Goal: Task Accomplishment & Management: Complete application form

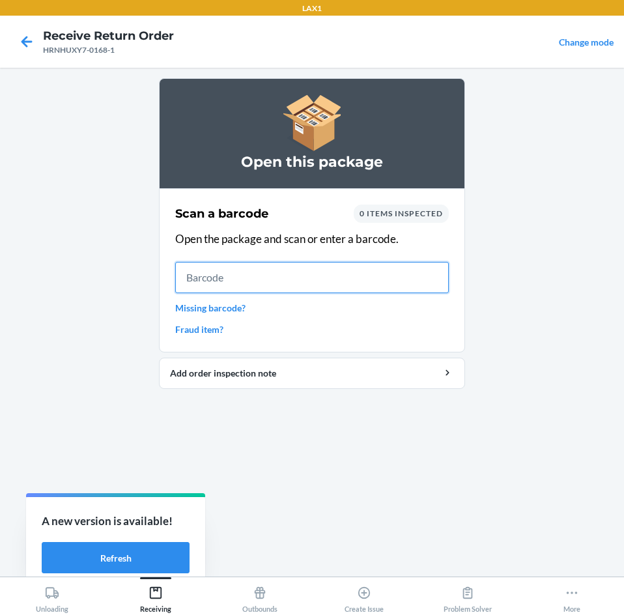
click at [264, 271] on input "text" at bounding box center [312, 277] width 274 height 31
click at [304, 277] on input "text" at bounding box center [312, 277] width 274 height 31
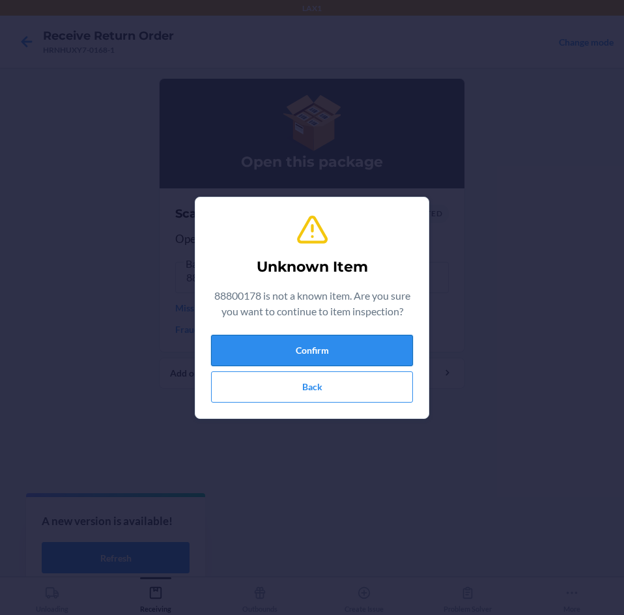
click at [322, 342] on button "Confirm" at bounding box center [312, 350] width 202 height 31
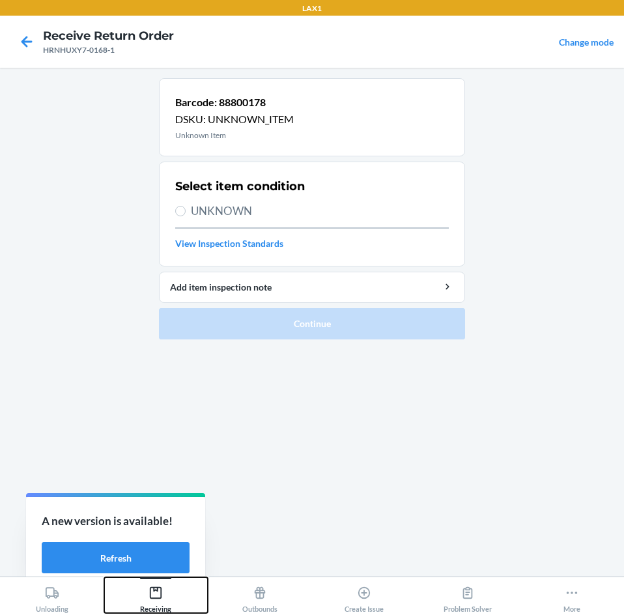
click at [155, 592] on icon at bounding box center [156, 593] width 14 height 14
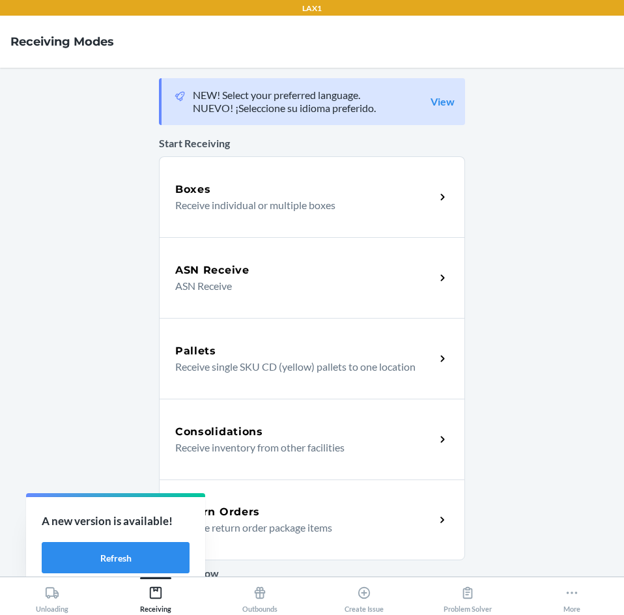
click at [245, 502] on div "Return Orders Receive return order package items" at bounding box center [312, 520] width 306 height 81
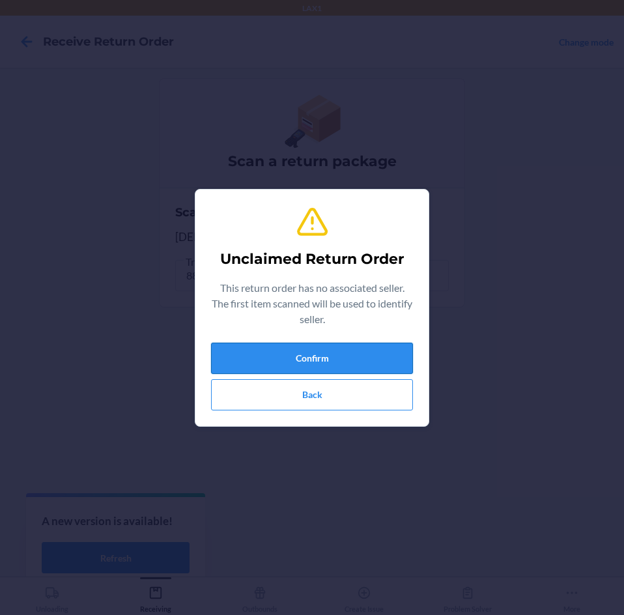
click at [324, 353] on button "Confirm" at bounding box center [312, 358] width 202 height 31
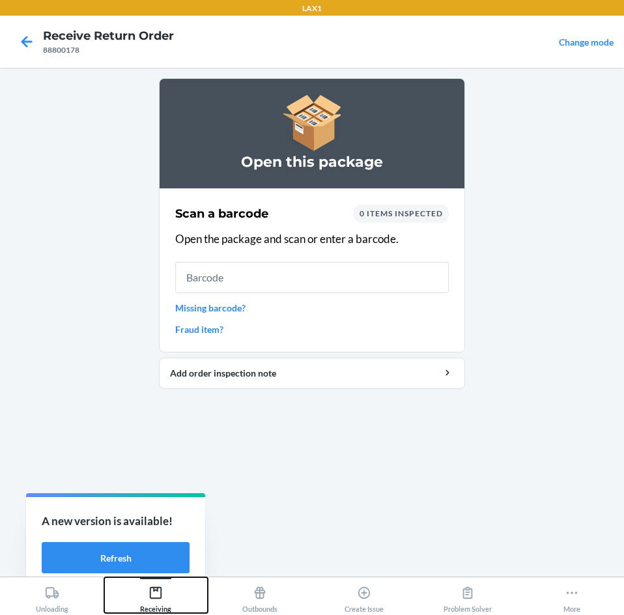
click at [156, 596] on icon at bounding box center [156, 593] width 14 height 14
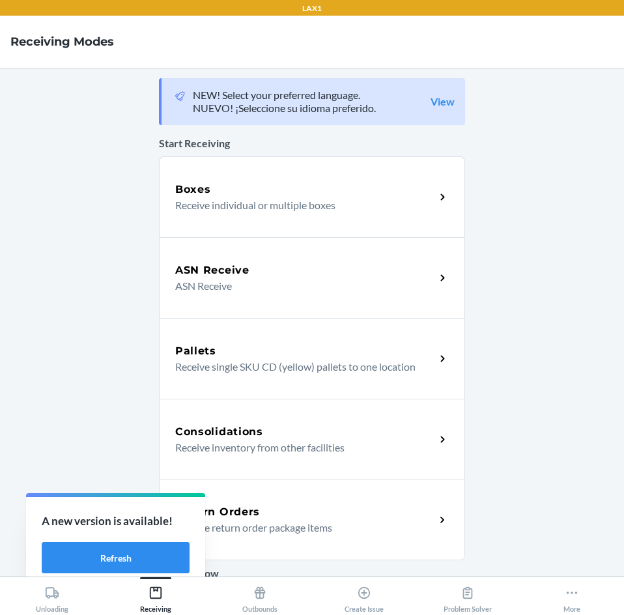
click at [257, 522] on p "Receive return order package items" at bounding box center [300, 528] width 250 height 16
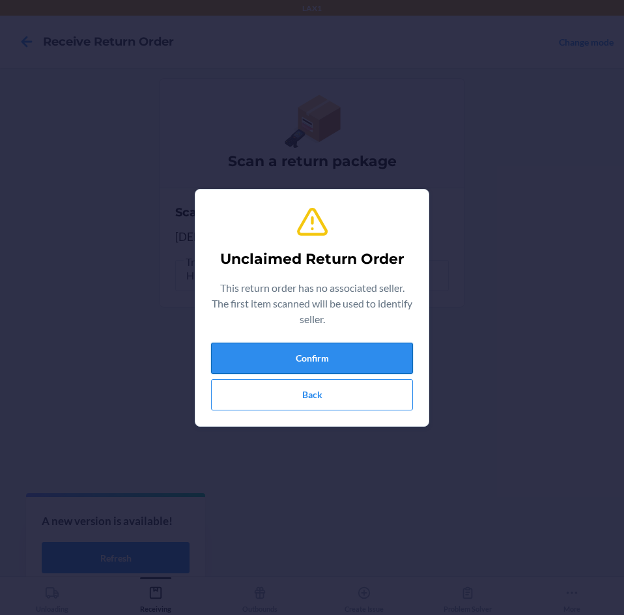
click at [361, 350] on button "Confirm" at bounding box center [312, 358] width 202 height 31
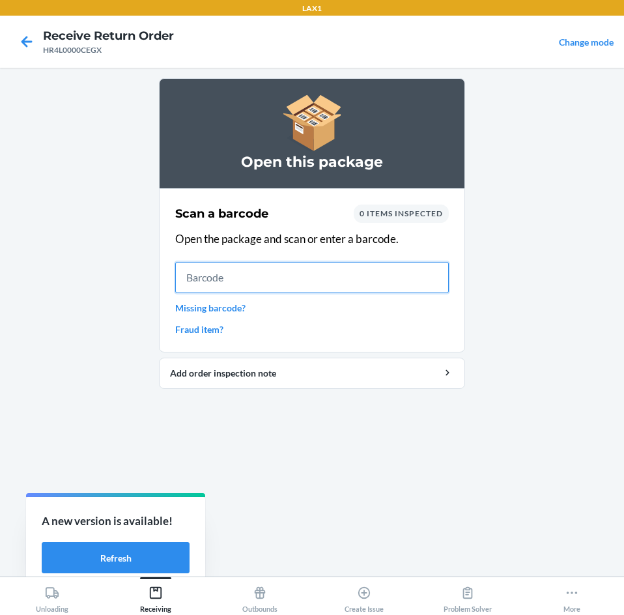
click at [289, 276] on input "text" at bounding box center [312, 277] width 274 height 31
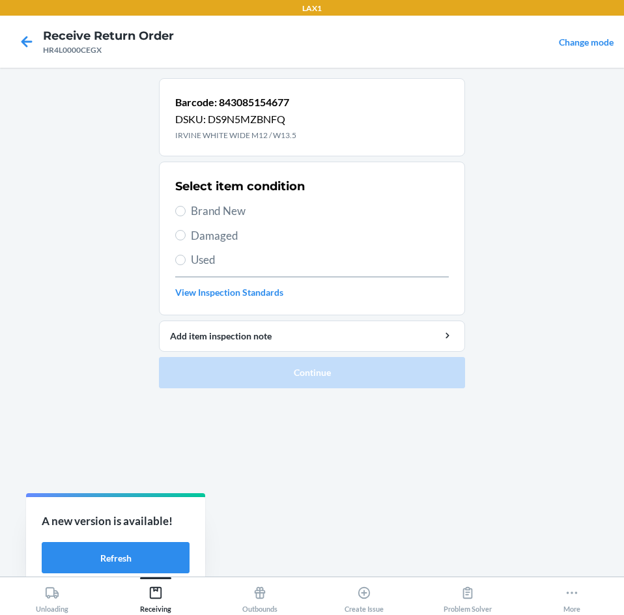
click at [212, 207] on span "Brand New" at bounding box center [320, 211] width 258 height 17
click at [186, 207] on input "Brand New" at bounding box center [180, 211] width 10 height 10
radio input "true"
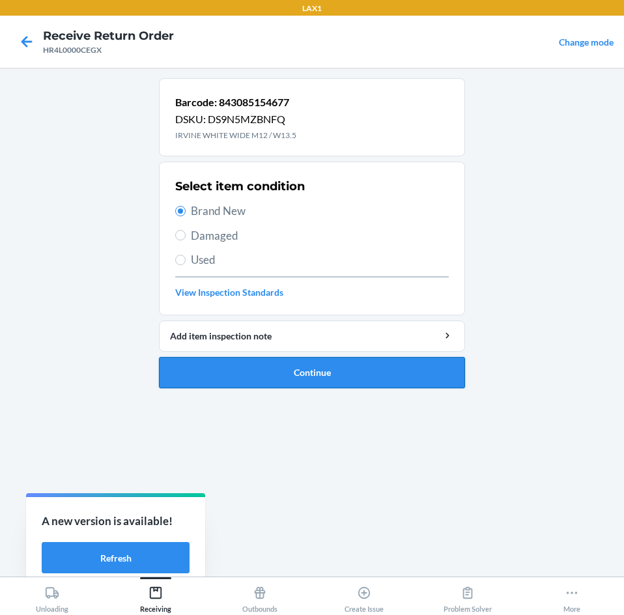
click at [246, 366] on button "Continue" at bounding box center [312, 372] width 306 height 31
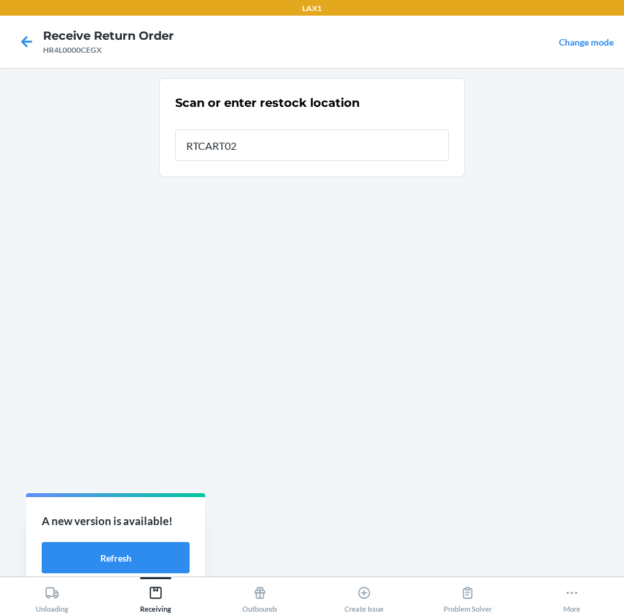
type input "RTCART021"
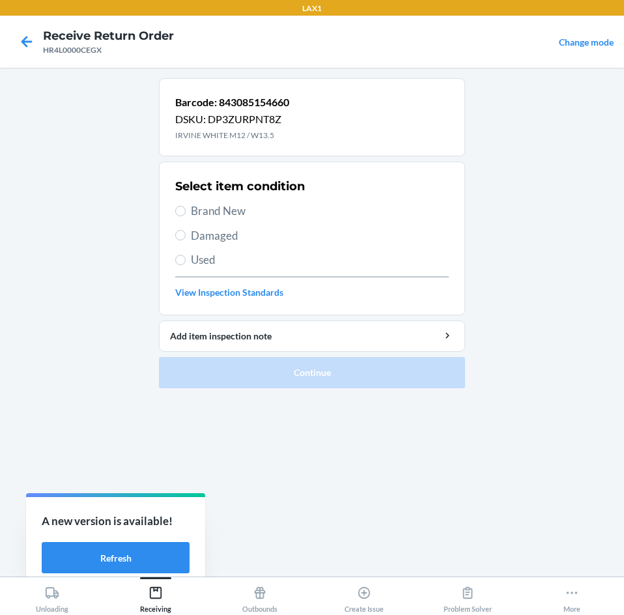
click at [188, 213] on label "Brand New" at bounding box center [312, 211] width 274 height 17
click at [186, 213] on input "Brand New" at bounding box center [180, 211] width 10 height 10
radio input "true"
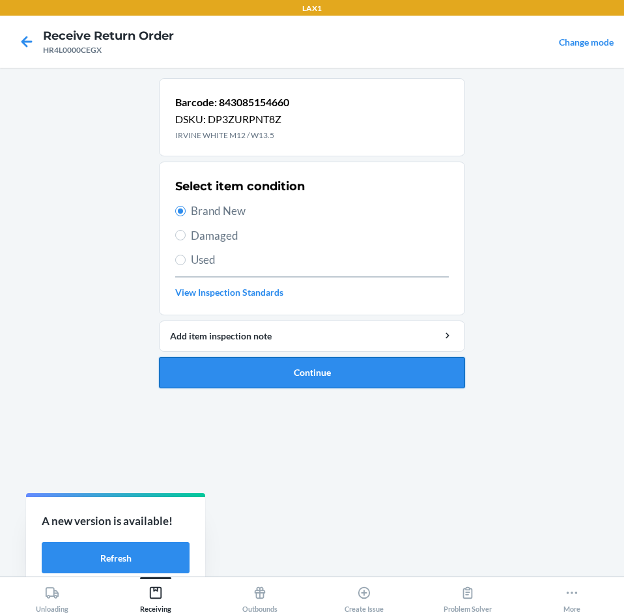
click at [349, 373] on button "Continue" at bounding box center [312, 372] width 306 height 31
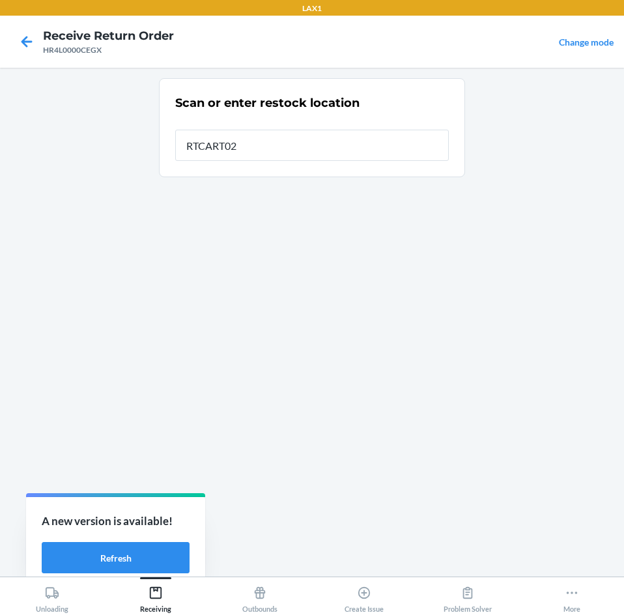
type input "RTCART021"
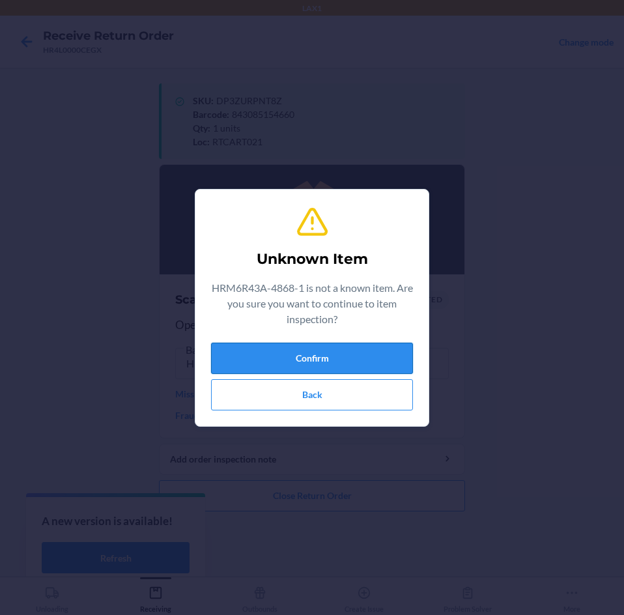
click at [349, 354] on button "Confirm" at bounding box center [312, 358] width 202 height 31
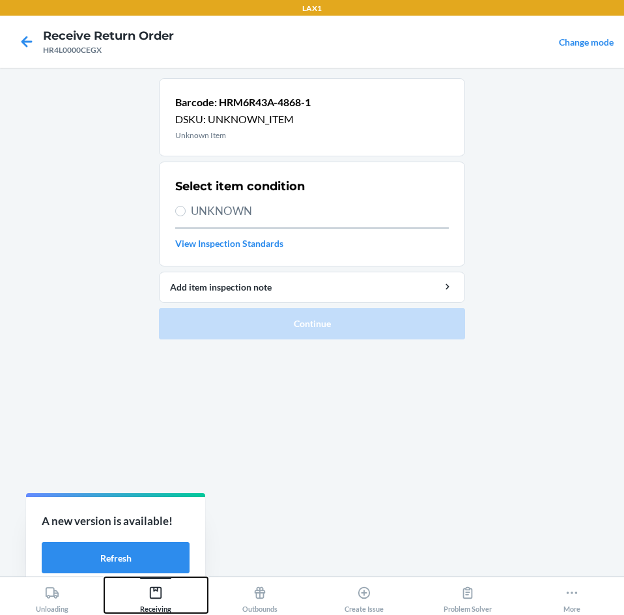
click at [155, 594] on icon at bounding box center [156, 593] width 14 height 14
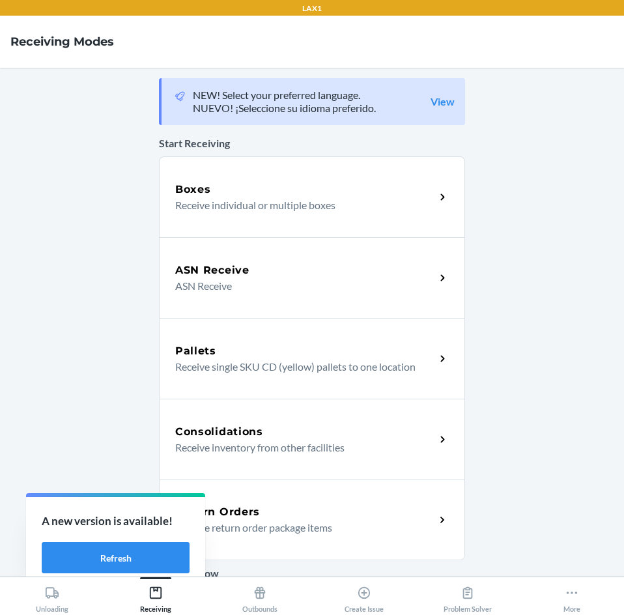
click at [293, 488] on div "Return Orders Receive return order package items" at bounding box center [312, 520] width 306 height 81
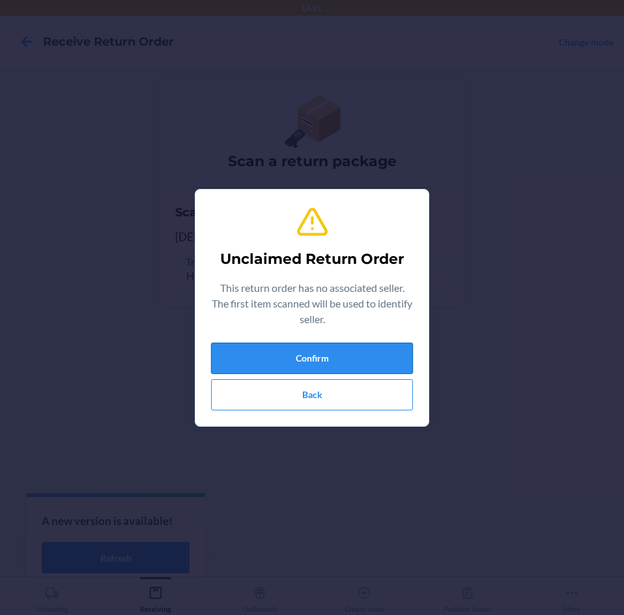
click at [355, 357] on button "Confirm" at bounding box center [312, 358] width 202 height 31
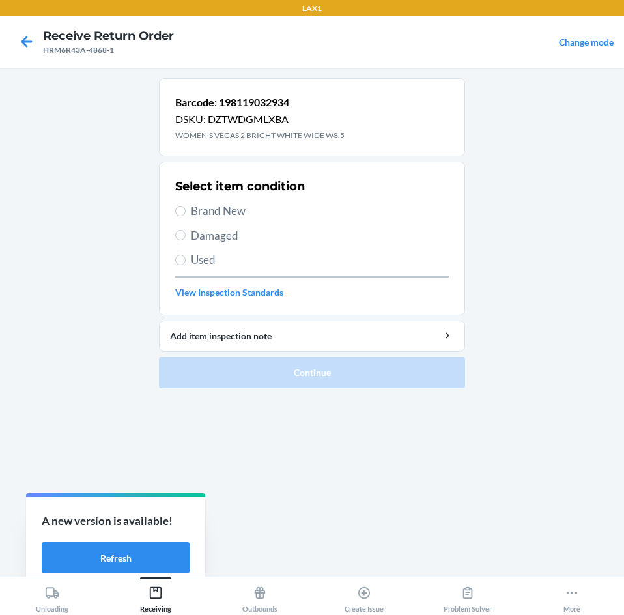
click at [211, 203] on span "Brand New" at bounding box center [320, 211] width 258 height 17
click at [186, 206] on input "Brand New" at bounding box center [180, 211] width 10 height 10
radio input "true"
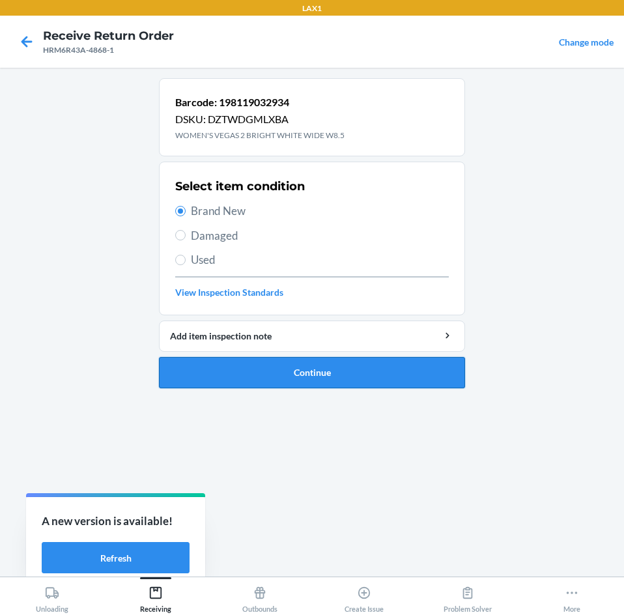
click at [201, 369] on button "Continue" at bounding box center [312, 372] width 306 height 31
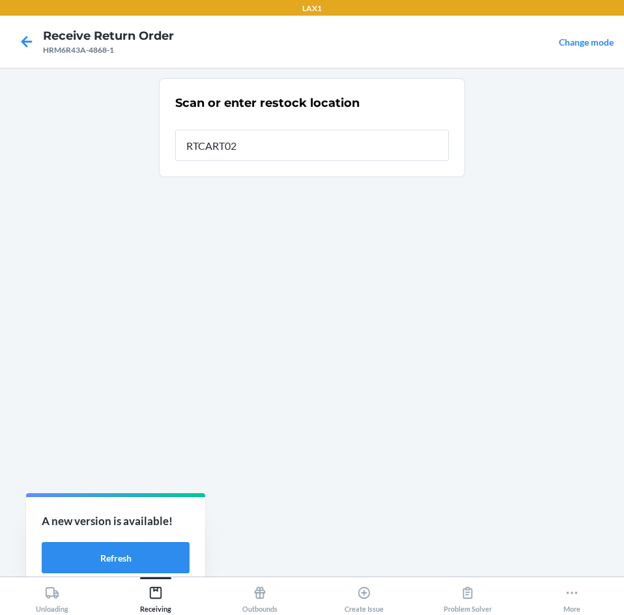
type input "RTCART021"
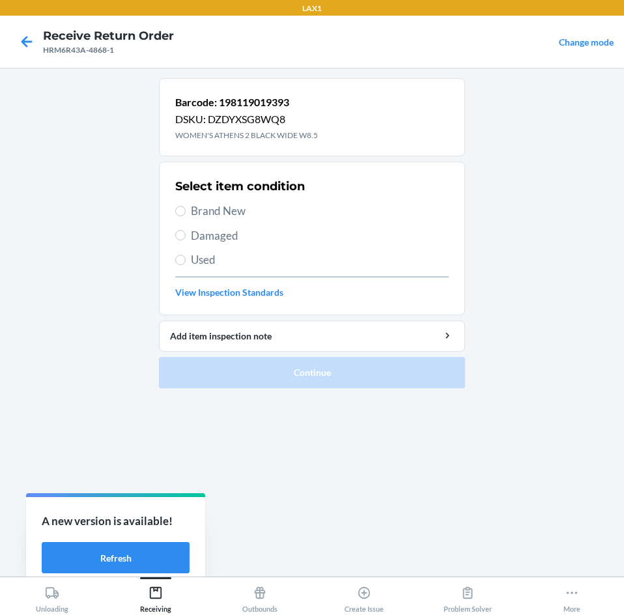
click at [194, 208] on span "Brand New" at bounding box center [320, 211] width 258 height 17
click at [186, 208] on input "Brand New" at bounding box center [180, 211] width 10 height 10
radio input "true"
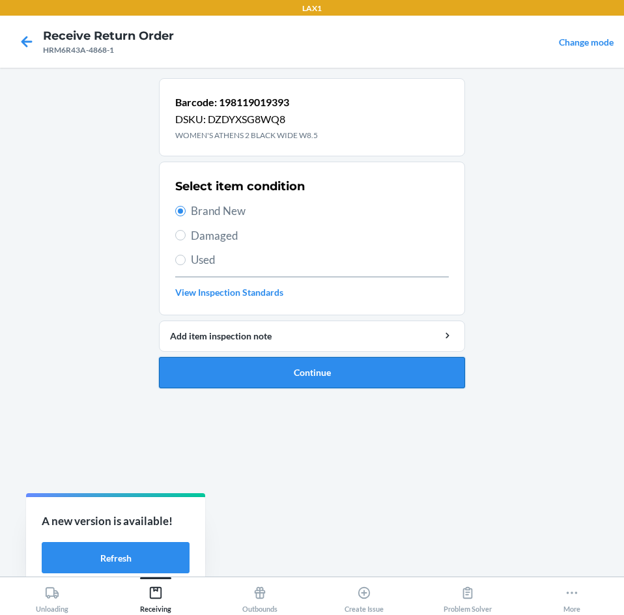
click at [234, 369] on button "Continue" at bounding box center [312, 372] width 306 height 31
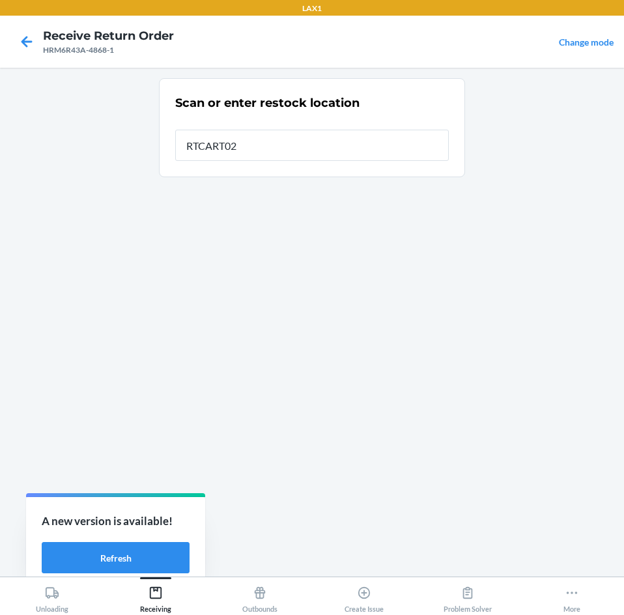
type input "RTCART021"
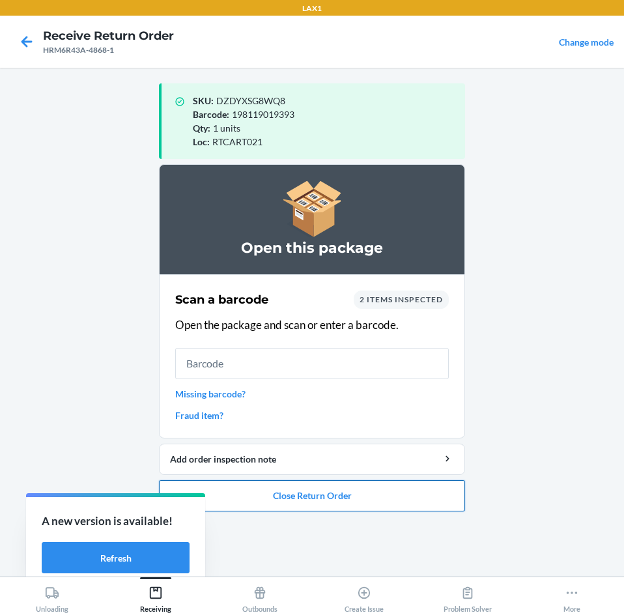
click at [275, 489] on button "Close Return Order" at bounding box center [312, 495] width 306 height 31
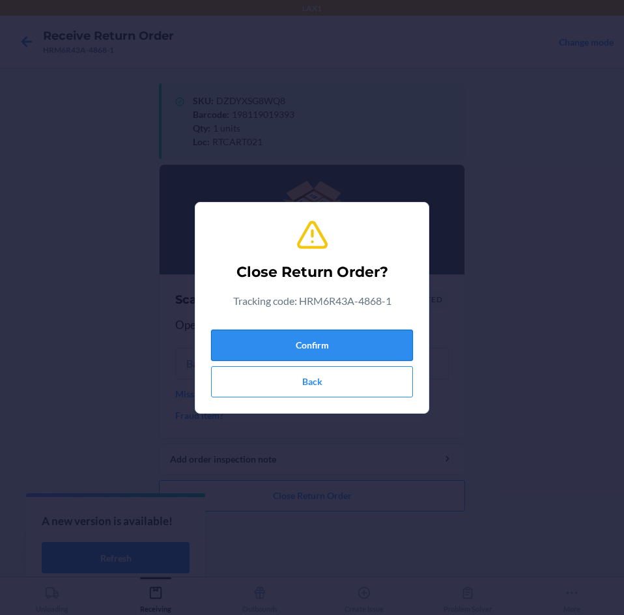
click at [311, 343] on button "Confirm" at bounding box center [312, 345] width 202 height 31
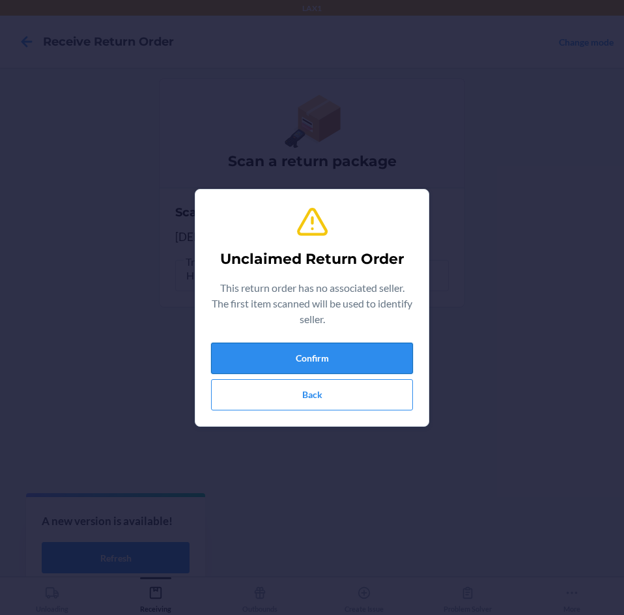
click at [320, 346] on button "Confirm" at bounding box center [312, 358] width 202 height 31
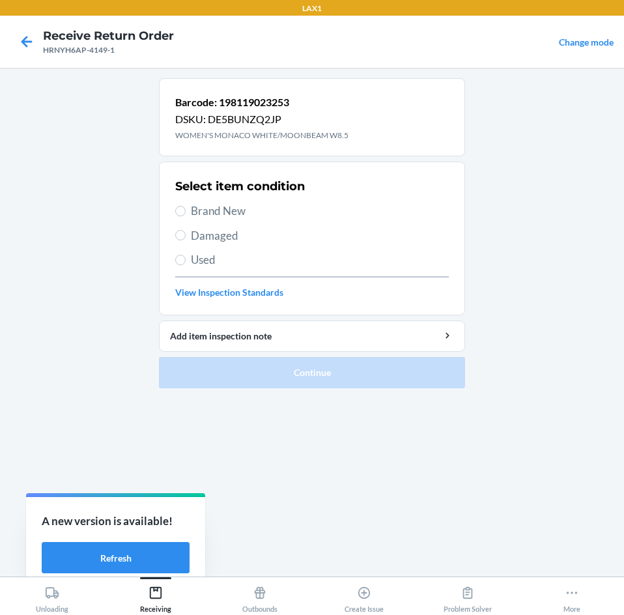
click at [214, 264] on span "Used" at bounding box center [320, 259] width 258 height 17
click at [186, 264] on input "Used" at bounding box center [180, 260] width 10 height 10
radio input "true"
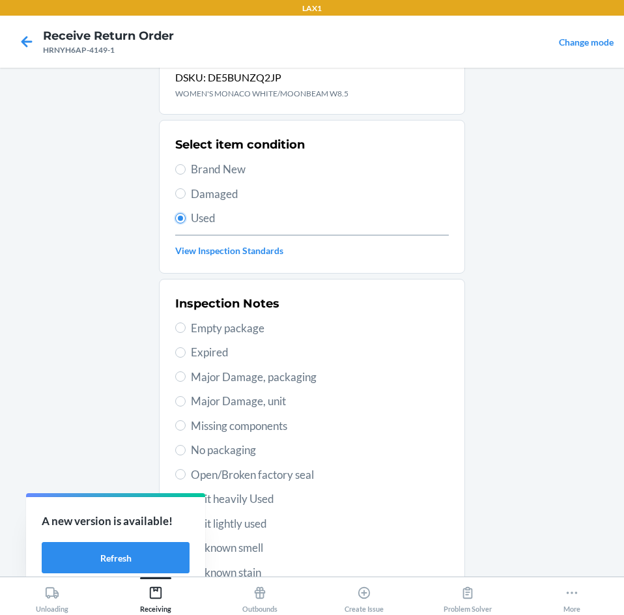
scroll to position [130, 0]
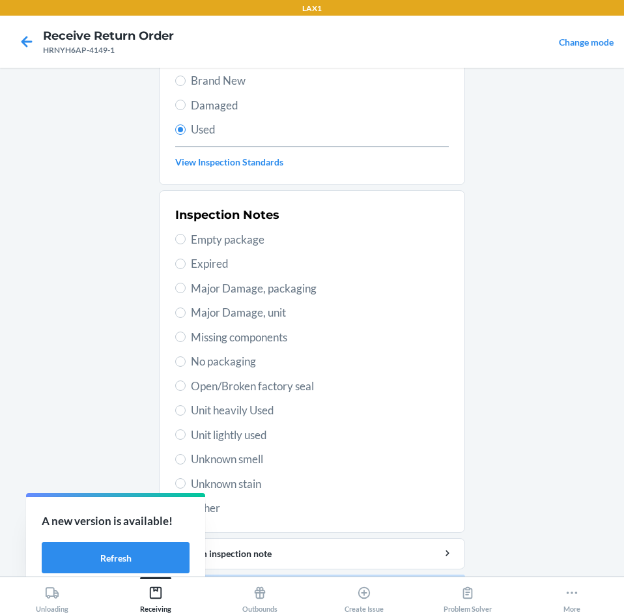
click at [276, 418] on span "Unit heavily Used" at bounding box center [320, 410] width 258 height 17
click at [186, 416] on input "Unit heavily Used" at bounding box center [180, 410] width 10 height 10
radio input "true"
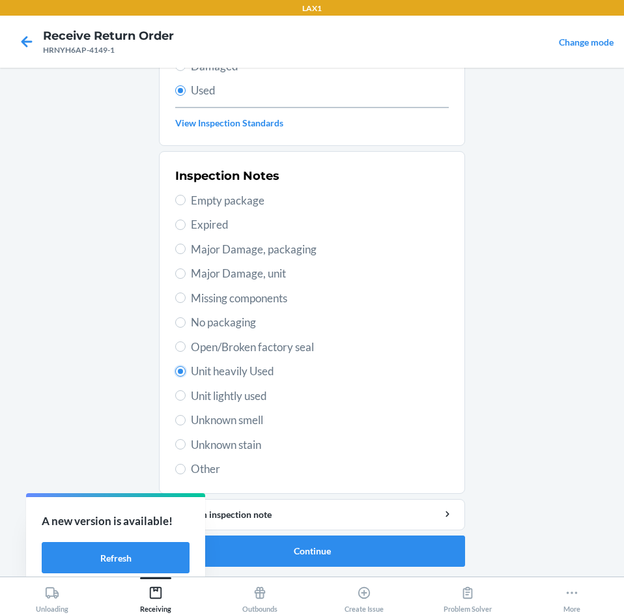
scroll to position [170, 0]
click at [315, 537] on button "Continue" at bounding box center [312, 550] width 306 height 31
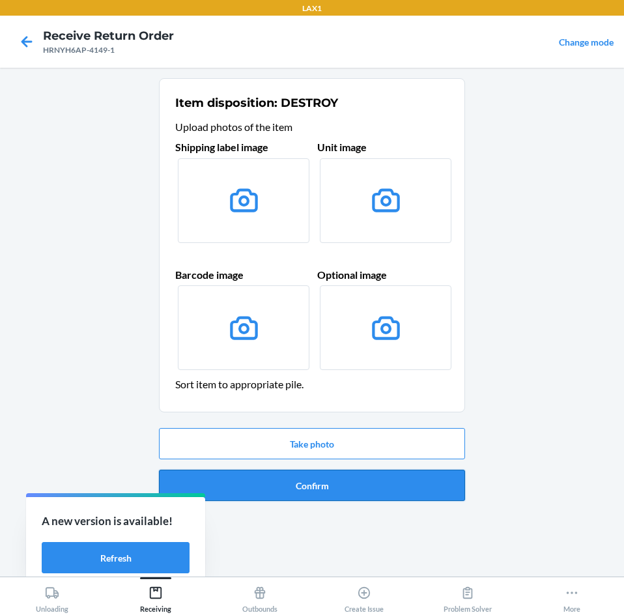
click at [326, 484] on button "Confirm" at bounding box center [312, 485] width 306 height 31
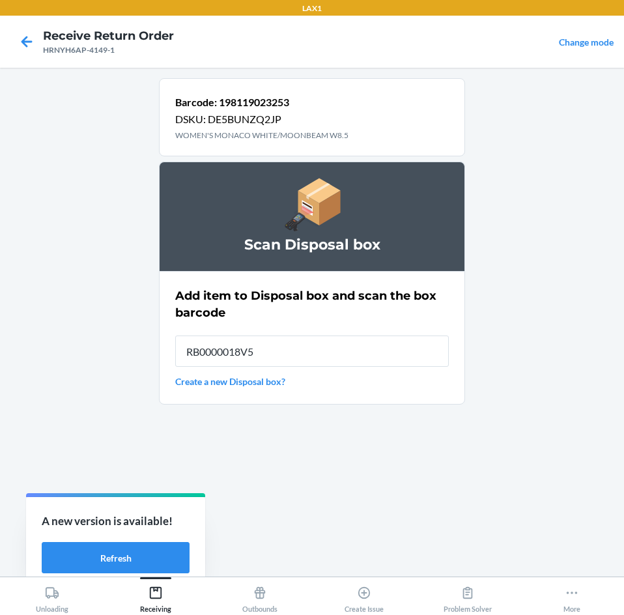
type input "RB0000018V5"
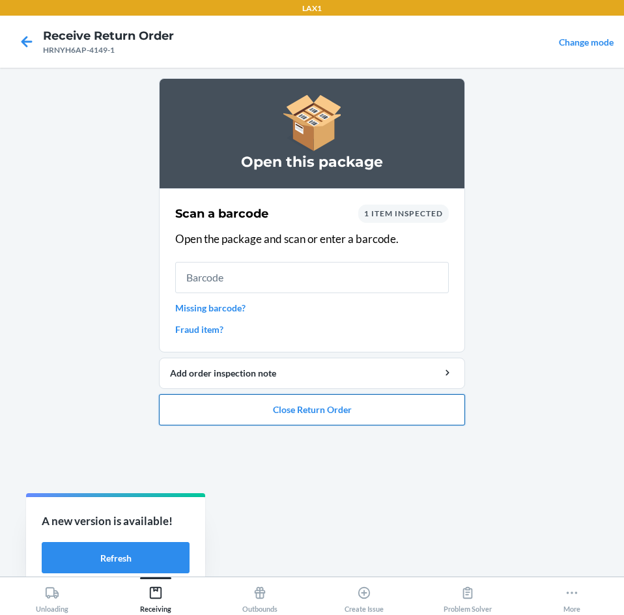
click at [321, 425] on button "Close Return Order" at bounding box center [312, 409] width 306 height 31
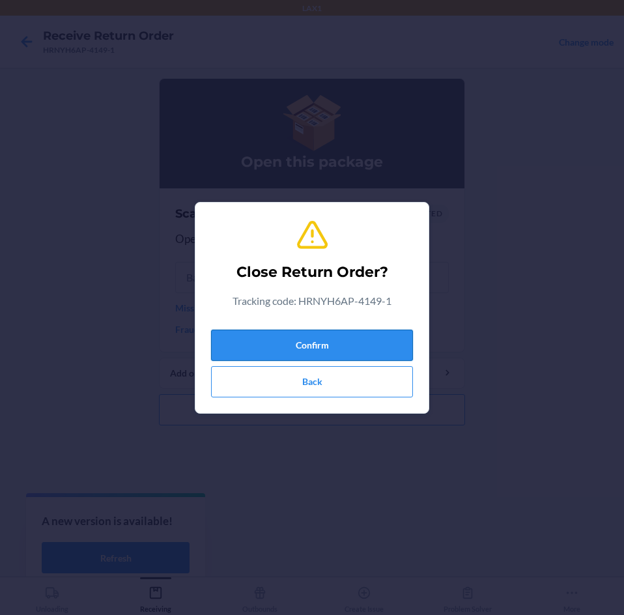
click at [334, 357] on button "Confirm" at bounding box center [312, 345] width 202 height 31
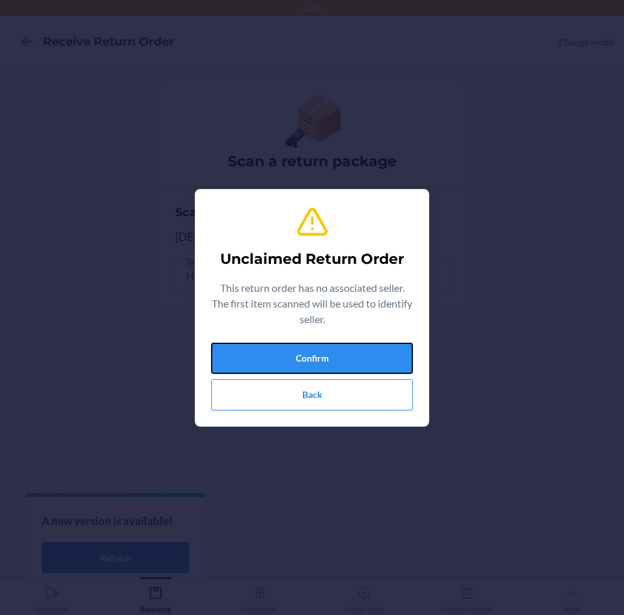
click at [334, 357] on button "Confirm" at bounding box center [312, 358] width 202 height 31
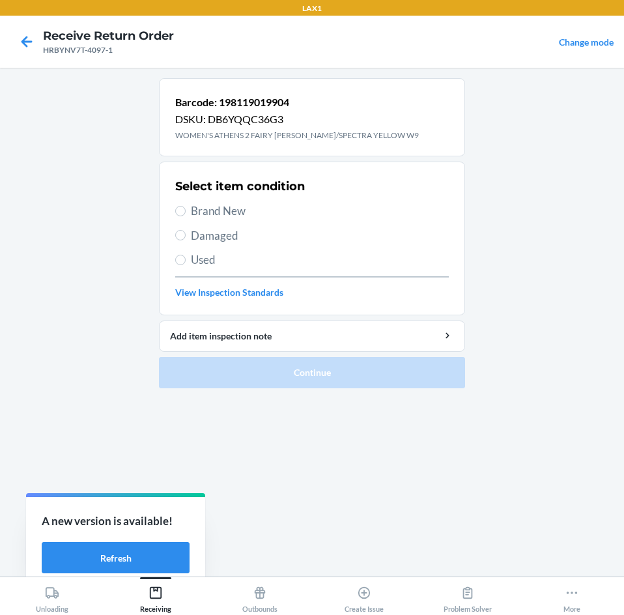
click at [242, 214] on span "Brand New" at bounding box center [320, 211] width 258 height 17
click at [186, 214] on input "Brand New" at bounding box center [180, 211] width 10 height 10
radio input "true"
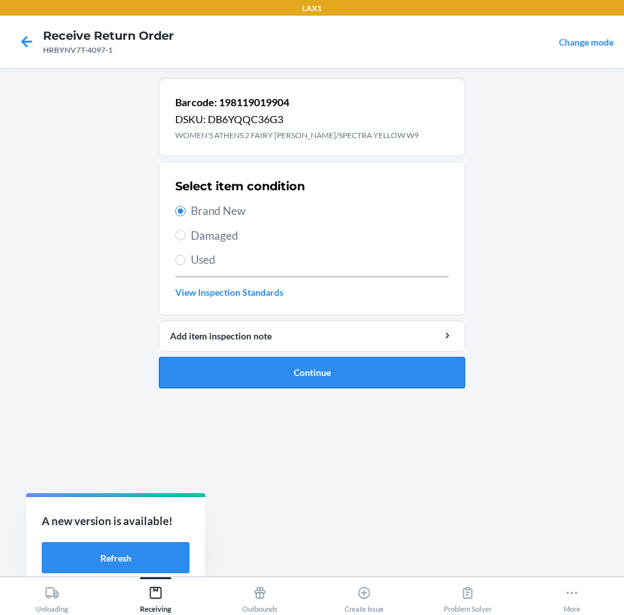
click at [274, 377] on button "Continue" at bounding box center [312, 372] width 306 height 31
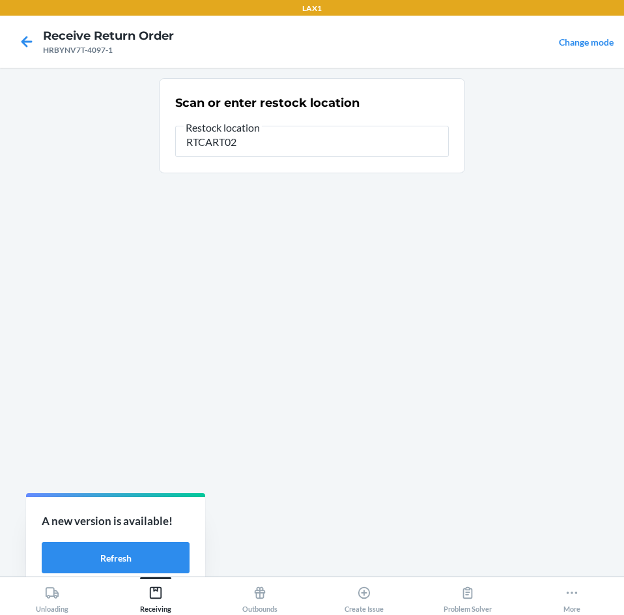
type input "RTCART021"
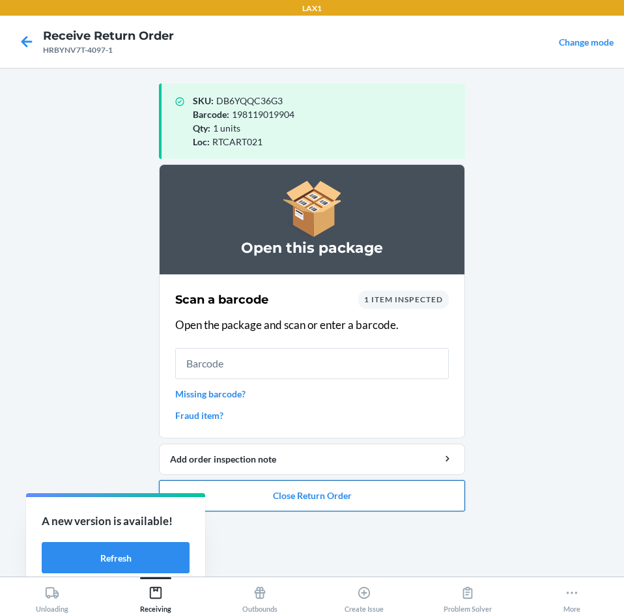
click at [294, 494] on button "Close Return Order" at bounding box center [312, 495] width 306 height 31
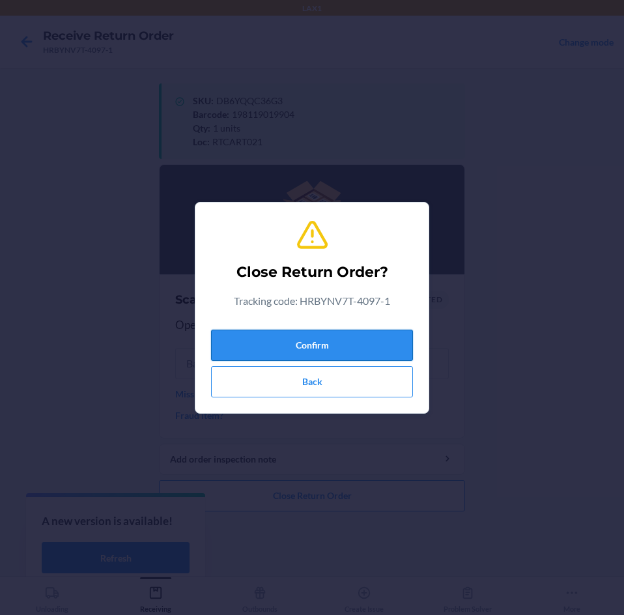
click at [323, 352] on button "Confirm" at bounding box center [312, 345] width 202 height 31
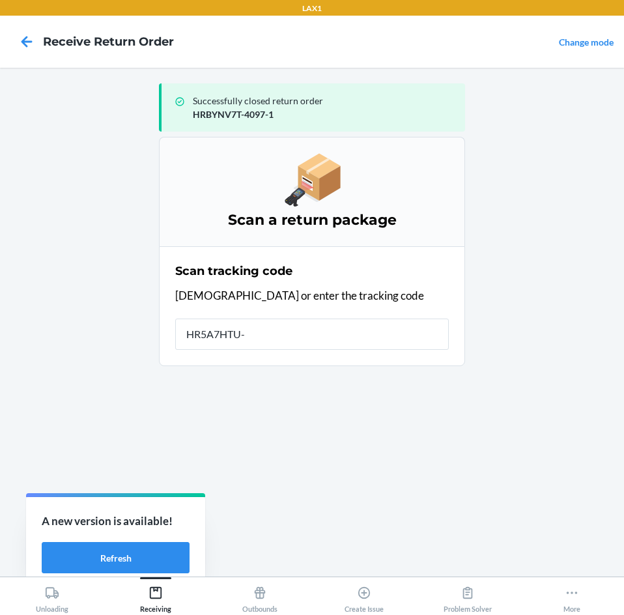
type input "HR5A7HTU-0"
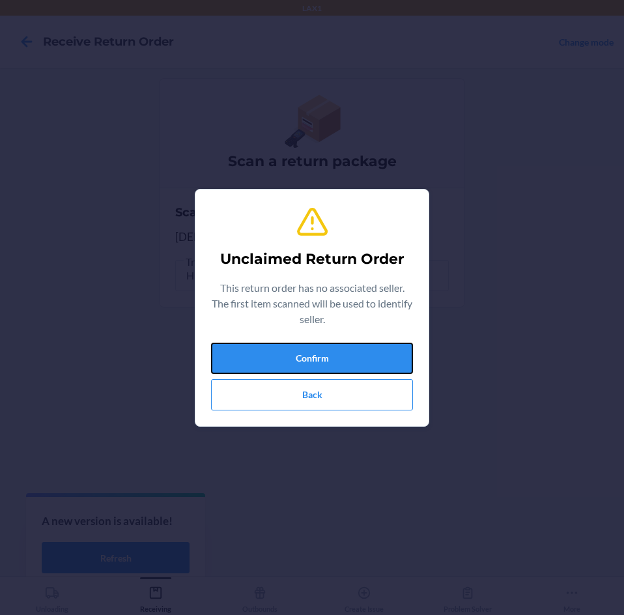
click at [323, 352] on button "Confirm" at bounding box center [312, 358] width 202 height 31
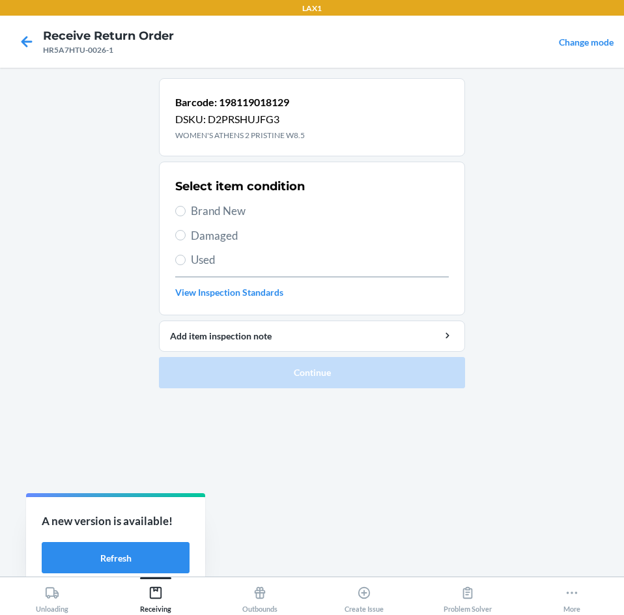
click at [214, 210] on span "Brand New" at bounding box center [320, 211] width 258 height 17
click at [186, 210] on input "Brand New" at bounding box center [180, 211] width 10 height 10
radio input "true"
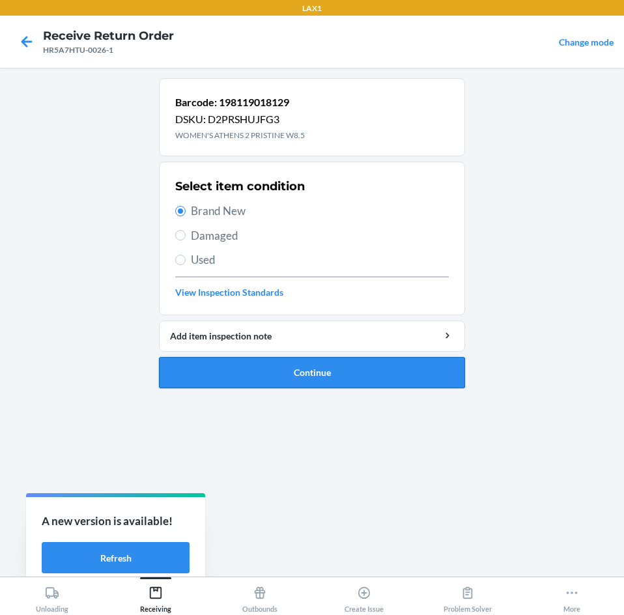
click at [250, 360] on button "Continue" at bounding box center [312, 372] width 306 height 31
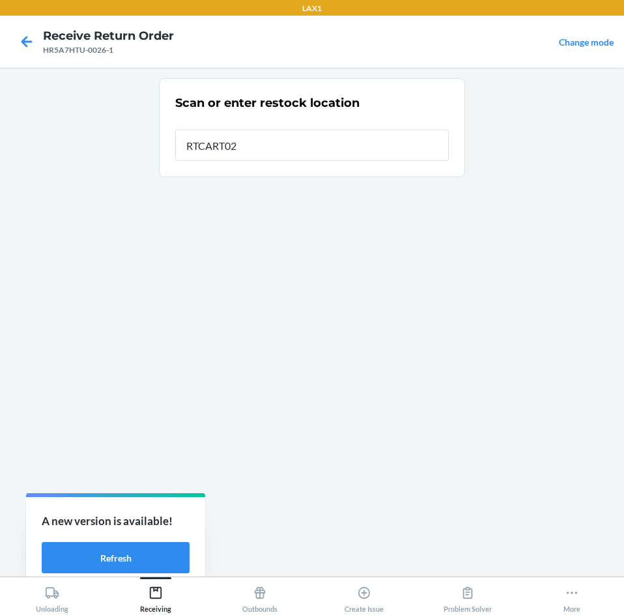
type input "RTCART021"
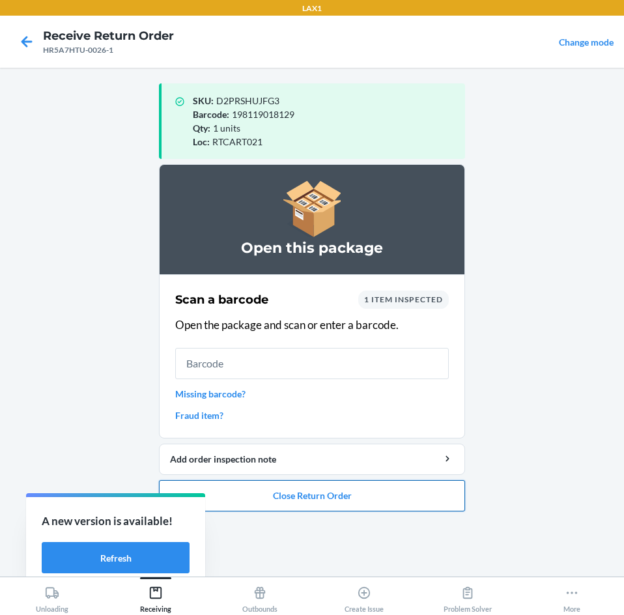
click at [312, 493] on button "Close Return Order" at bounding box center [312, 495] width 306 height 31
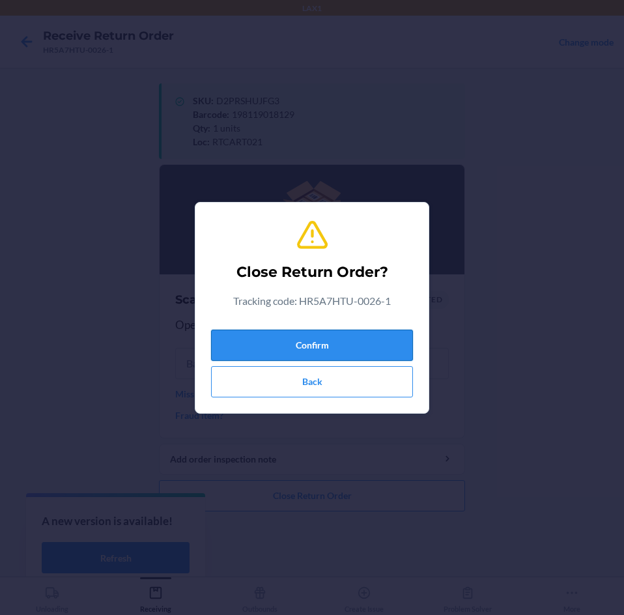
click at [334, 342] on button "Confirm" at bounding box center [312, 345] width 202 height 31
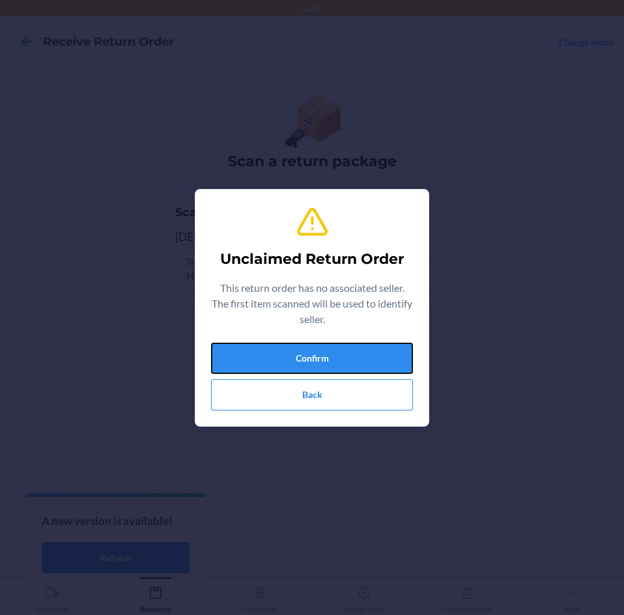
click at [334, 343] on button "Confirm" at bounding box center [312, 358] width 202 height 31
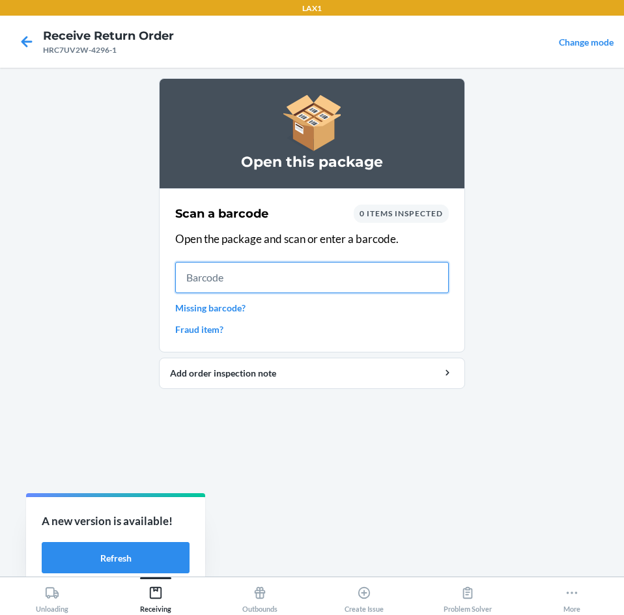
click at [330, 277] on input "text" at bounding box center [312, 277] width 274 height 31
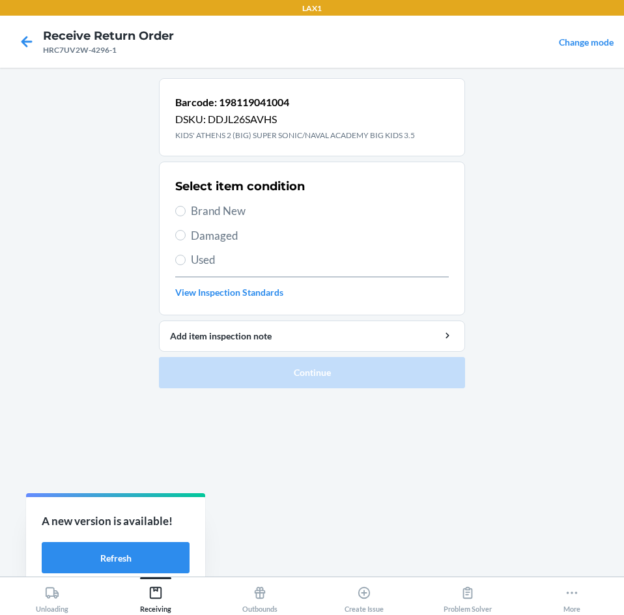
click at [207, 210] on span "Brand New" at bounding box center [320, 211] width 258 height 17
click at [186, 210] on input "Brand New" at bounding box center [180, 211] width 10 height 10
radio input "true"
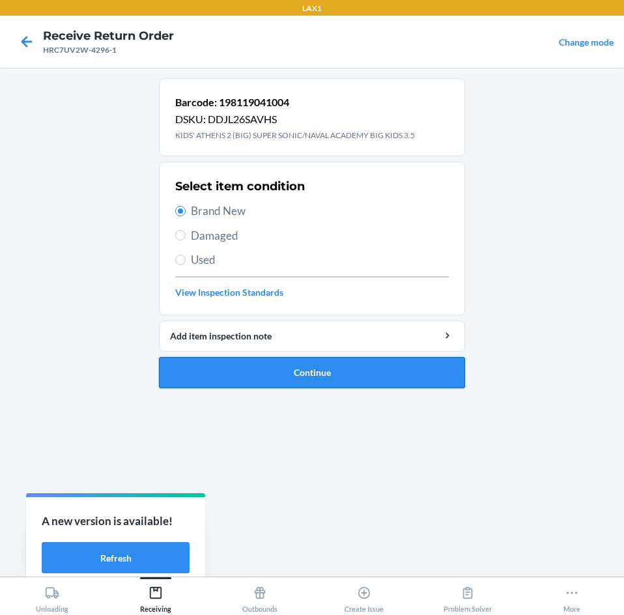
click at [243, 358] on button "Continue" at bounding box center [312, 372] width 306 height 31
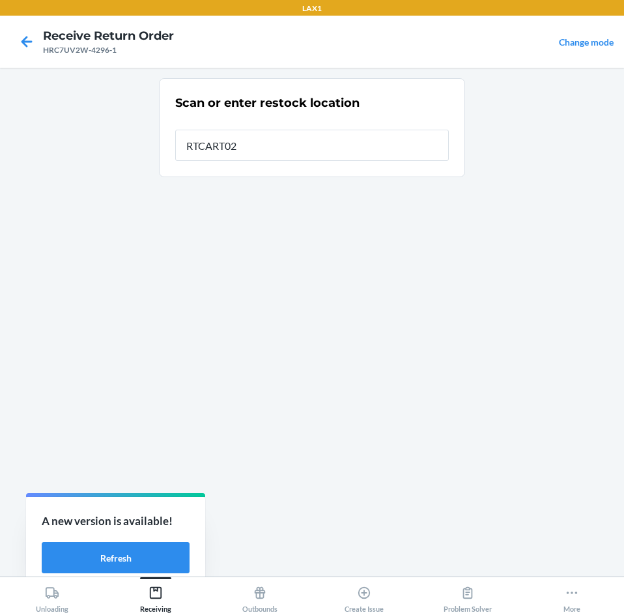
type input "RTCART021"
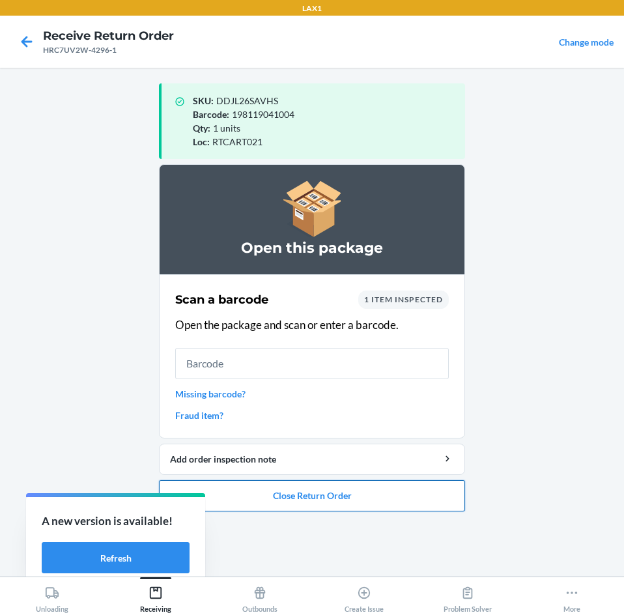
click at [274, 495] on button "Close Return Order" at bounding box center [312, 495] width 306 height 31
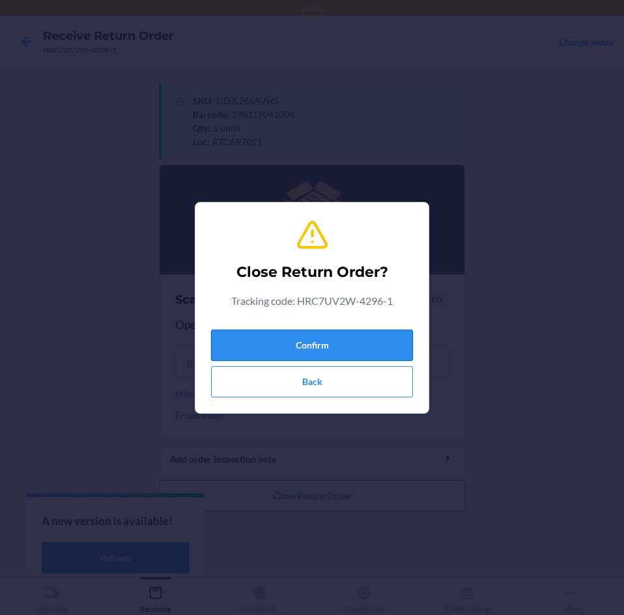
click at [271, 337] on button "Confirm" at bounding box center [312, 345] width 202 height 31
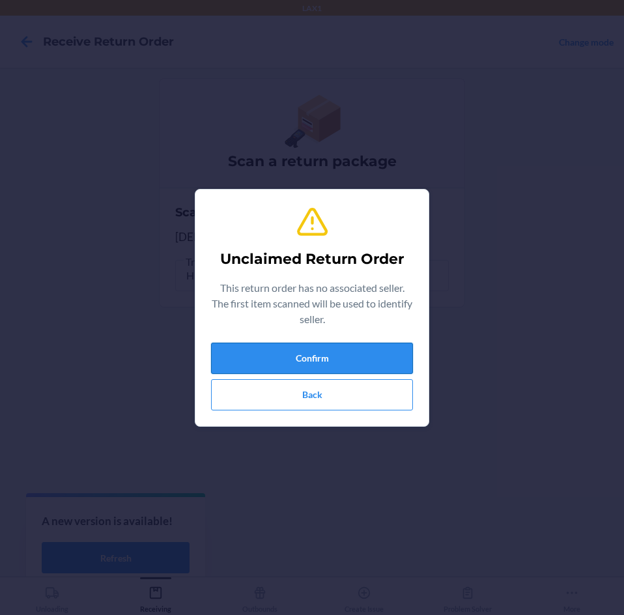
click at [333, 352] on button "Confirm" at bounding box center [312, 358] width 202 height 31
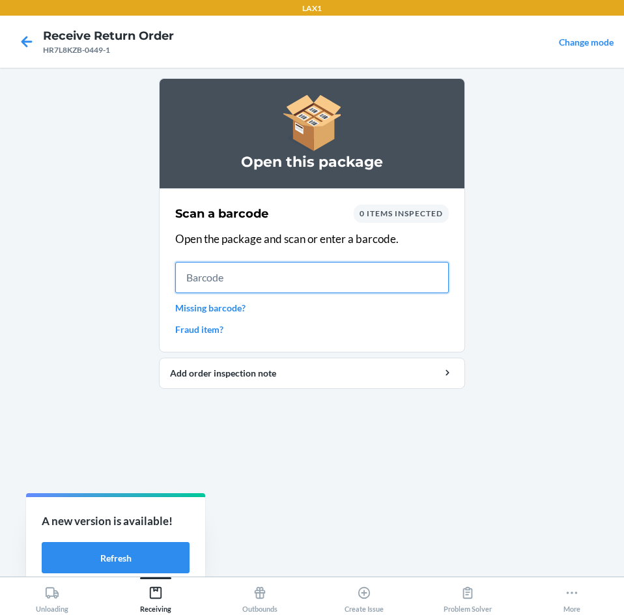
click at [343, 286] on input "text" at bounding box center [312, 277] width 274 height 31
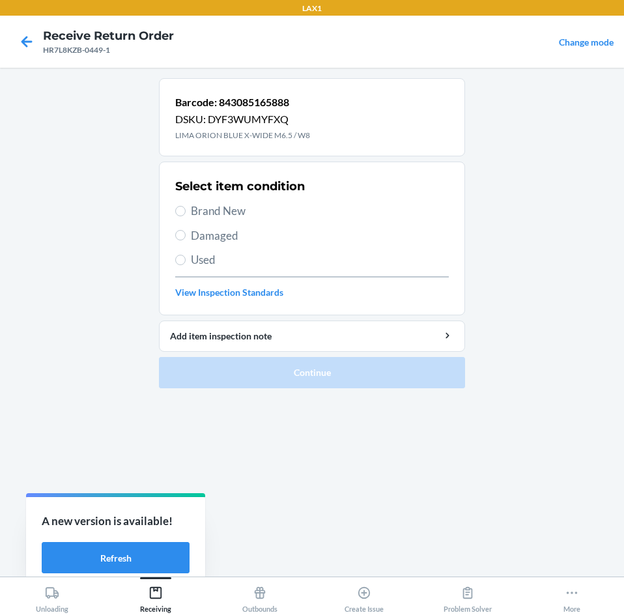
click at [212, 208] on span "Brand New" at bounding box center [320, 211] width 258 height 17
click at [186, 208] on input "Brand New" at bounding box center [180, 211] width 10 height 10
radio input "true"
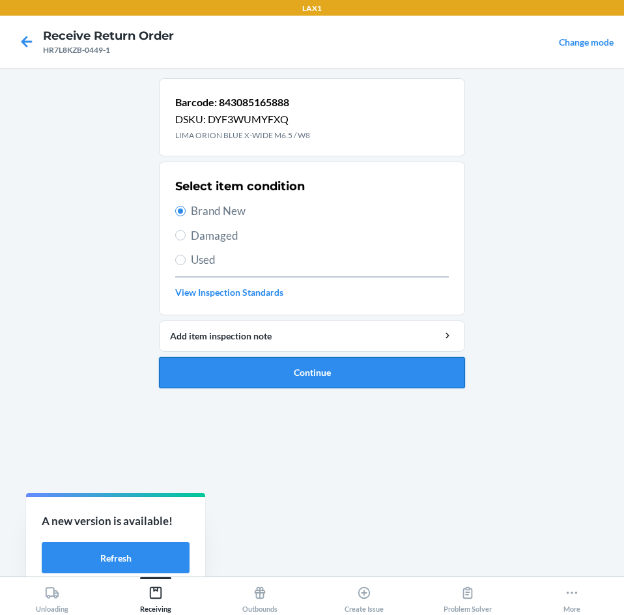
click at [332, 379] on button "Continue" at bounding box center [312, 372] width 306 height 31
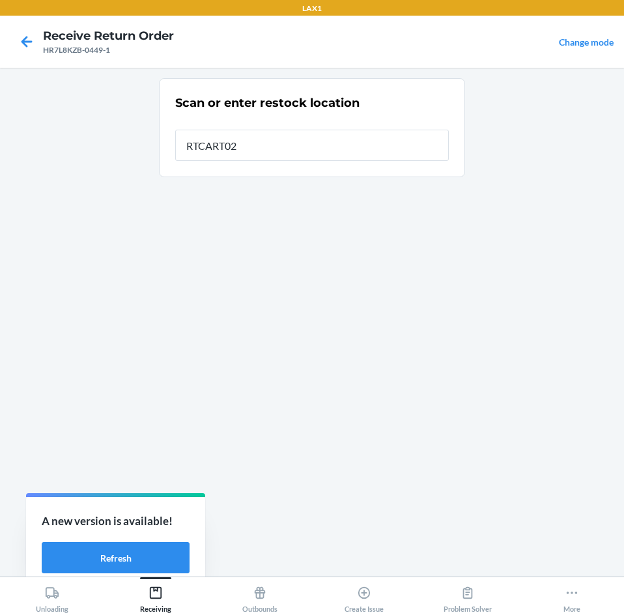
type input "RTCART021"
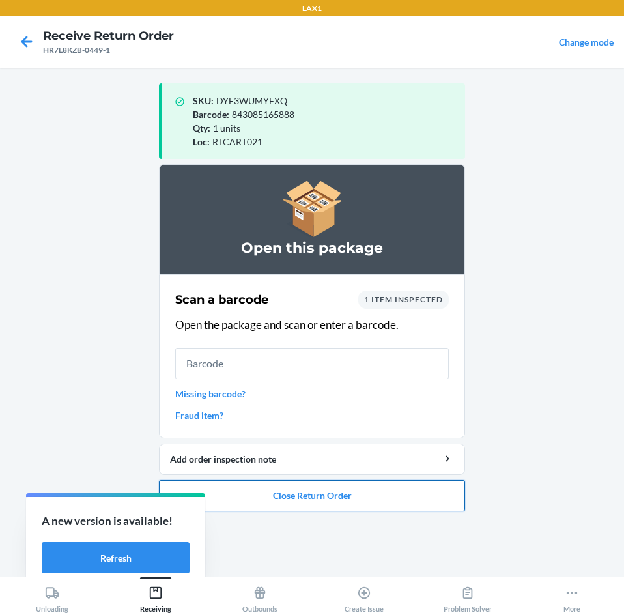
click at [341, 499] on button "Close Return Order" at bounding box center [312, 495] width 306 height 31
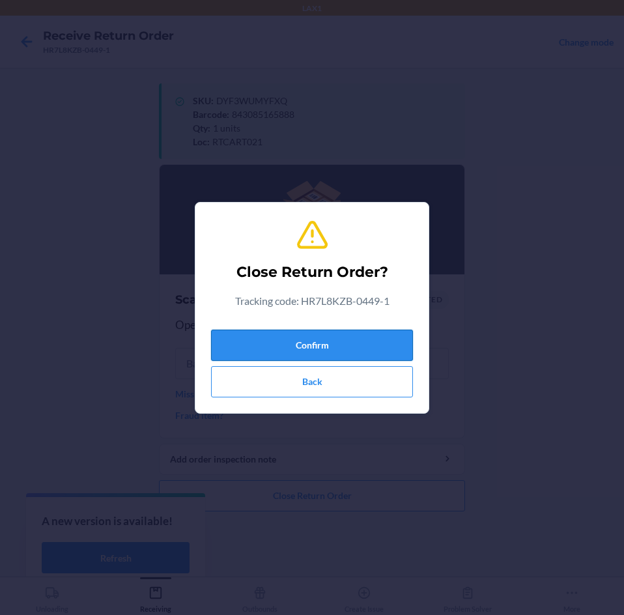
click at [329, 349] on button "Confirm" at bounding box center [312, 345] width 202 height 31
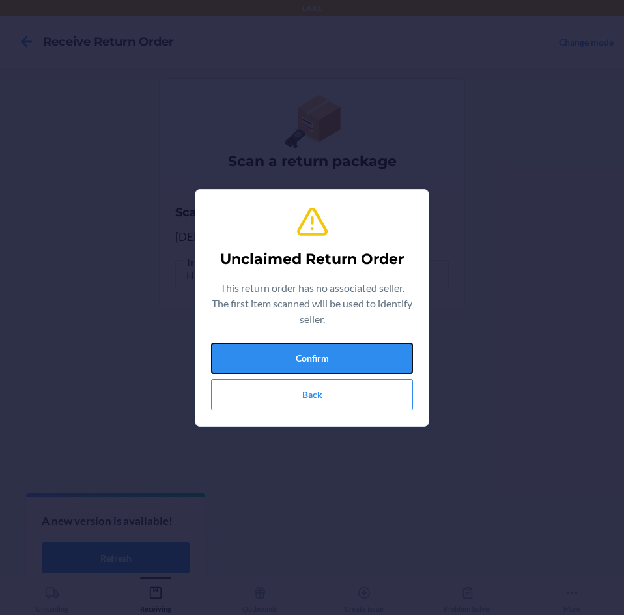
click at [329, 349] on button "Confirm" at bounding box center [312, 358] width 202 height 31
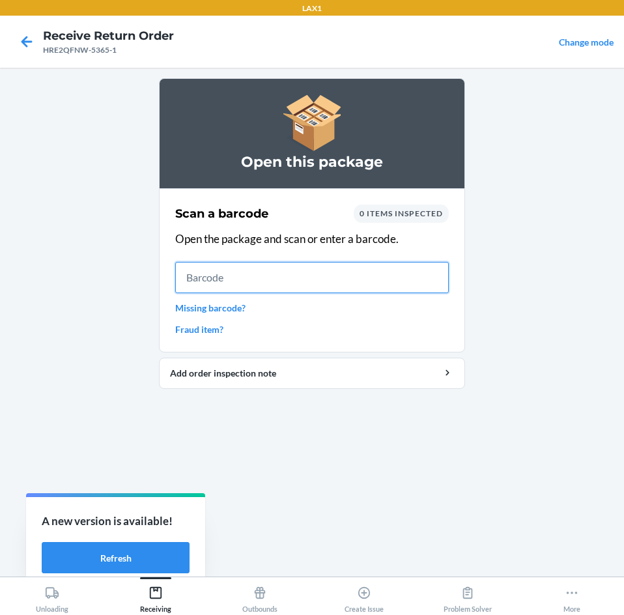
click at [265, 276] on input "text" at bounding box center [312, 277] width 274 height 31
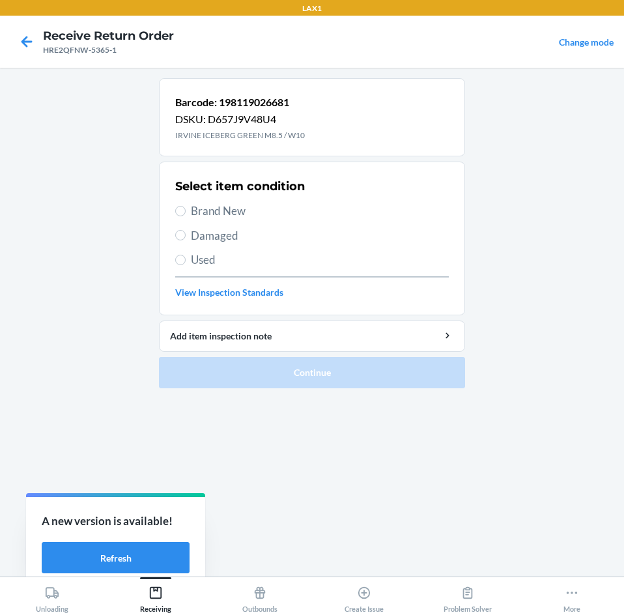
click at [225, 210] on span "Brand New" at bounding box center [320, 211] width 258 height 17
click at [186, 210] on input "Brand New" at bounding box center [180, 211] width 10 height 10
radio input "true"
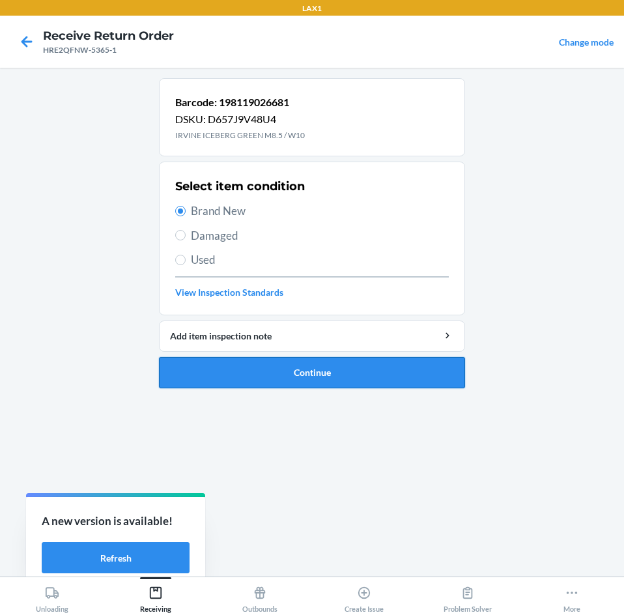
click at [327, 378] on button "Continue" at bounding box center [312, 372] width 306 height 31
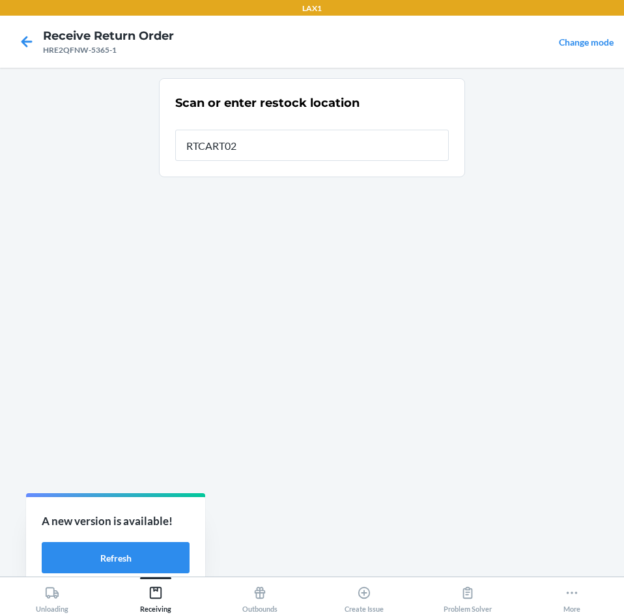
type input "RTCART021"
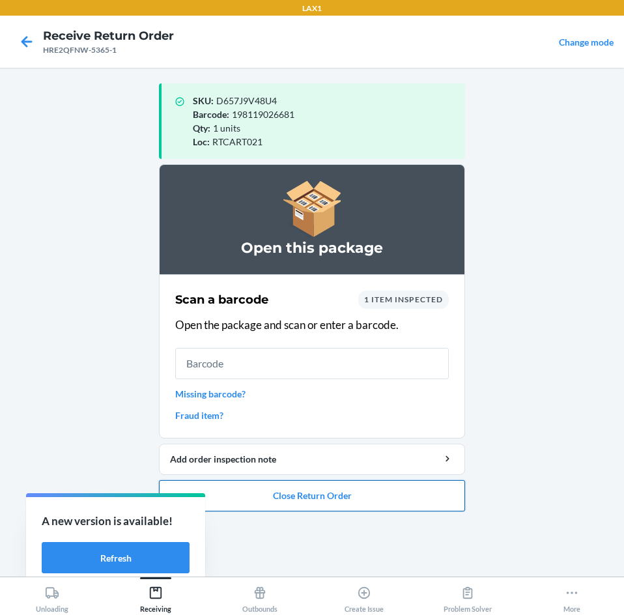
click at [335, 490] on button "Close Return Order" at bounding box center [312, 495] width 306 height 31
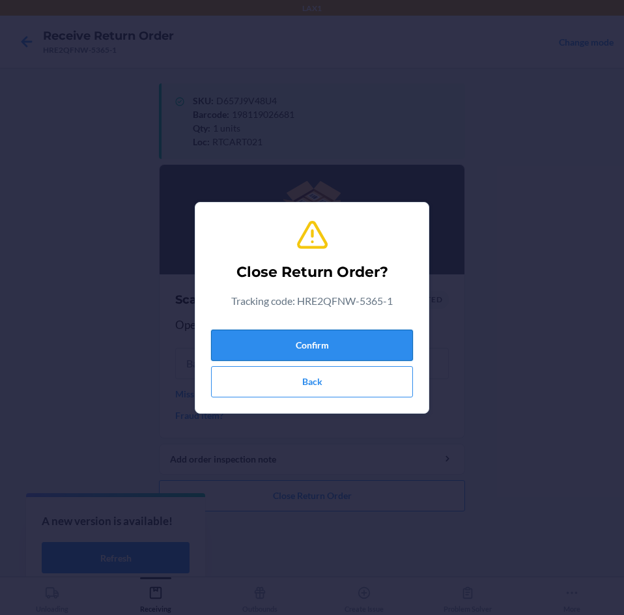
click at [351, 340] on button "Confirm" at bounding box center [312, 345] width 202 height 31
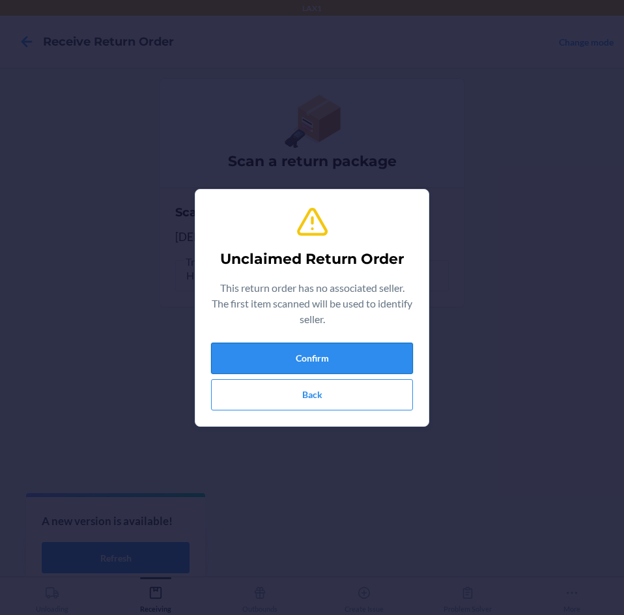
click at [351, 345] on button "Confirm" at bounding box center [312, 358] width 202 height 31
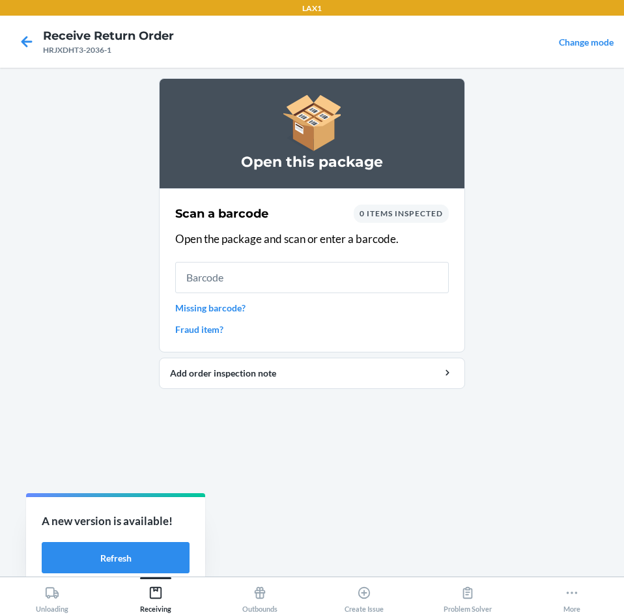
click at [289, 246] on p "Open the package and scan or enter a barcode." at bounding box center [312, 239] width 274 height 17
click at [305, 280] on input "text" at bounding box center [312, 277] width 274 height 31
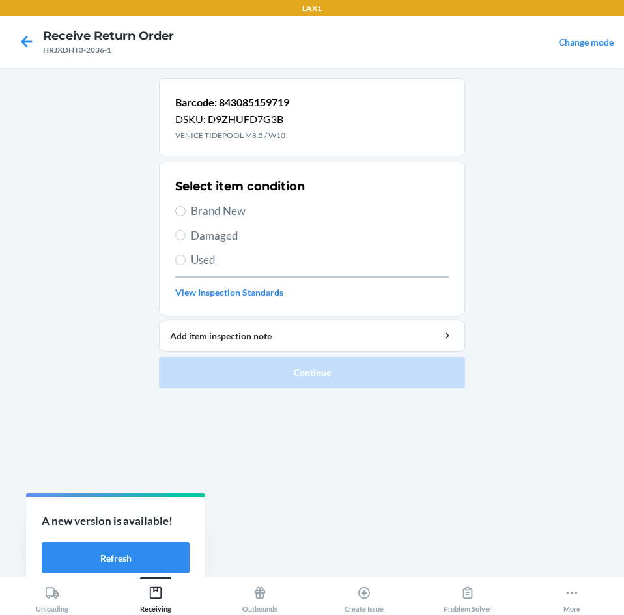
click at [239, 210] on span "Brand New" at bounding box center [320, 211] width 258 height 17
click at [186, 210] on input "Brand New" at bounding box center [180, 211] width 10 height 10
radio input "true"
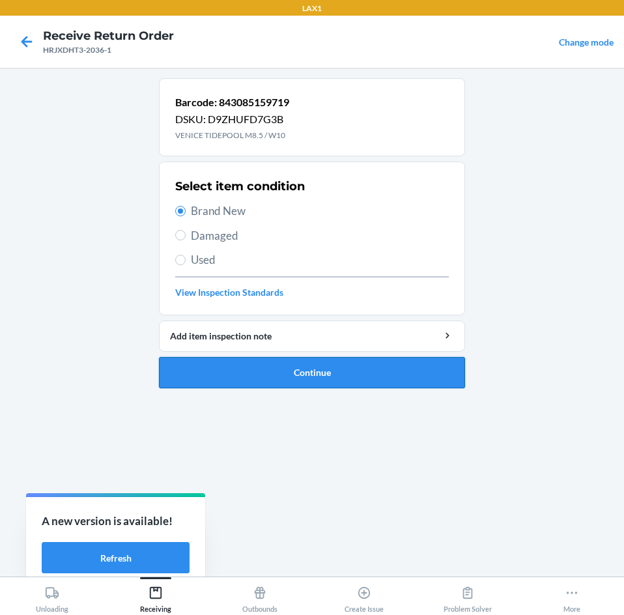
click at [288, 380] on button "Continue" at bounding box center [312, 372] width 306 height 31
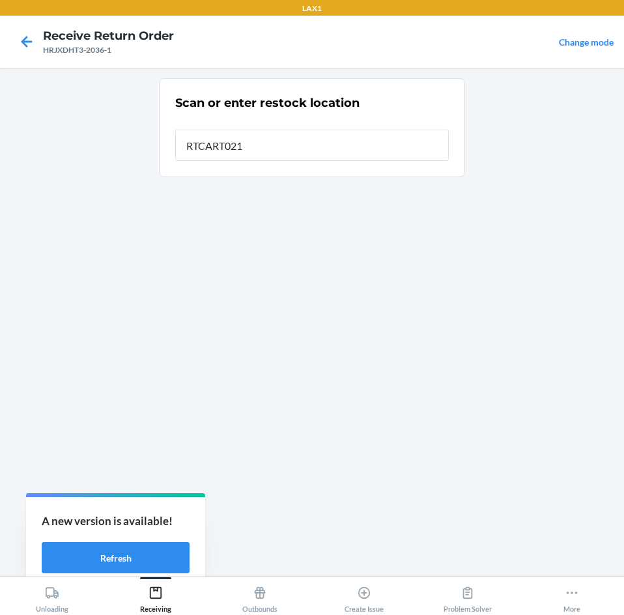
type input "RTCART021"
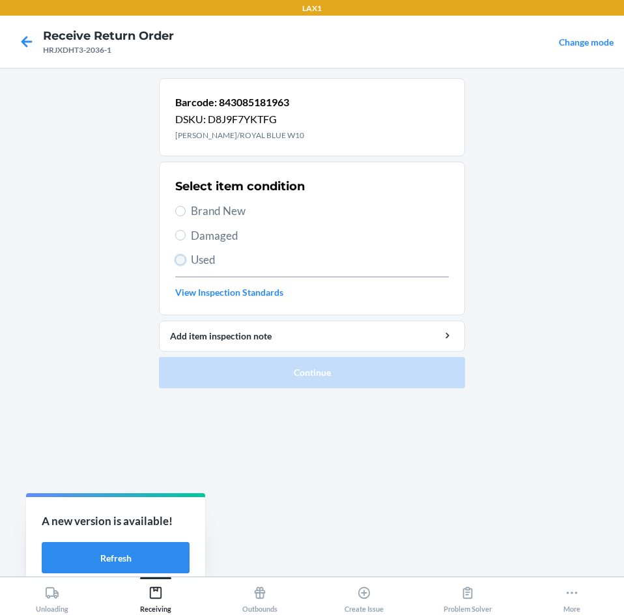
click at [180, 256] on input "Used" at bounding box center [180, 260] width 10 height 10
radio input "true"
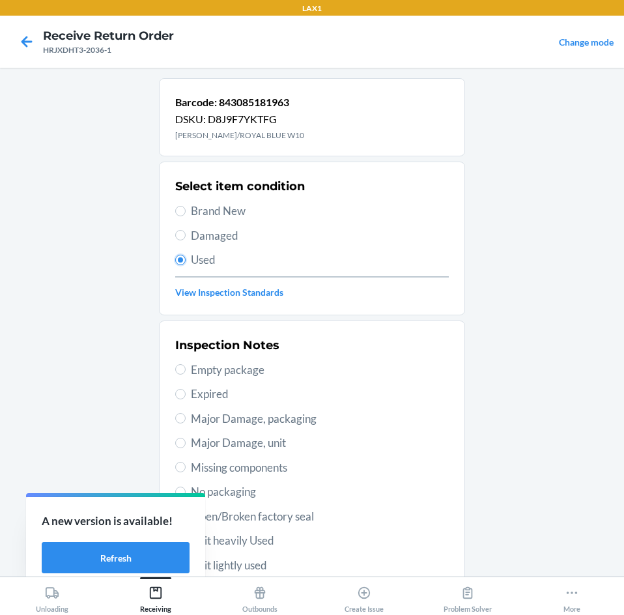
scroll to position [65, 0]
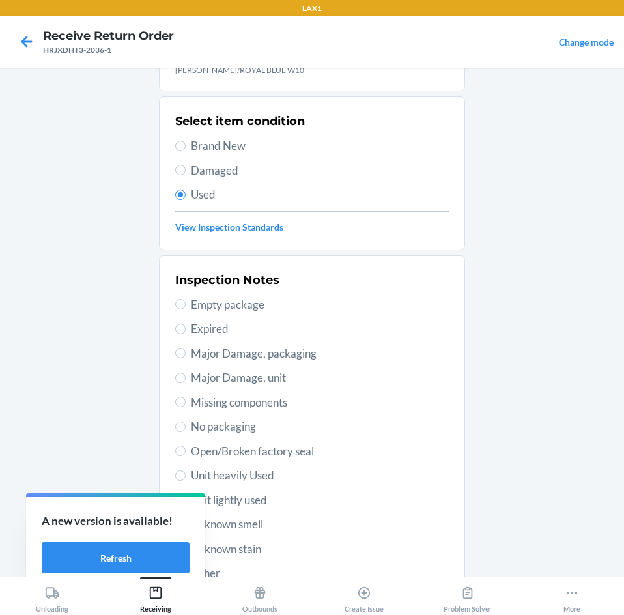
click at [251, 479] on span "Unit heavily Used" at bounding box center [320, 475] width 258 height 17
click at [186, 479] on input "Unit heavily Used" at bounding box center [180, 475] width 10 height 10
radio input "true"
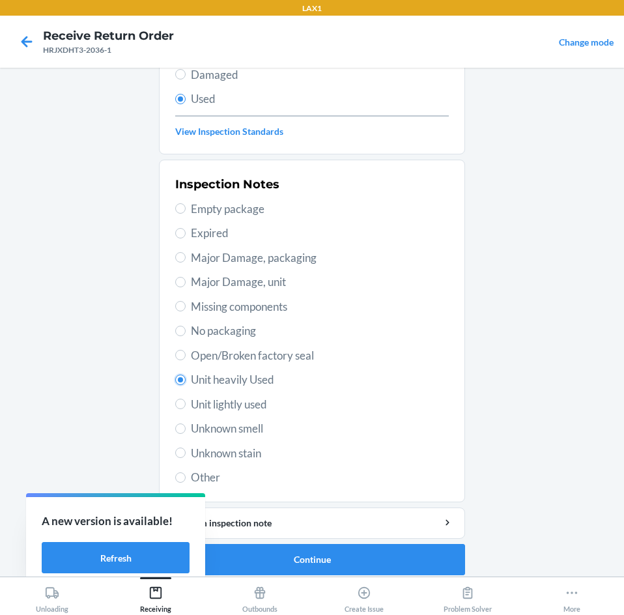
scroll to position [170, 0]
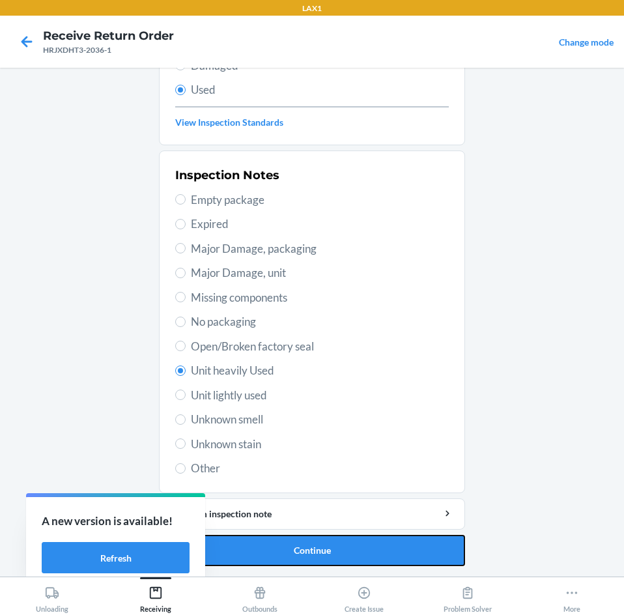
click at [286, 550] on button "Continue" at bounding box center [312, 550] width 306 height 31
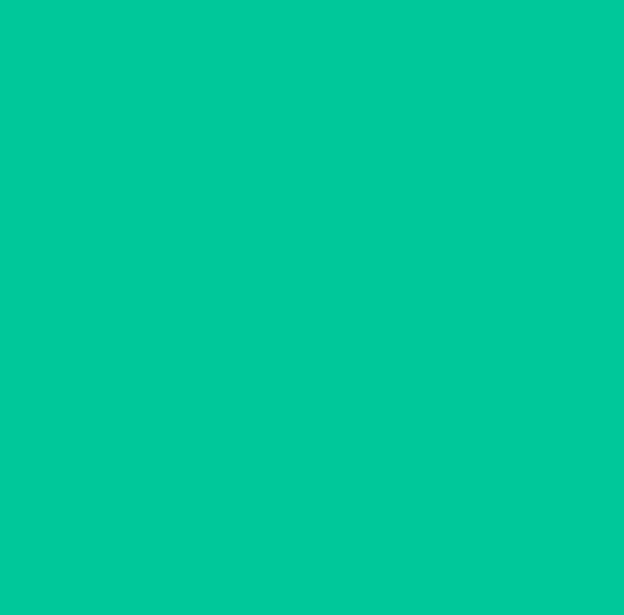
scroll to position [0, 0]
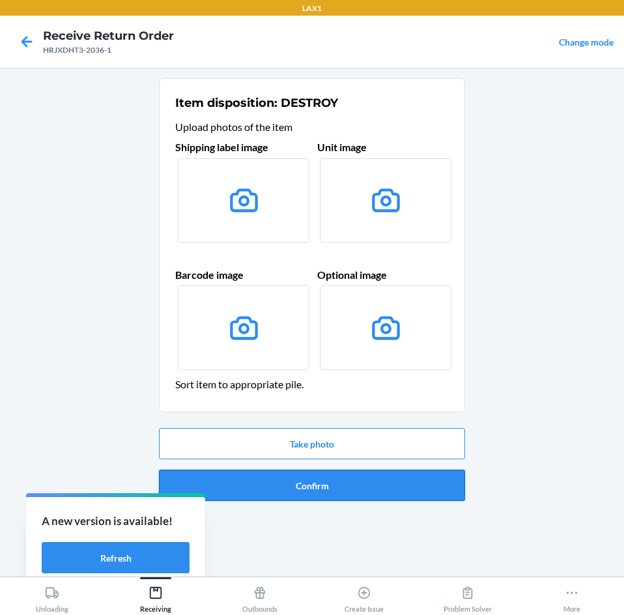
click at [291, 486] on button "Confirm" at bounding box center [312, 485] width 306 height 31
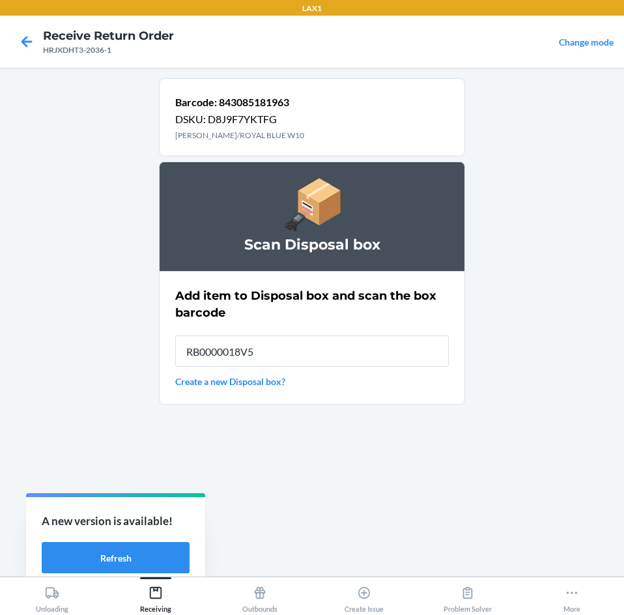
type input "RB0000018V5"
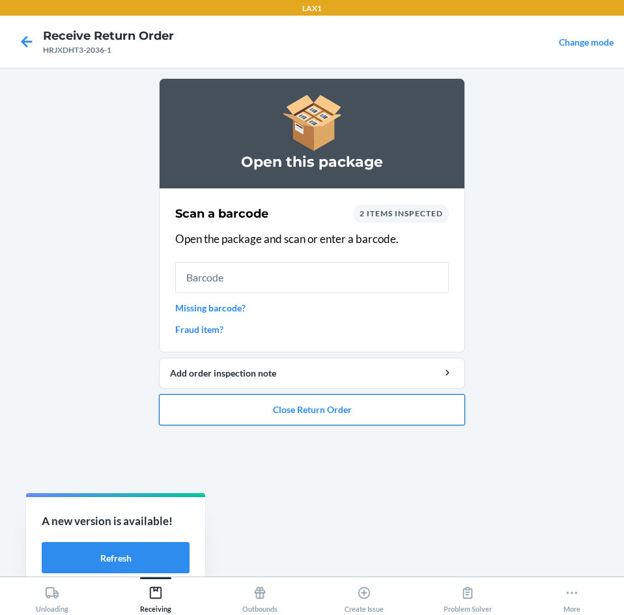
click at [306, 415] on button "Close Return Order" at bounding box center [312, 409] width 306 height 31
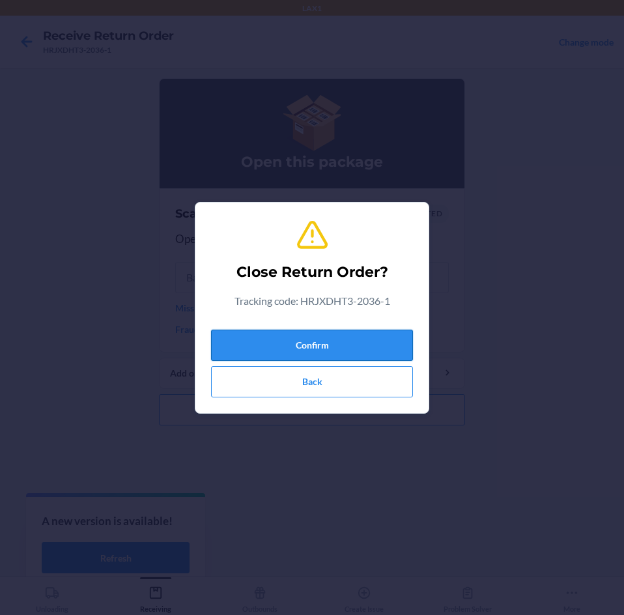
click at [313, 345] on button "Confirm" at bounding box center [312, 345] width 202 height 31
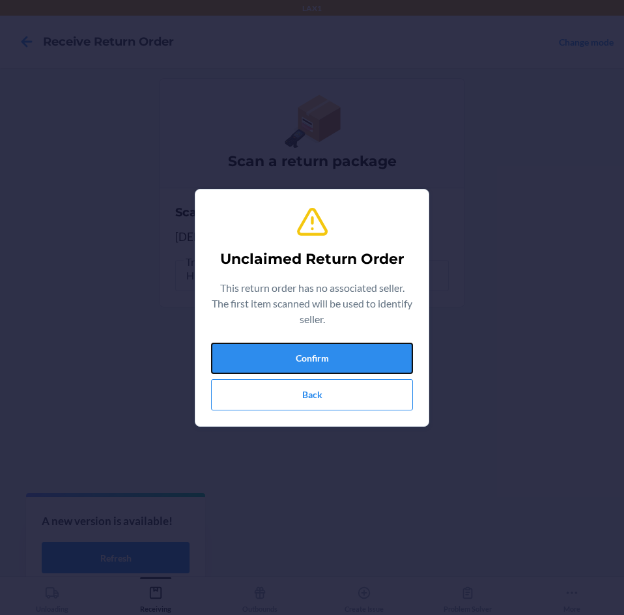
click at [313, 345] on button "Confirm" at bounding box center [312, 358] width 202 height 31
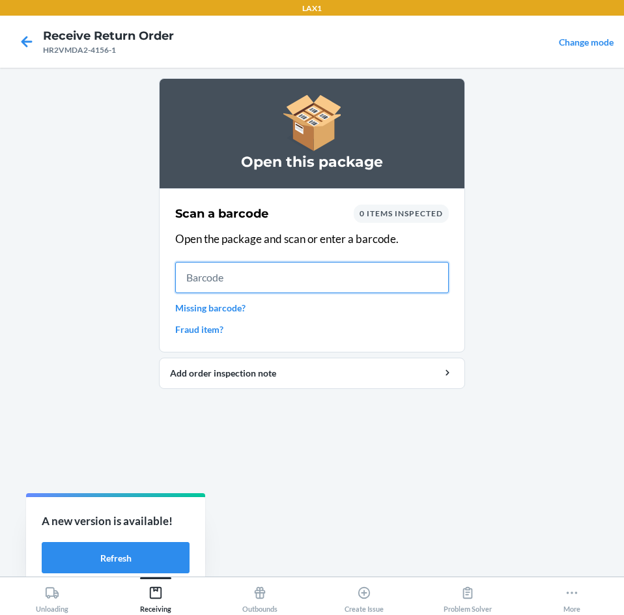
click at [334, 274] on input "text" at bounding box center [312, 277] width 274 height 31
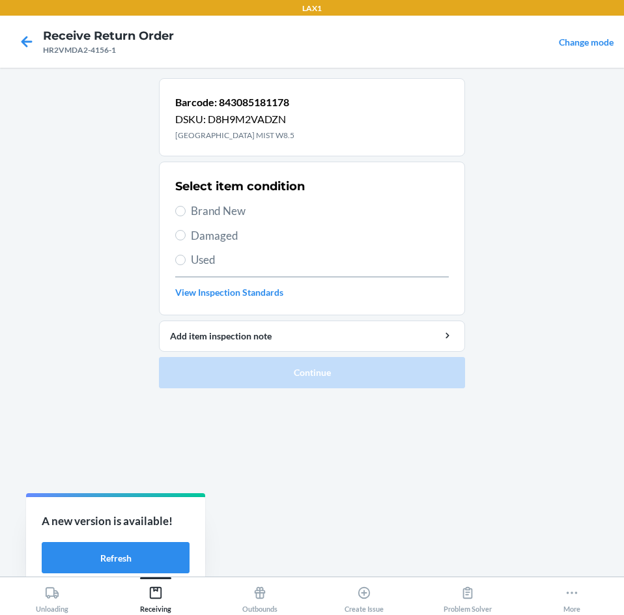
click at [221, 211] on span "Brand New" at bounding box center [320, 211] width 258 height 17
click at [186, 211] on input "Brand New" at bounding box center [180, 211] width 10 height 10
radio input "true"
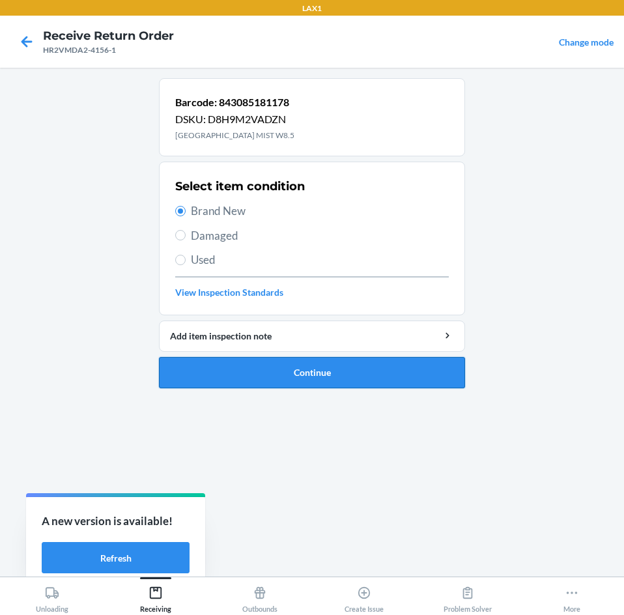
click at [278, 364] on button "Continue" at bounding box center [312, 372] width 306 height 31
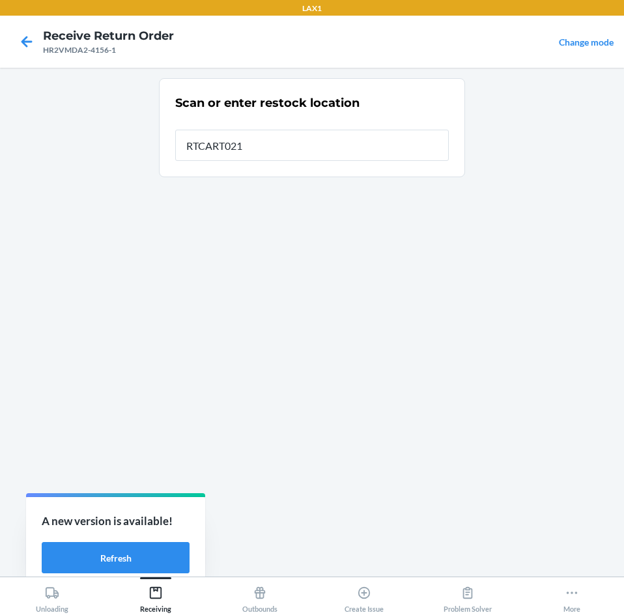
type input "RTCART021"
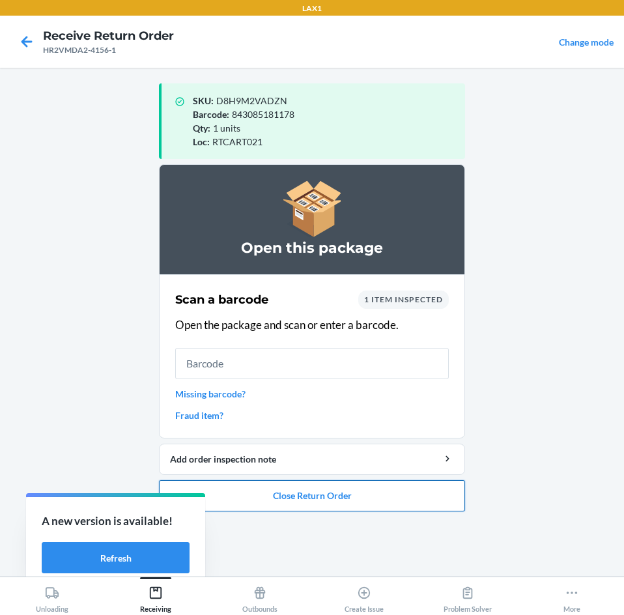
click at [298, 495] on button "Close Return Order" at bounding box center [312, 495] width 306 height 31
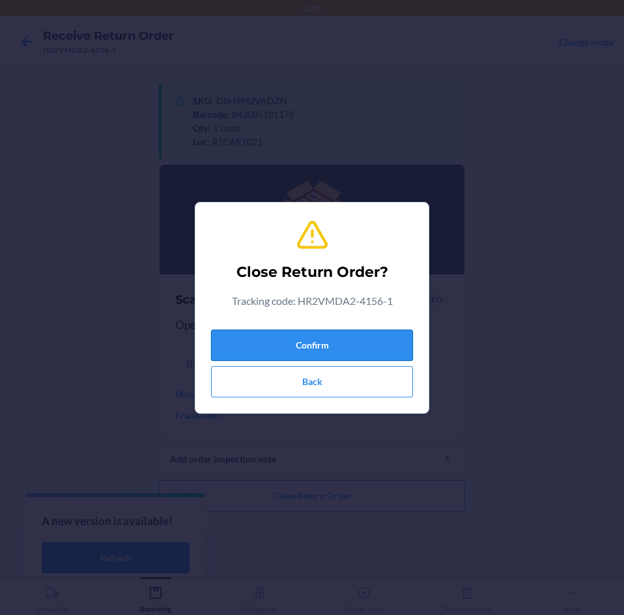
click at [346, 332] on button "Confirm" at bounding box center [312, 345] width 202 height 31
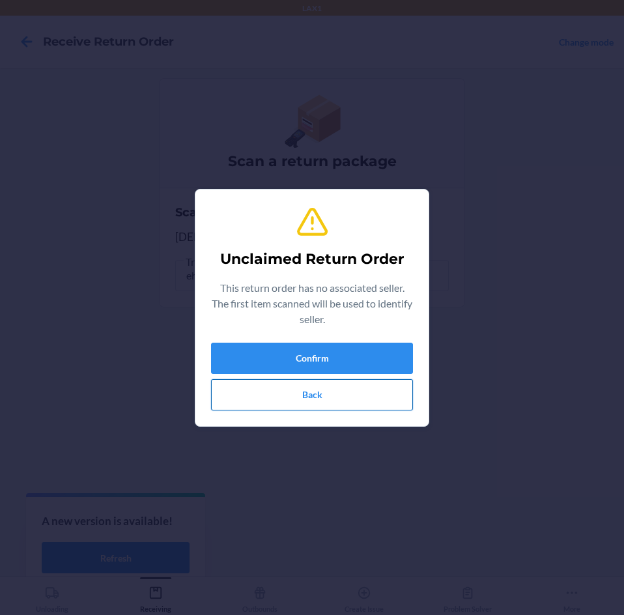
click at [336, 386] on button "Back" at bounding box center [312, 394] width 202 height 31
click at [337, 366] on button "Confirm" at bounding box center [312, 358] width 202 height 31
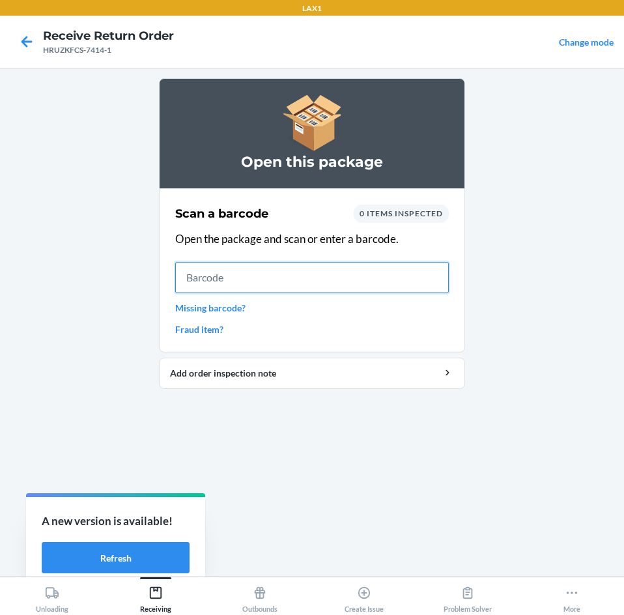
click at [255, 282] on input "text" at bounding box center [312, 277] width 274 height 31
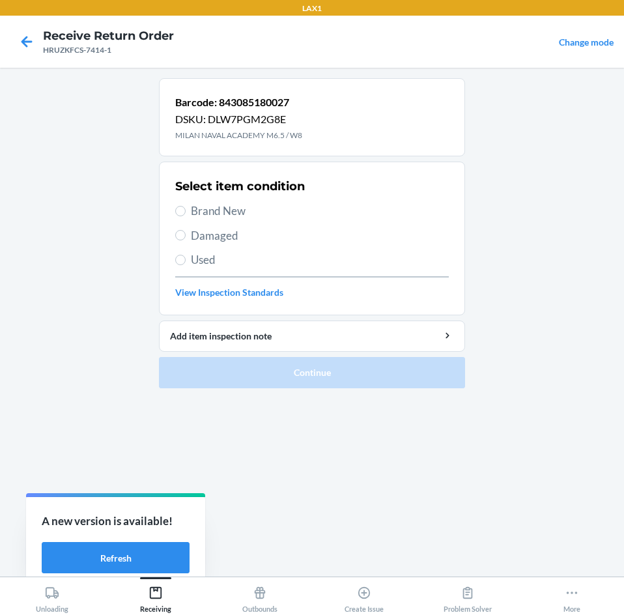
click at [216, 212] on span "Brand New" at bounding box center [320, 211] width 258 height 17
click at [186, 212] on input "Brand New" at bounding box center [180, 211] width 10 height 10
radio input "true"
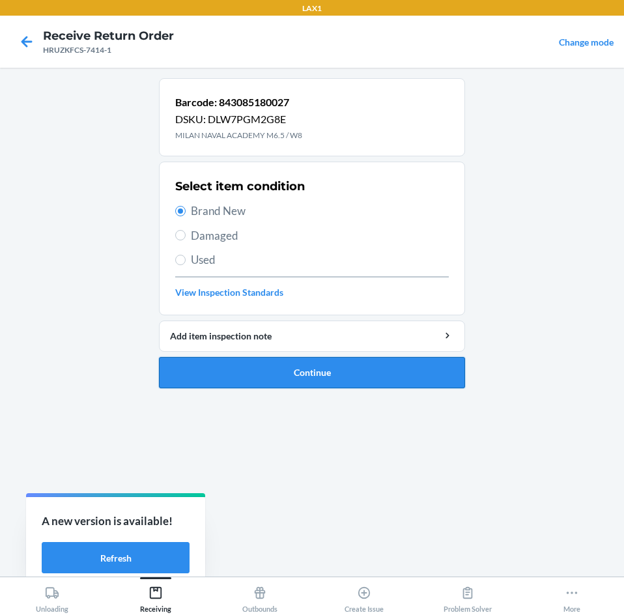
click at [267, 362] on button "Continue" at bounding box center [312, 372] width 306 height 31
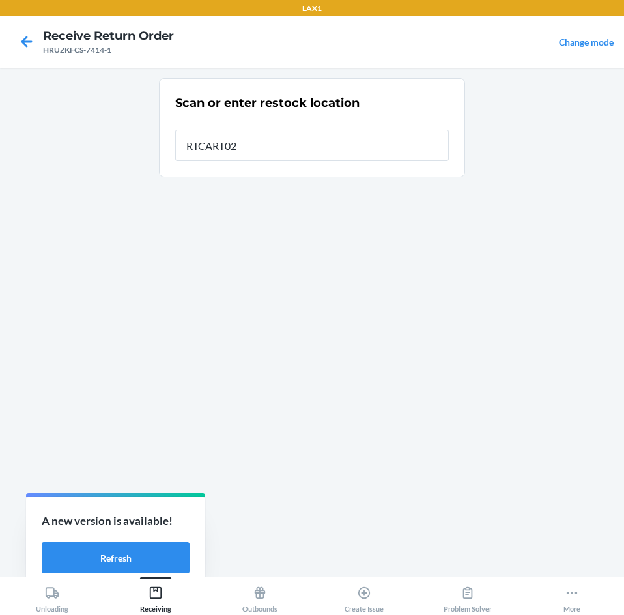
type input "RTCART021"
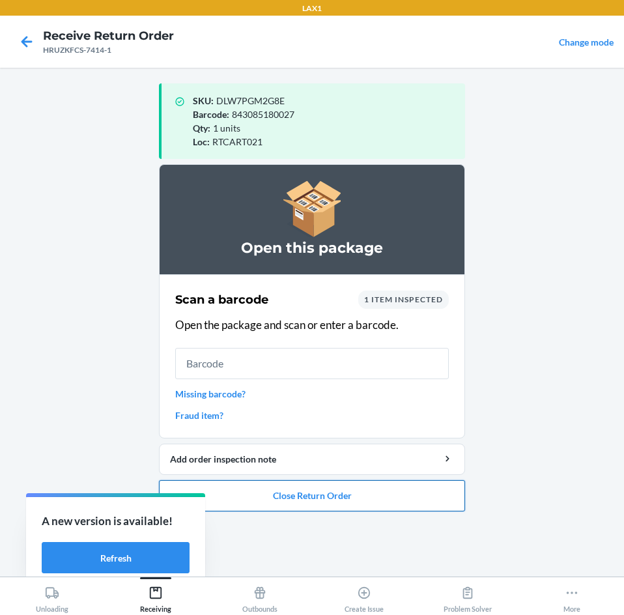
click at [295, 491] on button "Close Return Order" at bounding box center [312, 495] width 306 height 31
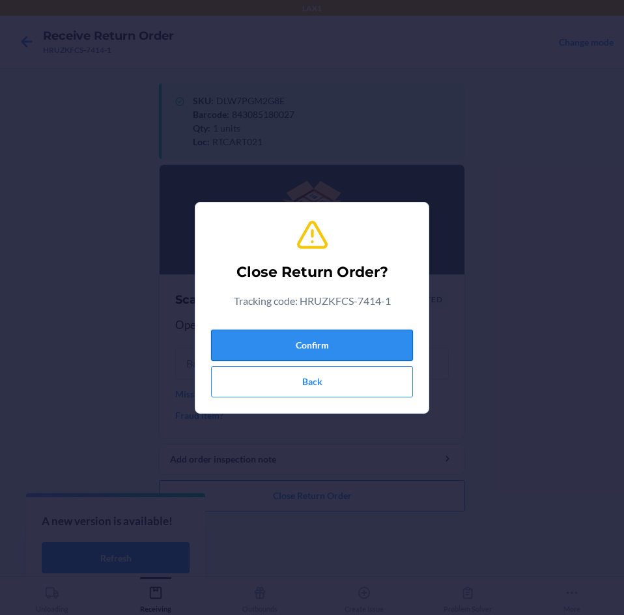
click at [305, 342] on button "Confirm" at bounding box center [312, 345] width 202 height 31
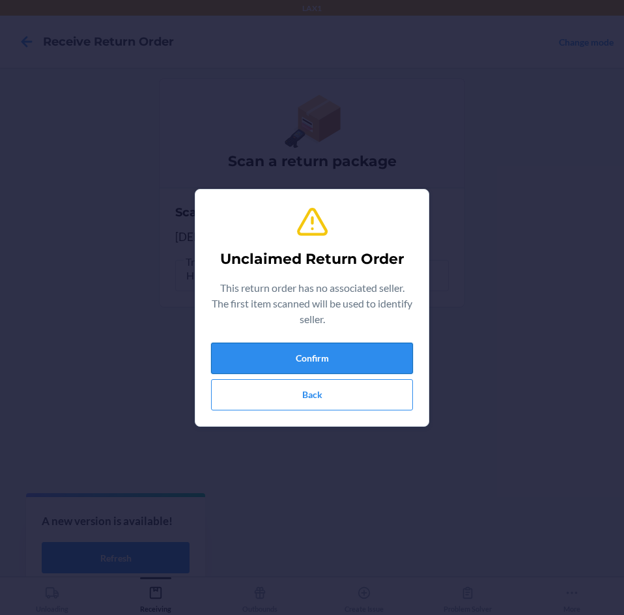
click at [305, 345] on button "Confirm" at bounding box center [312, 358] width 202 height 31
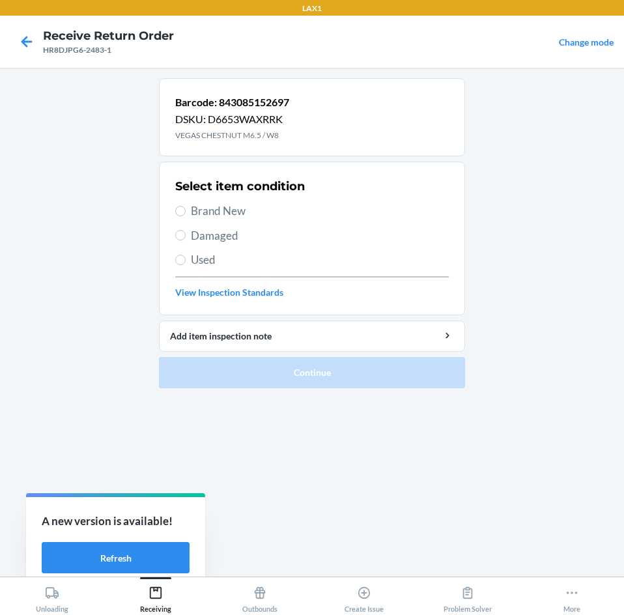
click at [199, 213] on span "Brand New" at bounding box center [320, 211] width 258 height 17
click at [186, 213] on input "Brand New" at bounding box center [180, 211] width 10 height 10
radio input "true"
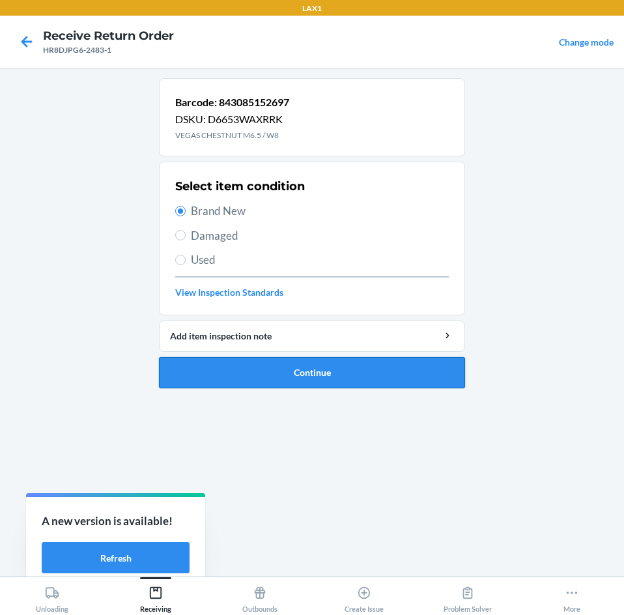
click at [294, 378] on button "Continue" at bounding box center [312, 372] width 306 height 31
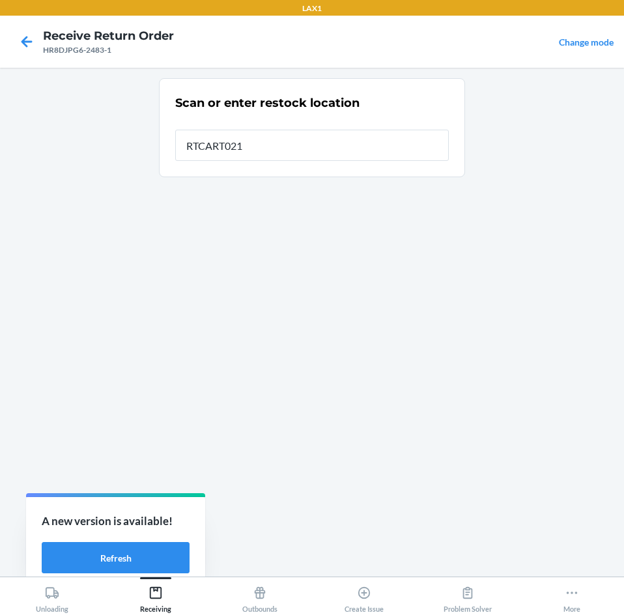
type input "RTCART021"
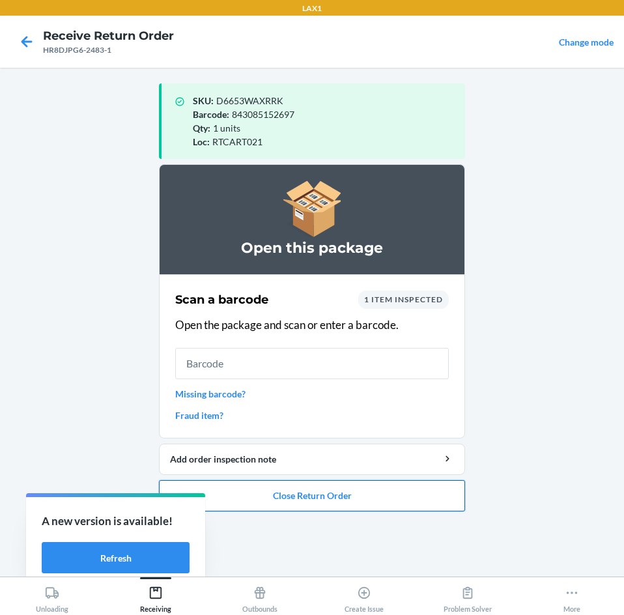
click at [312, 496] on button "Close Return Order" at bounding box center [312, 495] width 306 height 31
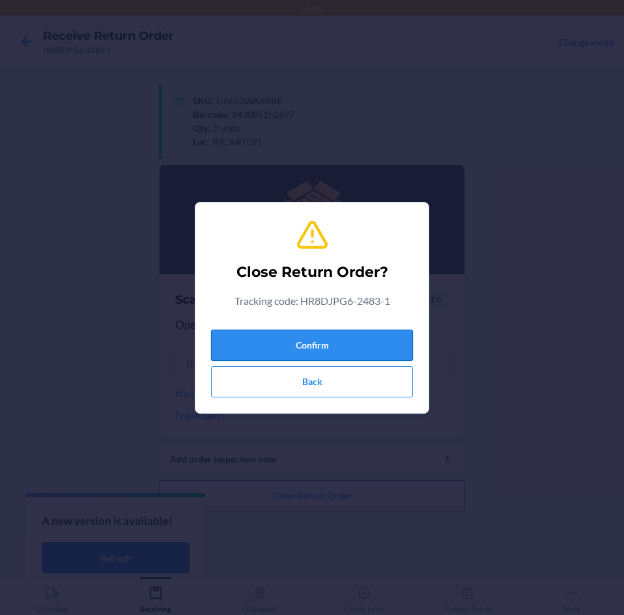
click at [319, 345] on button "Confirm" at bounding box center [312, 345] width 202 height 31
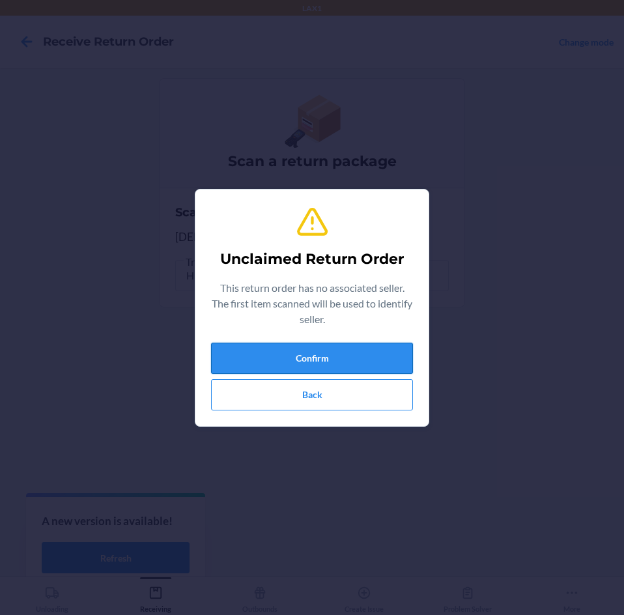
click at [323, 361] on button "Confirm" at bounding box center [312, 358] width 202 height 31
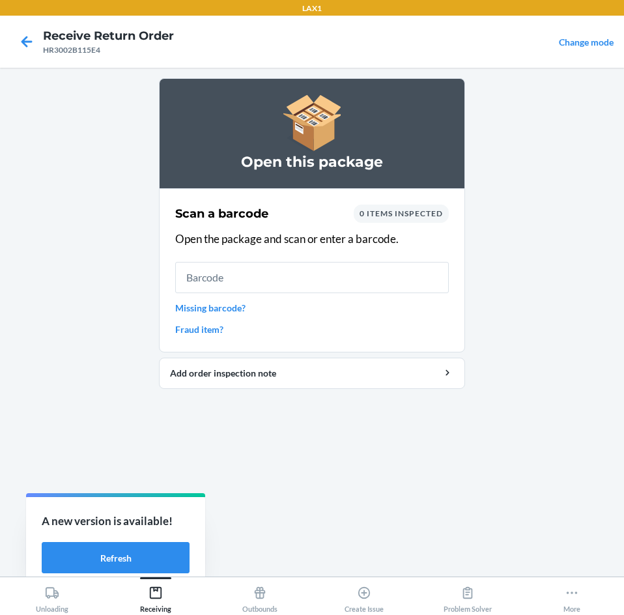
click at [250, 280] on input "text" at bounding box center [312, 277] width 274 height 31
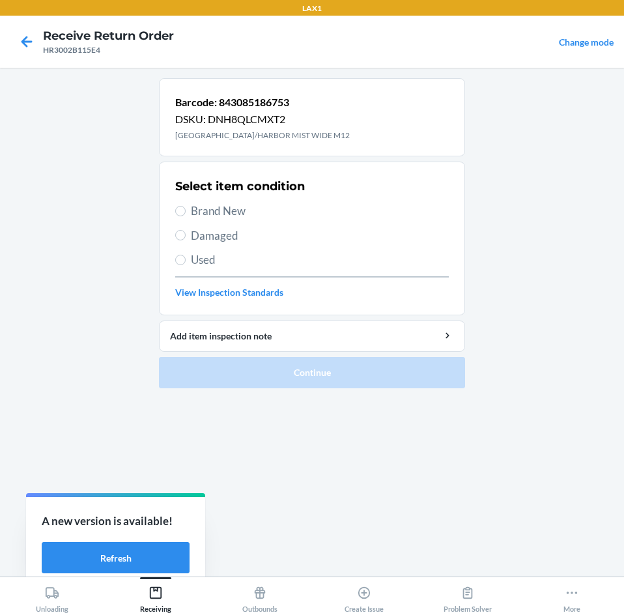
click at [212, 213] on span "Brand New" at bounding box center [320, 211] width 258 height 17
click at [186, 213] on input "Brand New" at bounding box center [180, 211] width 10 height 10
radio input "true"
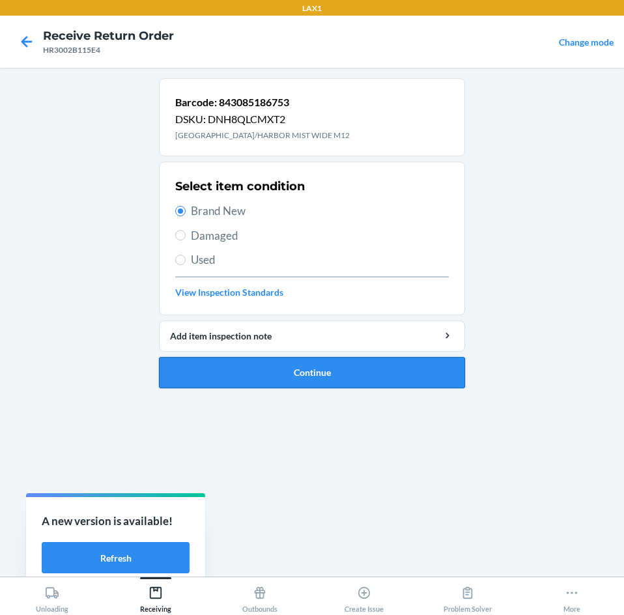
click at [311, 375] on button "Continue" at bounding box center [312, 372] width 306 height 31
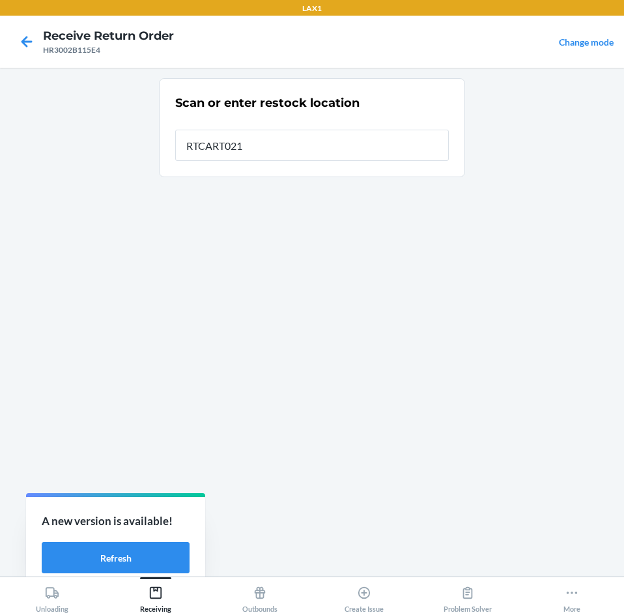
type input "RTCART021"
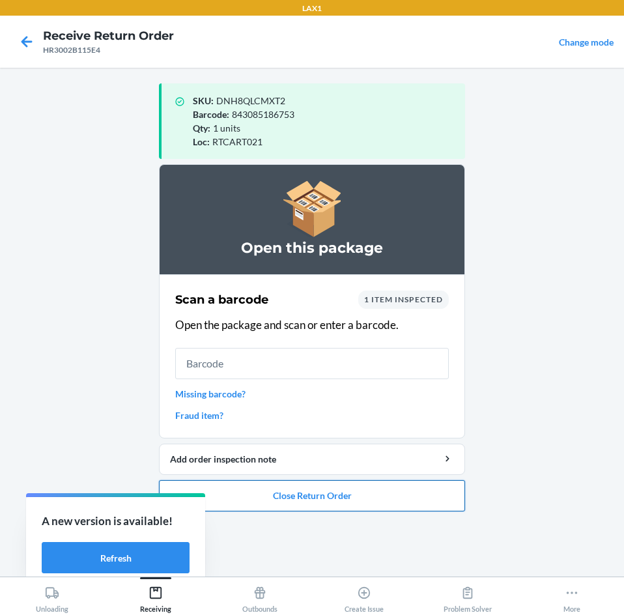
click at [337, 498] on button "Close Return Order" at bounding box center [312, 495] width 306 height 31
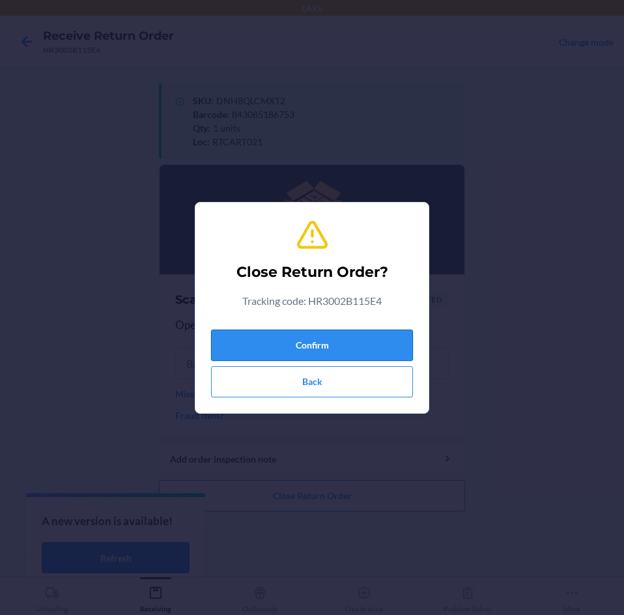
click at [336, 338] on button "Confirm" at bounding box center [312, 345] width 202 height 31
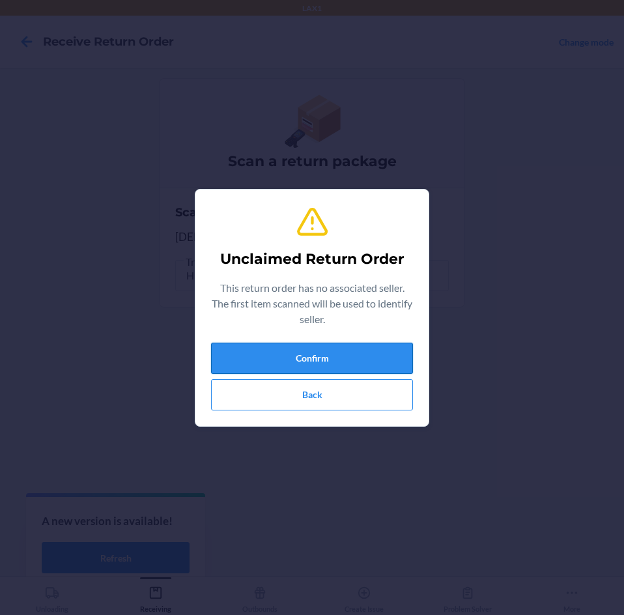
click at [336, 343] on button "Confirm" at bounding box center [312, 358] width 202 height 31
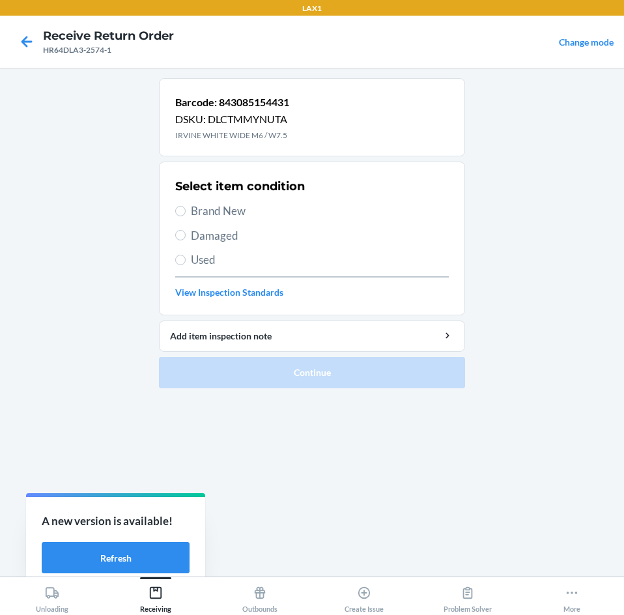
click at [225, 214] on span "Brand New" at bounding box center [320, 211] width 258 height 17
click at [186, 214] on input "Brand New" at bounding box center [180, 211] width 10 height 10
radio input "true"
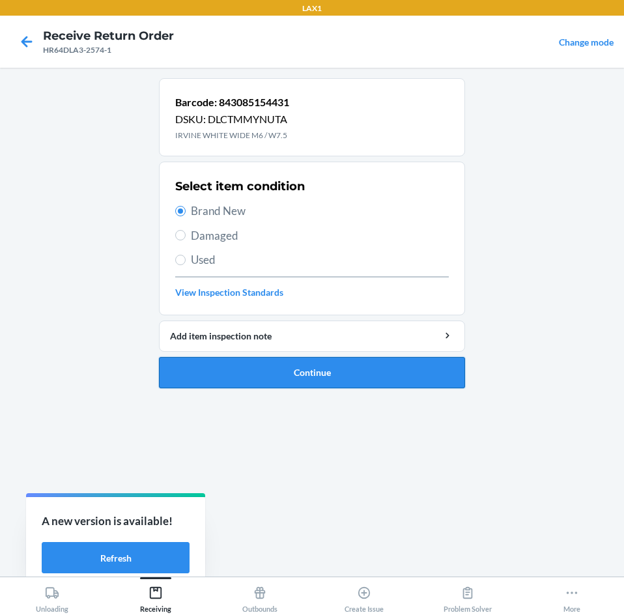
click at [281, 366] on button "Continue" at bounding box center [312, 372] width 306 height 31
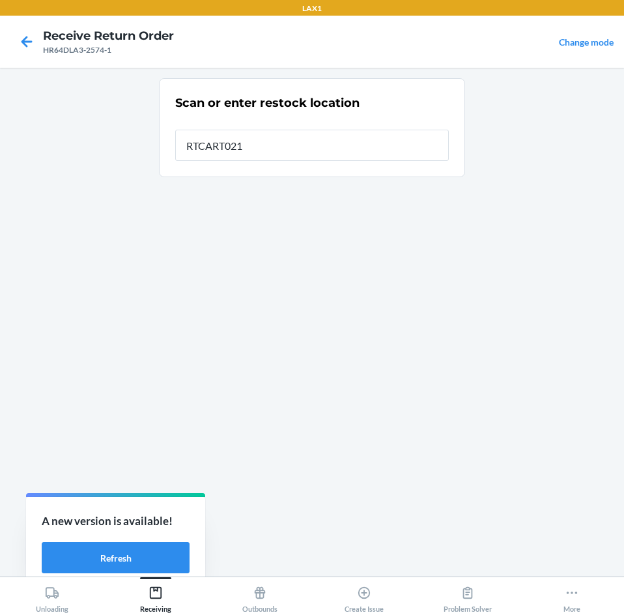
type input "RTCART021"
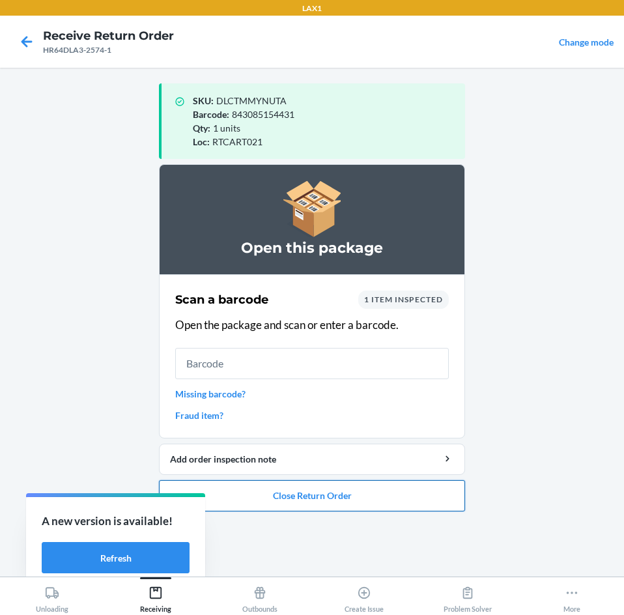
click at [380, 489] on button "Close Return Order" at bounding box center [312, 495] width 306 height 31
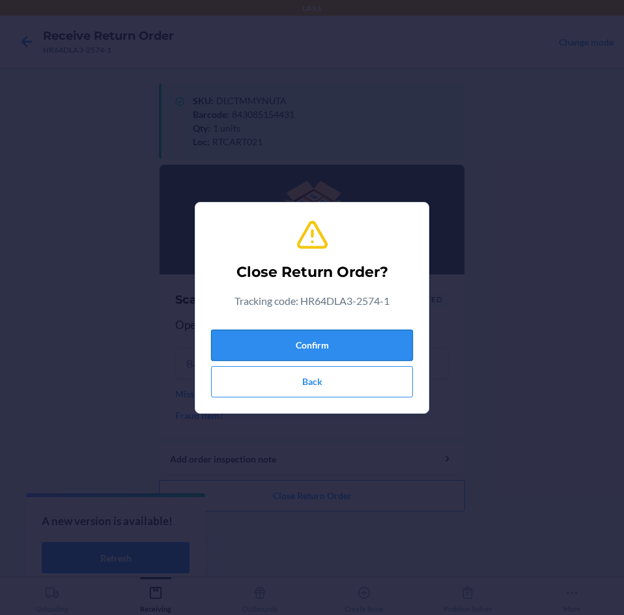
click at [352, 330] on button "Confirm" at bounding box center [312, 345] width 202 height 31
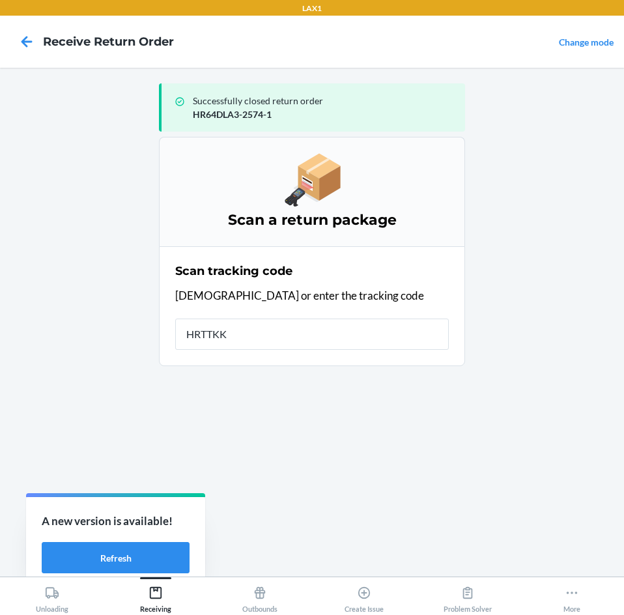
type input "HRTTKKW"
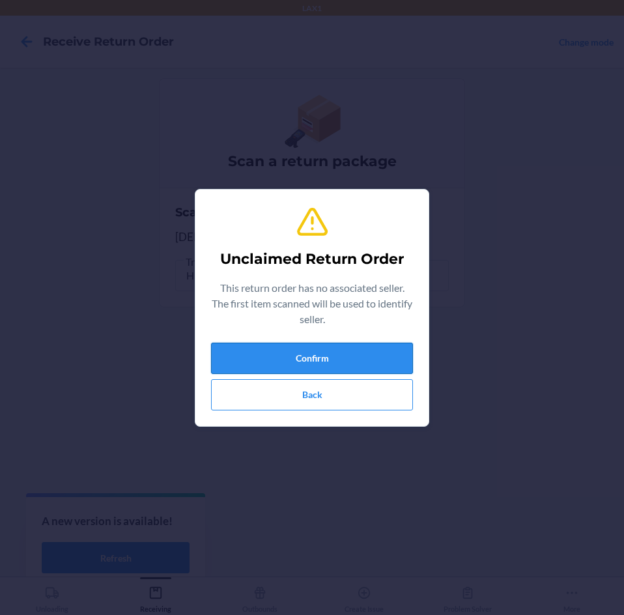
click at [350, 349] on button "Confirm" at bounding box center [312, 358] width 202 height 31
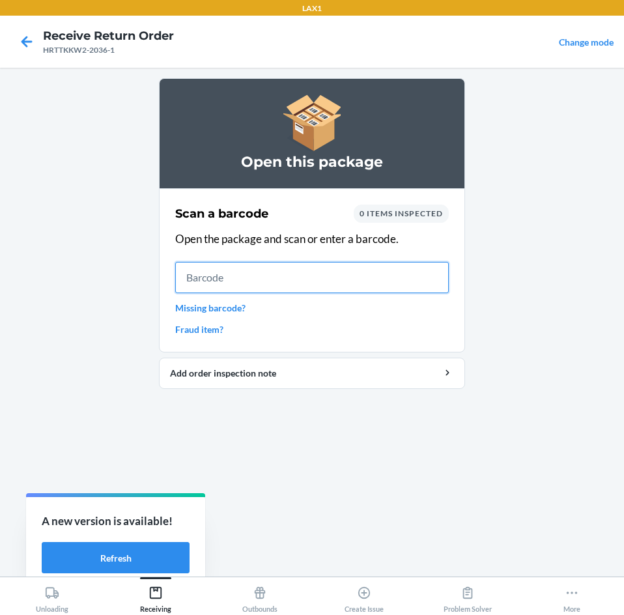
click at [300, 274] on input "text" at bounding box center [312, 277] width 274 height 31
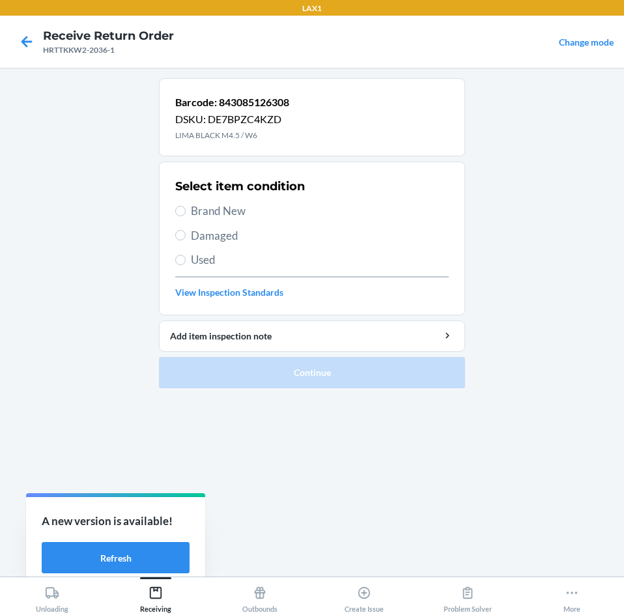
click at [216, 210] on span "Brand New" at bounding box center [320, 211] width 258 height 17
click at [186, 210] on input "Brand New" at bounding box center [180, 211] width 10 height 10
radio input "true"
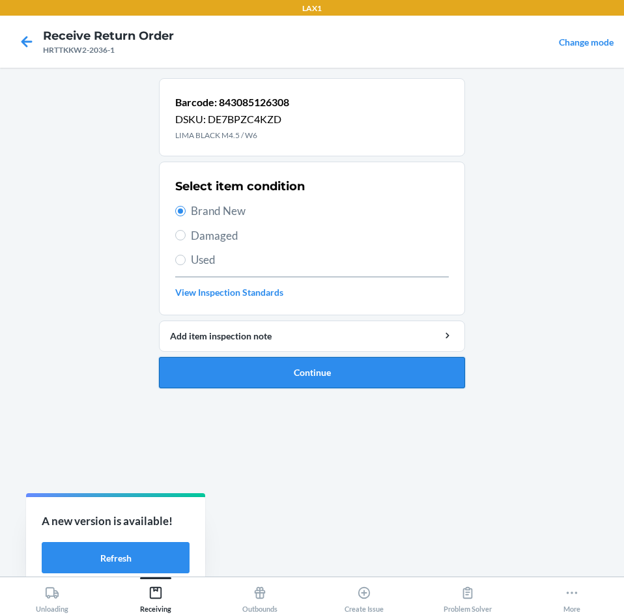
click at [295, 372] on button "Continue" at bounding box center [312, 372] width 306 height 31
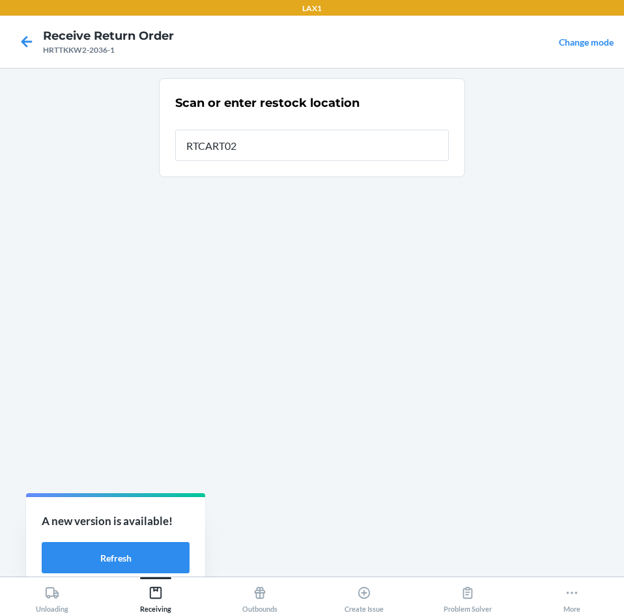
type input "RTCART021"
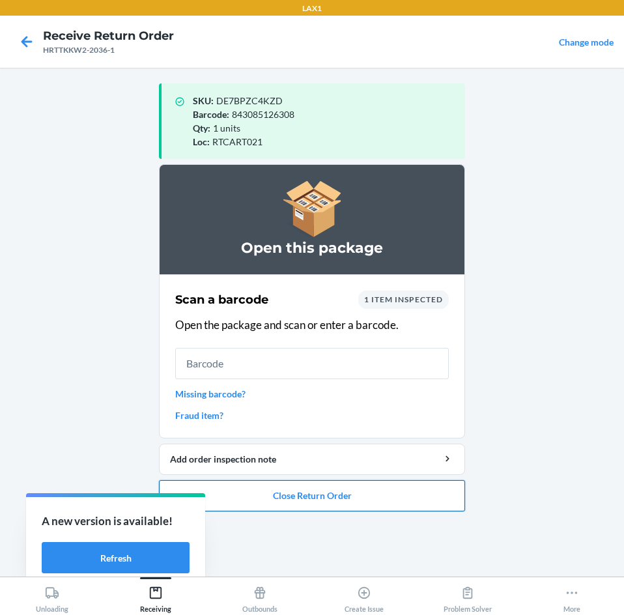
click at [336, 485] on button "Close Return Order" at bounding box center [312, 495] width 306 height 31
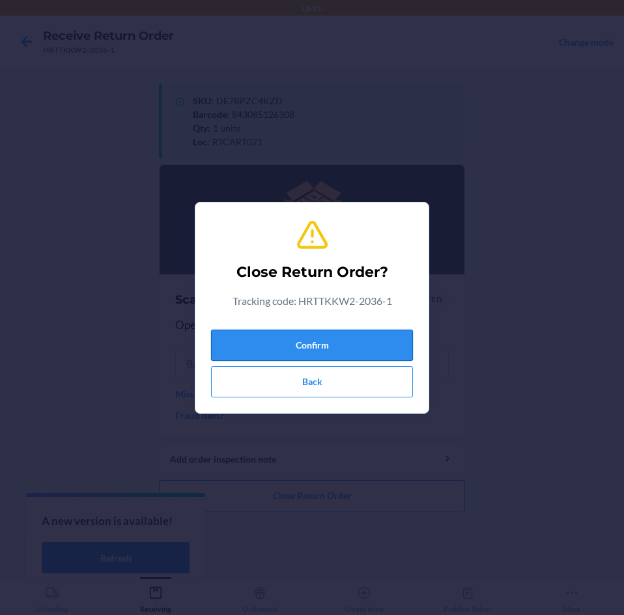
click at [371, 335] on button "Confirm" at bounding box center [312, 345] width 202 height 31
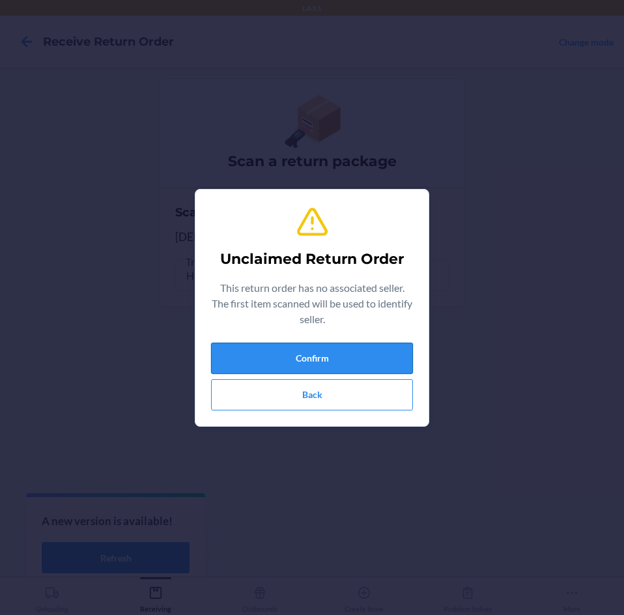
click at [353, 364] on button "Confirm" at bounding box center [312, 358] width 202 height 31
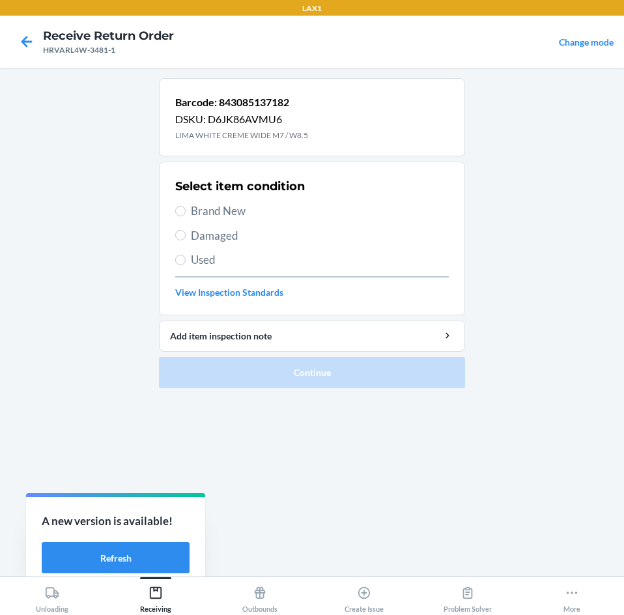
click at [208, 210] on span "Brand New" at bounding box center [320, 211] width 258 height 17
click at [186, 210] on input "Brand New" at bounding box center [180, 211] width 10 height 10
radio input "true"
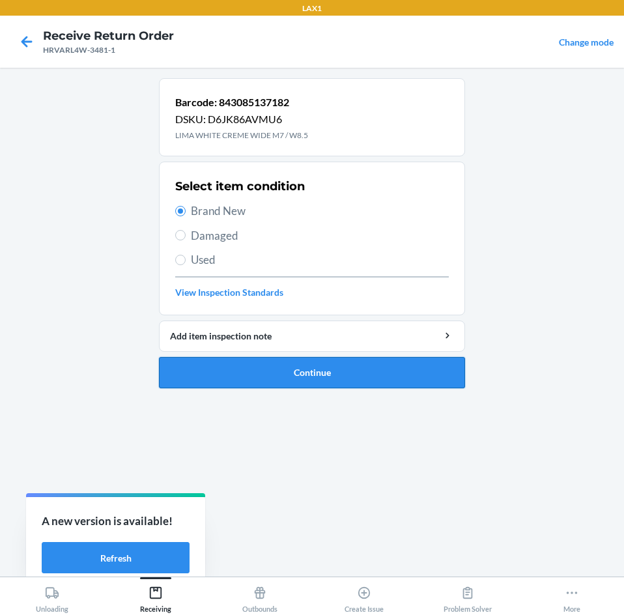
click at [233, 366] on button "Continue" at bounding box center [312, 372] width 306 height 31
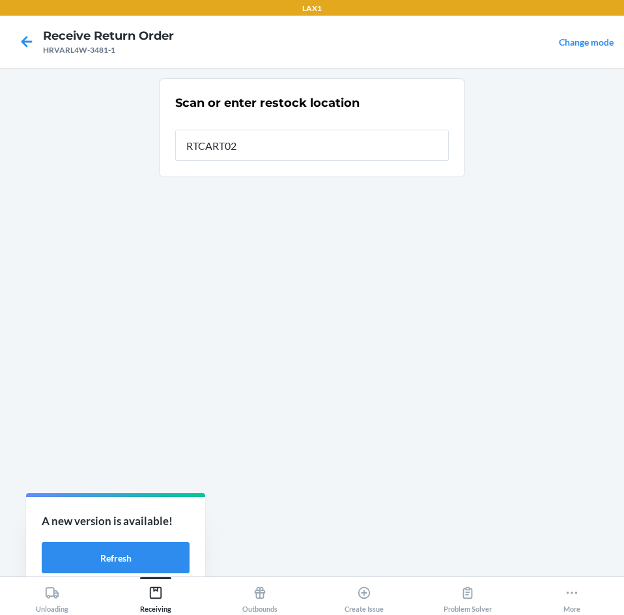
type input "RTCART021"
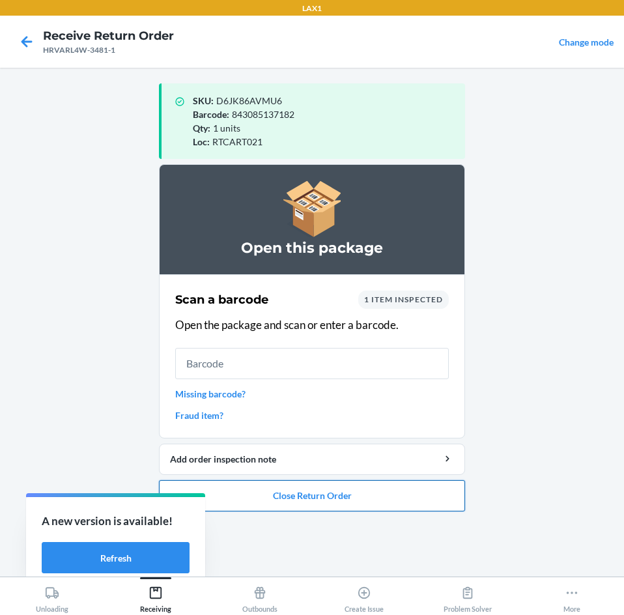
click at [314, 496] on button "Close Return Order" at bounding box center [312, 495] width 306 height 31
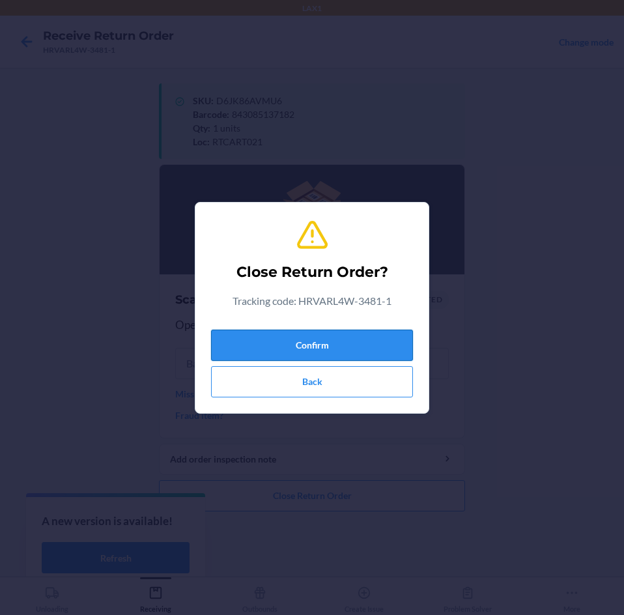
click at [350, 354] on button "Confirm" at bounding box center [312, 345] width 202 height 31
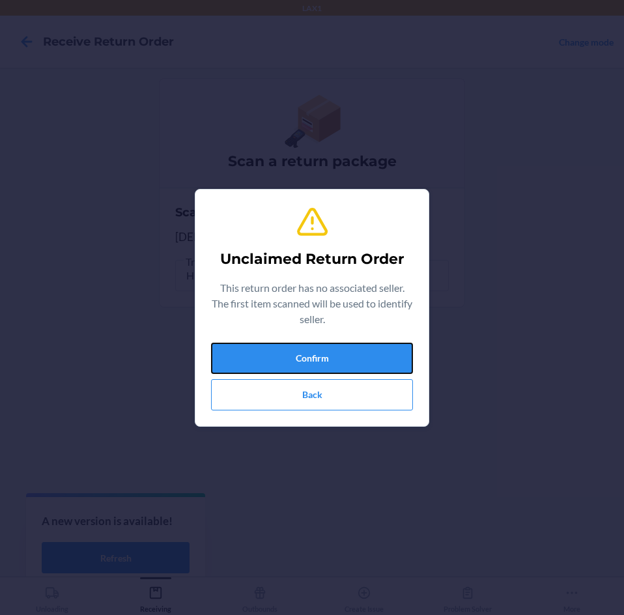
click at [350, 354] on button "Confirm" at bounding box center [312, 358] width 202 height 31
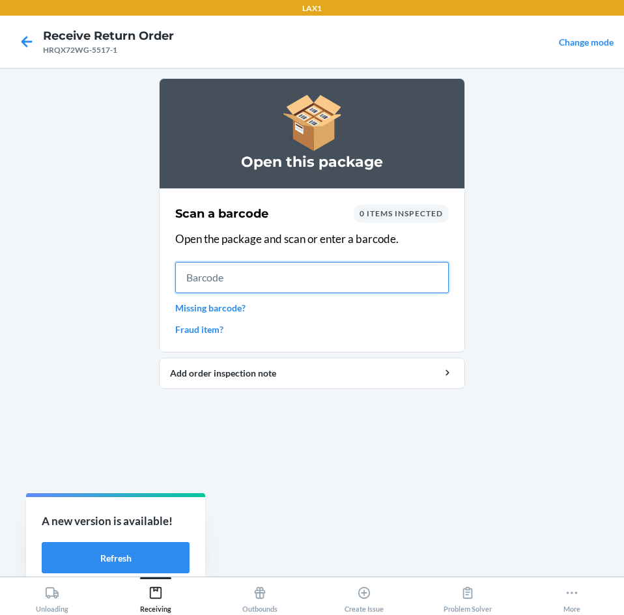
click at [332, 277] on input "text" at bounding box center [312, 277] width 274 height 31
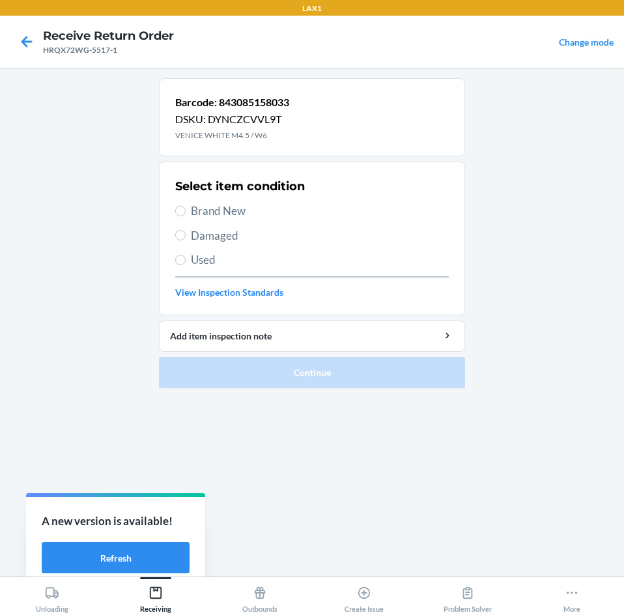
click at [205, 218] on span "Brand New" at bounding box center [320, 211] width 258 height 17
click at [186, 216] on input "Brand New" at bounding box center [180, 211] width 10 height 10
radio input "true"
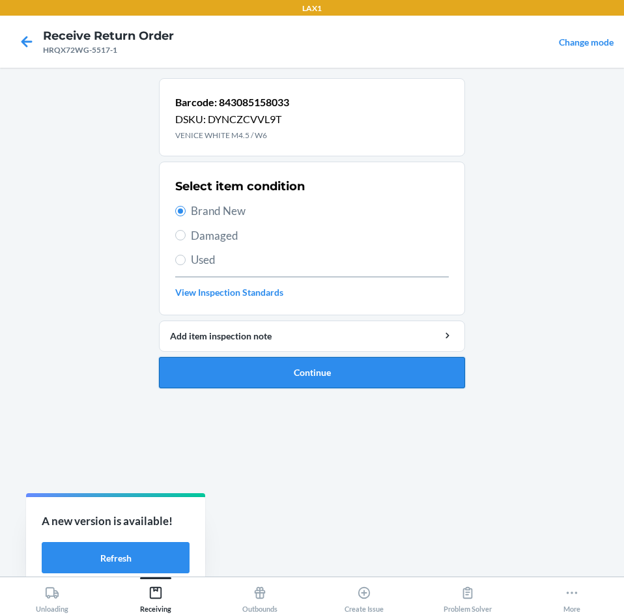
click at [336, 372] on button "Continue" at bounding box center [312, 372] width 306 height 31
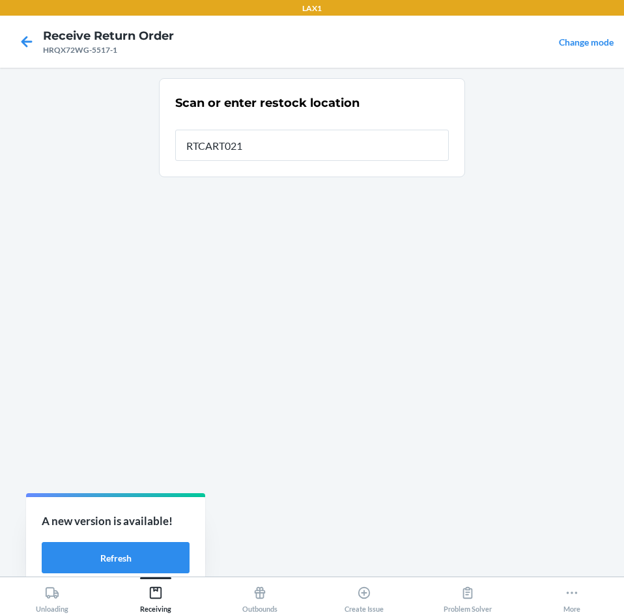
type input "RTCART021"
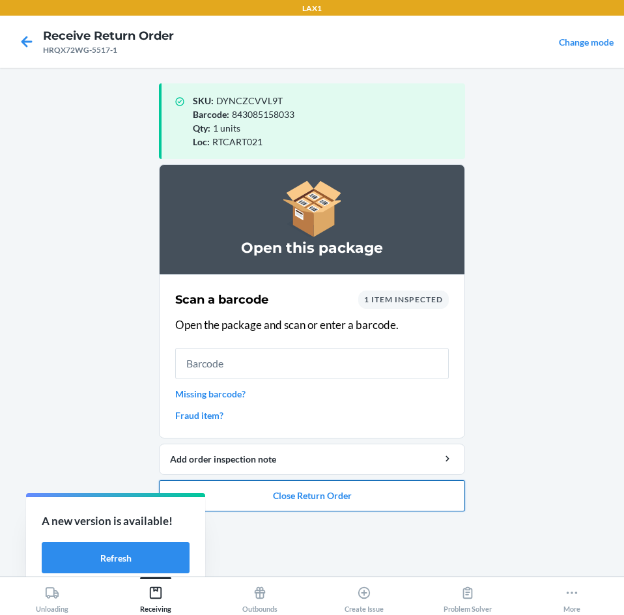
click at [376, 488] on button "Close Return Order" at bounding box center [312, 495] width 306 height 31
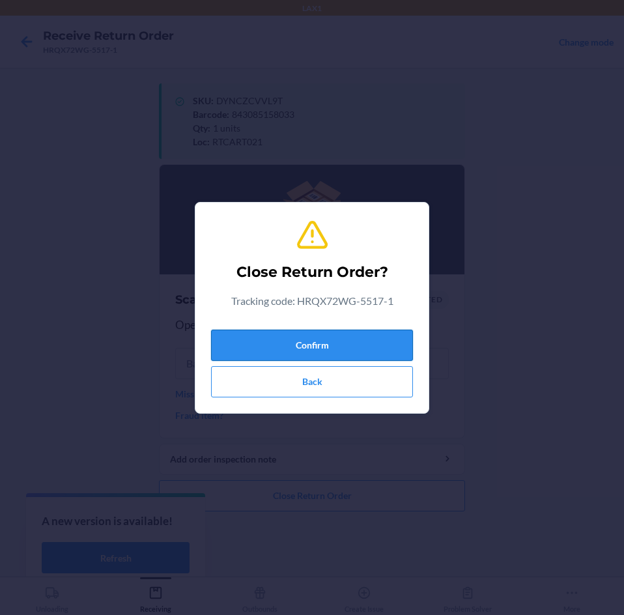
click at [352, 338] on button "Confirm" at bounding box center [312, 345] width 202 height 31
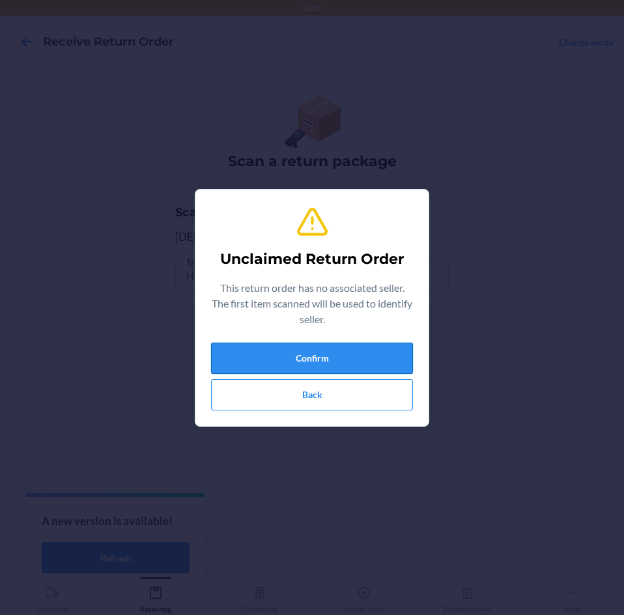
click at [355, 359] on button "Confirm" at bounding box center [312, 358] width 202 height 31
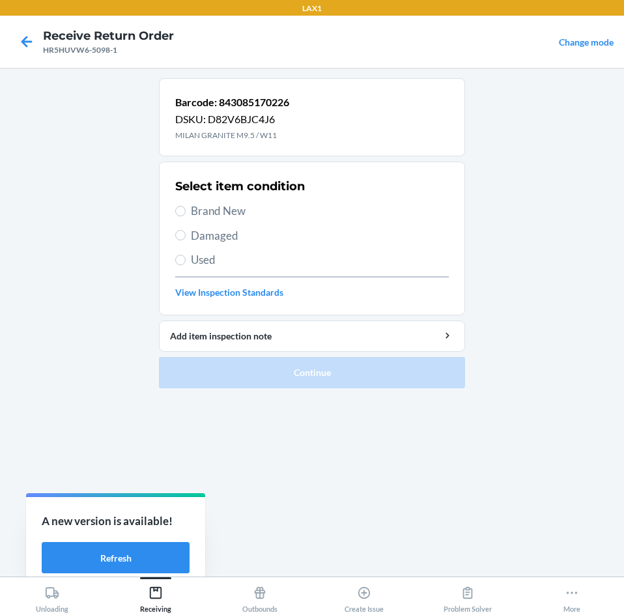
click at [194, 208] on span "Brand New" at bounding box center [320, 211] width 258 height 17
click at [186, 208] on input "Brand New" at bounding box center [180, 211] width 10 height 10
radio input "true"
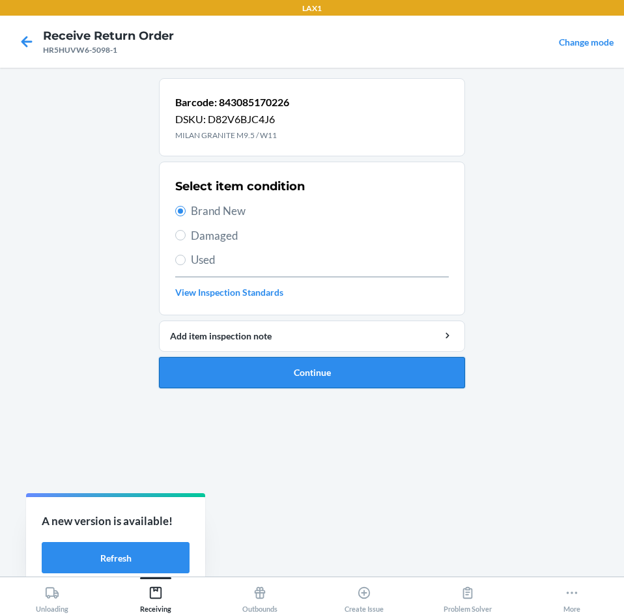
click at [259, 374] on button "Continue" at bounding box center [312, 372] width 306 height 31
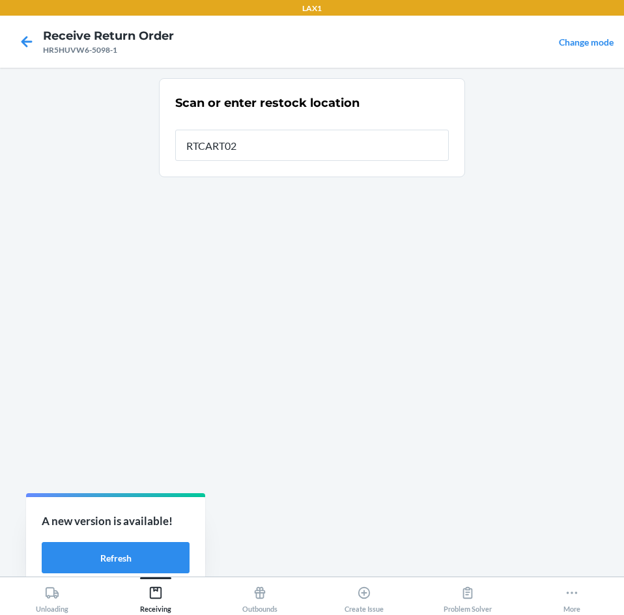
type input "RTCART021"
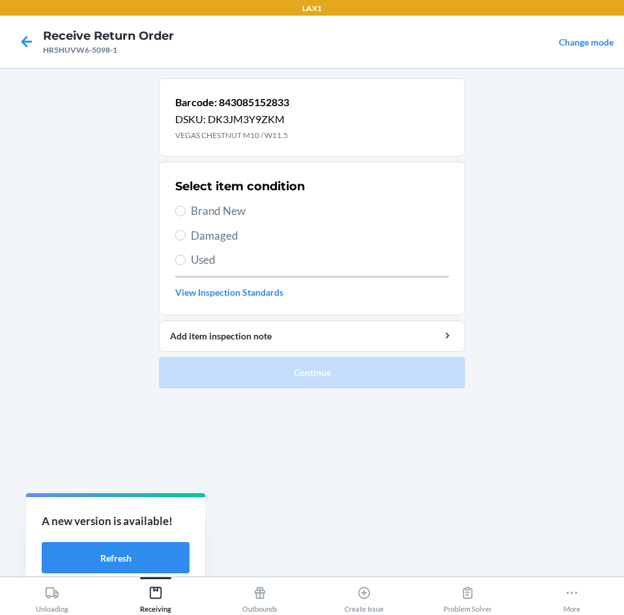
click at [192, 216] on span "Brand New" at bounding box center [320, 211] width 258 height 17
click at [186, 216] on input "Brand New" at bounding box center [180, 211] width 10 height 10
radio input "true"
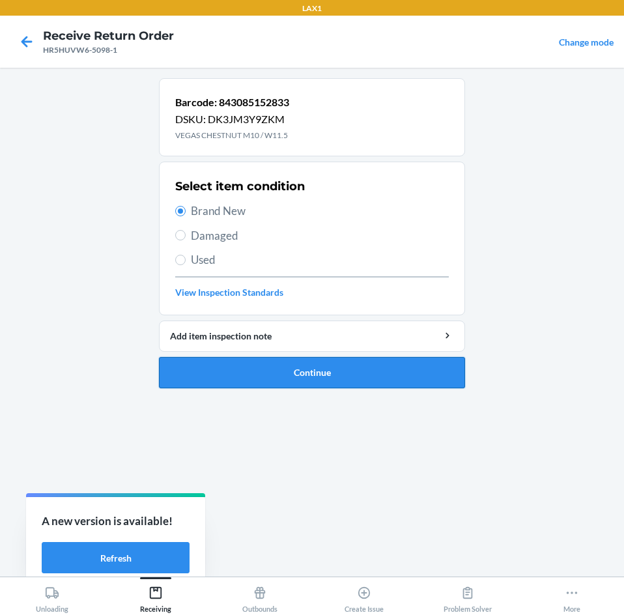
click at [292, 376] on button "Continue" at bounding box center [312, 372] width 306 height 31
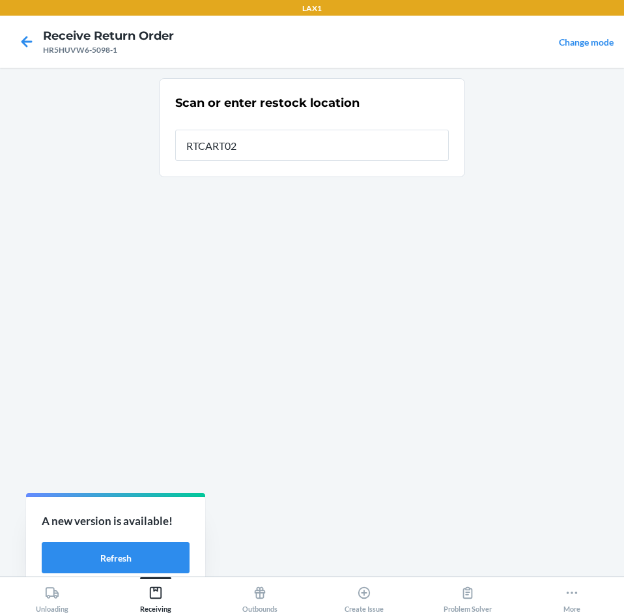
type input "RTCART021"
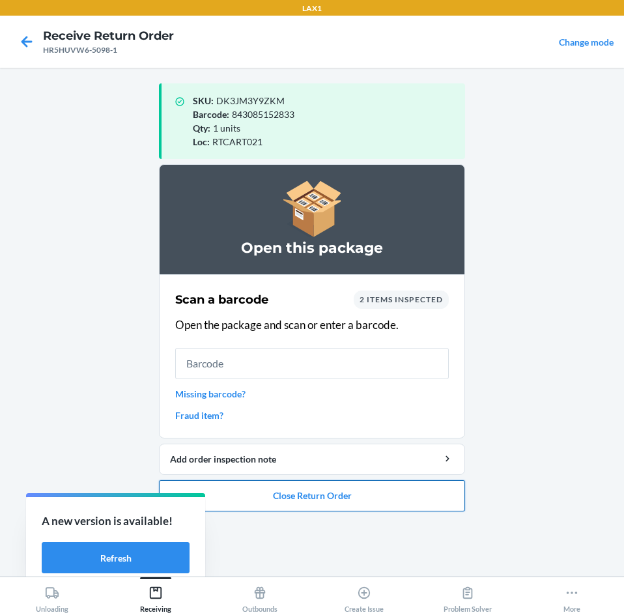
click at [351, 492] on button "Close Return Order" at bounding box center [312, 495] width 306 height 31
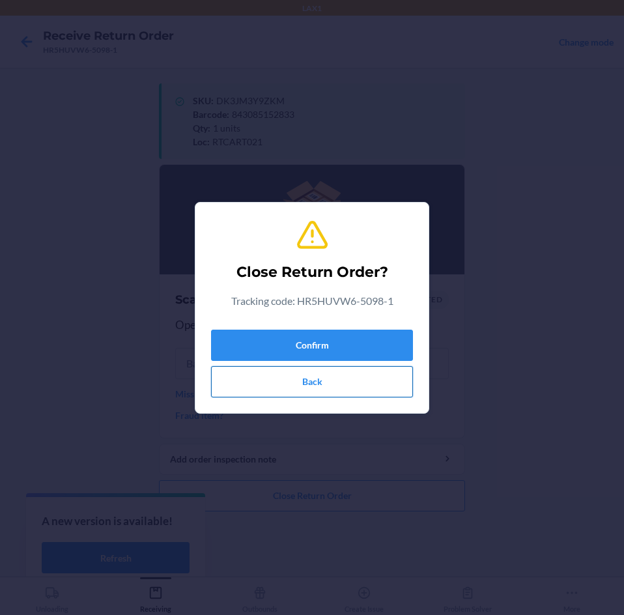
click at [323, 383] on button "Back" at bounding box center [312, 381] width 202 height 31
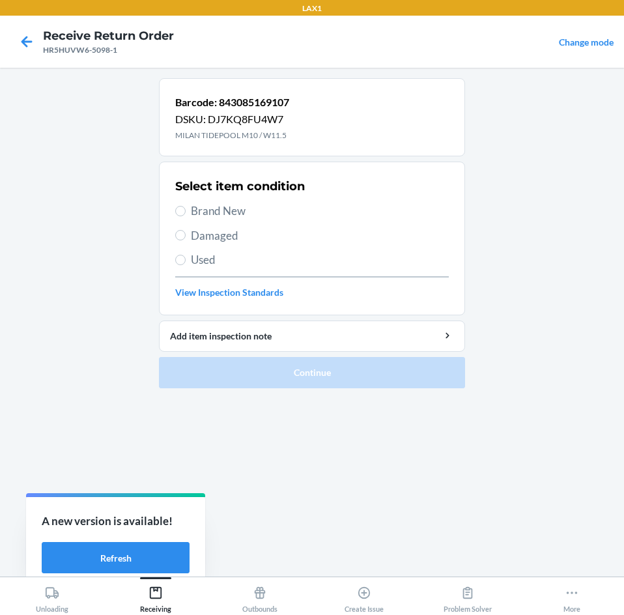
click at [208, 207] on span "Brand New" at bounding box center [320, 211] width 258 height 17
click at [186, 207] on input "Brand New" at bounding box center [180, 211] width 10 height 10
radio input "true"
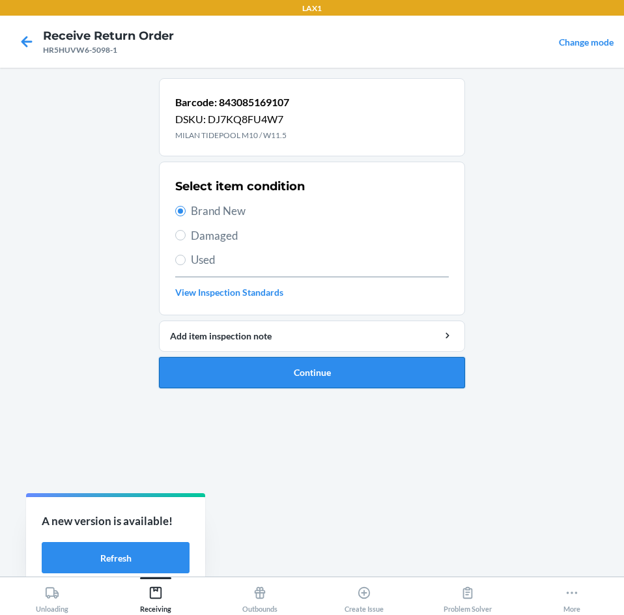
click at [233, 365] on button "Continue" at bounding box center [312, 372] width 306 height 31
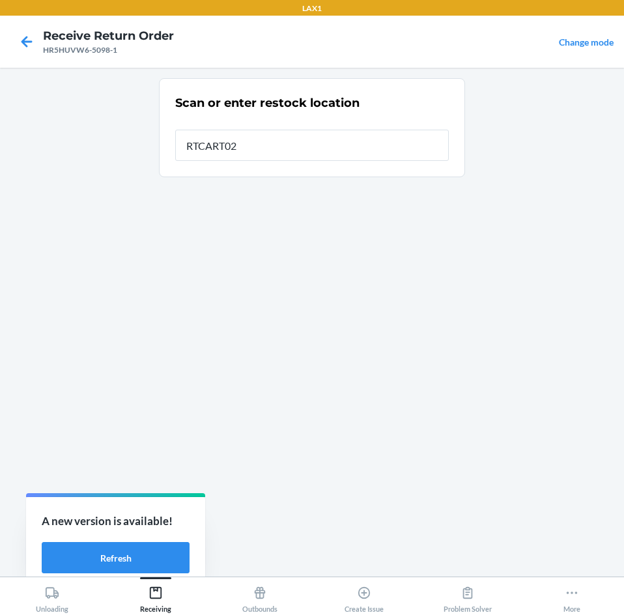
type input "RTCART021"
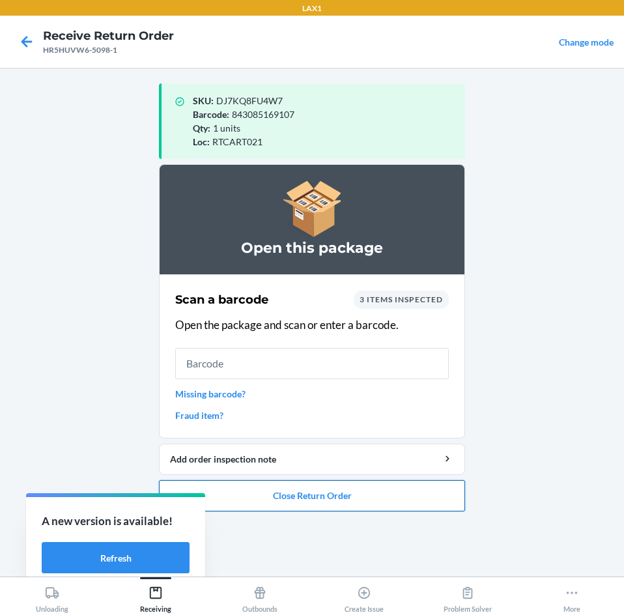
click at [266, 489] on button "Close Return Order" at bounding box center [312, 495] width 306 height 31
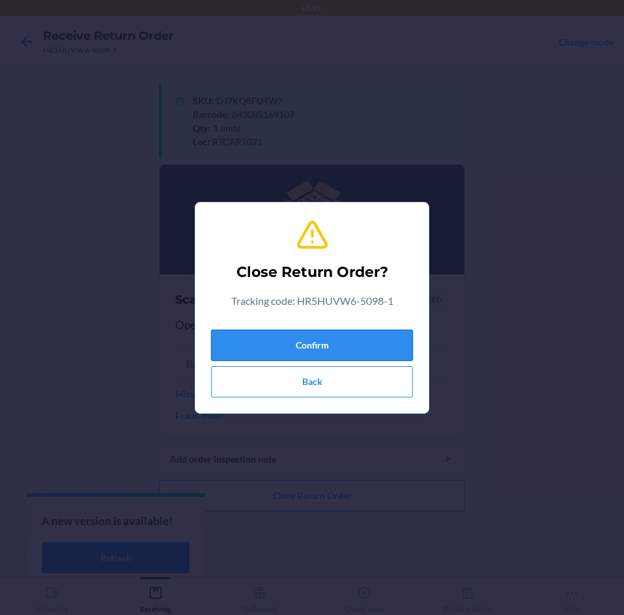
click at [293, 344] on button "Confirm" at bounding box center [312, 345] width 202 height 31
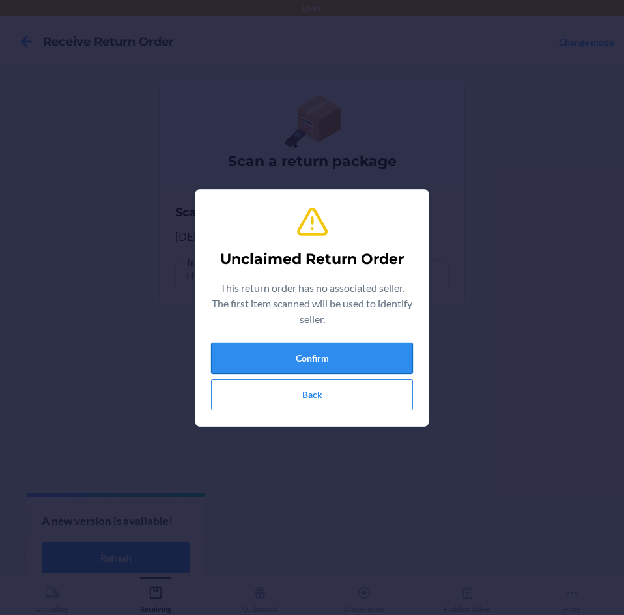
click at [296, 351] on button "Confirm" at bounding box center [312, 358] width 202 height 31
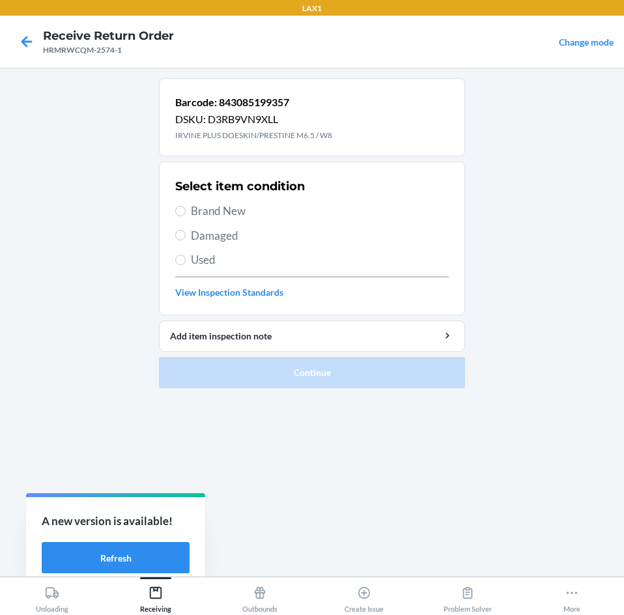
click at [183, 204] on label "Brand New" at bounding box center [312, 211] width 274 height 17
click at [183, 206] on input "Brand New" at bounding box center [180, 211] width 10 height 10
radio input "true"
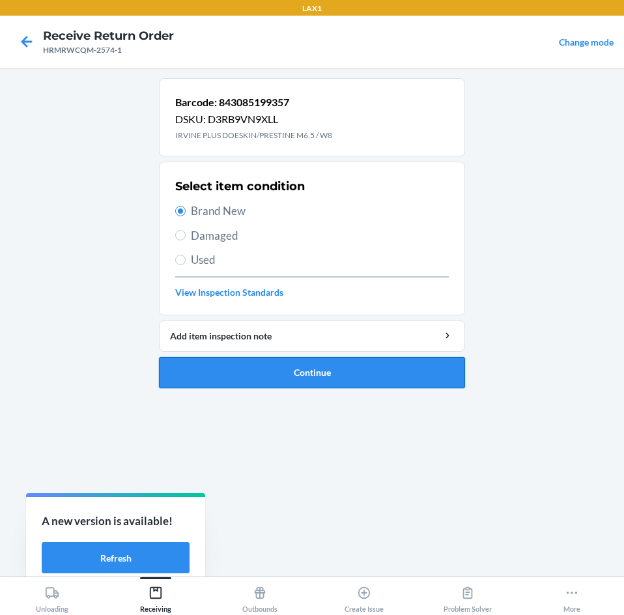
click at [298, 366] on button "Continue" at bounding box center [312, 372] width 306 height 31
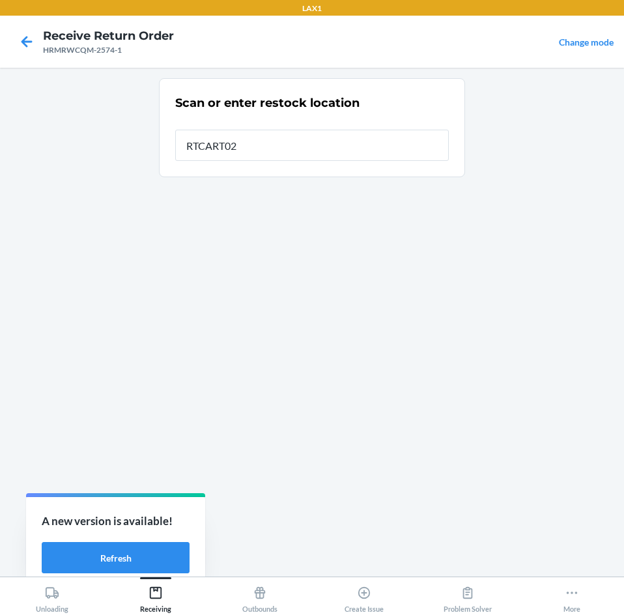
type input "RTCART021"
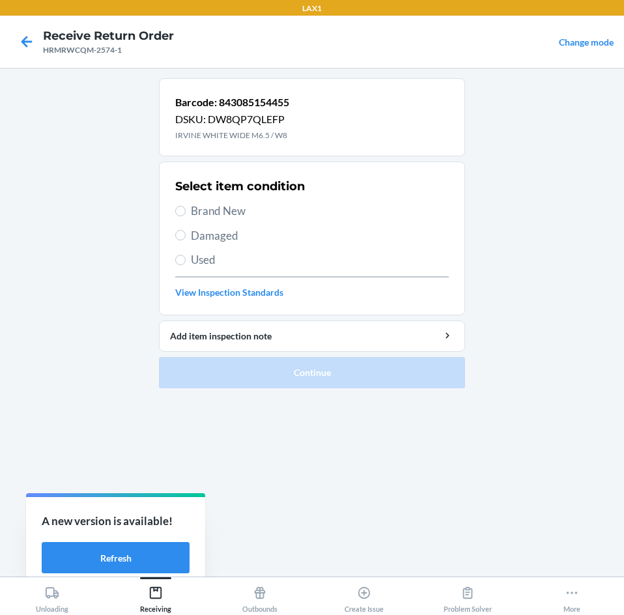
click at [189, 203] on label "Brand New" at bounding box center [312, 211] width 274 height 17
click at [186, 206] on input "Brand New" at bounding box center [180, 211] width 10 height 10
radio input "true"
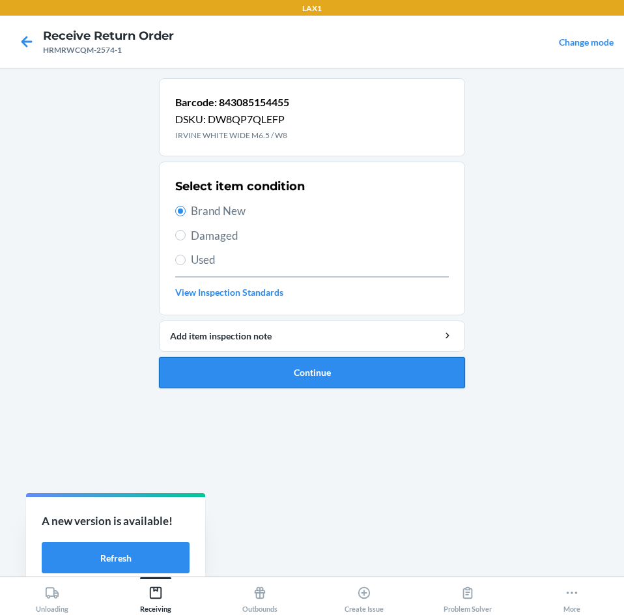
click at [296, 377] on button "Continue" at bounding box center [312, 372] width 306 height 31
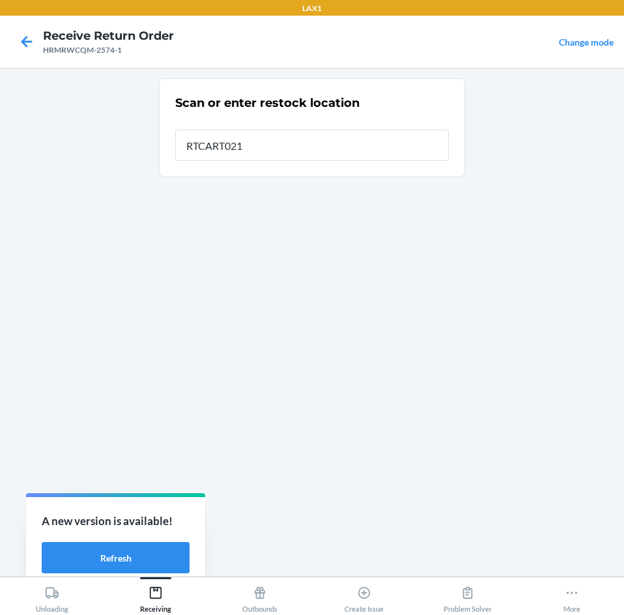
type input "RTCART021"
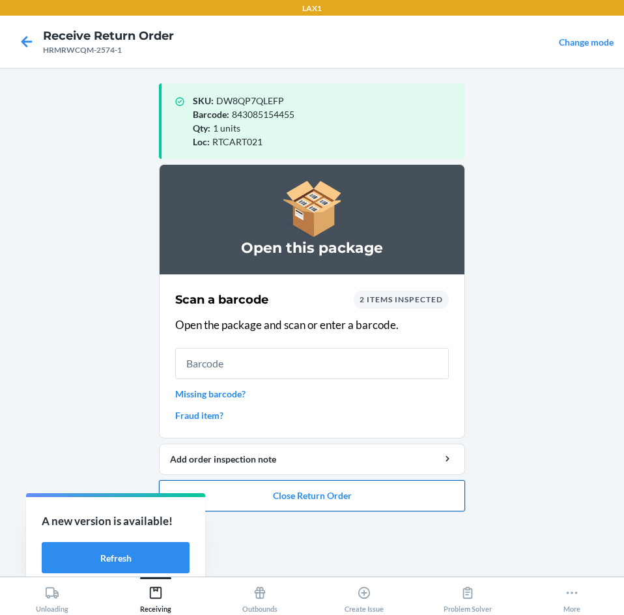
click at [311, 502] on button "Close Return Order" at bounding box center [312, 495] width 306 height 31
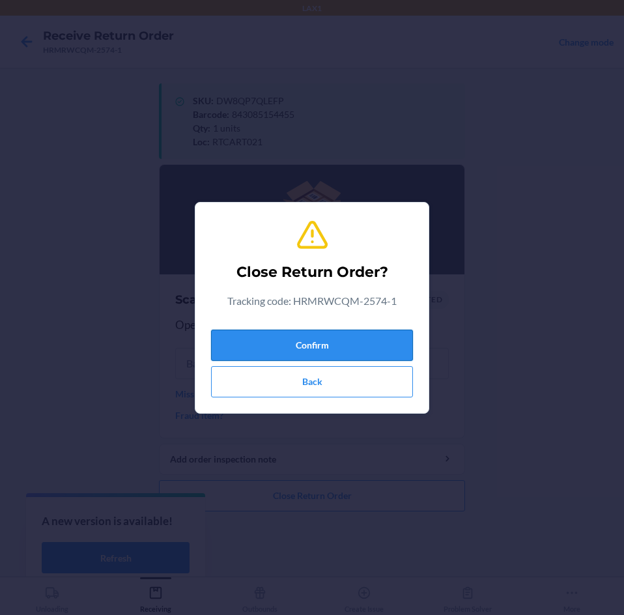
click at [316, 351] on button "Confirm" at bounding box center [312, 345] width 202 height 31
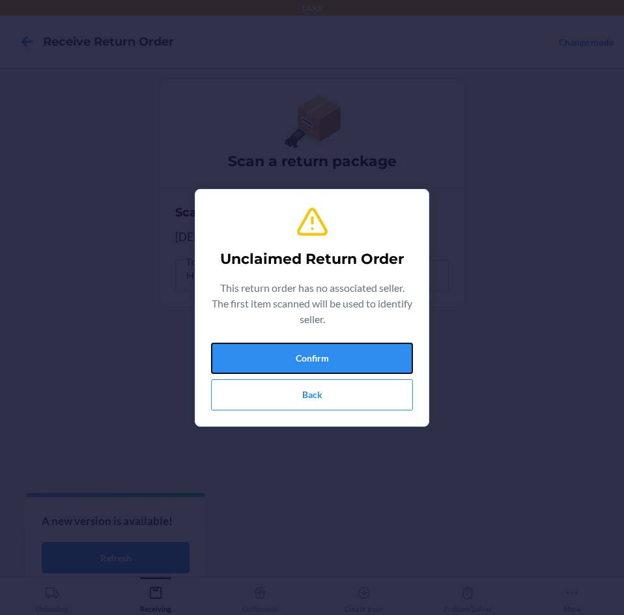
click at [316, 351] on button "Confirm" at bounding box center [312, 358] width 202 height 31
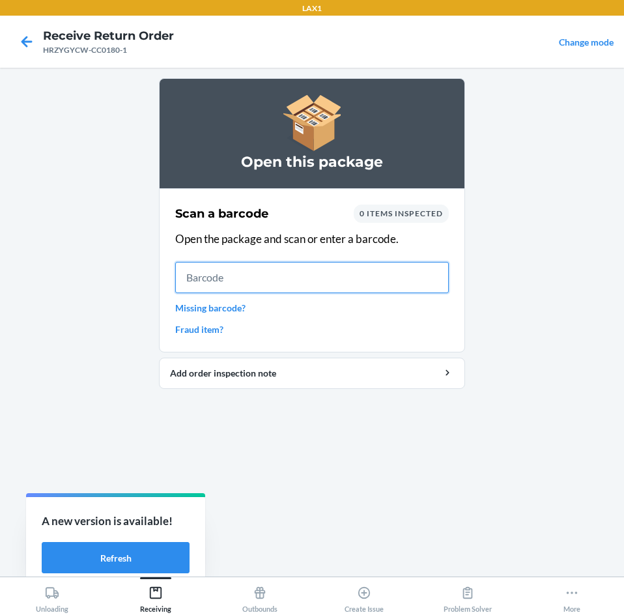
click at [247, 270] on input "text" at bounding box center [312, 277] width 274 height 31
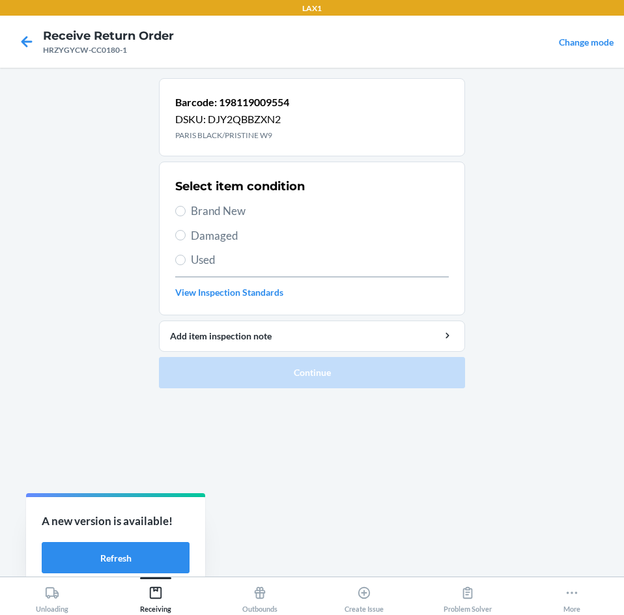
click at [195, 212] on span "Brand New" at bounding box center [320, 211] width 258 height 17
click at [186, 212] on input "Brand New" at bounding box center [180, 211] width 10 height 10
radio input "true"
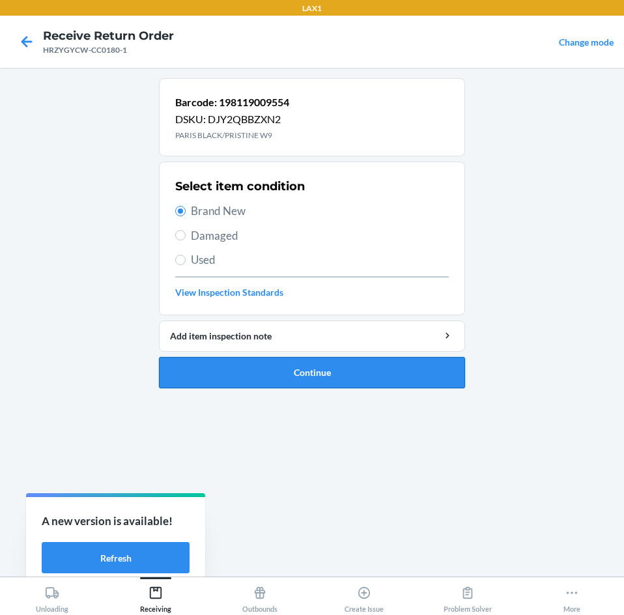
click at [263, 369] on button "Continue" at bounding box center [312, 372] width 306 height 31
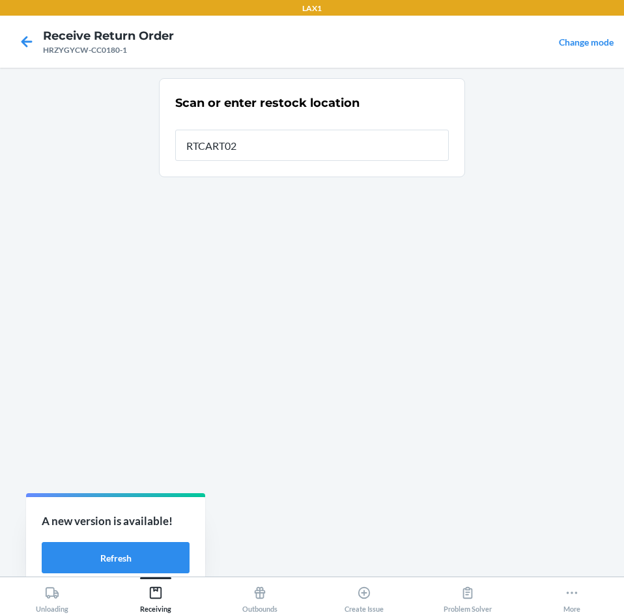
type input "RTCART021"
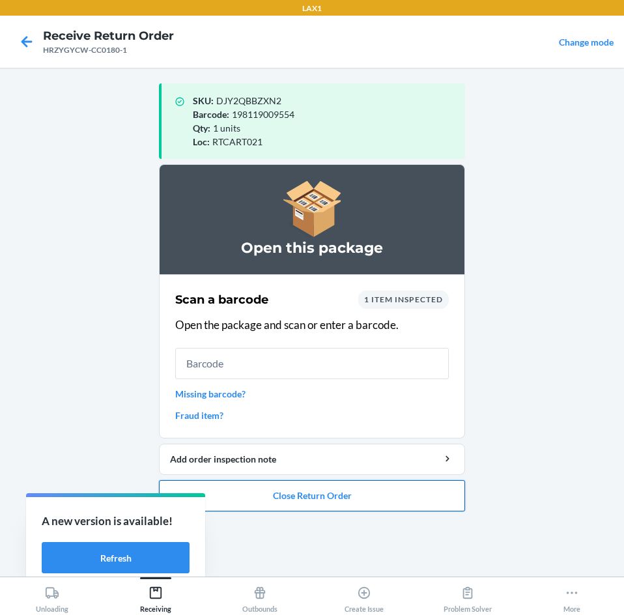
click at [349, 496] on button "Close Return Order" at bounding box center [312, 495] width 306 height 31
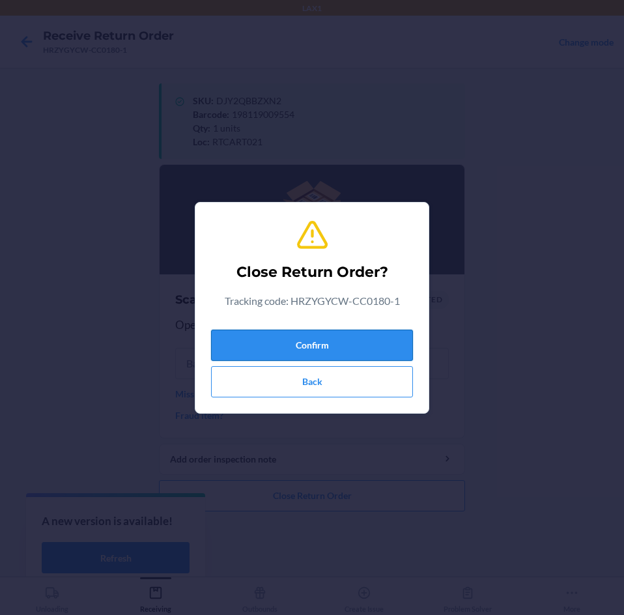
click at [345, 354] on button "Confirm" at bounding box center [312, 345] width 202 height 31
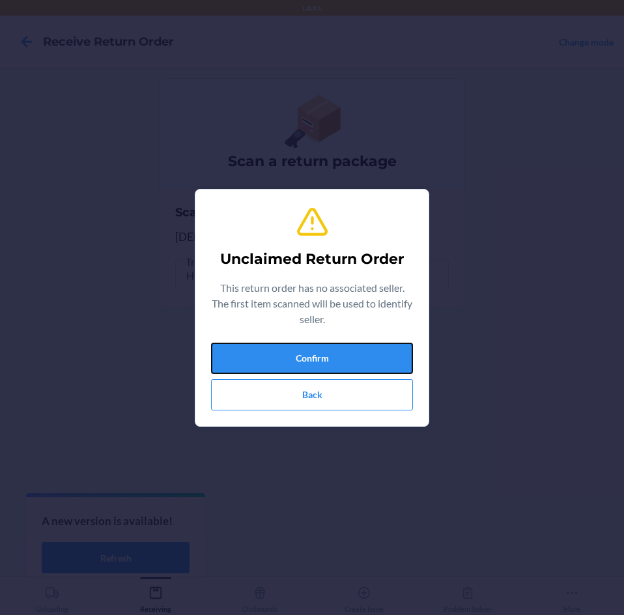
click at [345, 354] on button "Confirm" at bounding box center [312, 358] width 202 height 31
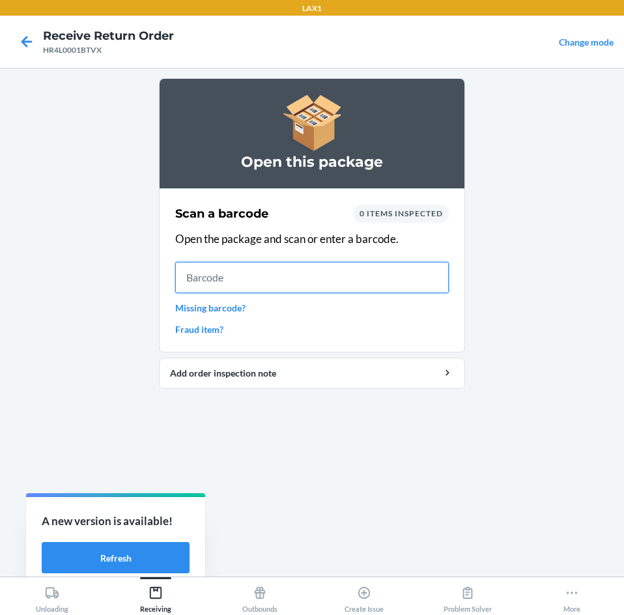
click at [201, 272] on input "text" at bounding box center [312, 277] width 274 height 31
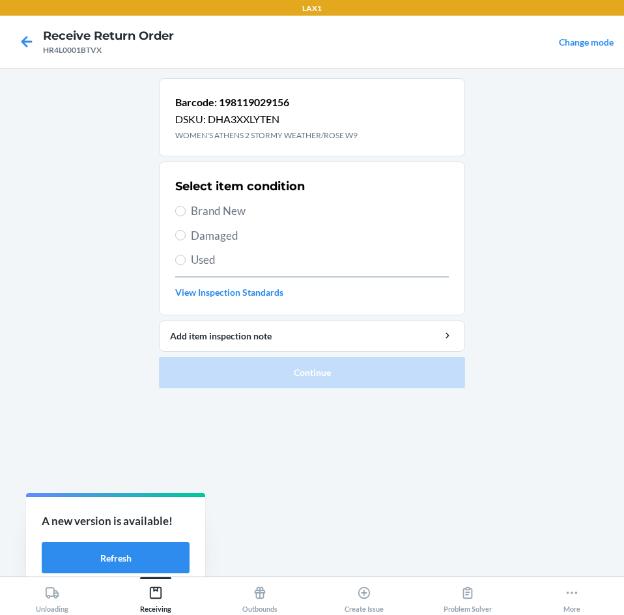
click at [199, 208] on span "Brand New" at bounding box center [320, 211] width 258 height 17
click at [186, 208] on input "Brand New" at bounding box center [180, 211] width 10 height 10
radio input "true"
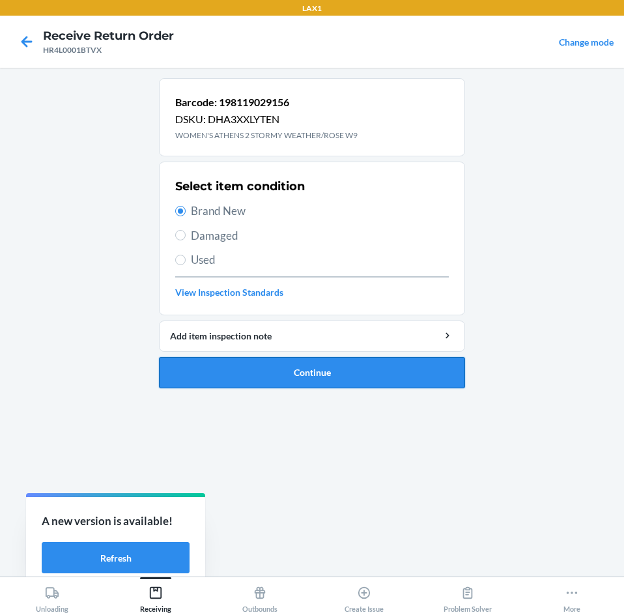
click at [311, 366] on button "Continue" at bounding box center [312, 372] width 306 height 31
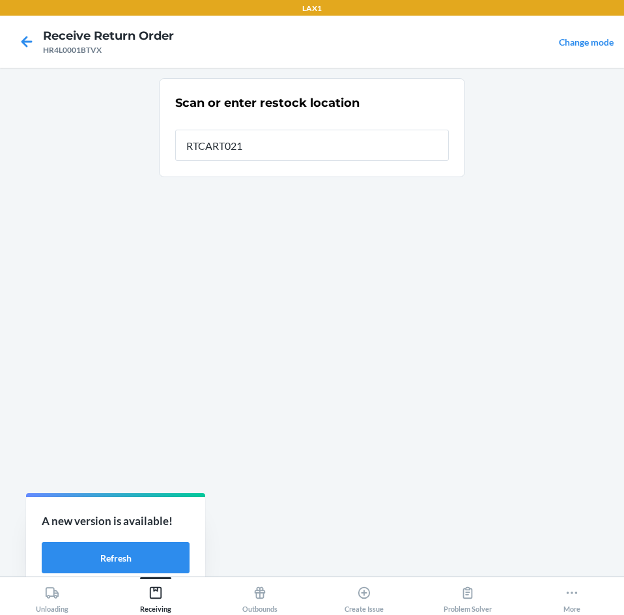
type input "RTCART021"
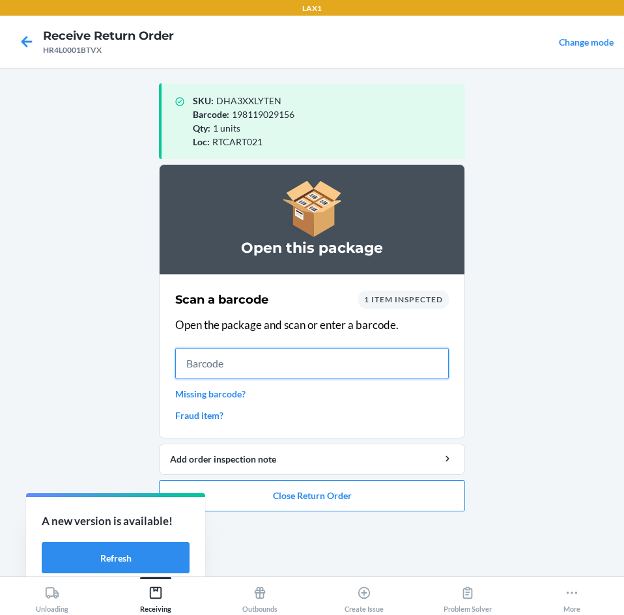
click at [247, 372] on input "text" at bounding box center [312, 363] width 274 height 31
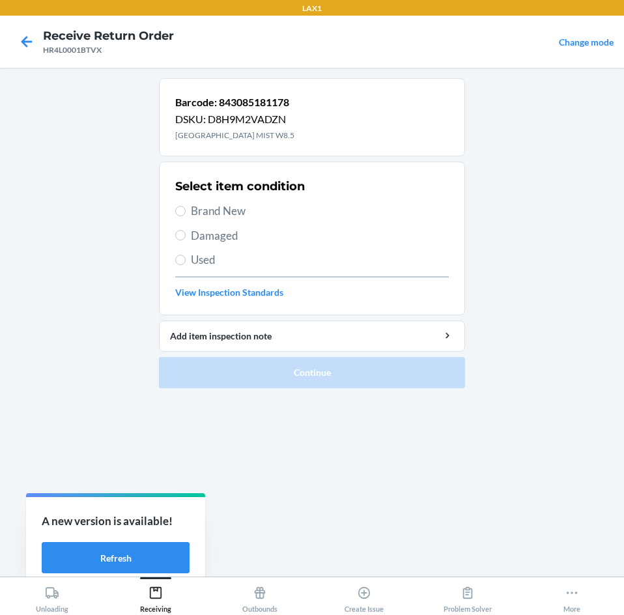
click at [200, 214] on span "Brand New" at bounding box center [320, 211] width 258 height 17
click at [186, 214] on input "Brand New" at bounding box center [180, 211] width 10 height 10
radio input "true"
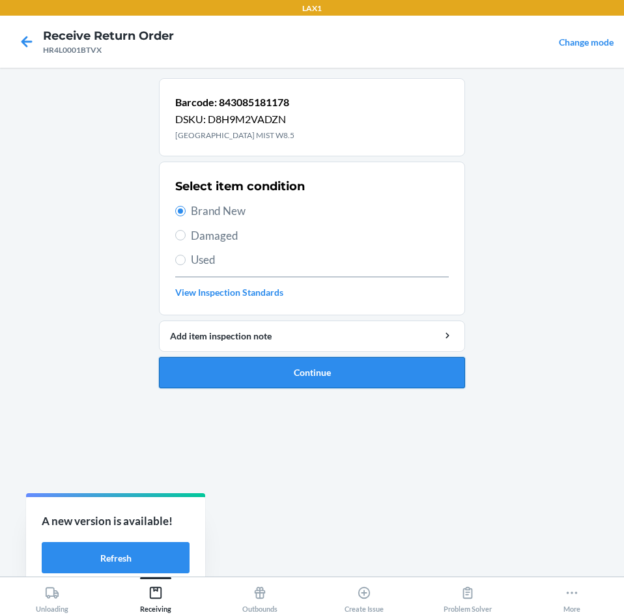
click at [274, 377] on button "Continue" at bounding box center [312, 372] width 306 height 31
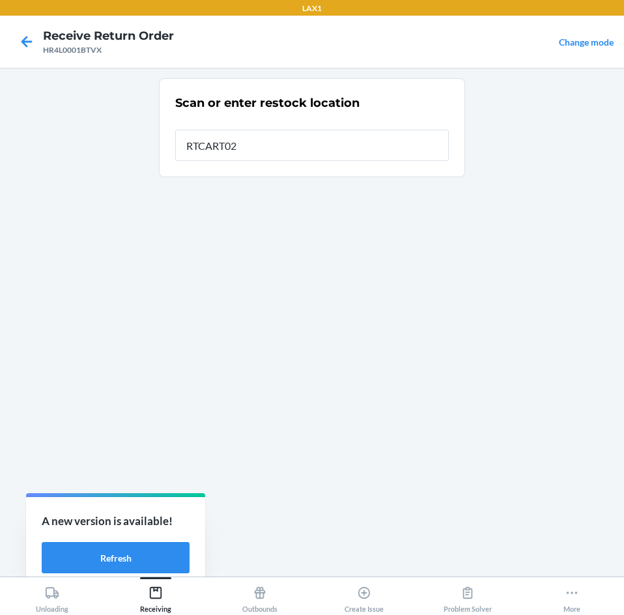
type input "RTCART021"
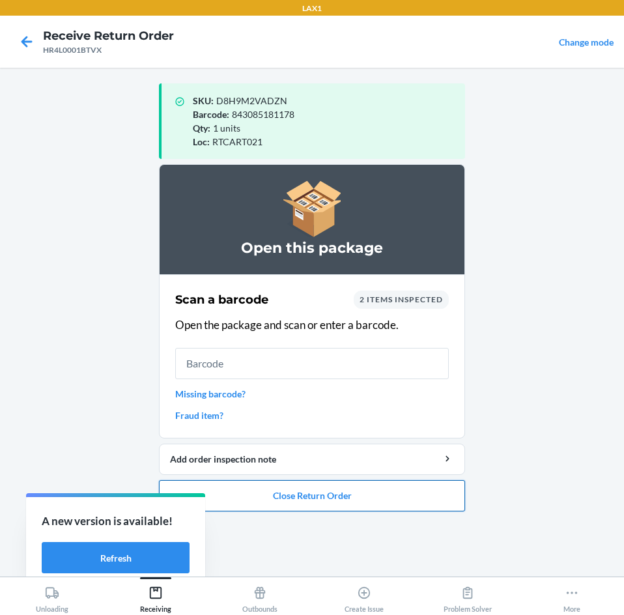
click at [302, 490] on button "Close Return Order" at bounding box center [312, 495] width 306 height 31
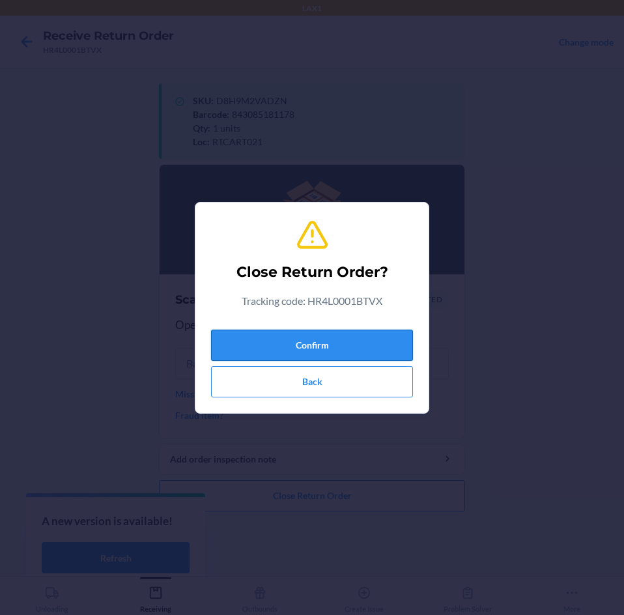
click at [309, 356] on button "Confirm" at bounding box center [312, 345] width 202 height 31
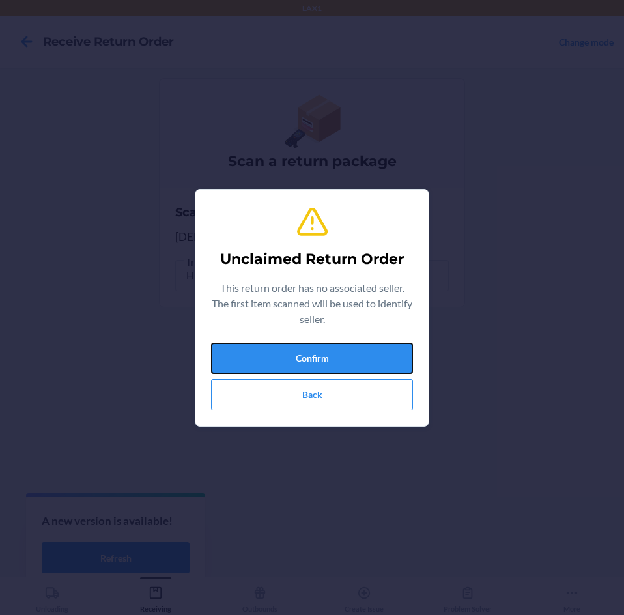
click at [309, 356] on button "Confirm" at bounding box center [312, 358] width 202 height 31
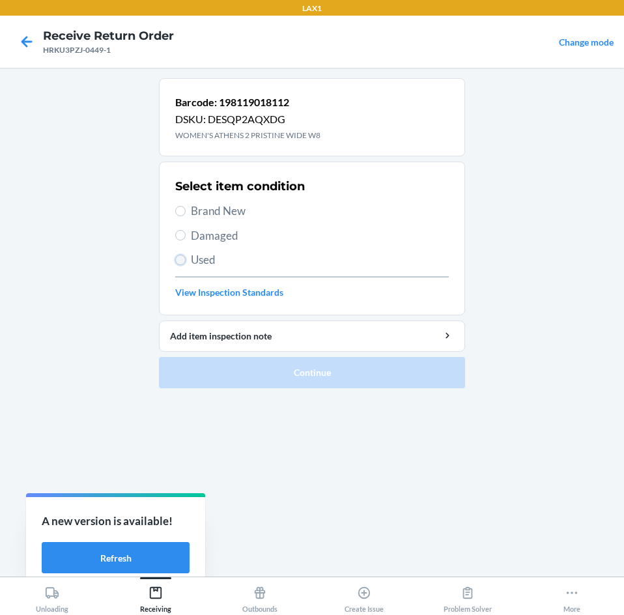
click at [185, 262] on input "Used" at bounding box center [180, 260] width 10 height 10
radio input "true"
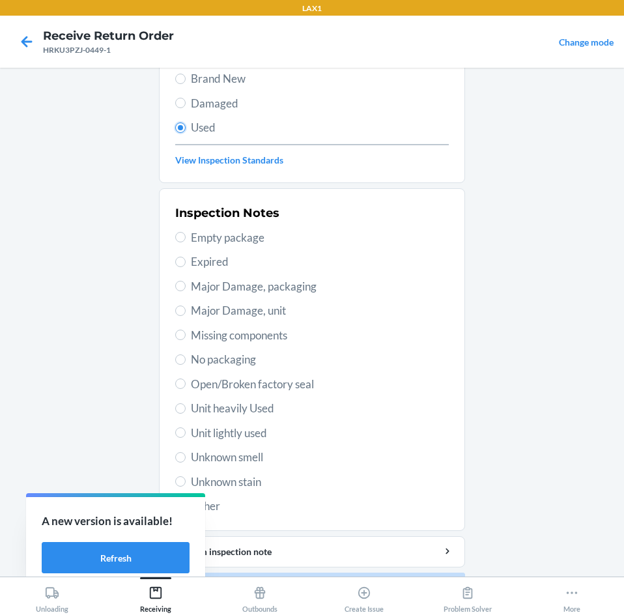
scroll to position [170, 0]
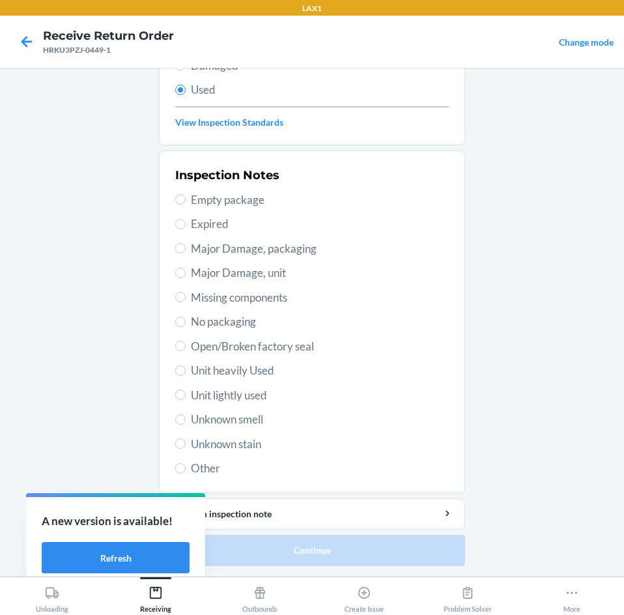
click at [259, 399] on span "Unit lightly used" at bounding box center [320, 395] width 258 height 17
click at [186, 399] on input "Unit lightly used" at bounding box center [180, 395] width 10 height 10
radio input "true"
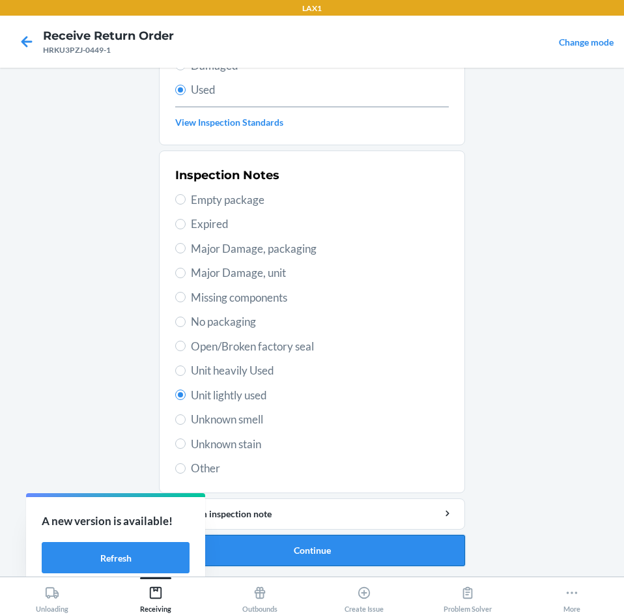
click at [334, 547] on button "Continue" at bounding box center [312, 550] width 306 height 31
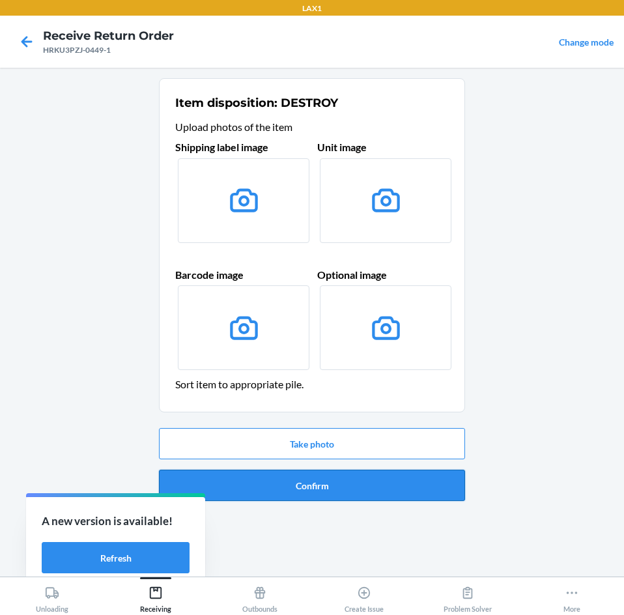
click at [355, 489] on button "Confirm" at bounding box center [312, 485] width 306 height 31
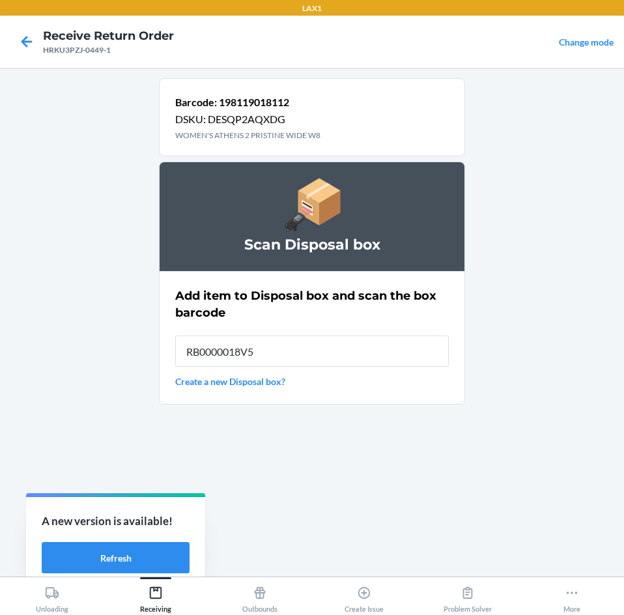
type input "RB0000018V5"
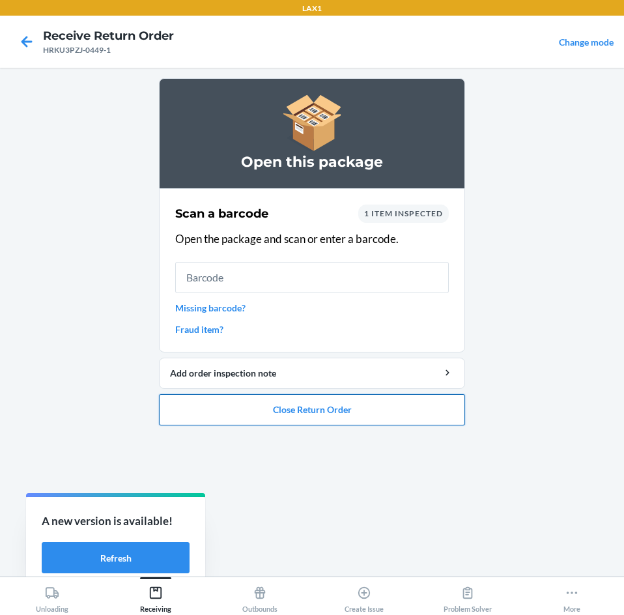
click at [336, 403] on button "Close Return Order" at bounding box center [312, 409] width 306 height 31
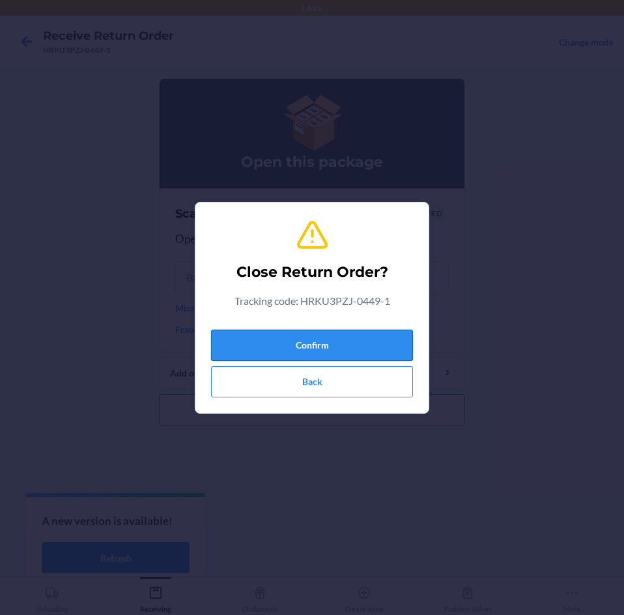
click at [352, 338] on button "Confirm" at bounding box center [312, 345] width 202 height 31
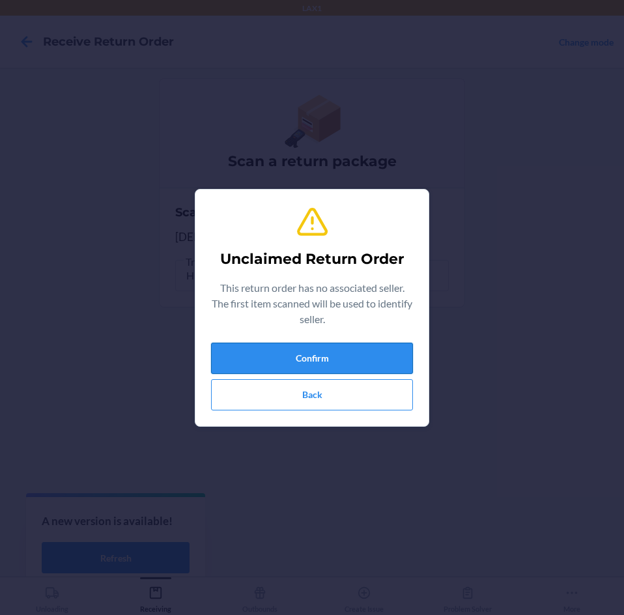
click at [349, 358] on button "Confirm" at bounding box center [312, 358] width 202 height 31
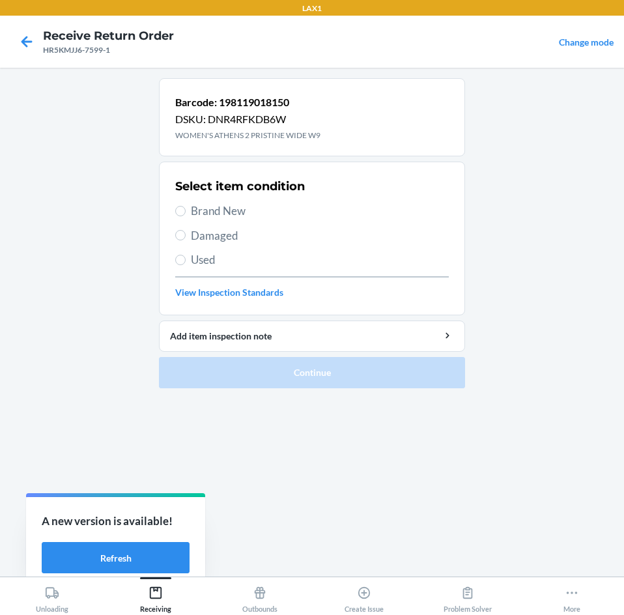
click at [217, 213] on span "Brand New" at bounding box center [320, 211] width 258 height 17
click at [186, 213] on input "Brand New" at bounding box center [180, 211] width 10 height 10
radio input "true"
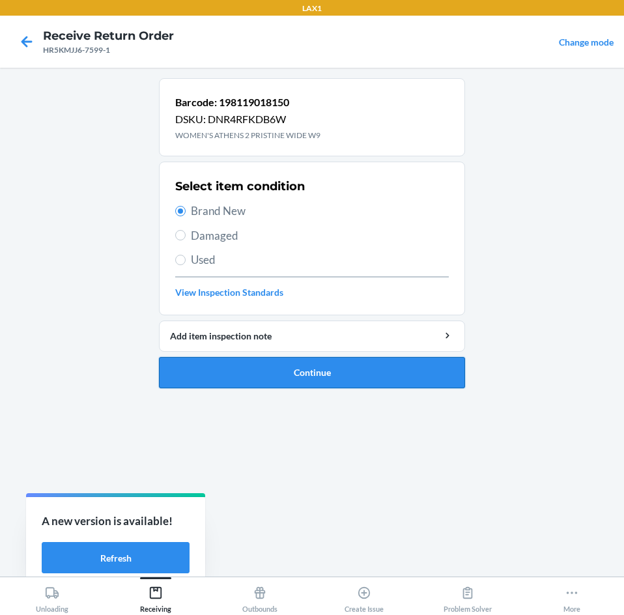
click at [332, 361] on button "Continue" at bounding box center [312, 372] width 306 height 31
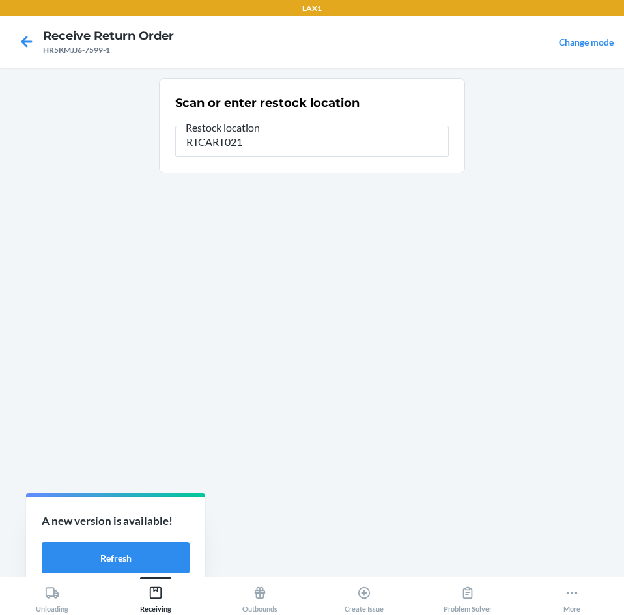
type input "RTCART021"
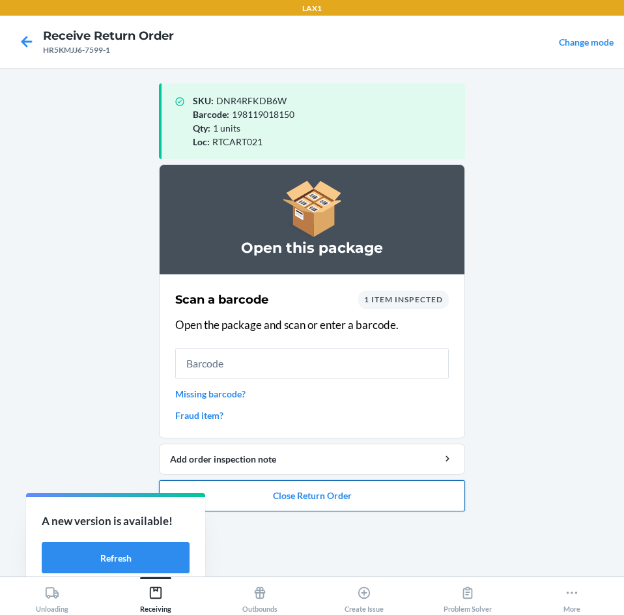
click at [354, 489] on button "Close Return Order" at bounding box center [312, 495] width 306 height 31
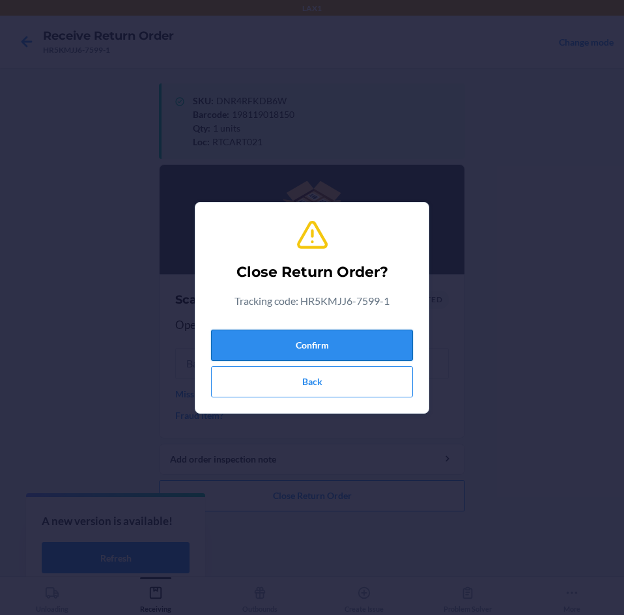
click at [381, 342] on button "Confirm" at bounding box center [312, 345] width 202 height 31
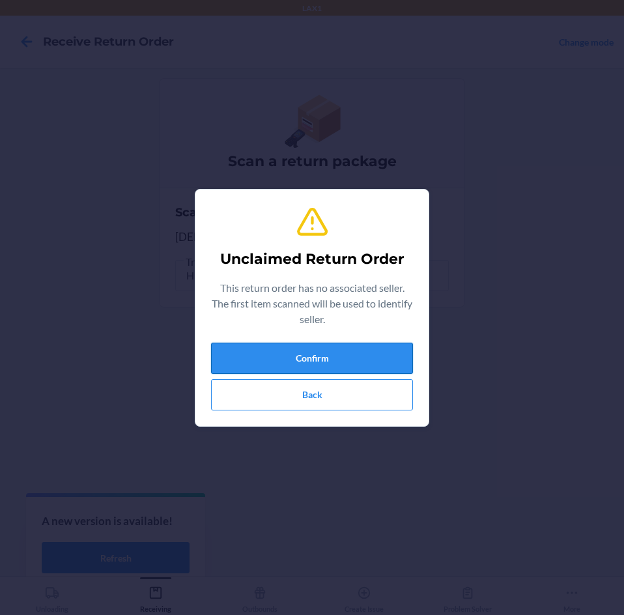
click at [382, 344] on button "Confirm" at bounding box center [312, 358] width 202 height 31
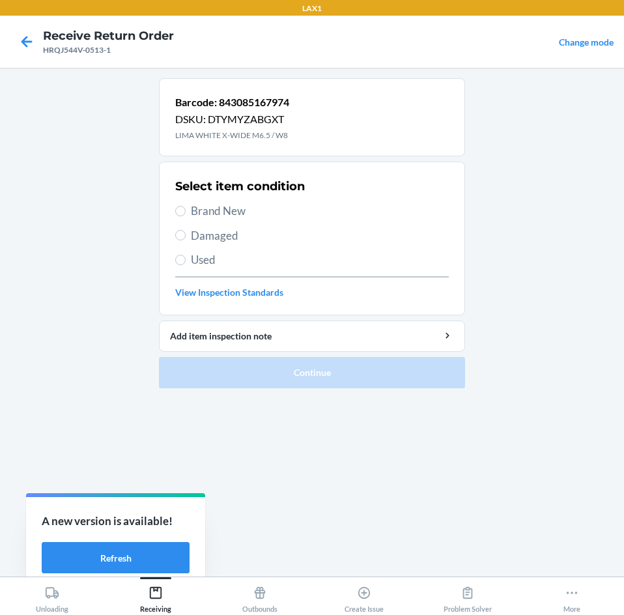
click at [234, 208] on span "Brand New" at bounding box center [320, 211] width 258 height 17
click at [186, 208] on input "Brand New" at bounding box center [180, 211] width 10 height 10
radio input "true"
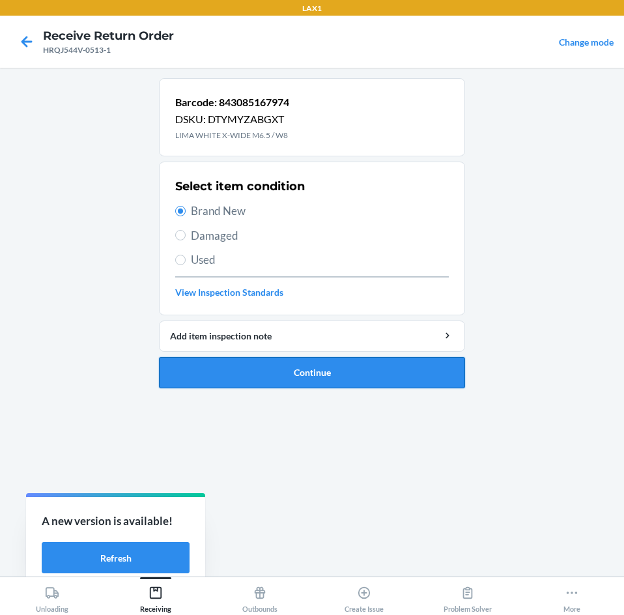
click at [290, 371] on button "Continue" at bounding box center [312, 372] width 306 height 31
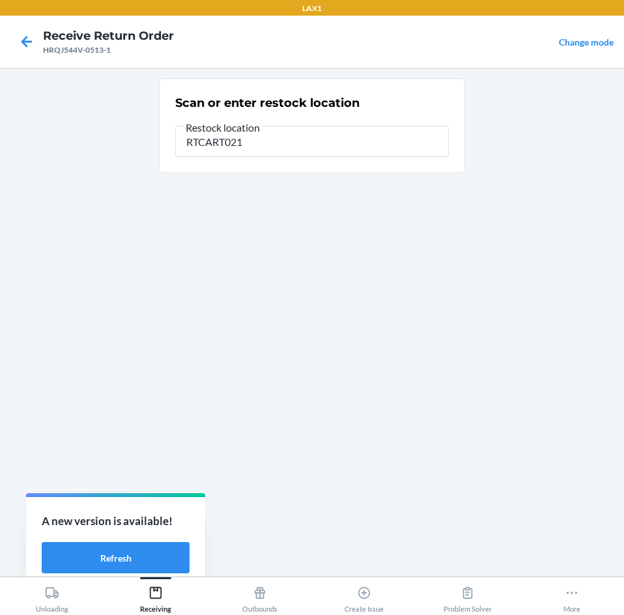
type input "RTCART021"
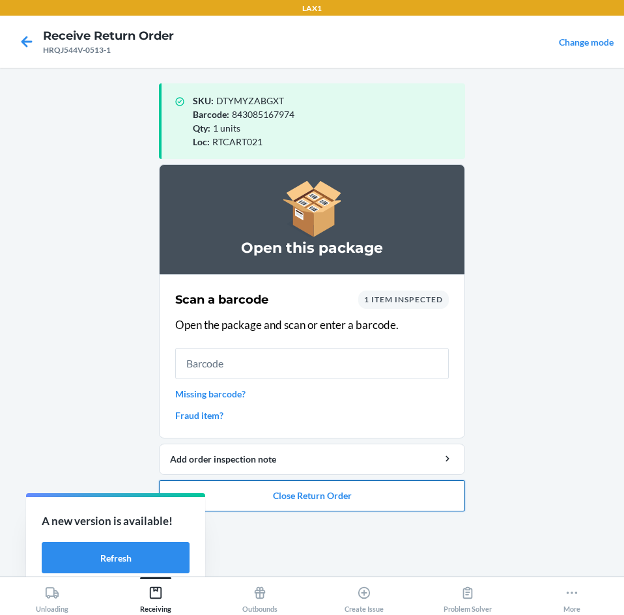
click at [296, 496] on button "Close Return Order" at bounding box center [312, 495] width 306 height 31
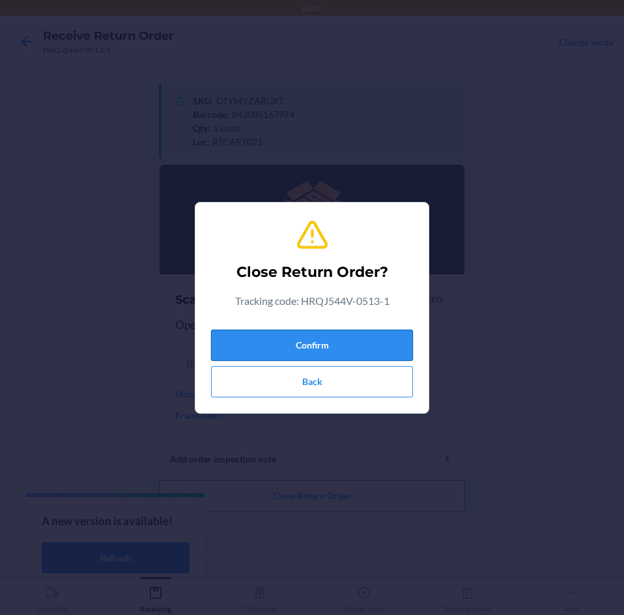
click at [317, 334] on button "Confirm" at bounding box center [312, 345] width 202 height 31
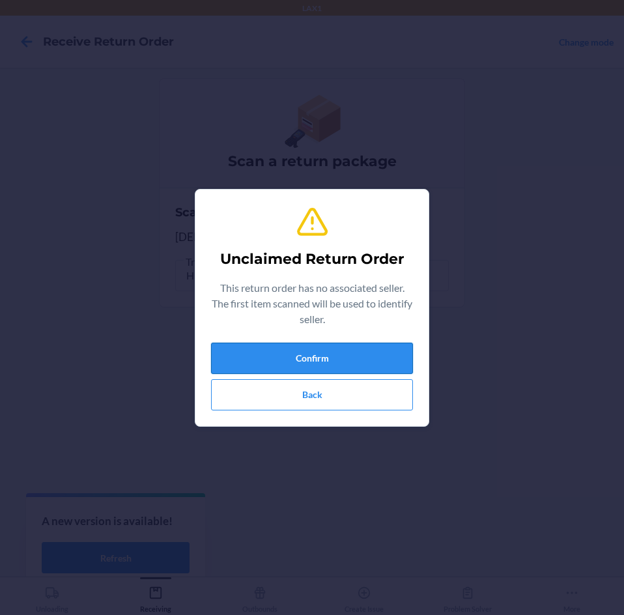
click at [345, 352] on button "Confirm" at bounding box center [312, 358] width 202 height 31
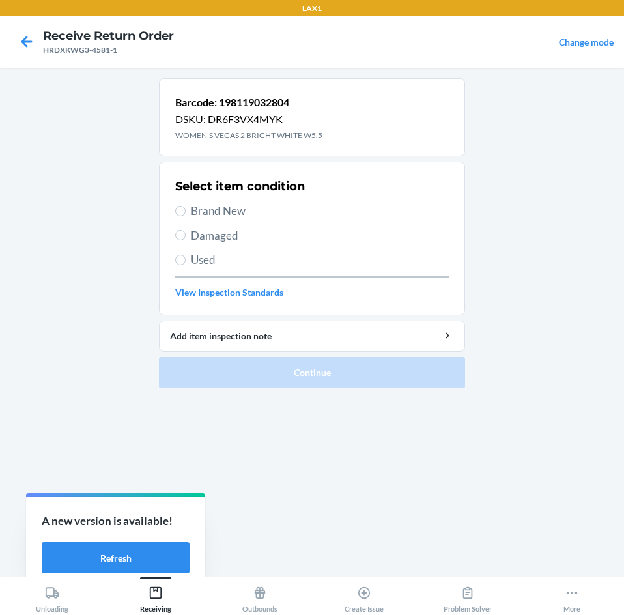
click at [213, 214] on span "Brand New" at bounding box center [320, 211] width 258 height 17
click at [186, 214] on input "Brand New" at bounding box center [180, 211] width 10 height 10
radio input "true"
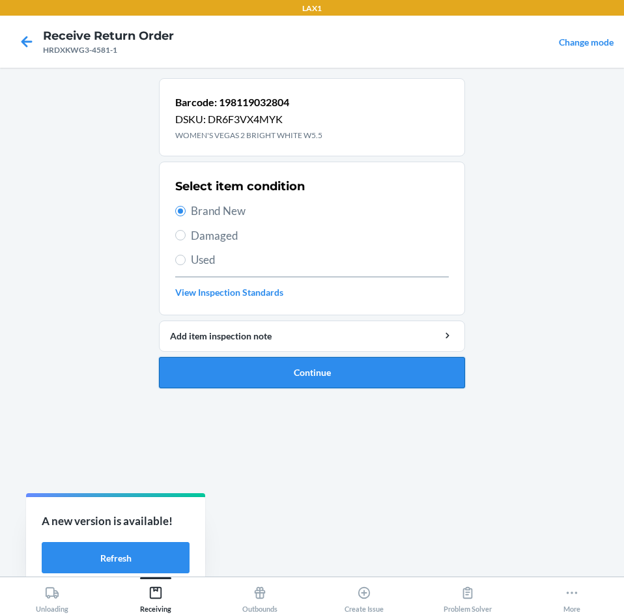
click at [275, 360] on button "Continue" at bounding box center [312, 372] width 306 height 31
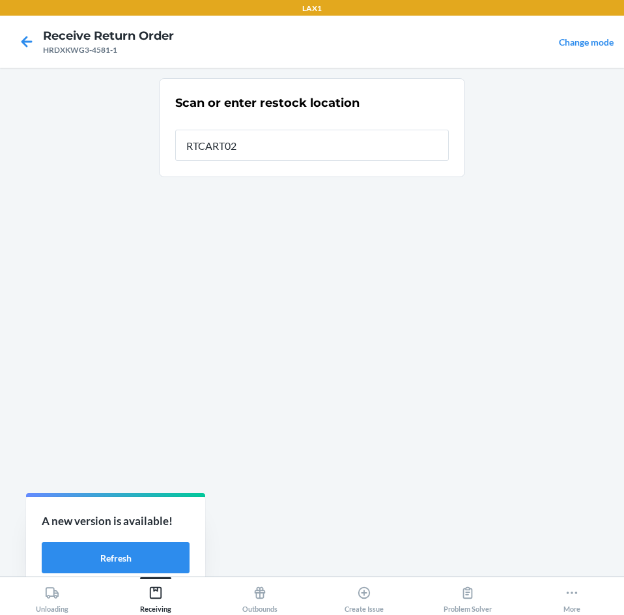
type input "RTCART021"
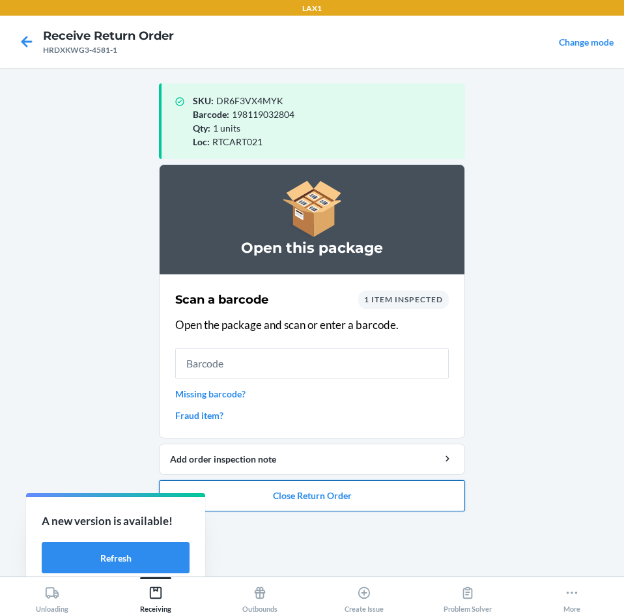
click at [338, 500] on button "Close Return Order" at bounding box center [312, 495] width 306 height 31
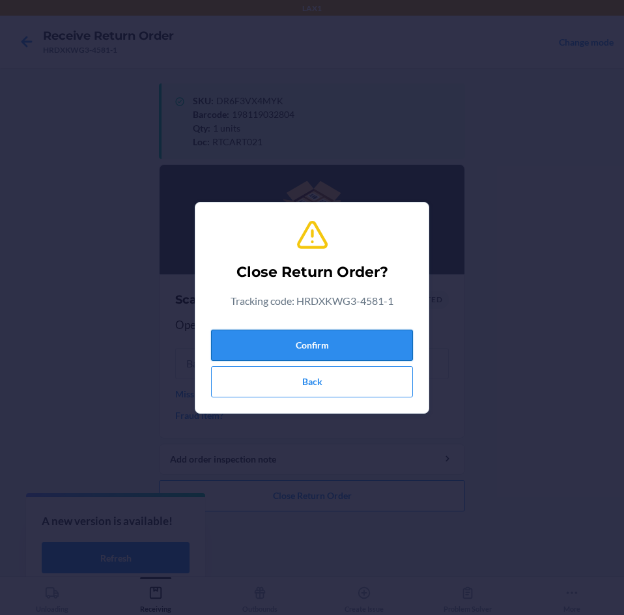
click at [292, 356] on button "Confirm" at bounding box center [312, 345] width 202 height 31
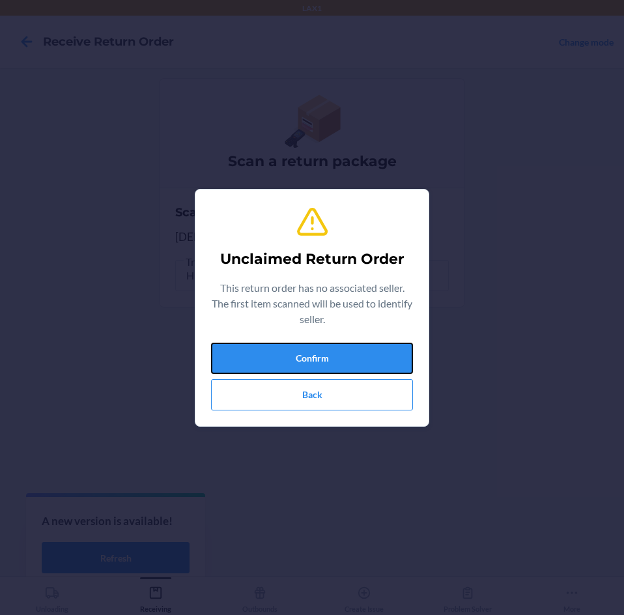
click at [292, 357] on button "Confirm" at bounding box center [312, 358] width 202 height 31
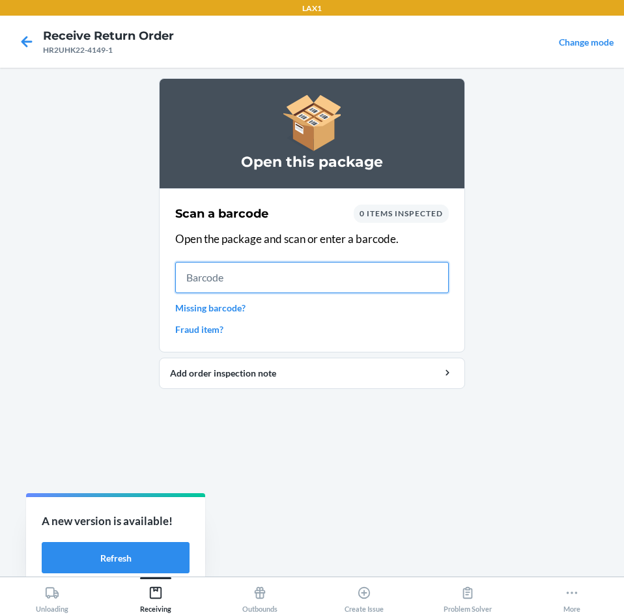
click at [263, 279] on input "text" at bounding box center [312, 277] width 274 height 31
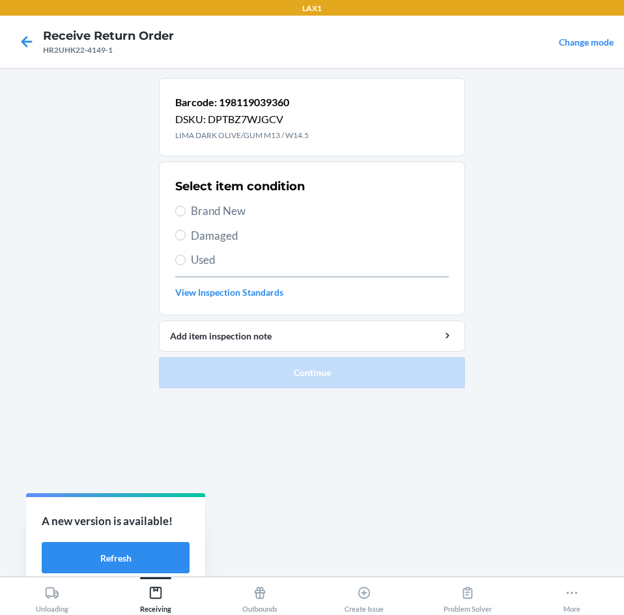
click at [219, 210] on span "Brand New" at bounding box center [320, 211] width 258 height 17
click at [186, 210] on input "Brand New" at bounding box center [180, 211] width 10 height 10
radio input "true"
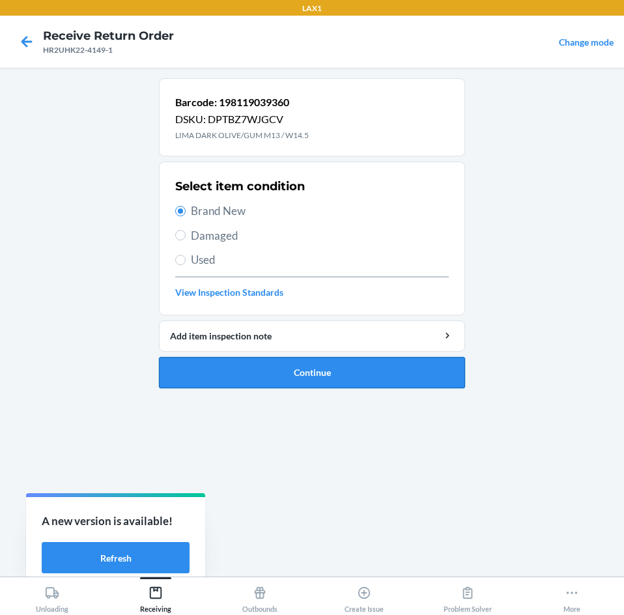
click at [231, 379] on button "Continue" at bounding box center [312, 372] width 306 height 31
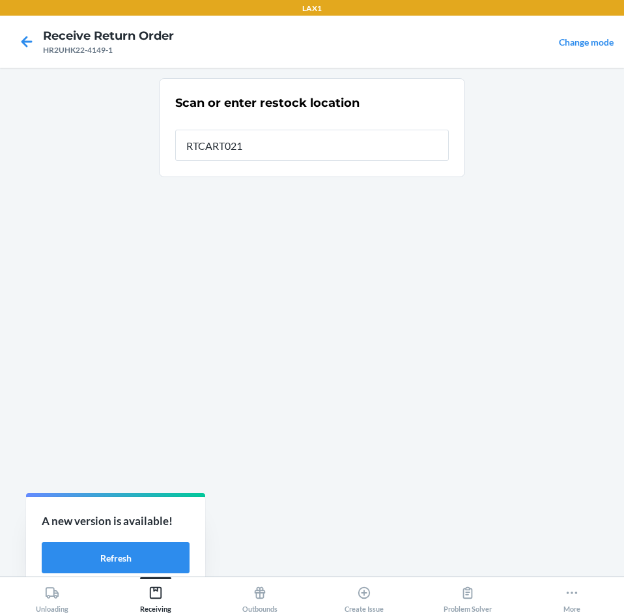
type input "RTCART021"
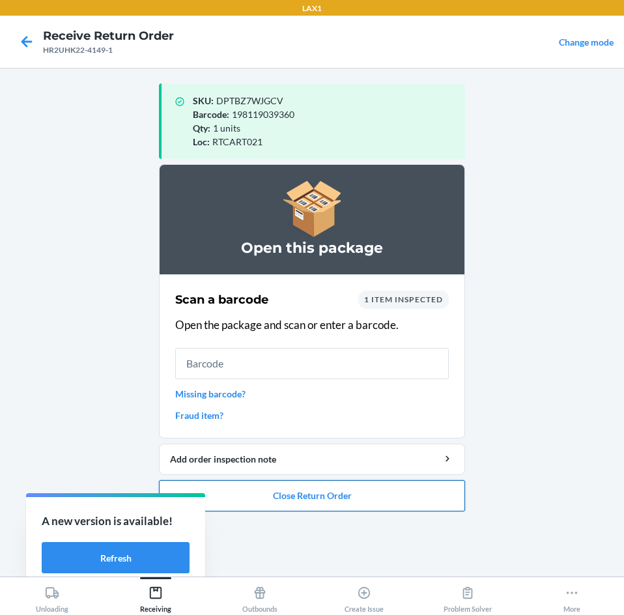
click at [347, 506] on button "Close Return Order" at bounding box center [312, 495] width 306 height 31
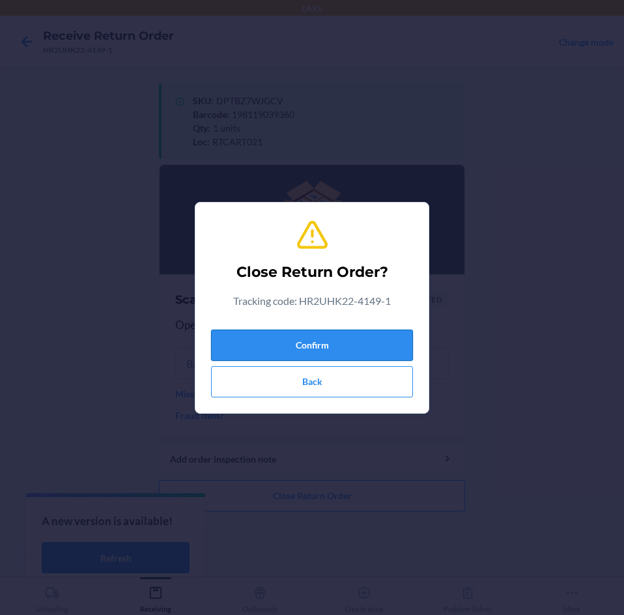
click at [334, 349] on button "Confirm" at bounding box center [312, 345] width 202 height 31
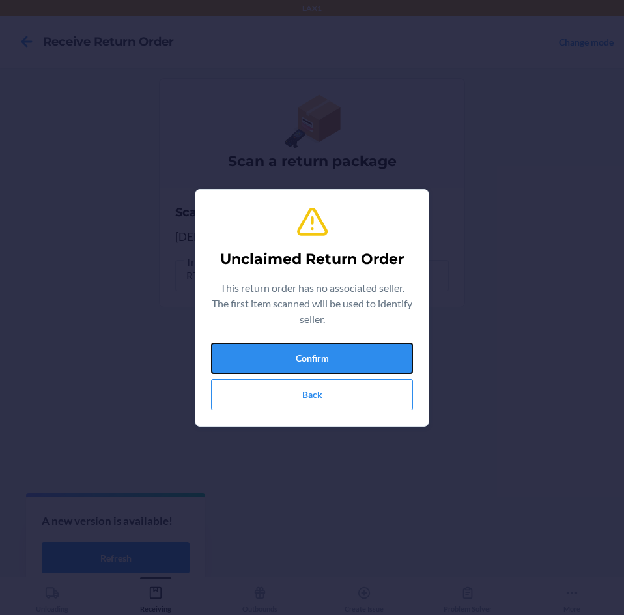
click at [334, 349] on button "Confirm" at bounding box center [312, 358] width 202 height 31
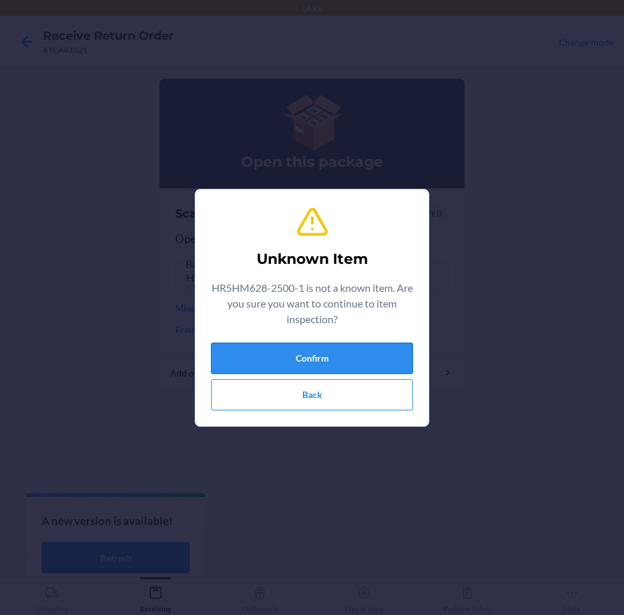
click at [367, 347] on button "Confirm" at bounding box center [312, 358] width 202 height 31
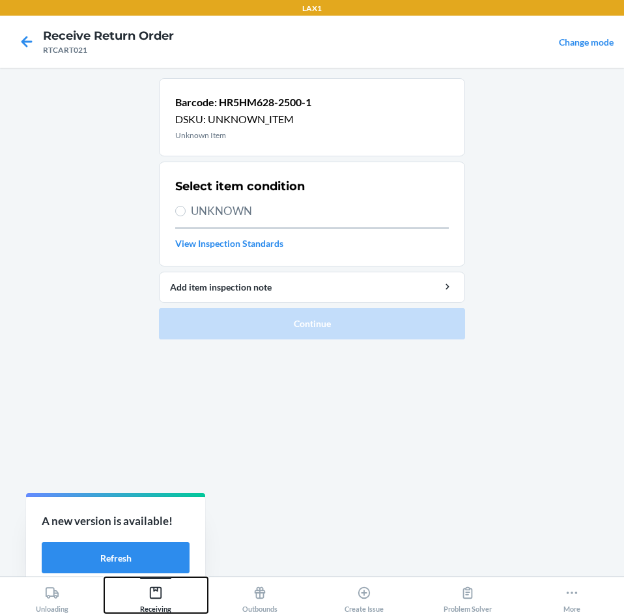
click at [151, 592] on icon at bounding box center [156, 593] width 12 height 12
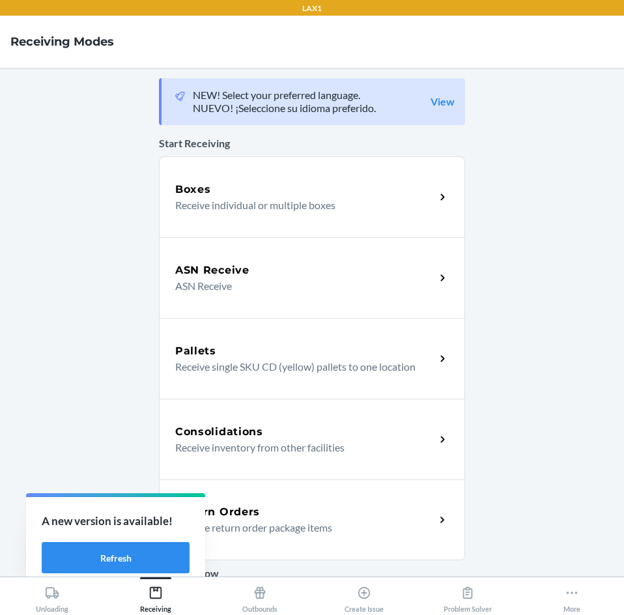
click at [293, 519] on div "Return Orders" at bounding box center [305, 512] width 260 height 16
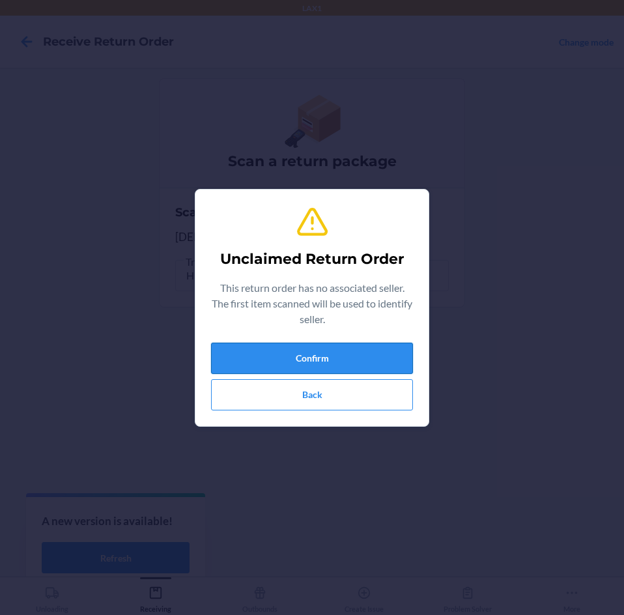
click at [354, 345] on button "Confirm" at bounding box center [312, 358] width 202 height 31
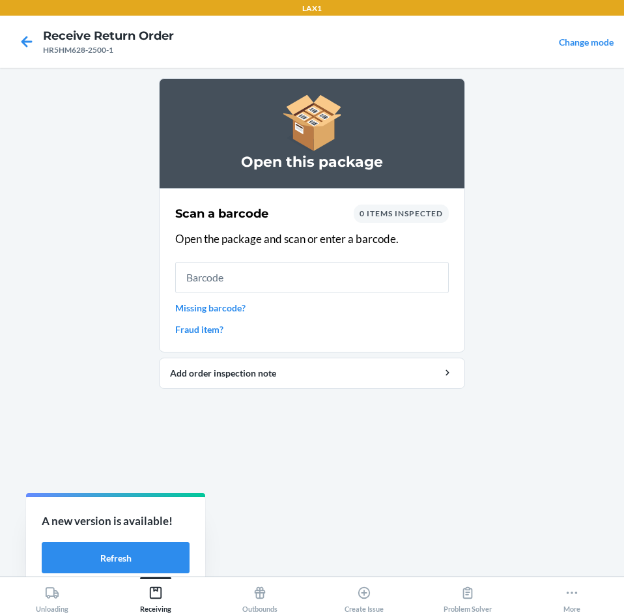
click at [294, 274] on input "text" at bounding box center [312, 277] width 274 height 31
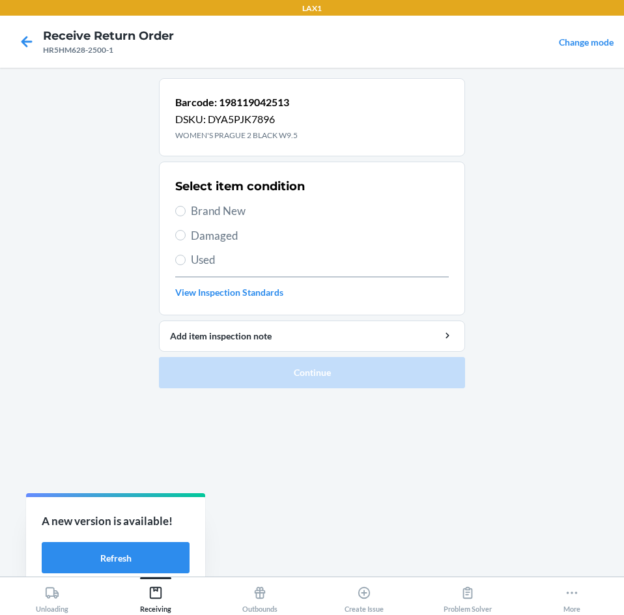
click at [240, 214] on span "Brand New" at bounding box center [320, 211] width 258 height 17
click at [186, 214] on input "Brand New" at bounding box center [180, 211] width 10 height 10
radio input "true"
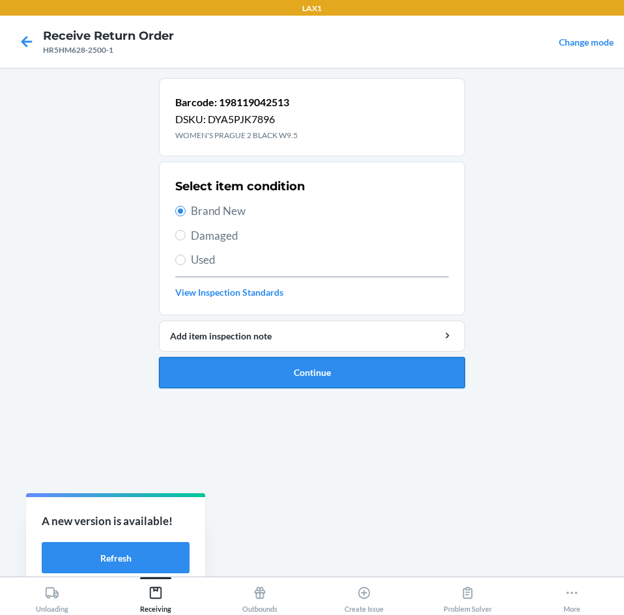
click at [272, 364] on button "Continue" at bounding box center [312, 372] width 306 height 31
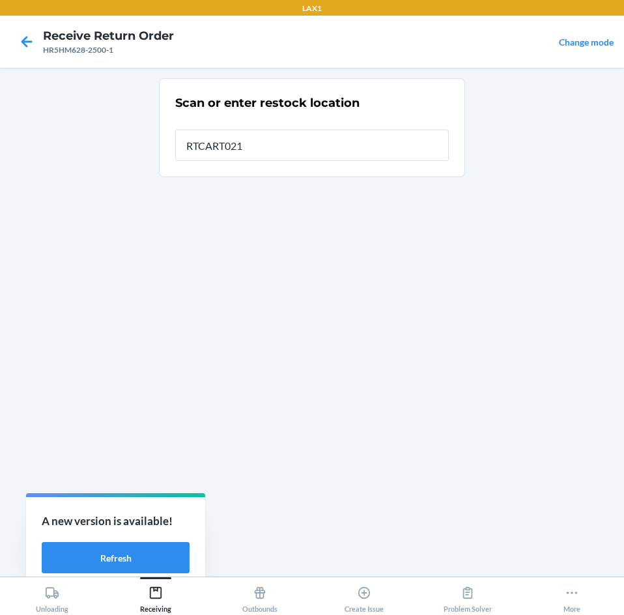
type input "RTCART021"
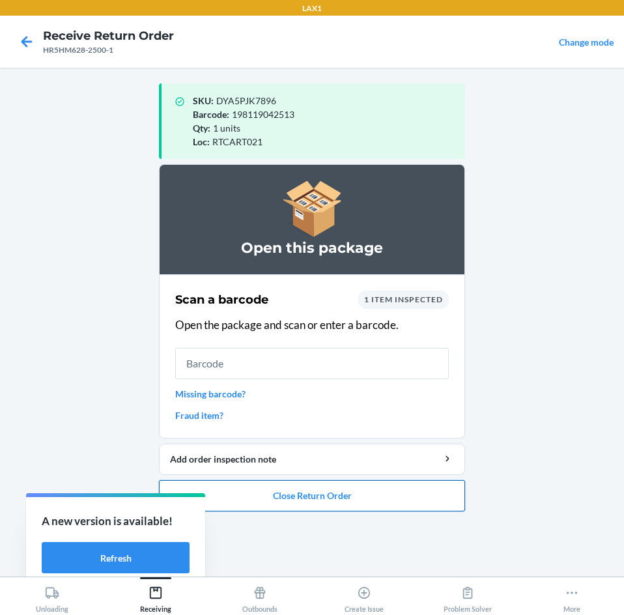
click at [341, 504] on button "Close Return Order" at bounding box center [312, 495] width 306 height 31
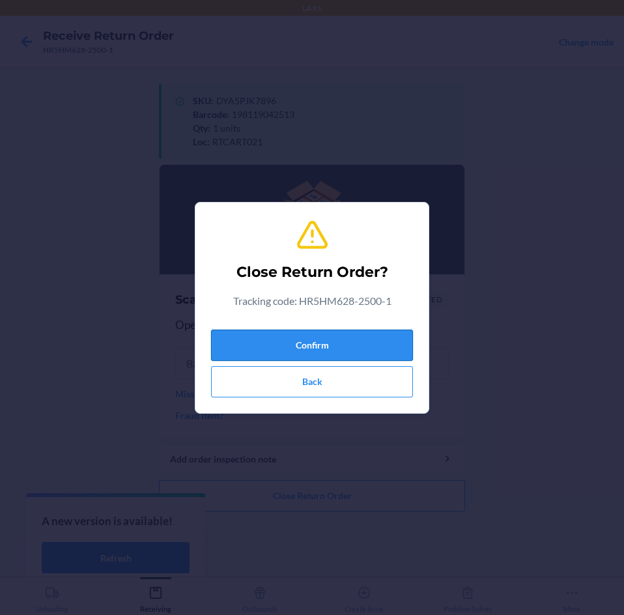
click at [323, 355] on button "Confirm" at bounding box center [312, 345] width 202 height 31
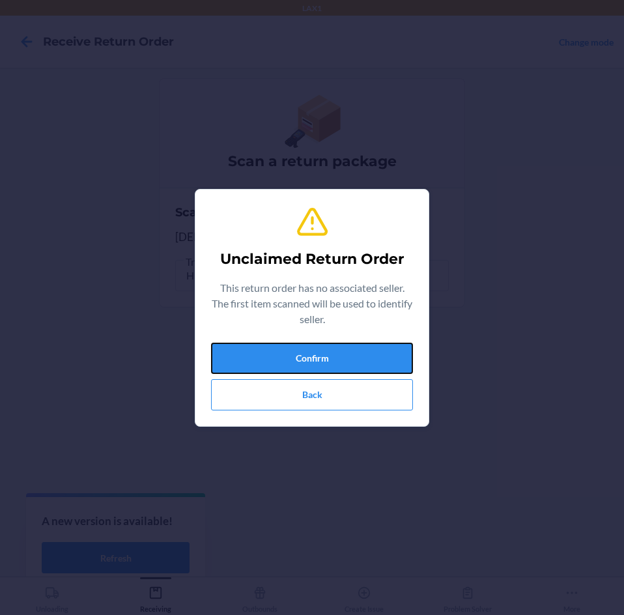
click at [323, 355] on button "Confirm" at bounding box center [312, 358] width 202 height 31
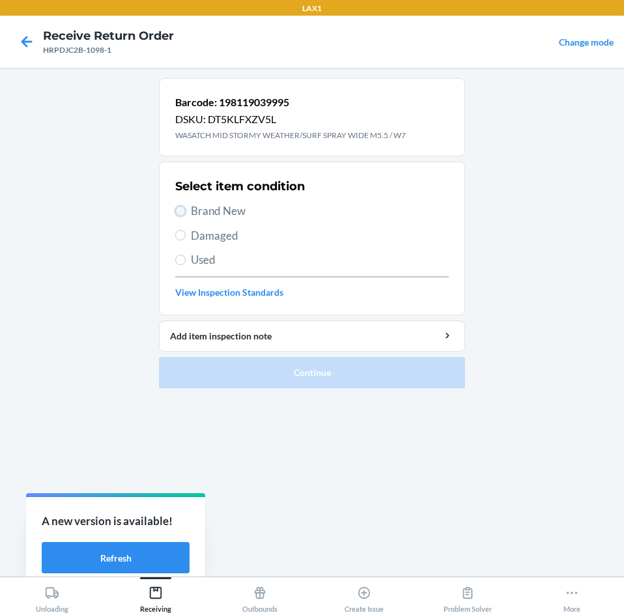
click at [181, 212] on input "Brand New" at bounding box center [180, 211] width 10 height 10
radio input "true"
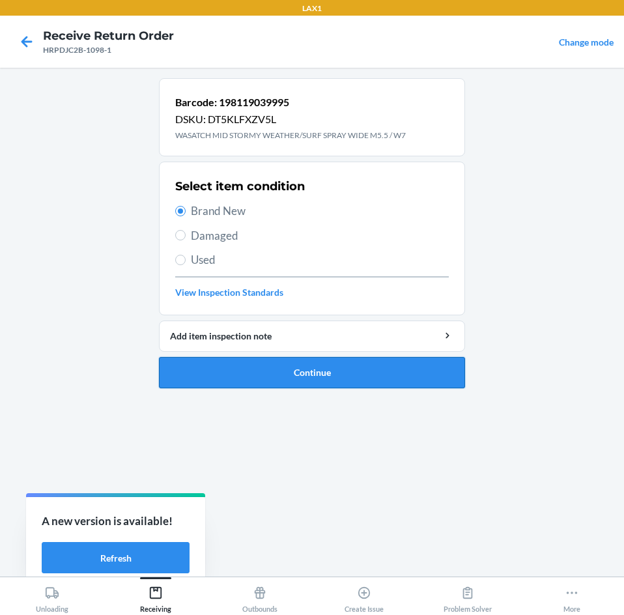
click at [236, 375] on button "Continue" at bounding box center [312, 372] width 306 height 31
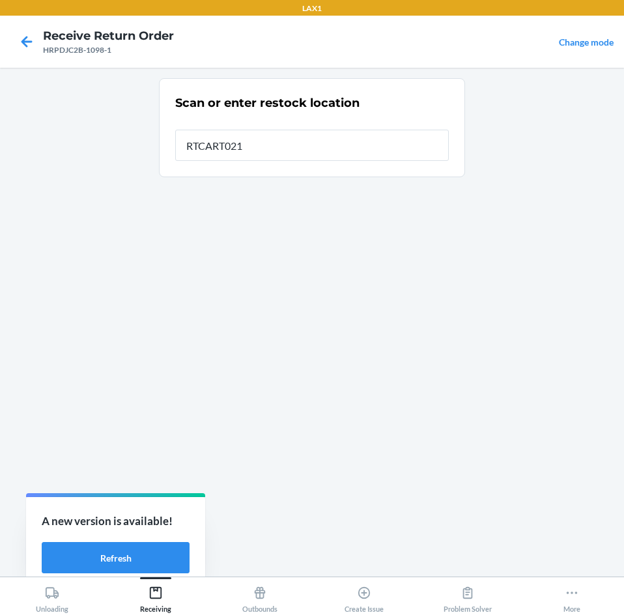
type input "RTCART021"
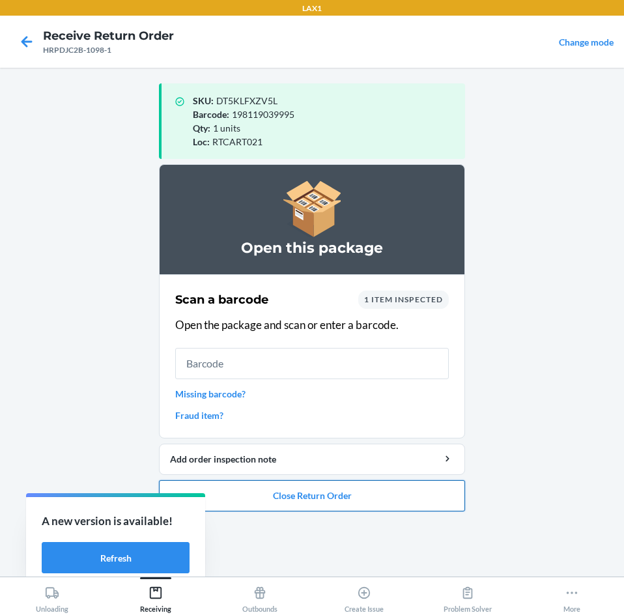
click at [347, 491] on button "Close Return Order" at bounding box center [312, 495] width 306 height 31
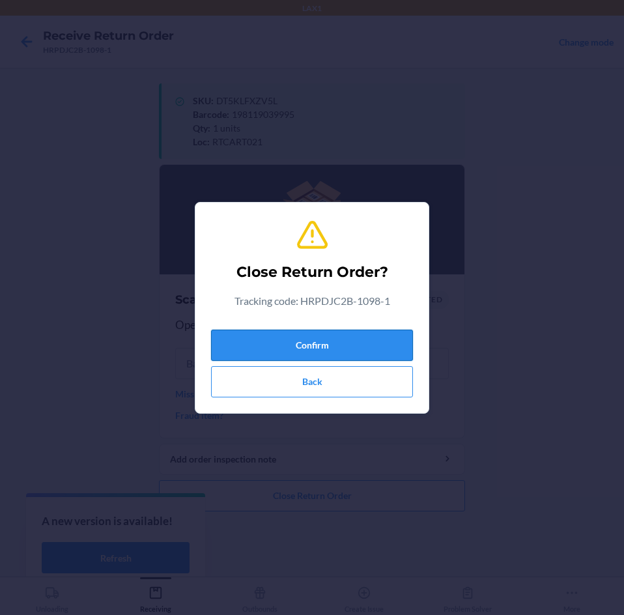
click at [355, 348] on button "Confirm" at bounding box center [312, 345] width 202 height 31
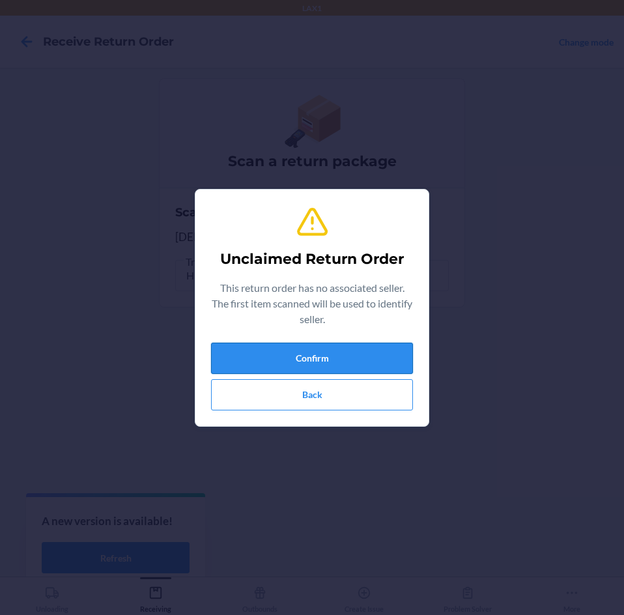
click at [354, 348] on button "Confirm" at bounding box center [312, 358] width 202 height 31
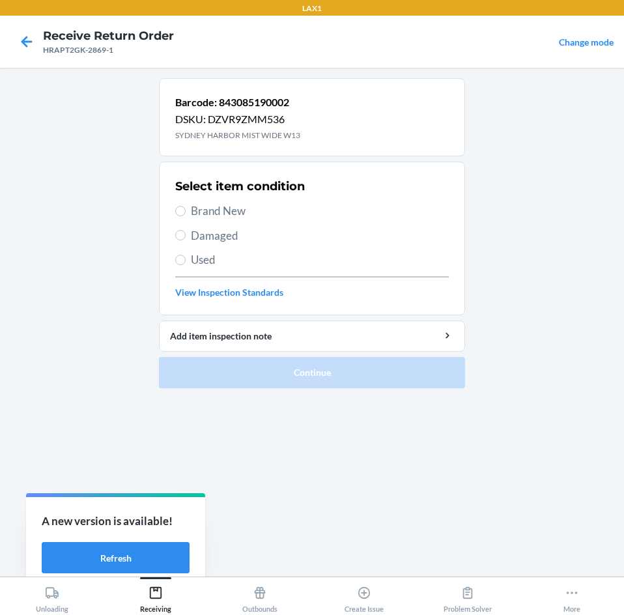
click at [189, 209] on label "Brand New" at bounding box center [312, 211] width 274 height 17
click at [186, 209] on input "Brand New" at bounding box center [180, 211] width 10 height 10
radio input "true"
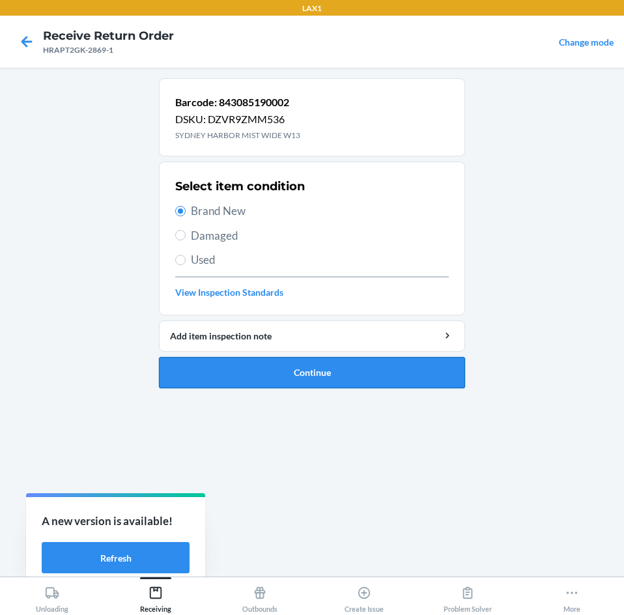
click at [290, 376] on button "Continue" at bounding box center [312, 372] width 306 height 31
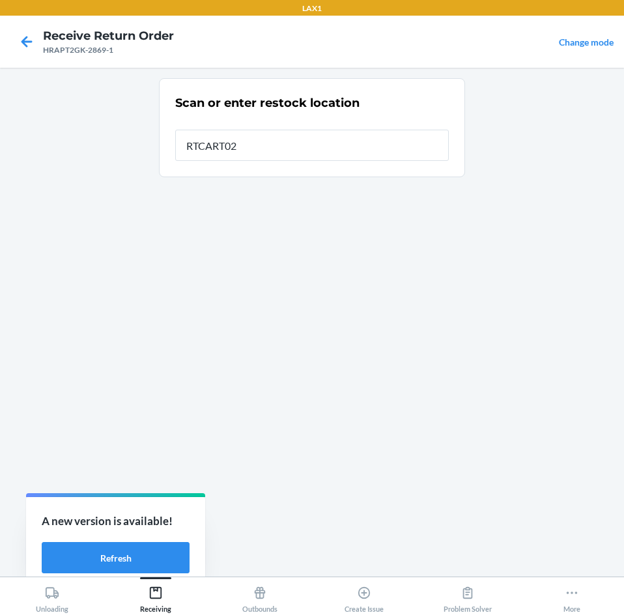
type input "RTCART021"
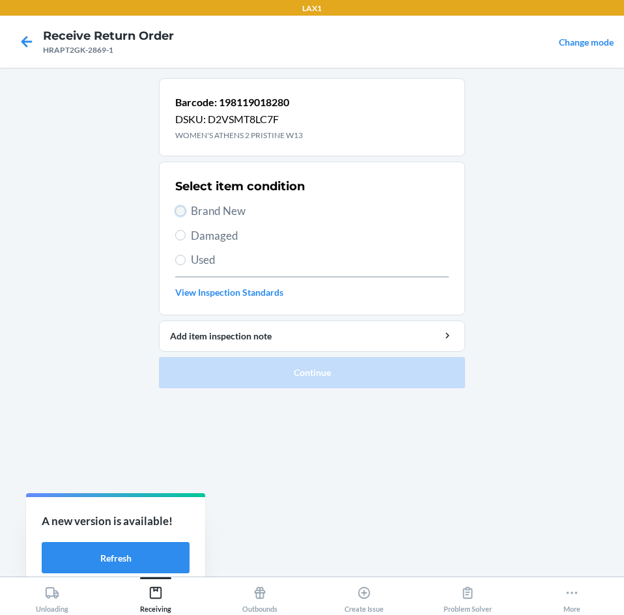
click at [177, 214] on input "Brand New" at bounding box center [180, 211] width 10 height 10
radio input "true"
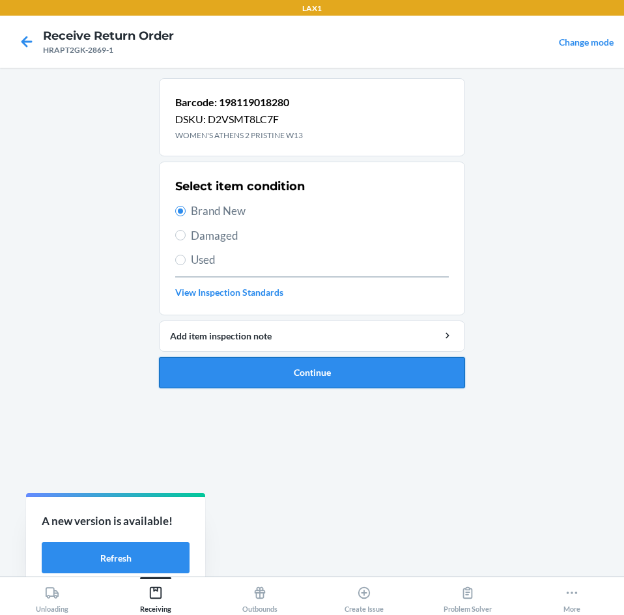
click at [293, 375] on button "Continue" at bounding box center [312, 372] width 306 height 31
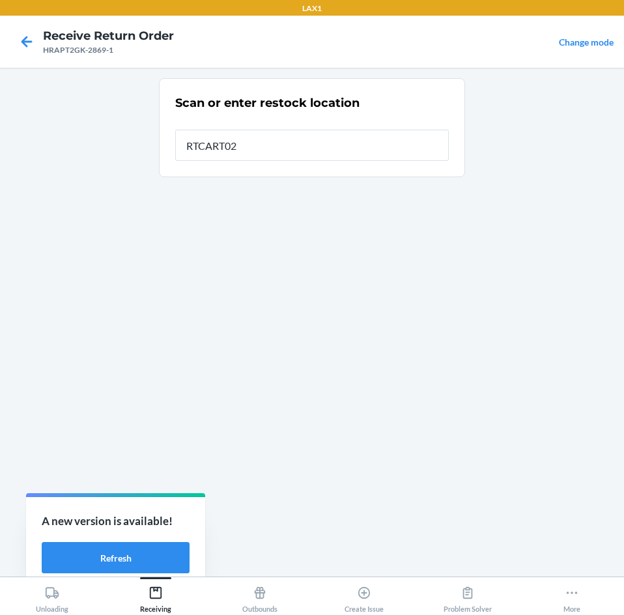
type input "RTCART021"
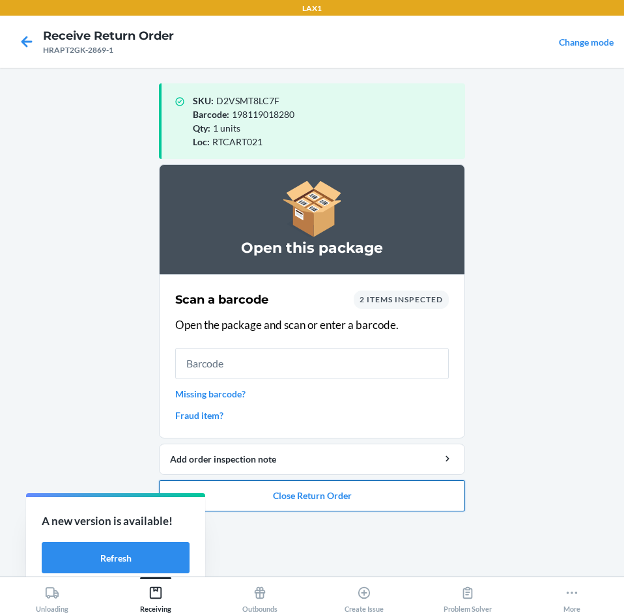
click at [297, 501] on button "Close Return Order" at bounding box center [312, 495] width 306 height 31
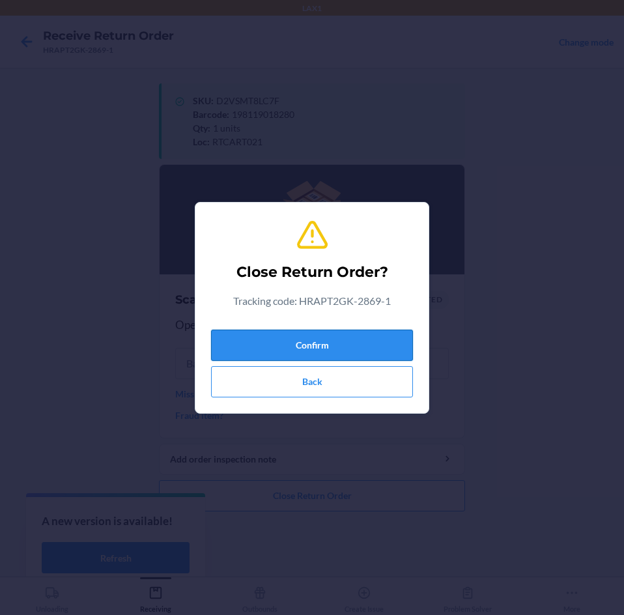
click at [297, 352] on button "Confirm" at bounding box center [312, 345] width 202 height 31
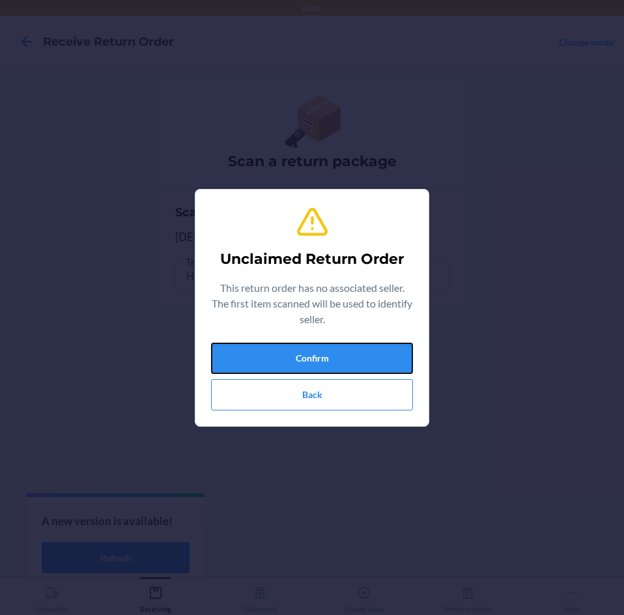
click at [297, 352] on button "Confirm" at bounding box center [312, 358] width 202 height 31
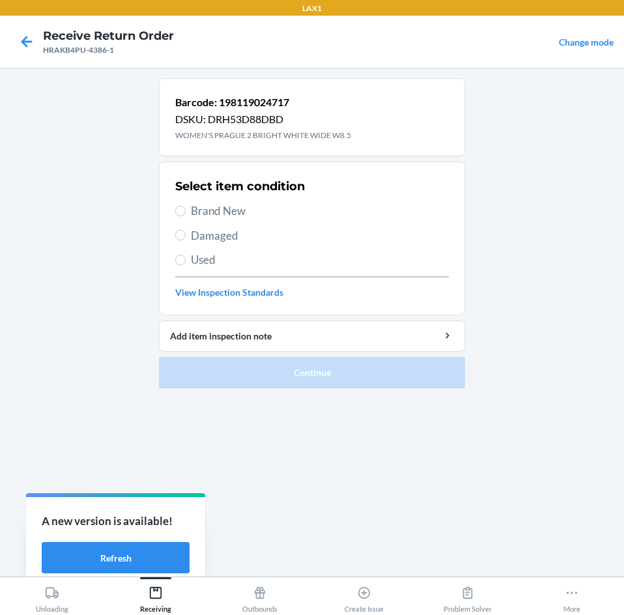
click at [190, 214] on label "Brand New" at bounding box center [312, 211] width 274 height 17
click at [186, 214] on input "Brand New" at bounding box center [180, 211] width 10 height 10
radio input "true"
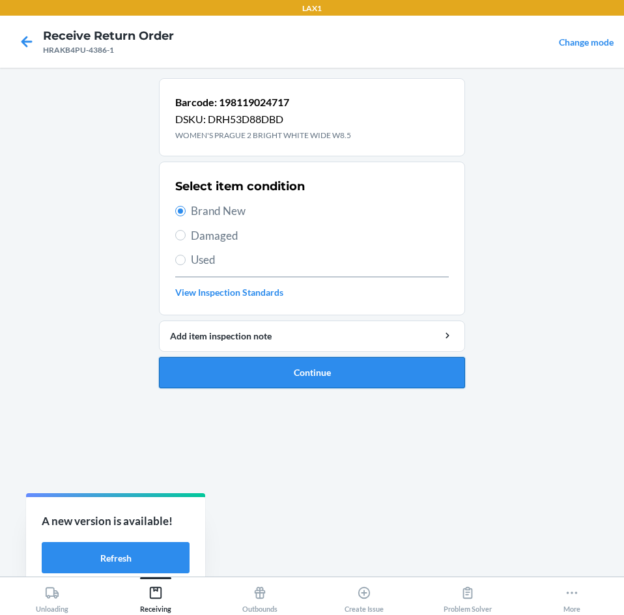
click at [291, 376] on button "Continue" at bounding box center [312, 372] width 306 height 31
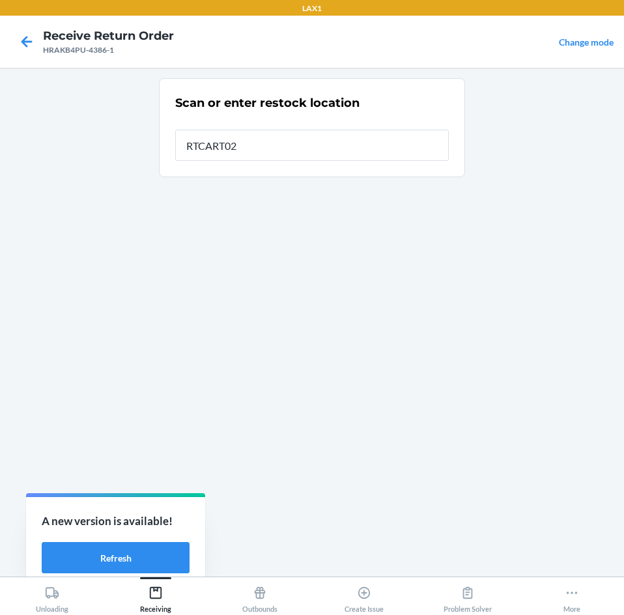
type input "RTCART021"
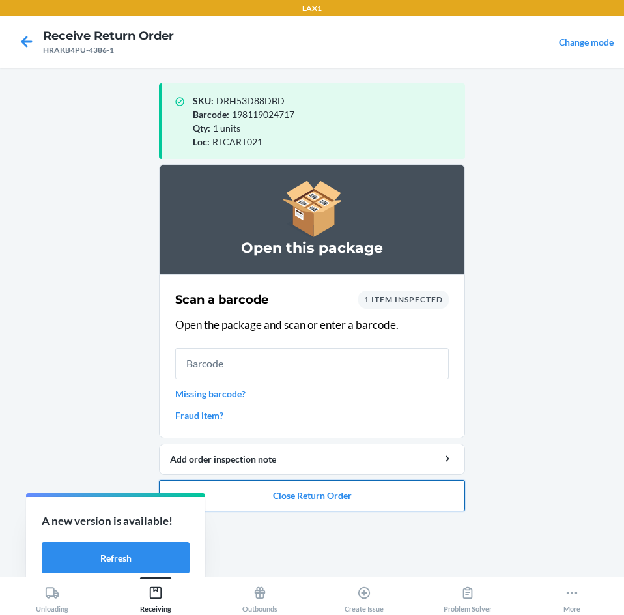
click at [354, 489] on button "Close Return Order" at bounding box center [312, 495] width 306 height 31
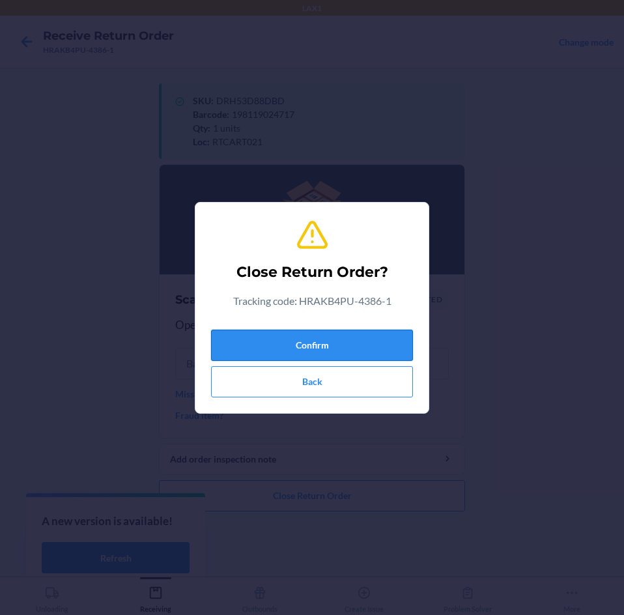
click at [333, 341] on button "Confirm" at bounding box center [312, 345] width 202 height 31
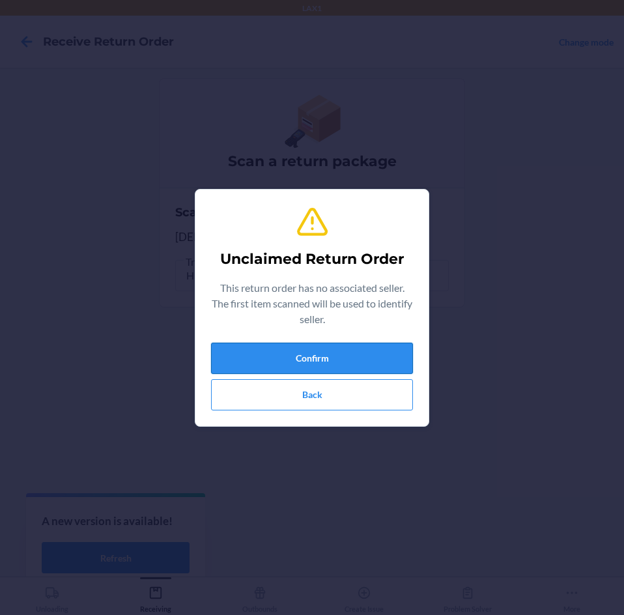
click at [341, 351] on button "Confirm" at bounding box center [312, 358] width 202 height 31
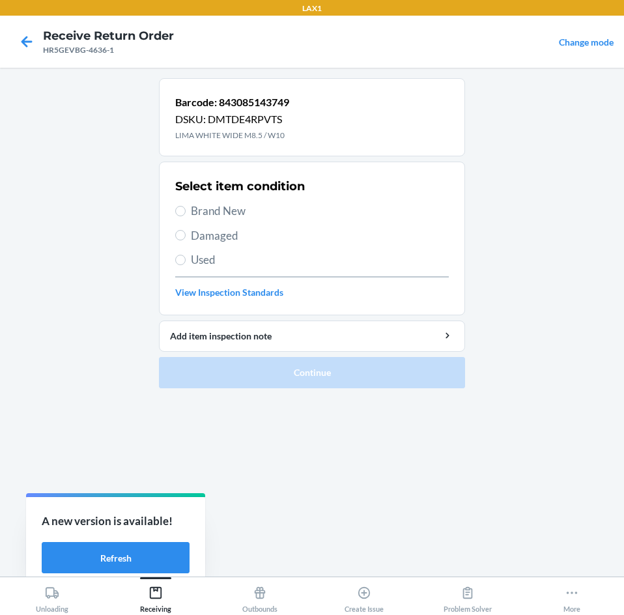
click at [199, 210] on span "Brand New" at bounding box center [320, 211] width 258 height 17
click at [186, 210] on input "Brand New" at bounding box center [180, 211] width 10 height 10
radio input "true"
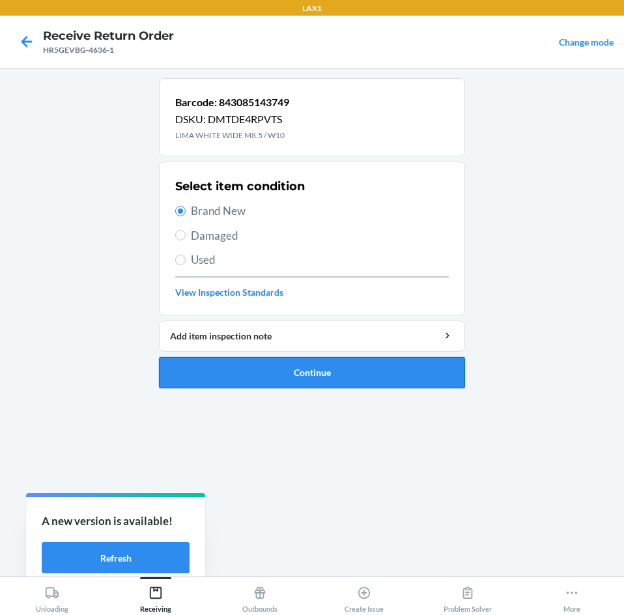
click at [333, 380] on button "Continue" at bounding box center [312, 372] width 306 height 31
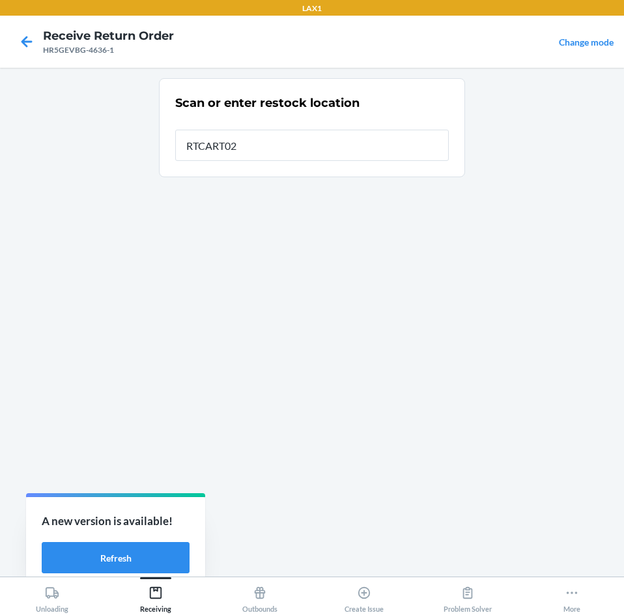
type input "RTCART021"
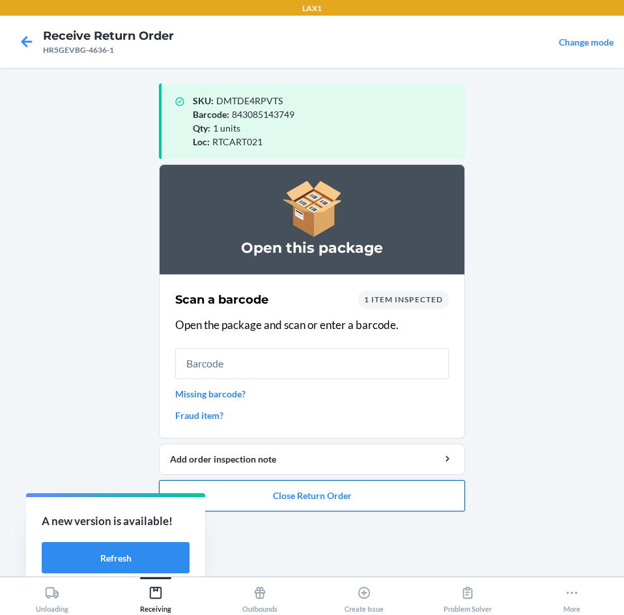
click at [332, 486] on button "Close Return Order" at bounding box center [312, 495] width 306 height 31
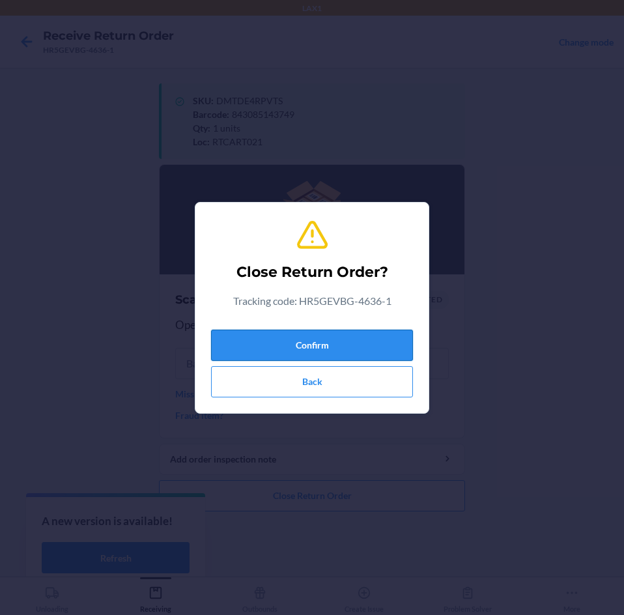
click at [354, 341] on button "Confirm" at bounding box center [312, 345] width 202 height 31
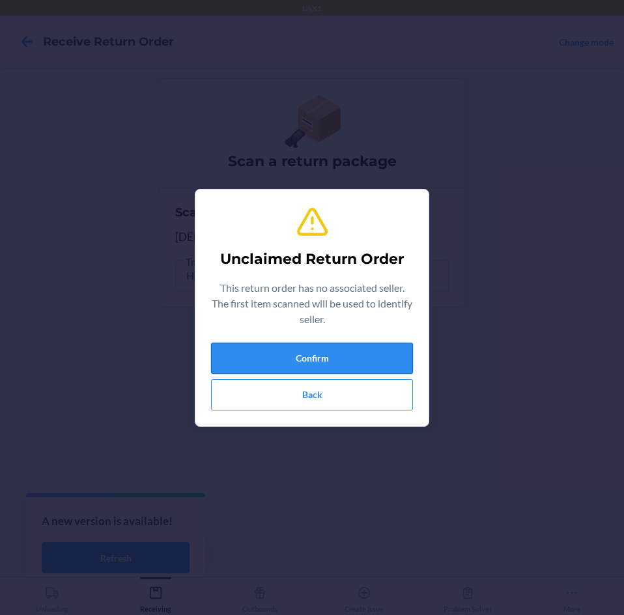
click at [341, 362] on button "Confirm" at bounding box center [312, 358] width 202 height 31
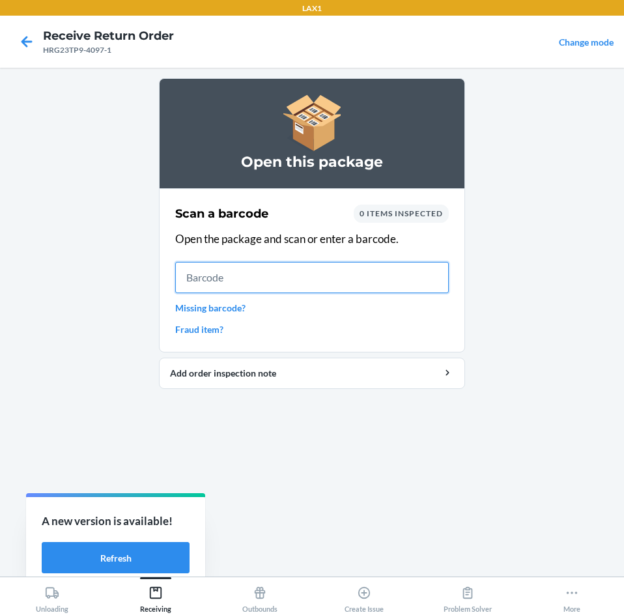
click at [329, 273] on input "text" at bounding box center [312, 277] width 274 height 31
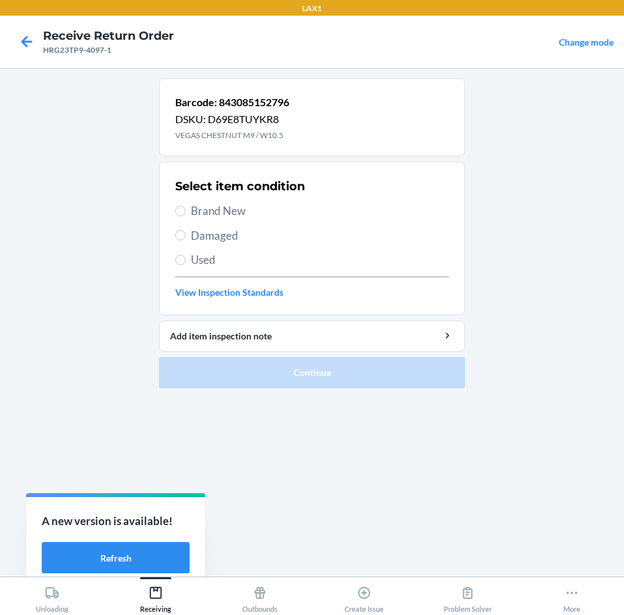
click at [223, 216] on span "Brand New" at bounding box center [320, 211] width 258 height 17
click at [186, 216] on input "Brand New" at bounding box center [180, 211] width 10 height 10
radio input "true"
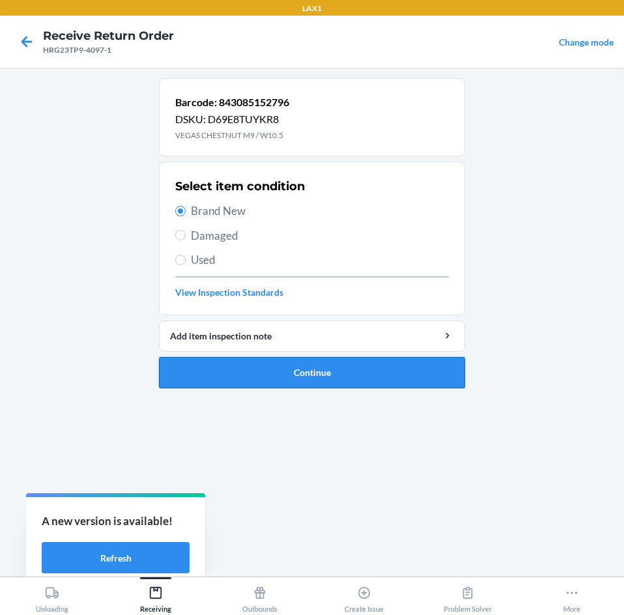
click at [296, 376] on button "Continue" at bounding box center [312, 372] width 306 height 31
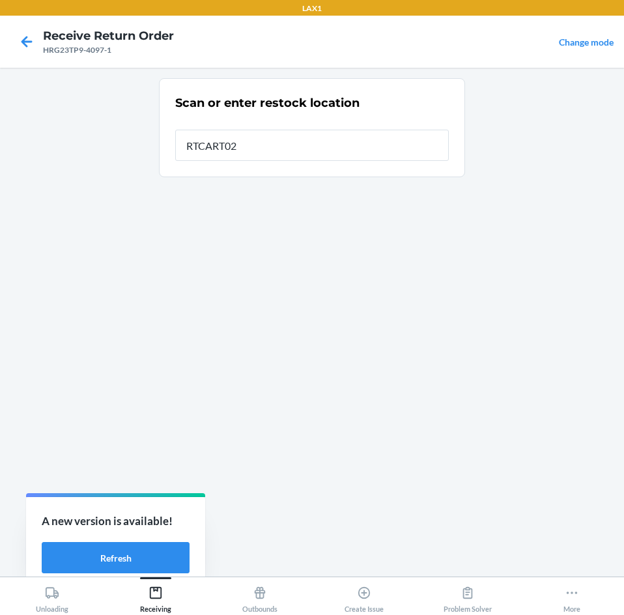
type input "RTCART021"
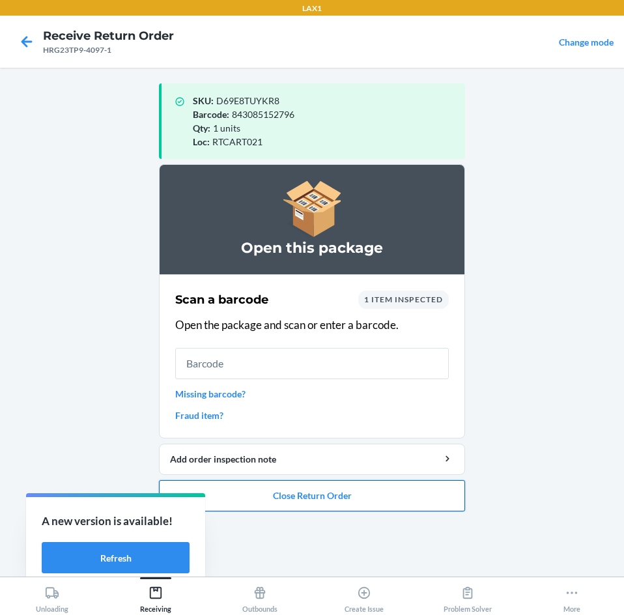
click at [330, 491] on button "Close Return Order" at bounding box center [312, 495] width 306 height 31
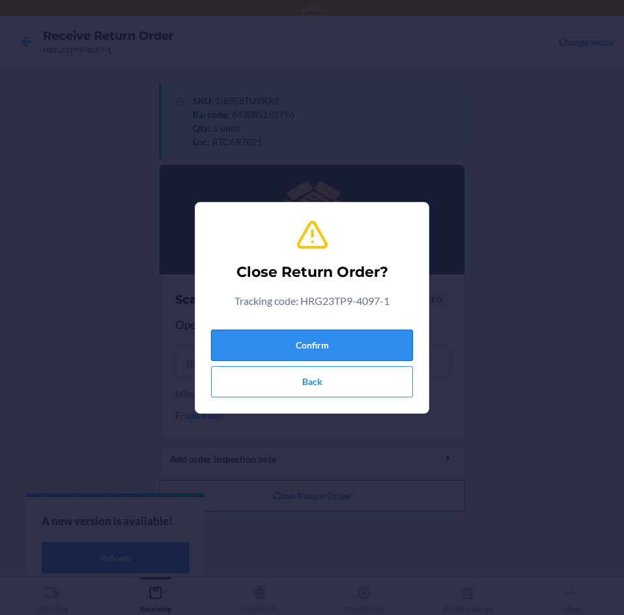
click at [345, 356] on button "Confirm" at bounding box center [312, 345] width 202 height 31
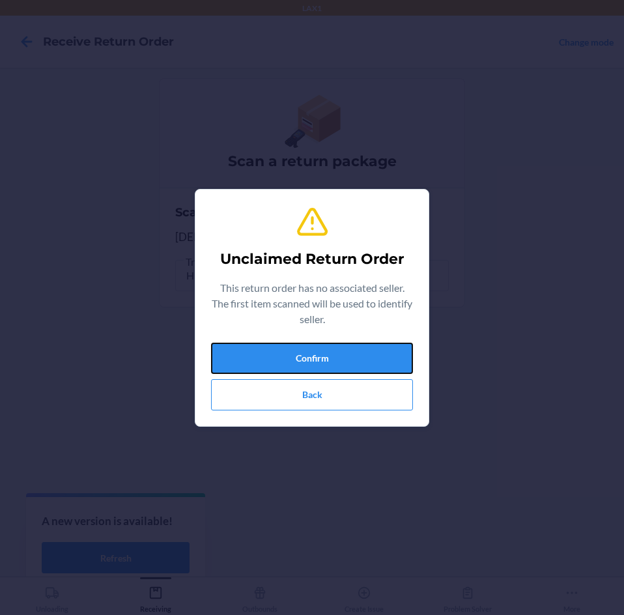
click at [345, 356] on button "Confirm" at bounding box center [312, 358] width 202 height 31
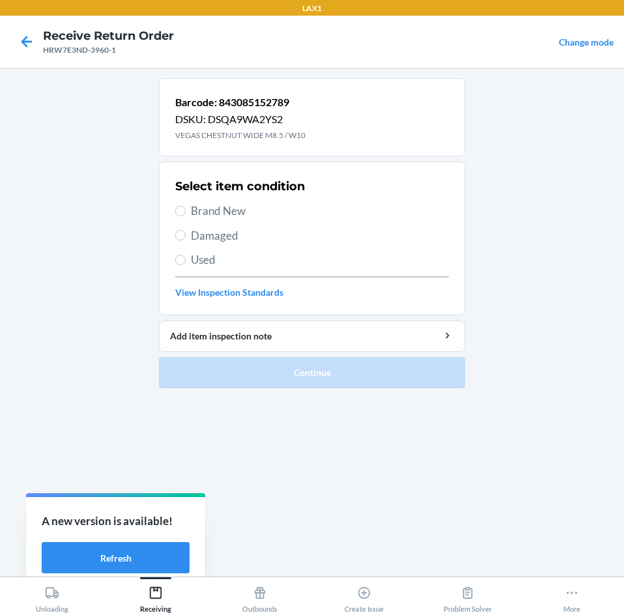
click at [198, 214] on span "Brand New" at bounding box center [320, 211] width 258 height 17
click at [186, 214] on input "Brand New" at bounding box center [180, 211] width 10 height 10
radio input "true"
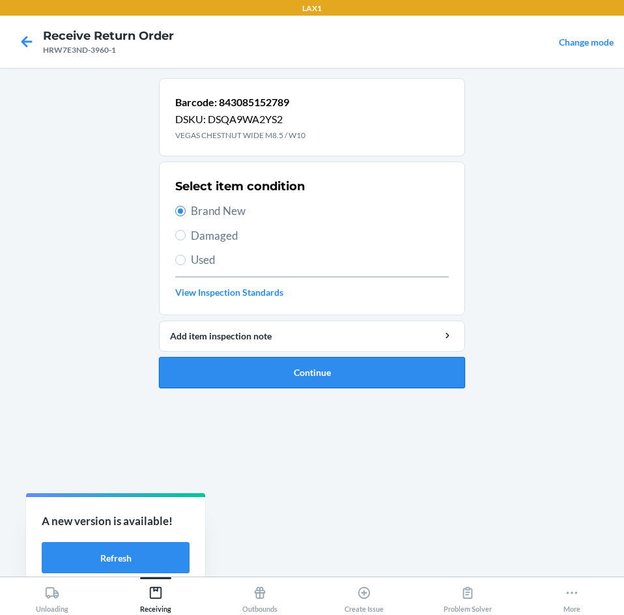
click at [330, 364] on button "Continue" at bounding box center [312, 372] width 306 height 31
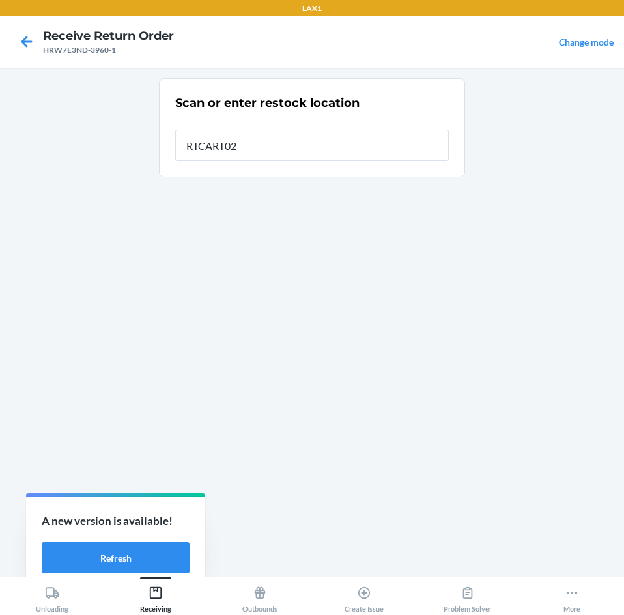
type input "RTCART021"
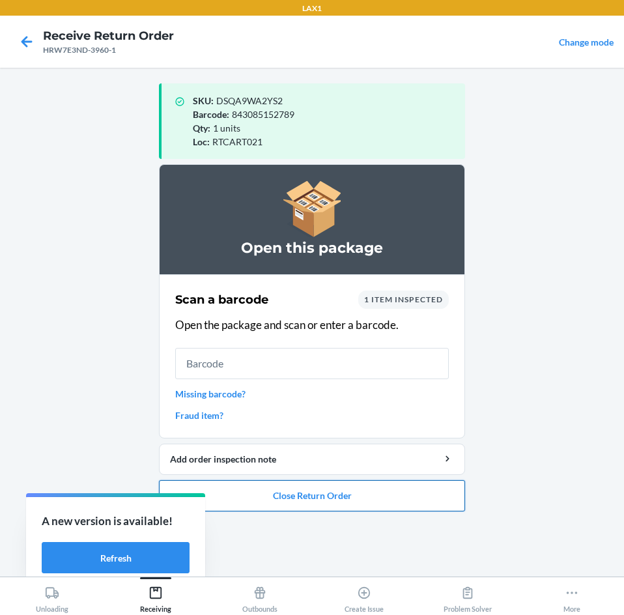
click at [322, 483] on button "Close Return Order" at bounding box center [312, 495] width 306 height 31
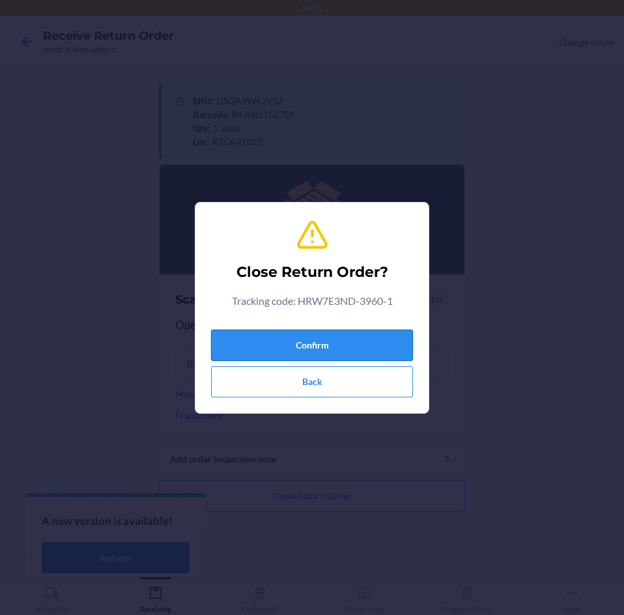
click at [317, 352] on button "Confirm" at bounding box center [312, 345] width 202 height 31
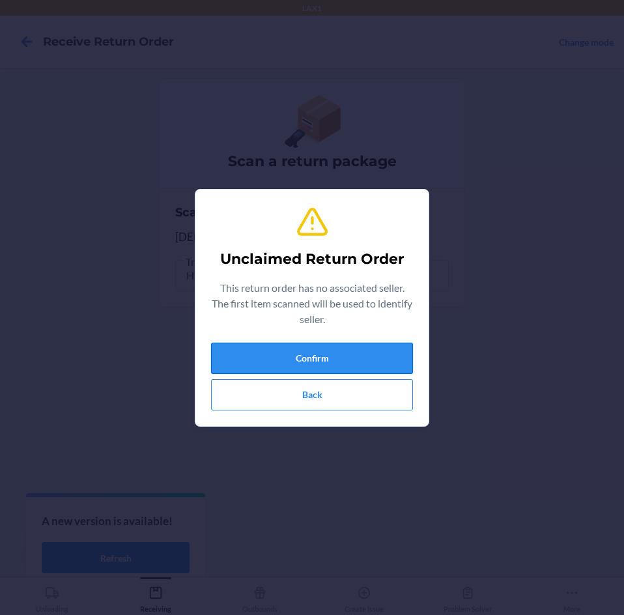
click at [317, 351] on button "Confirm" at bounding box center [312, 358] width 202 height 31
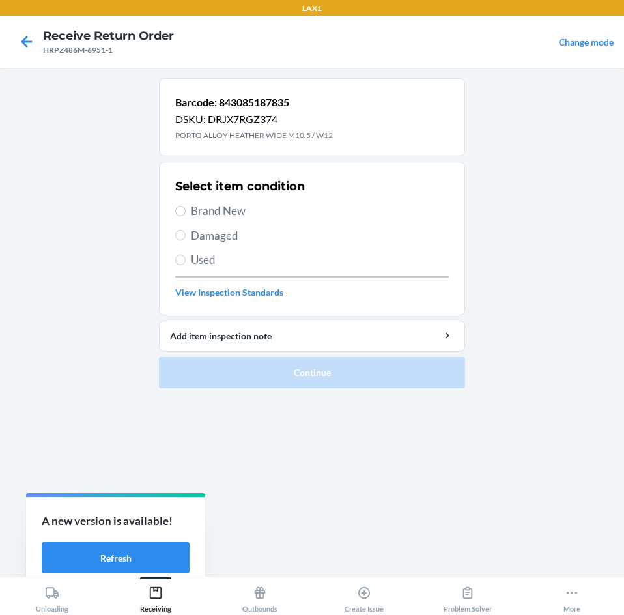
click at [203, 213] on span "Brand New" at bounding box center [320, 211] width 258 height 17
click at [186, 213] on input "Brand New" at bounding box center [180, 211] width 10 height 10
radio input "true"
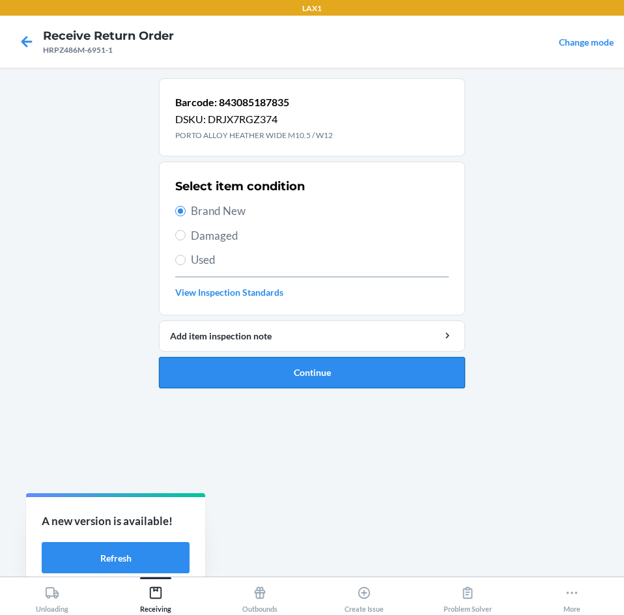
click at [212, 362] on button "Continue" at bounding box center [312, 372] width 306 height 31
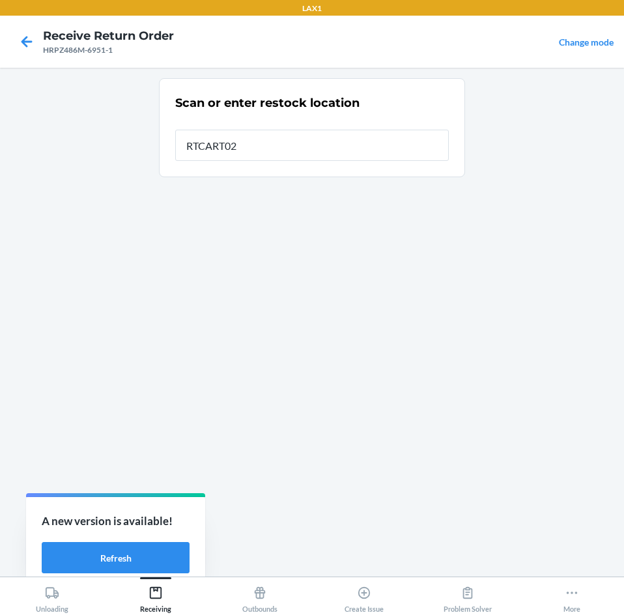
type input "RTCART021"
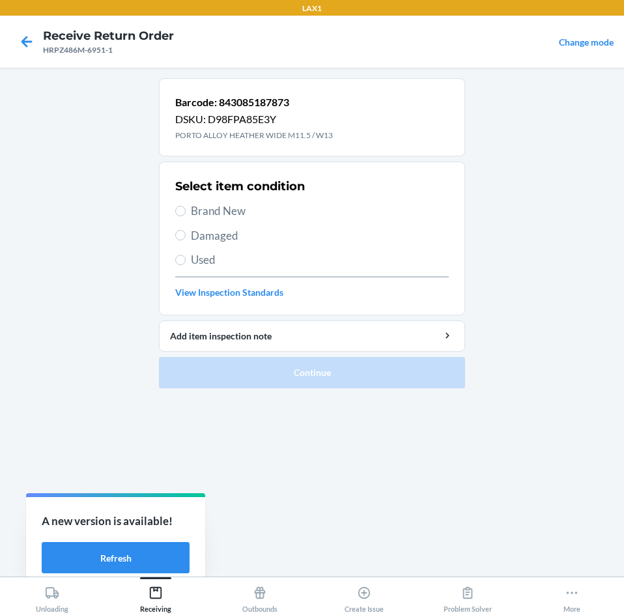
click at [235, 217] on span "Brand New" at bounding box center [320, 211] width 258 height 17
click at [186, 216] on input "Brand New" at bounding box center [180, 211] width 10 height 10
radio input "true"
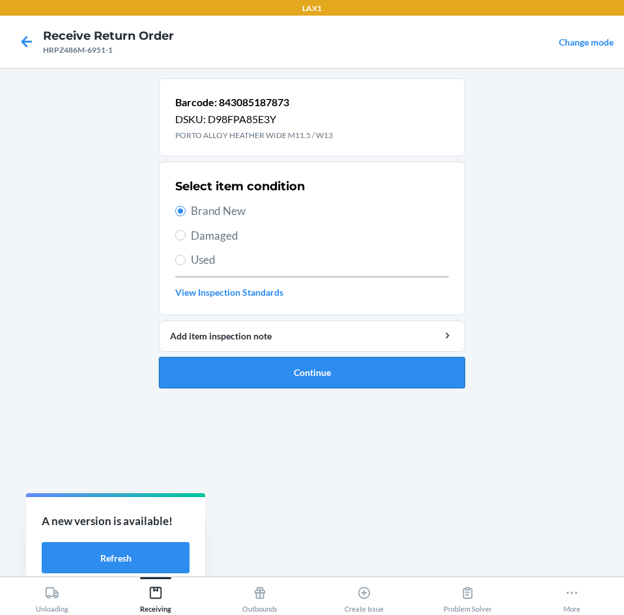
click at [218, 371] on button "Continue" at bounding box center [312, 372] width 306 height 31
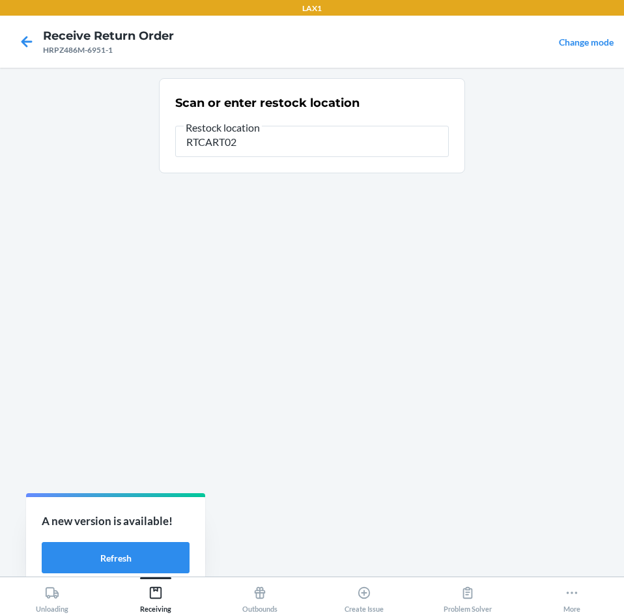
type input "RTCART021"
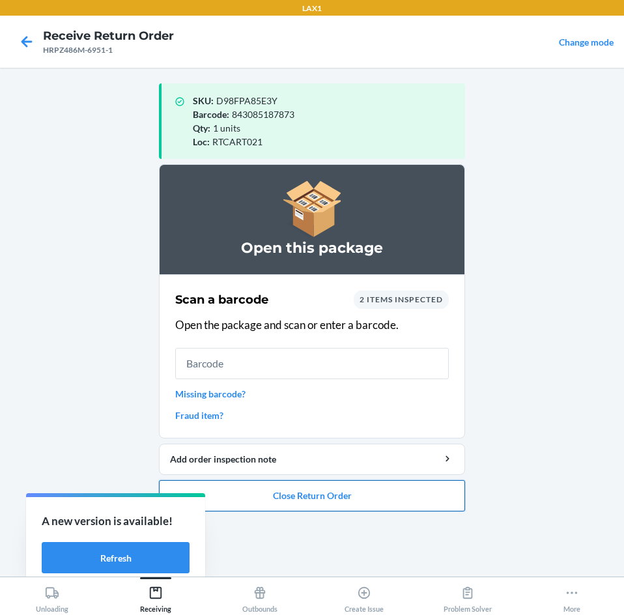
click at [261, 493] on button "Close Return Order" at bounding box center [312, 495] width 306 height 31
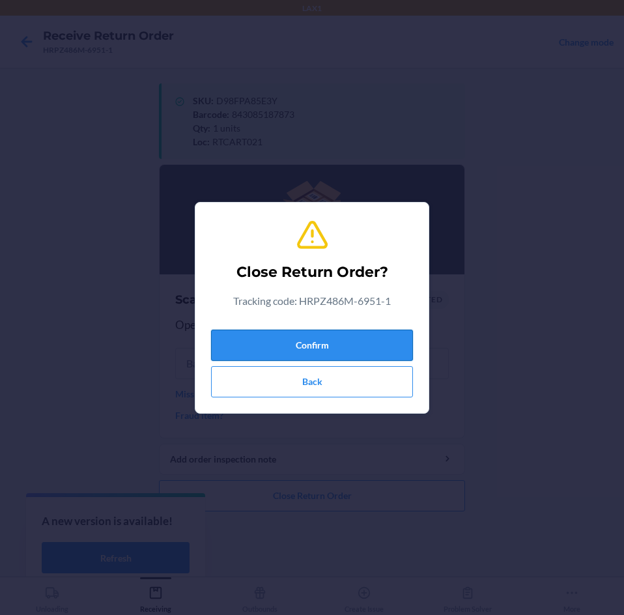
click at [291, 343] on button "Confirm" at bounding box center [312, 345] width 202 height 31
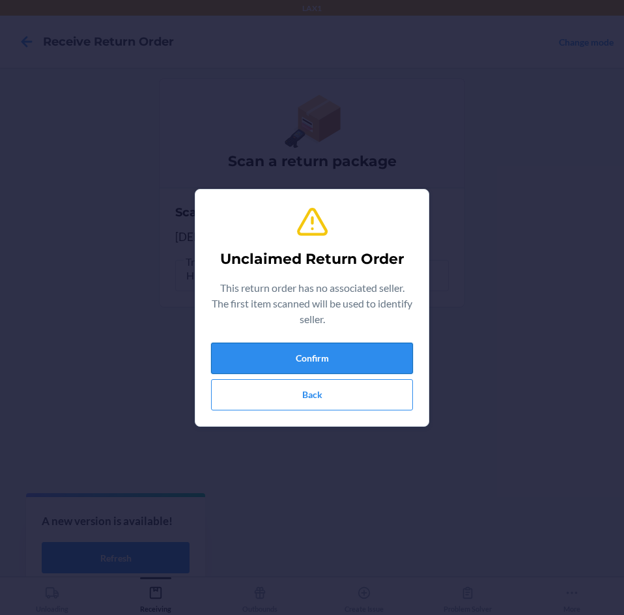
click at [308, 366] on button "Confirm" at bounding box center [312, 358] width 202 height 31
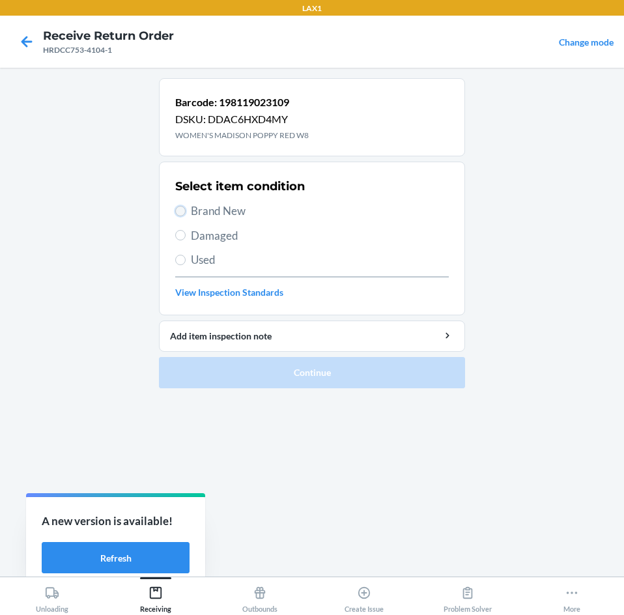
click at [183, 210] on input "Brand New" at bounding box center [180, 211] width 10 height 10
radio input "true"
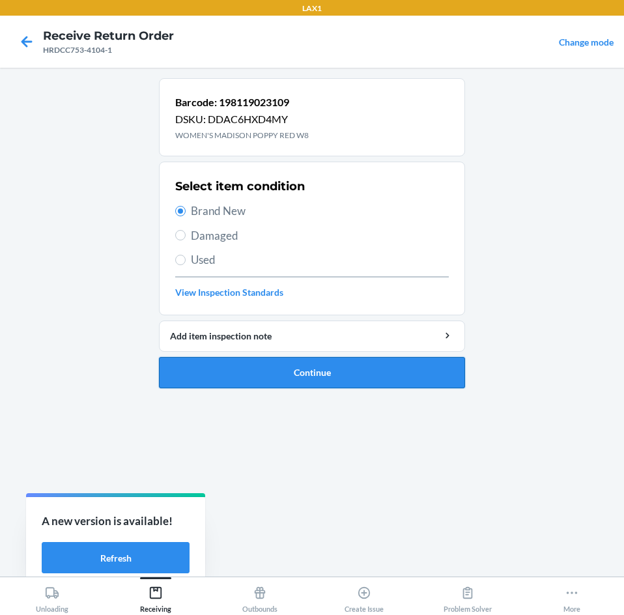
click at [235, 358] on button "Continue" at bounding box center [312, 372] width 306 height 31
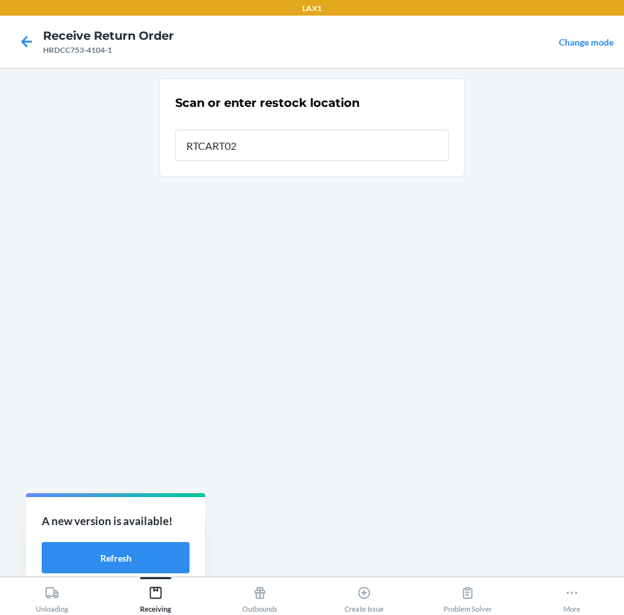
type input "RTCART021"
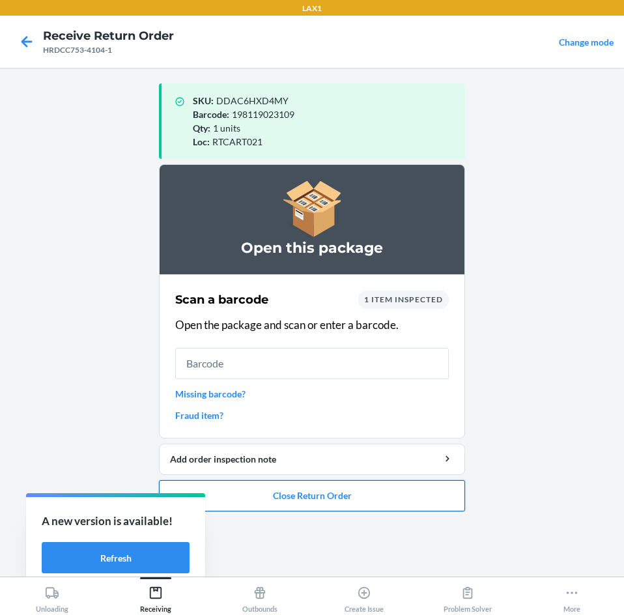
click at [271, 487] on button "Close Return Order" at bounding box center [312, 495] width 306 height 31
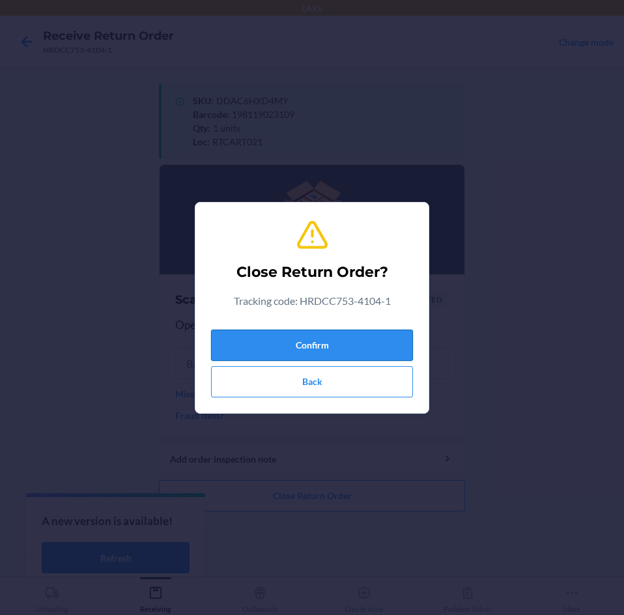
click at [285, 351] on button "Confirm" at bounding box center [312, 345] width 202 height 31
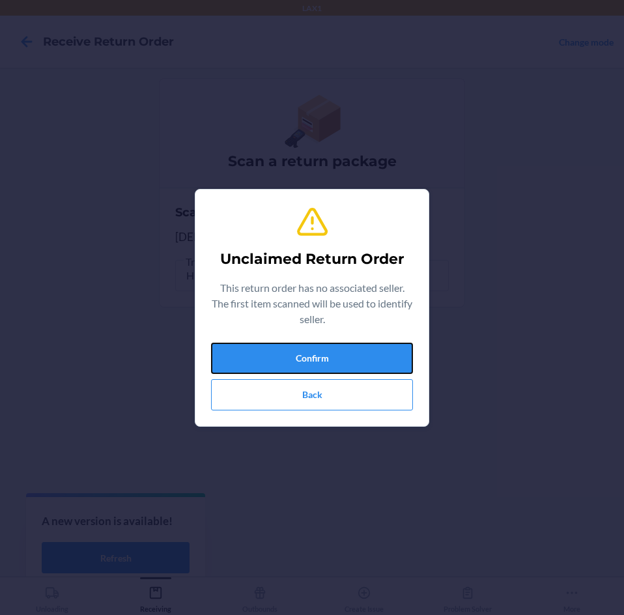
click at [285, 351] on button "Confirm" at bounding box center [312, 358] width 202 height 31
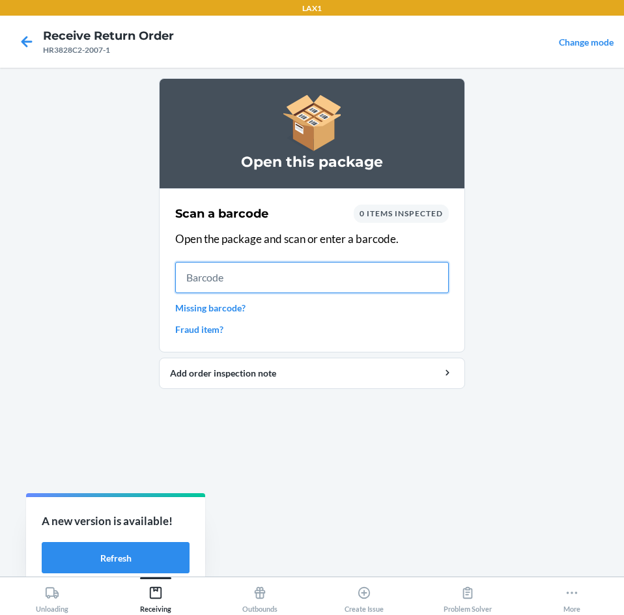
click at [350, 273] on input "text" at bounding box center [312, 277] width 274 height 31
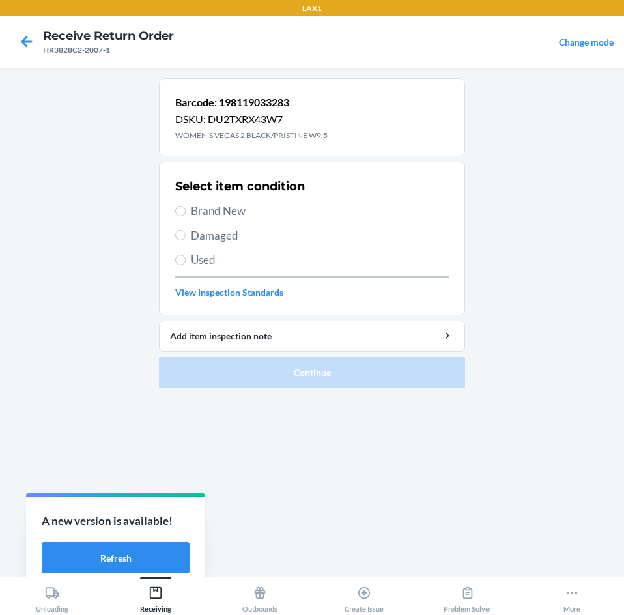
click at [191, 216] on span "Brand New" at bounding box center [320, 211] width 258 height 17
click at [186, 216] on input "Brand New" at bounding box center [180, 211] width 10 height 10
radio input "true"
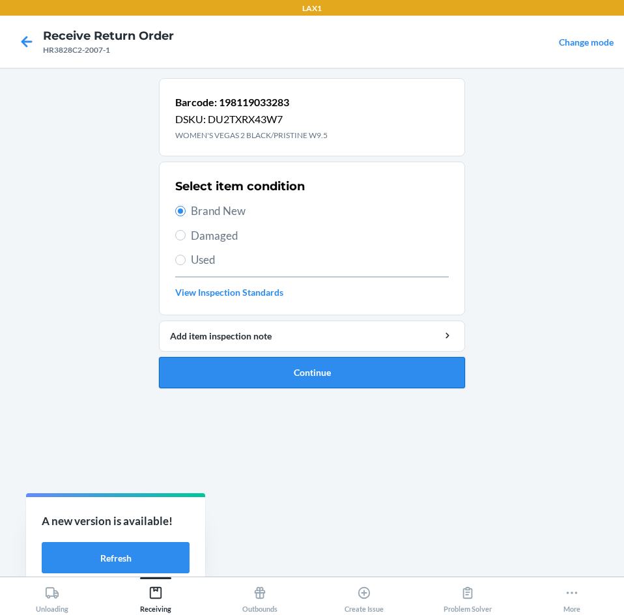
click at [282, 377] on button "Continue" at bounding box center [312, 372] width 306 height 31
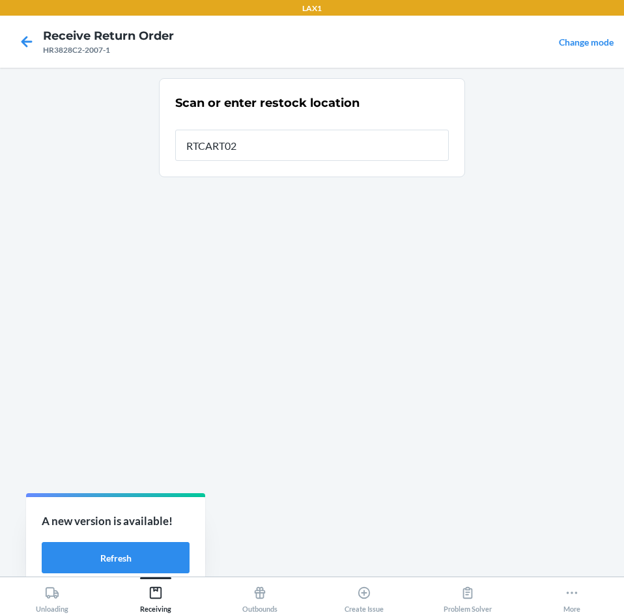
type input "RTCART021"
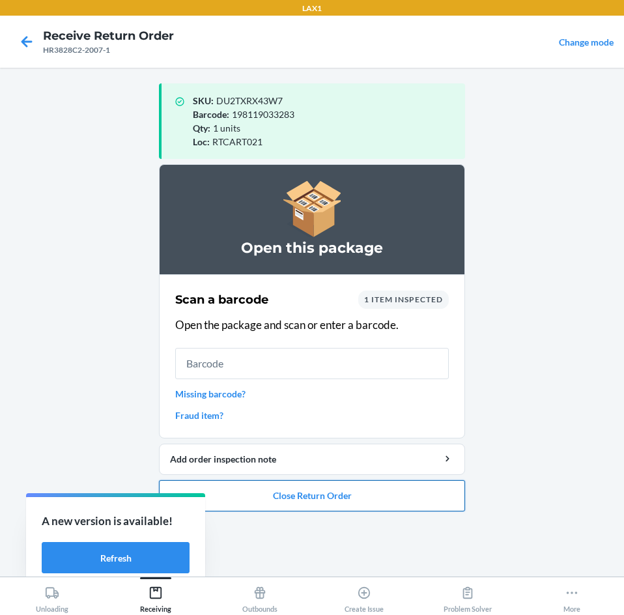
click at [329, 494] on button "Close Return Order" at bounding box center [312, 495] width 306 height 31
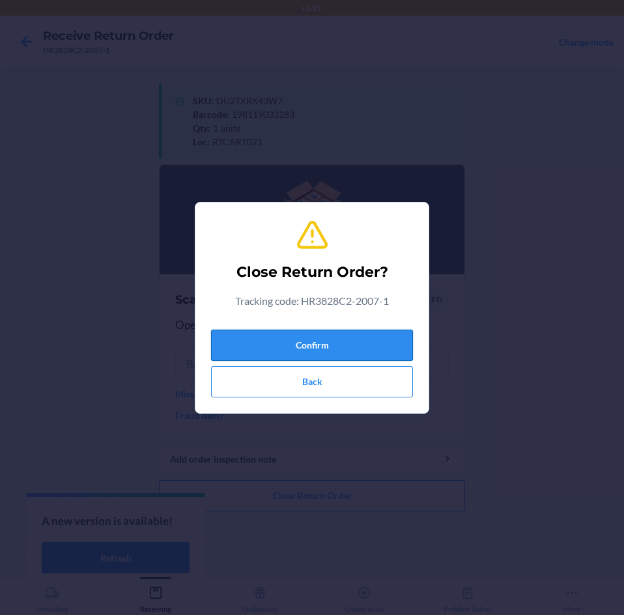
click at [384, 338] on button "Confirm" at bounding box center [312, 345] width 202 height 31
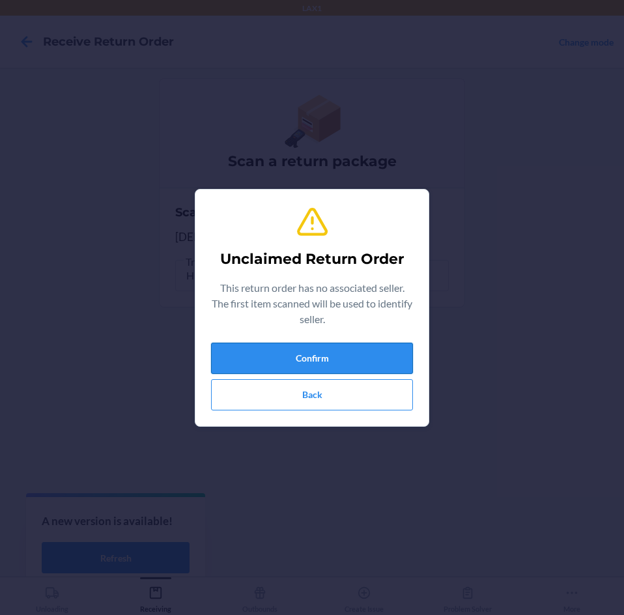
click at [380, 365] on button "Confirm" at bounding box center [312, 358] width 202 height 31
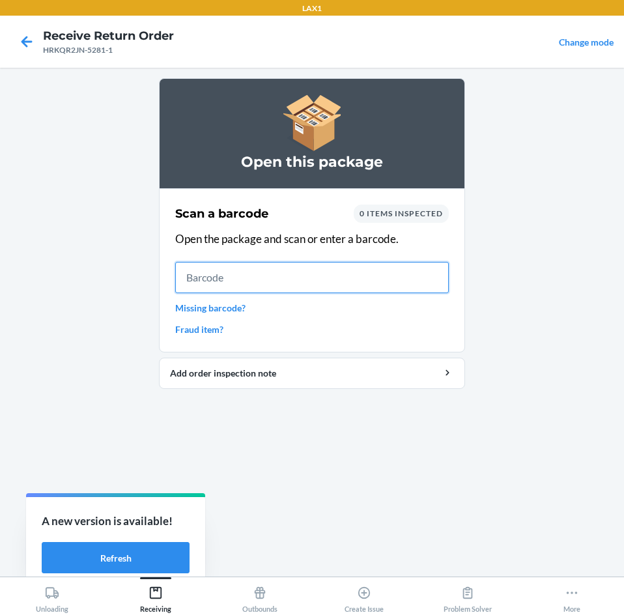
click at [241, 276] on input "text" at bounding box center [312, 277] width 274 height 31
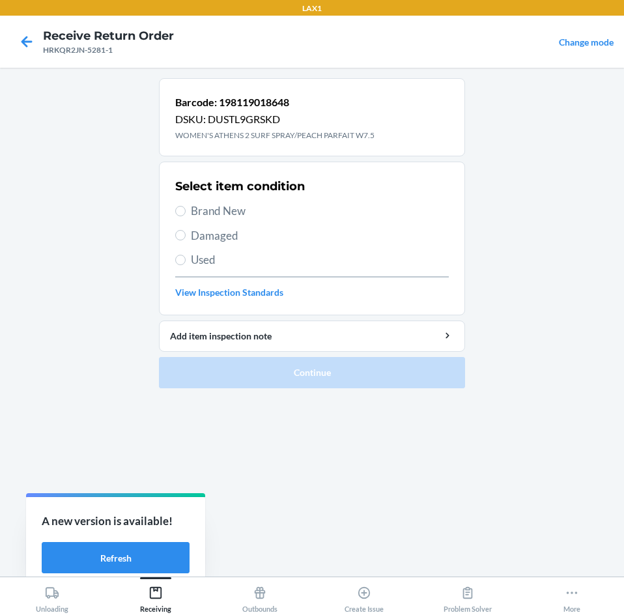
click at [201, 256] on span "Used" at bounding box center [320, 259] width 258 height 17
click at [186, 256] on input "Used" at bounding box center [180, 260] width 10 height 10
radio input "true"
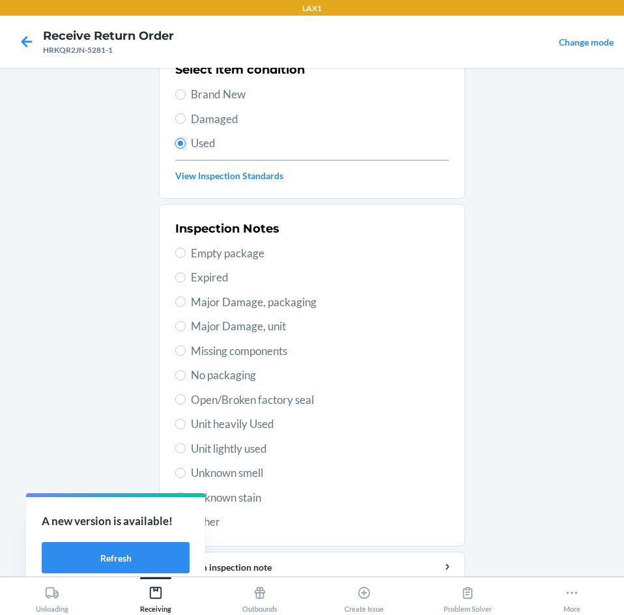
scroll to position [170, 0]
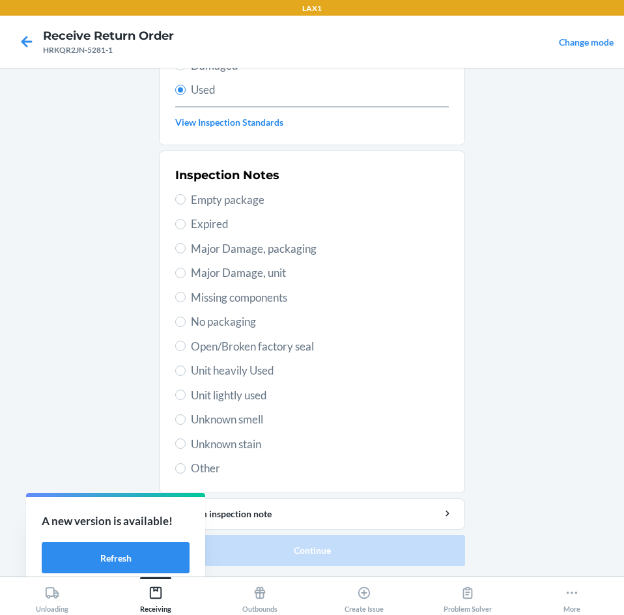
click at [250, 412] on span "Unknown smell" at bounding box center [320, 419] width 258 height 17
click at [186, 414] on input "Unknown smell" at bounding box center [180, 419] width 10 height 10
radio input "true"
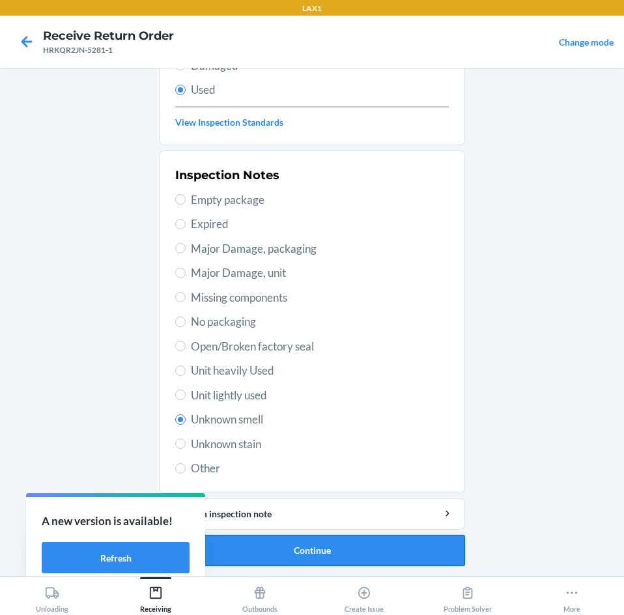
click at [331, 549] on button "Continue" at bounding box center [312, 550] width 306 height 31
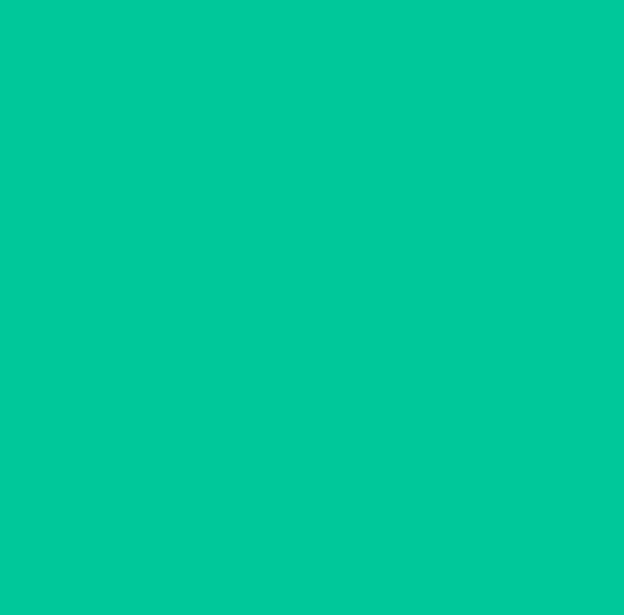
scroll to position [0, 0]
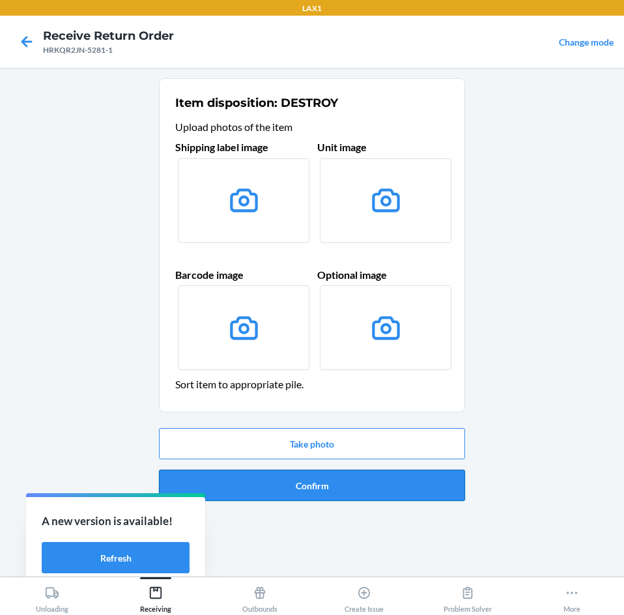
click at [316, 476] on button "Confirm" at bounding box center [312, 485] width 306 height 31
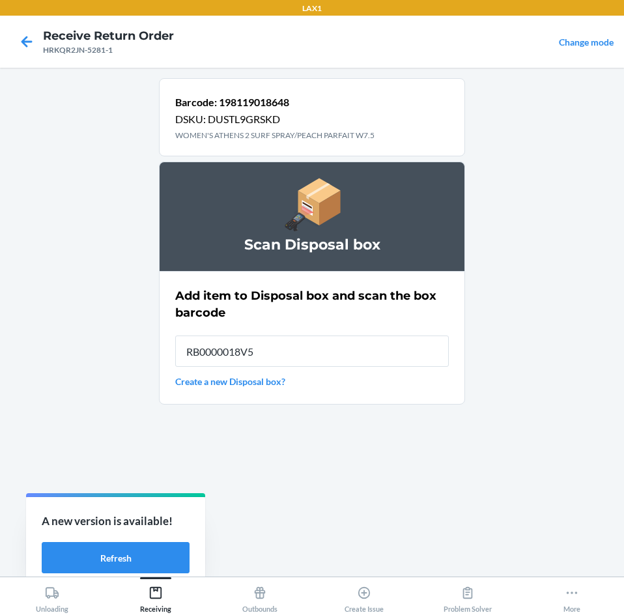
type input "RB0000018V5"
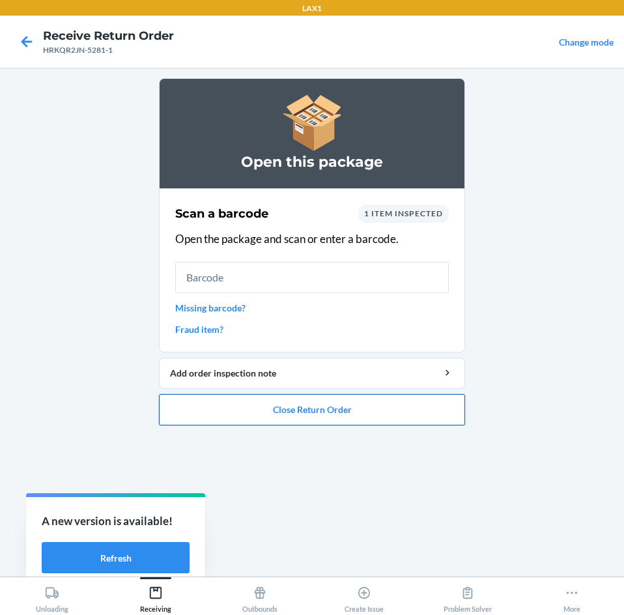
click at [311, 419] on button "Close Return Order" at bounding box center [312, 409] width 306 height 31
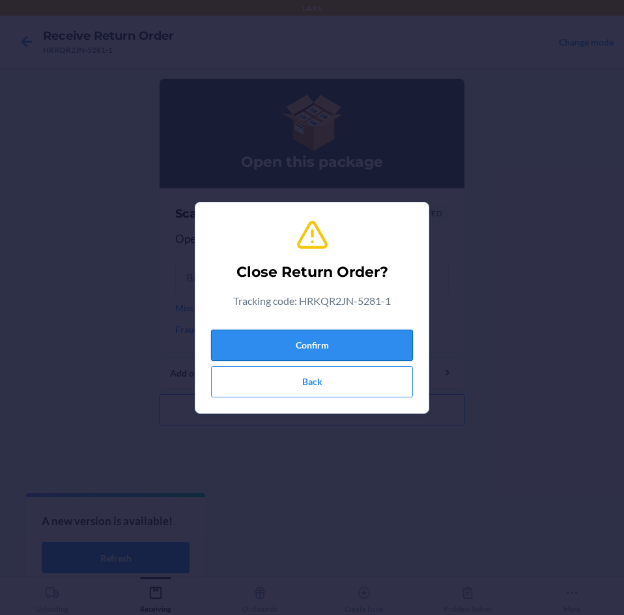
click at [323, 343] on button "Confirm" at bounding box center [312, 345] width 202 height 31
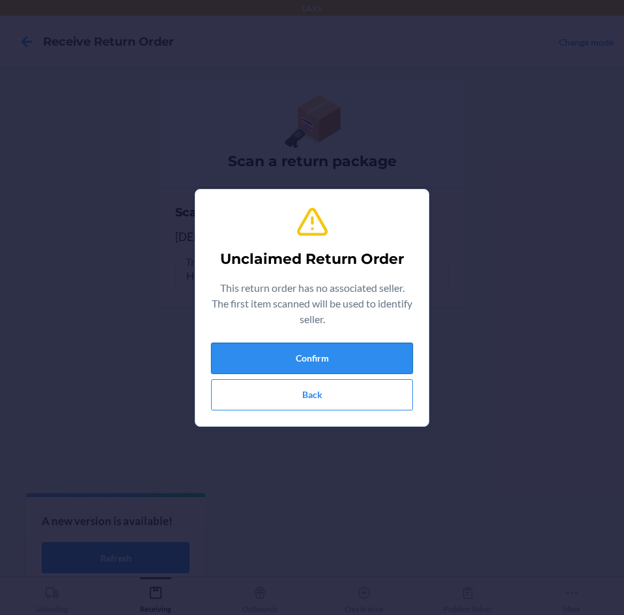
click at [349, 369] on button "Confirm" at bounding box center [312, 358] width 202 height 31
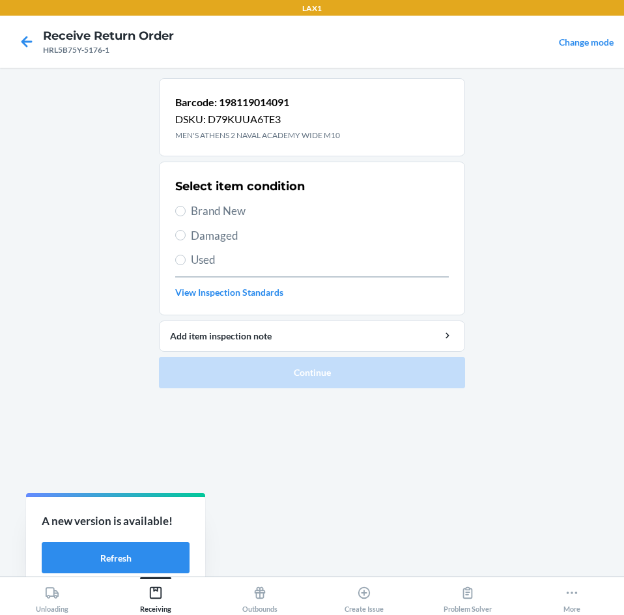
drag, startPoint x: 207, startPoint y: 207, endPoint x: 212, endPoint y: 238, distance: 32.5
click at [207, 207] on span "Brand New" at bounding box center [320, 211] width 258 height 17
click at [186, 207] on input "Brand New" at bounding box center [180, 211] width 10 height 10
radio input "true"
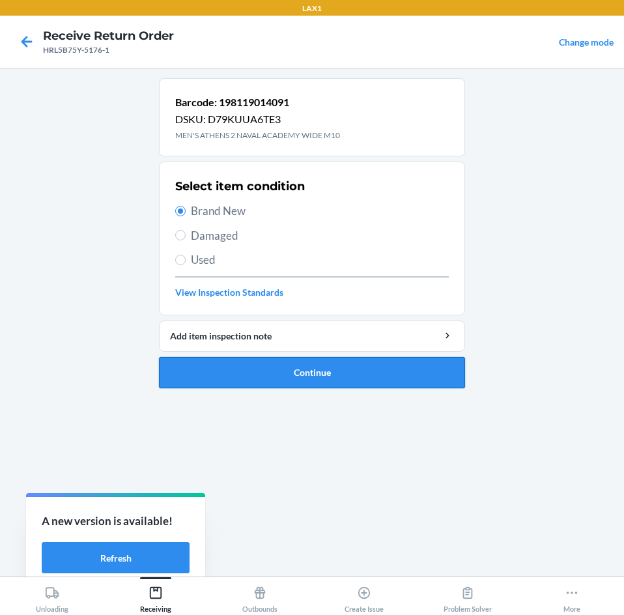
click at [310, 364] on button "Continue" at bounding box center [312, 372] width 306 height 31
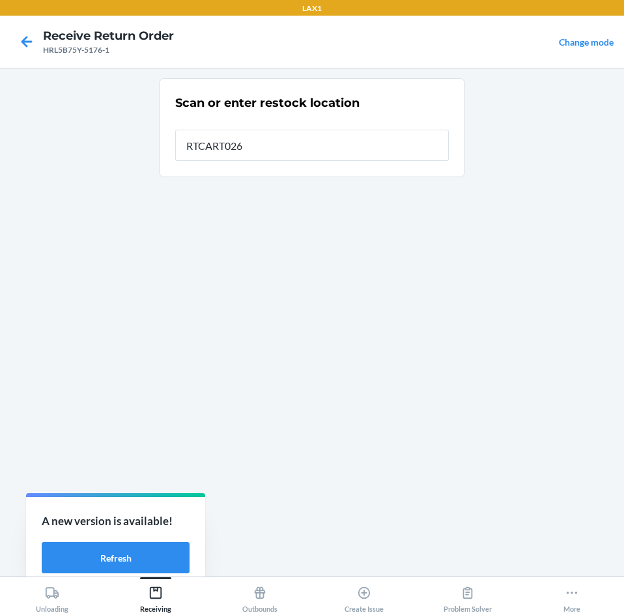
type input "RTCART026"
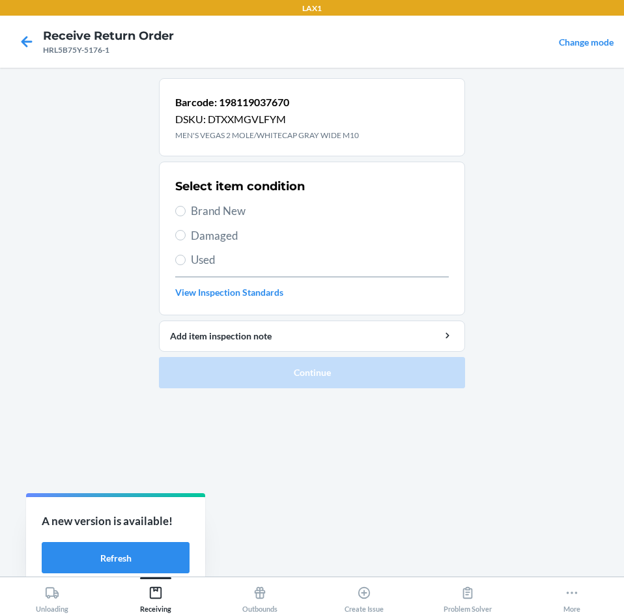
click at [192, 214] on span "Brand New" at bounding box center [320, 211] width 258 height 17
click at [186, 214] on input "Brand New" at bounding box center [180, 211] width 10 height 10
radio input "true"
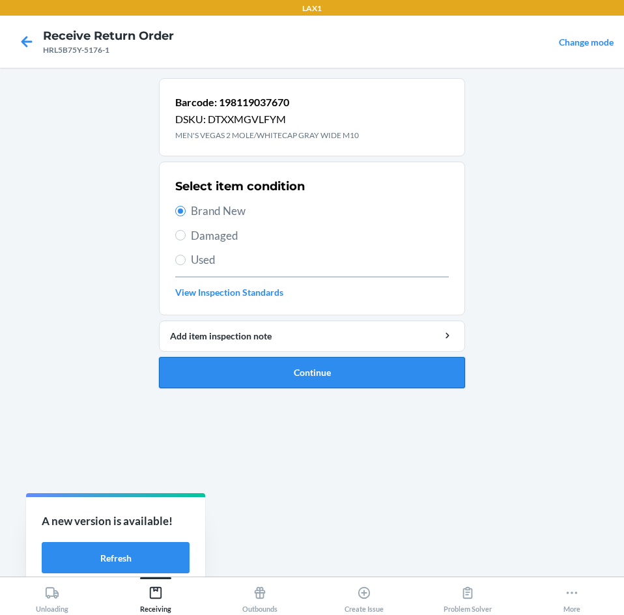
click at [290, 371] on button "Continue" at bounding box center [312, 372] width 306 height 31
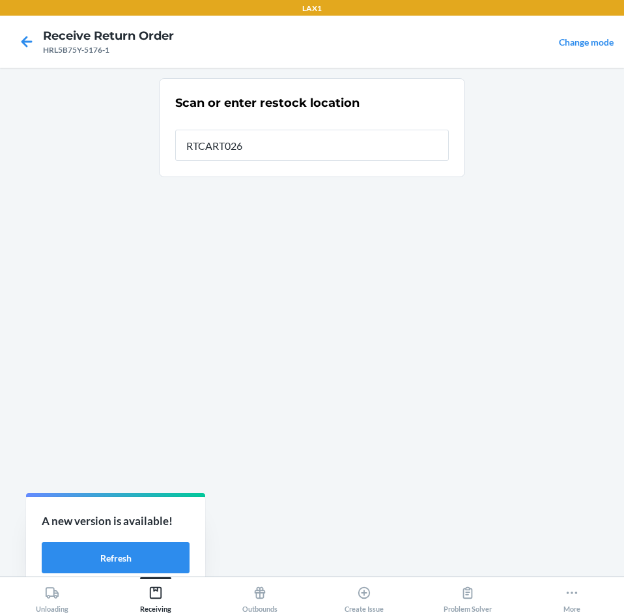
type input "RTCART026"
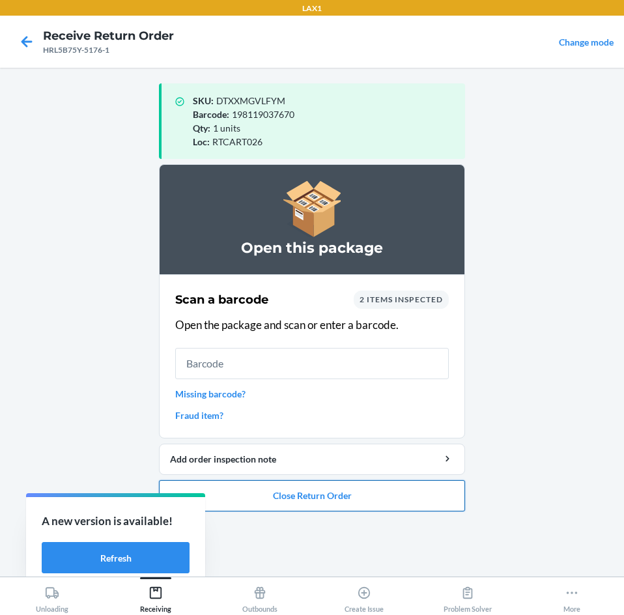
click at [362, 493] on button "Close Return Order" at bounding box center [312, 495] width 306 height 31
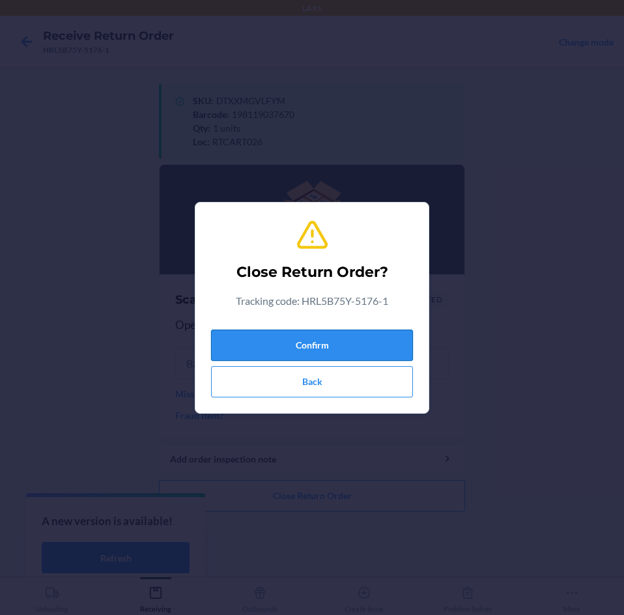
click at [351, 342] on button "Confirm" at bounding box center [312, 345] width 202 height 31
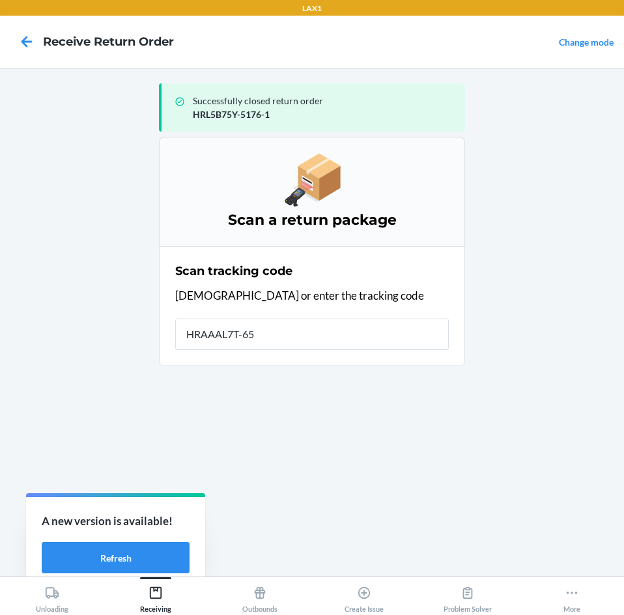
type input "HRAAAL7T-653"
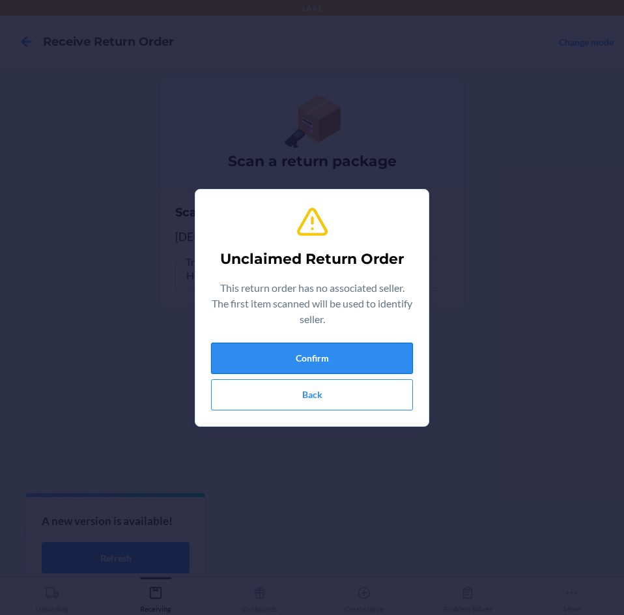
click at [377, 370] on button "Confirm" at bounding box center [312, 358] width 202 height 31
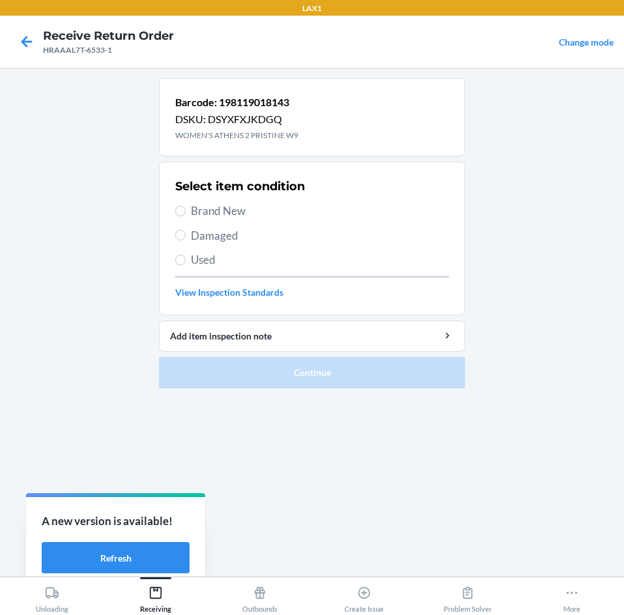
click at [203, 215] on span "Brand New" at bounding box center [320, 211] width 258 height 17
click at [186, 215] on input "Brand New" at bounding box center [180, 211] width 10 height 10
radio input "true"
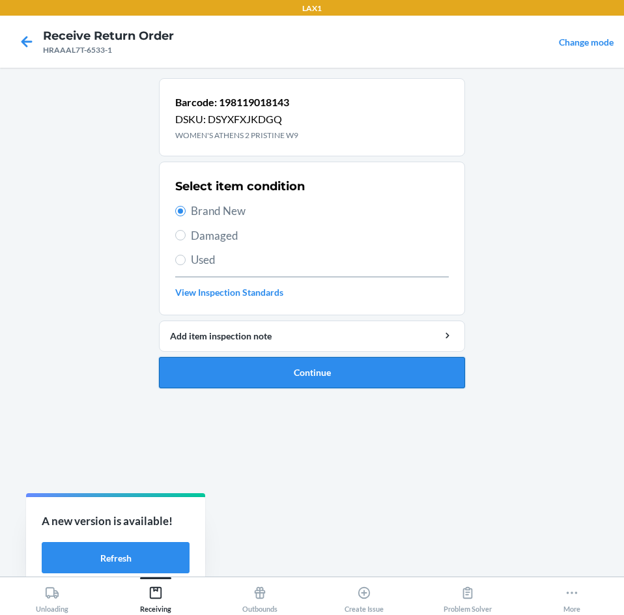
click at [294, 384] on button "Continue" at bounding box center [312, 372] width 306 height 31
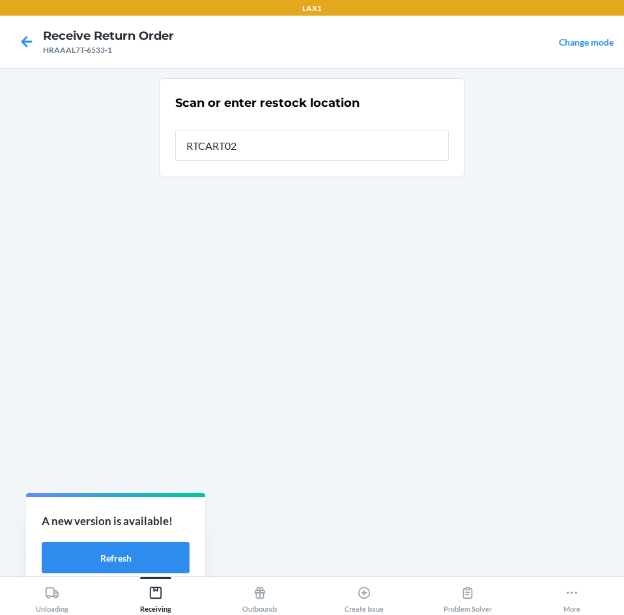
type input "RTCART026"
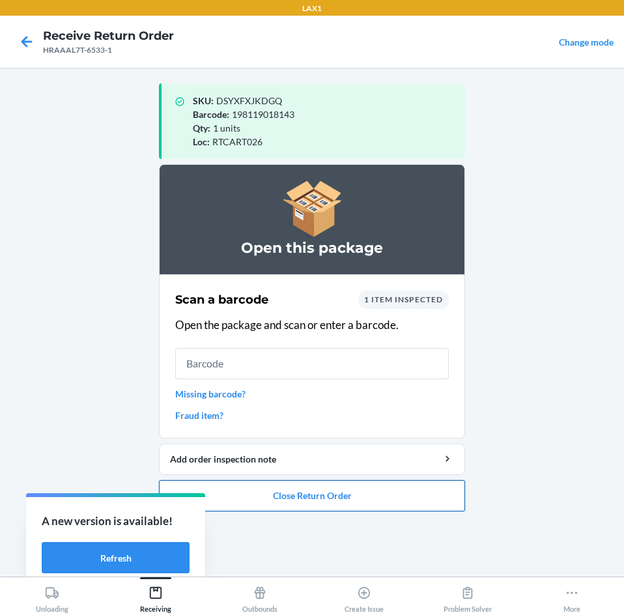
click at [378, 501] on button "Close Return Order" at bounding box center [312, 495] width 306 height 31
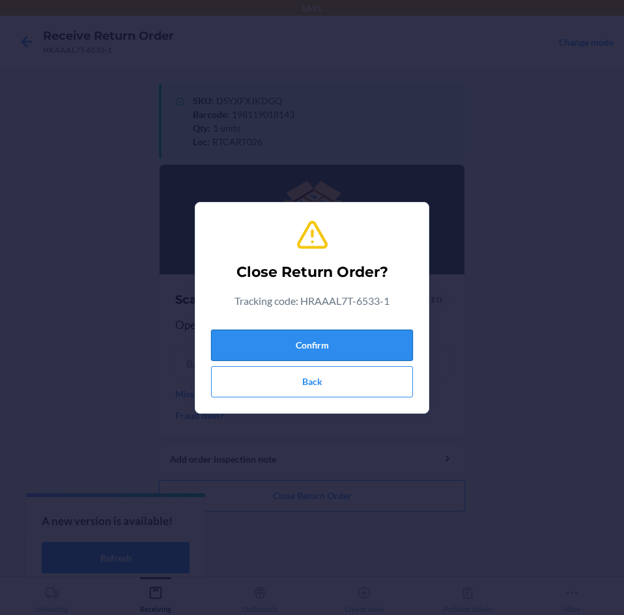
click at [326, 344] on button "Confirm" at bounding box center [312, 345] width 202 height 31
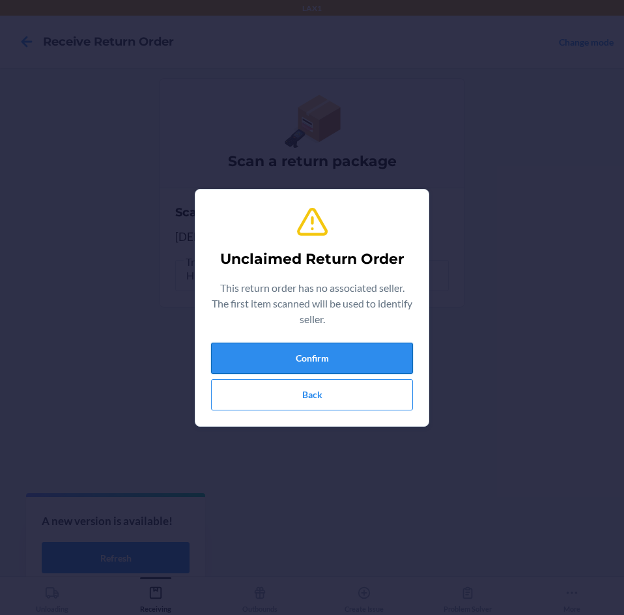
click at [341, 364] on button "Confirm" at bounding box center [312, 358] width 202 height 31
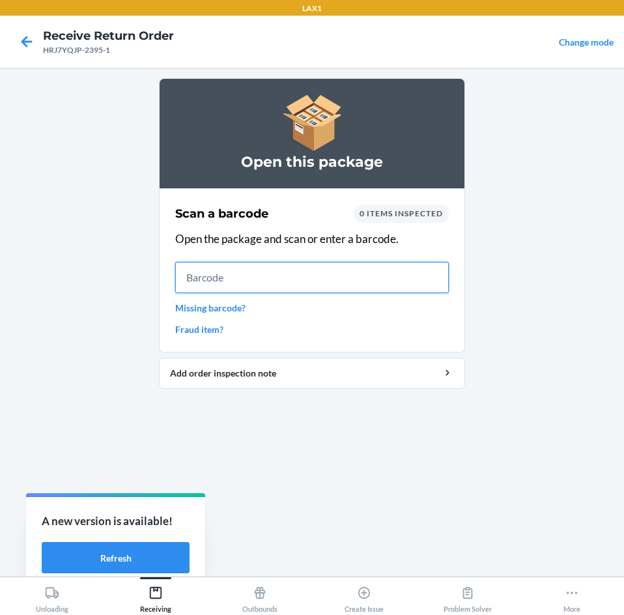
click at [349, 274] on input "text" at bounding box center [312, 277] width 274 height 31
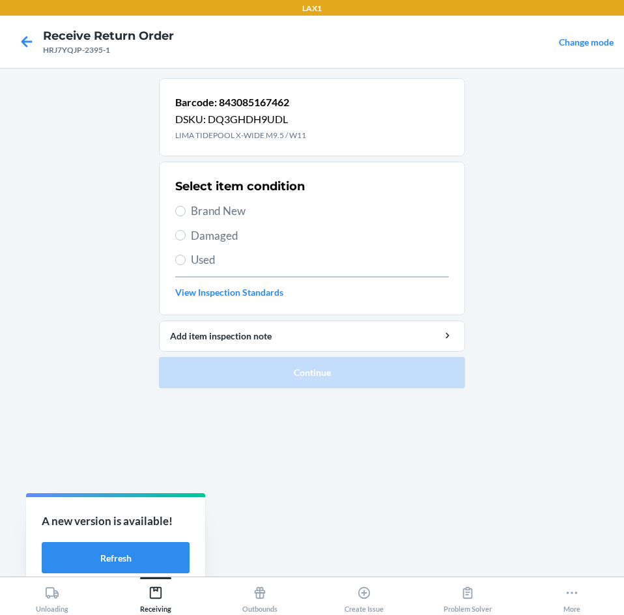
click at [182, 204] on label "Brand New" at bounding box center [312, 211] width 274 height 17
click at [182, 206] on input "Brand New" at bounding box center [180, 211] width 10 height 10
radio input "true"
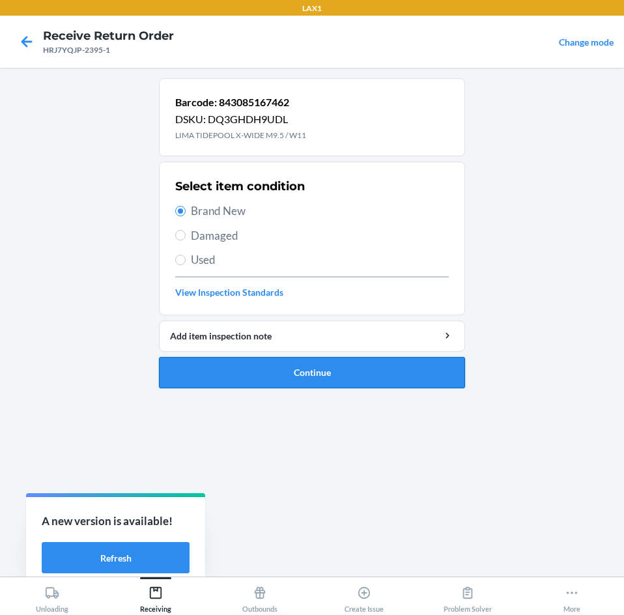
click at [265, 369] on button "Continue" at bounding box center [312, 372] width 306 height 31
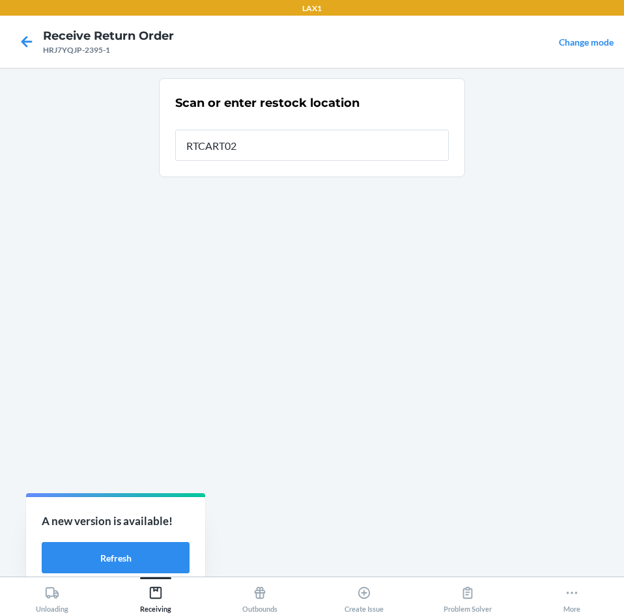
type input "RTCART026"
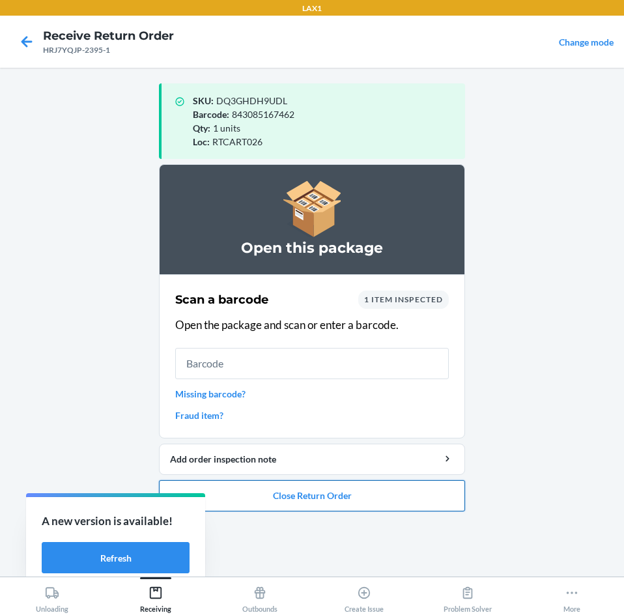
click at [300, 501] on button "Close Return Order" at bounding box center [312, 495] width 306 height 31
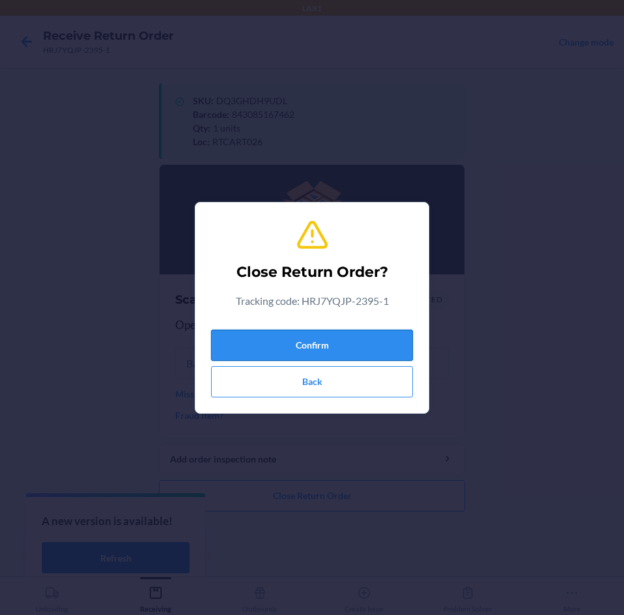
click at [375, 349] on button "Confirm" at bounding box center [312, 345] width 202 height 31
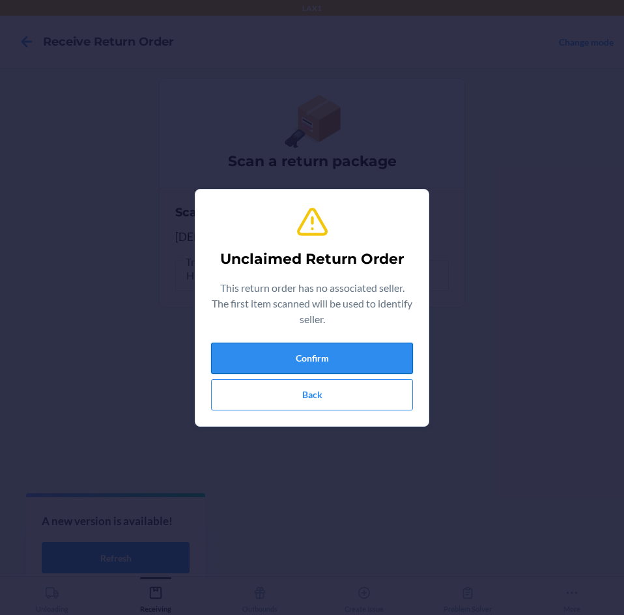
click at [401, 365] on button "Confirm" at bounding box center [312, 358] width 202 height 31
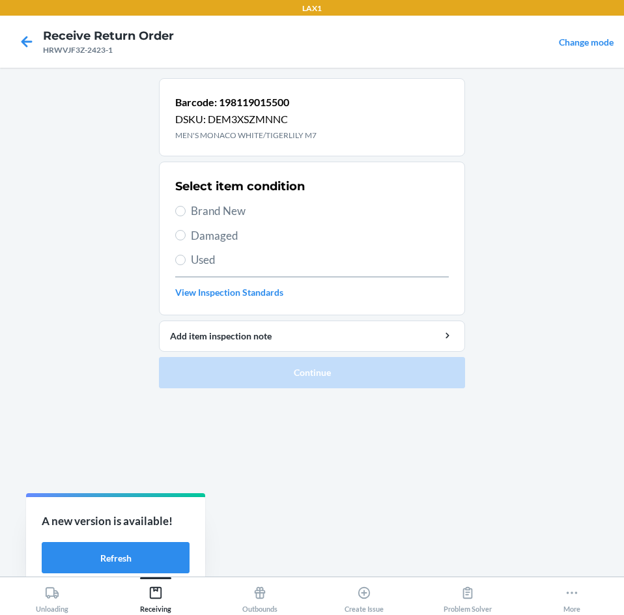
drag, startPoint x: 215, startPoint y: 216, endPoint x: 212, endPoint y: 259, distance: 43.1
click at [210, 227] on div "Select item condition Brand New Damaged Used View Inspection Standards" at bounding box center [312, 238] width 274 height 129
click at [179, 208] on input "Brand New" at bounding box center [180, 211] width 10 height 10
radio input "true"
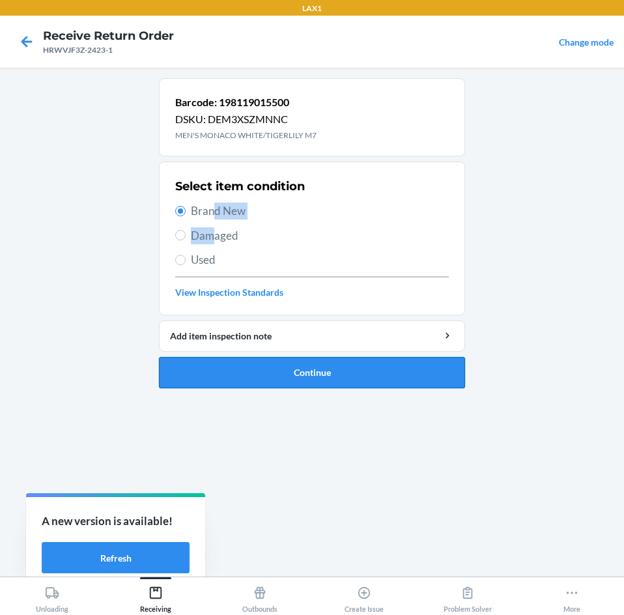
click at [261, 366] on button "Continue" at bounding box center [312, 372] width 306 height 31
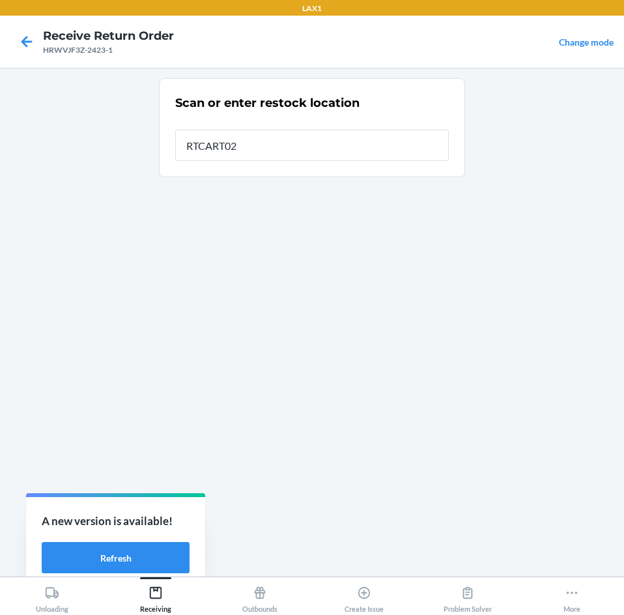
type input "RTCART026"
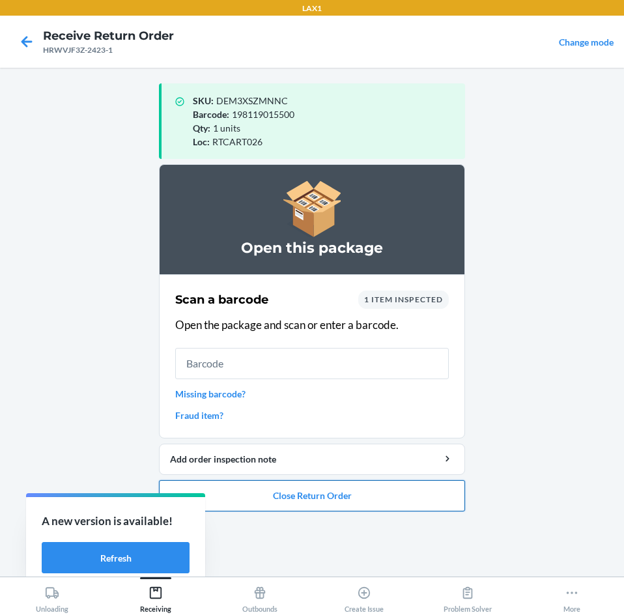
click at [309, 491] on button "Close Return Order" at bounding box center [312, 495] width 306 height 31
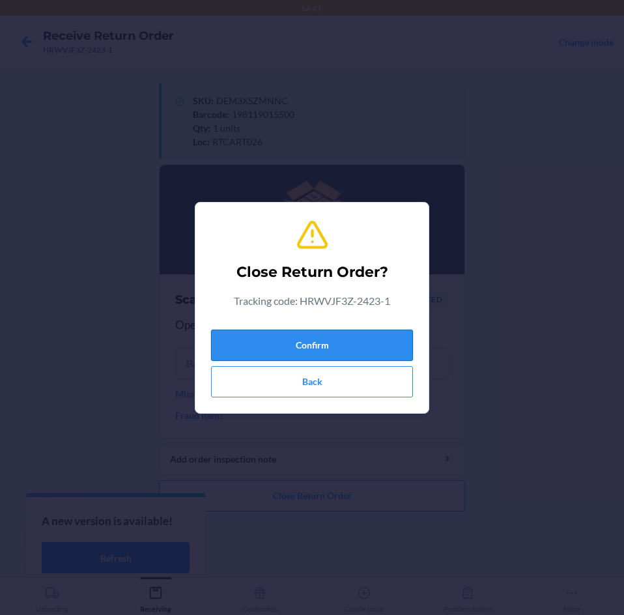
click at [349, 337] on button "Confirm" at bounding box center [312, 345] width 202 height 31
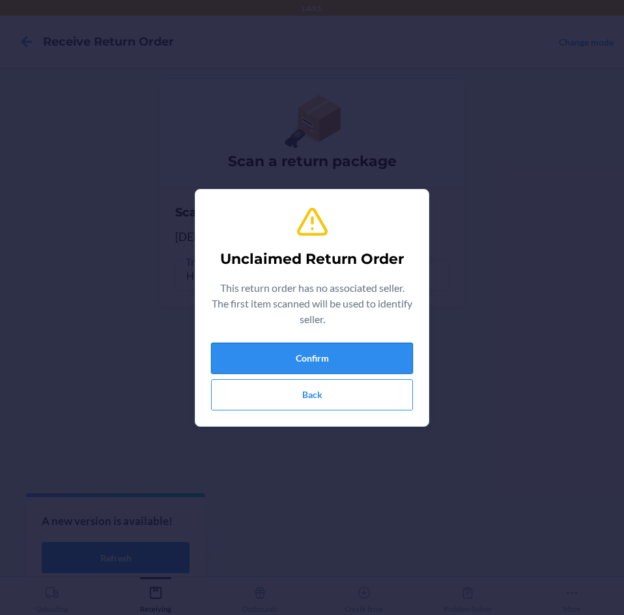
click at [346, 358] on button "Confirm" at bounding box center [312, 358] width 202 height 31
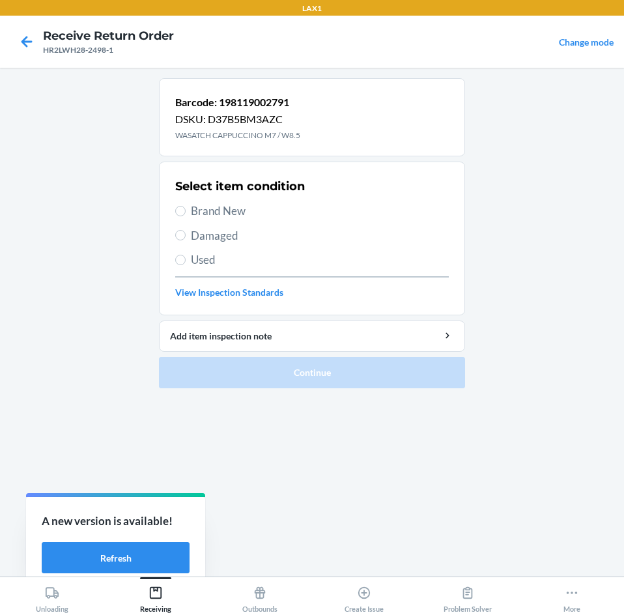
click at [197, 203] on span "Brand New" at bounding box center [320, 211] width 258 height 17
click at [186, 206] on input "Brand New" at bounding box center [180, 211] width 10 height 10
radio input "true"
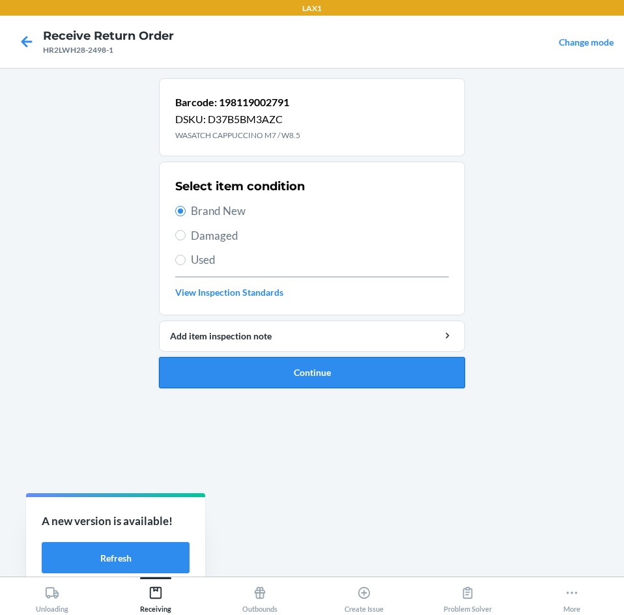
click at [339, 364] on button "Continue" at bounding box center [312, 372] width 306 height 31
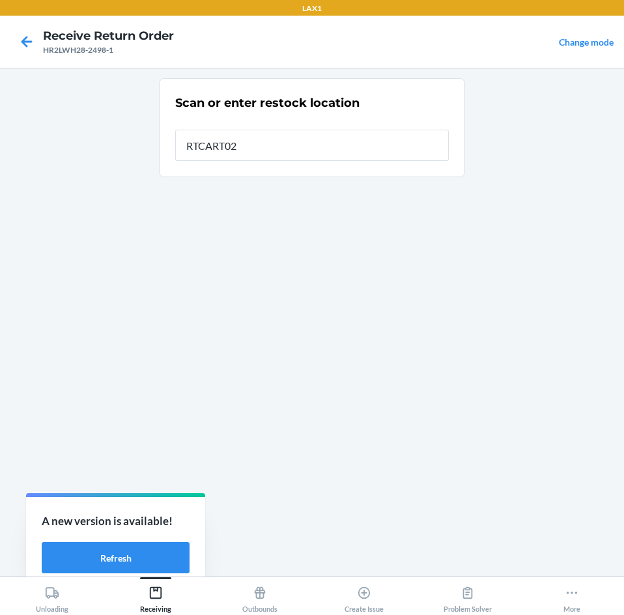
type input "RTCART026"
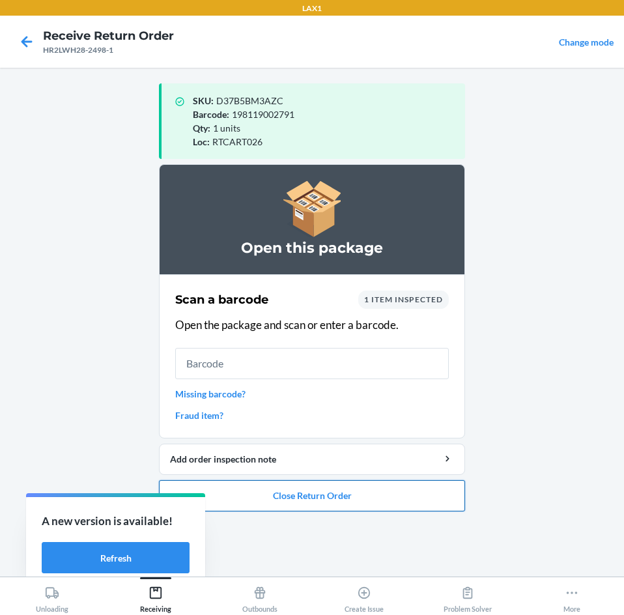
click at [363, 505] on button "Close Return Order" at bounding box center [312, 495] width 306 height 31
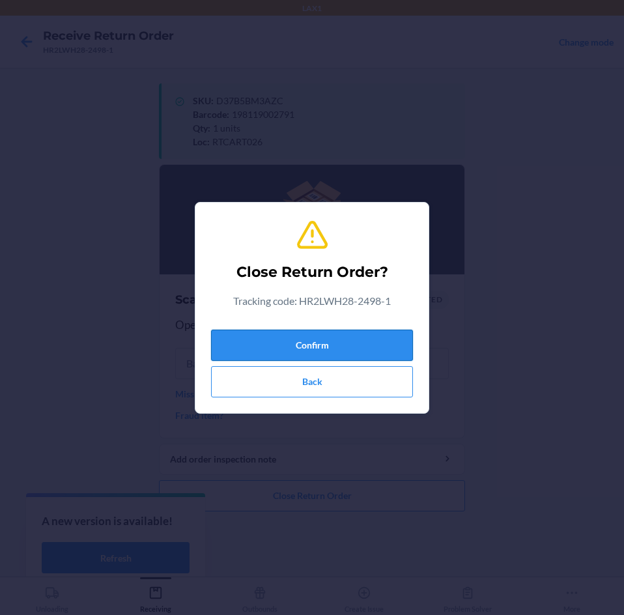
click at [363, 345] on button "Confirm" at bounding box center [312, 345] width 202 height 31
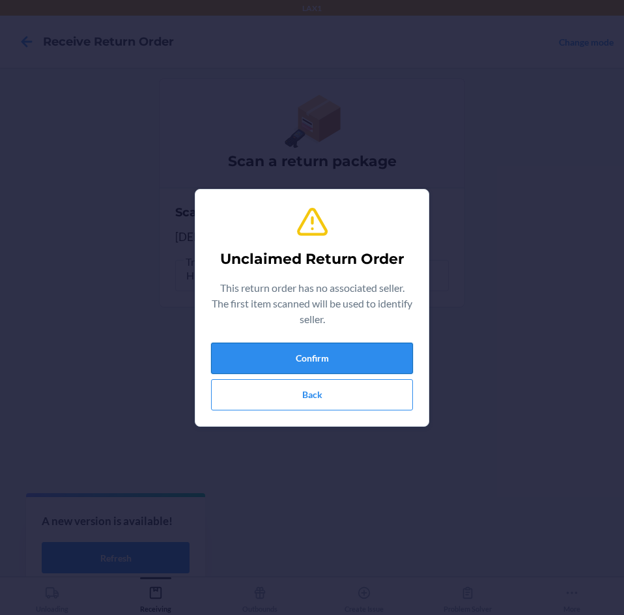
click at [359, 358] on button "Confirm" at bounding box center [312, 358] width 202 height 31
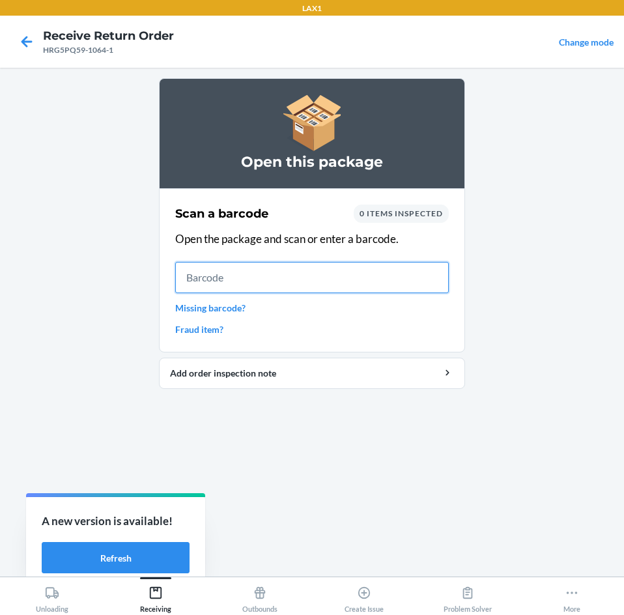
click at [294, 279] on input "text" at bounding box center [312, 277] width 274 height 31
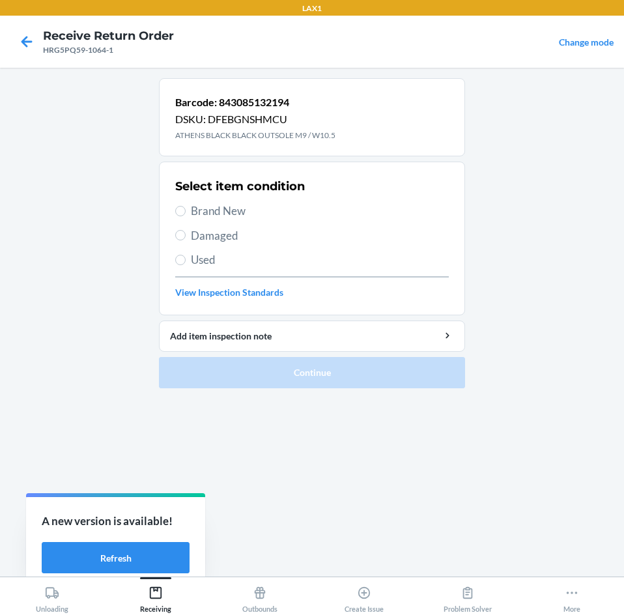
click at [234, 206] on span "Brand New" at bounding box center [320, 211] width 258 height 17
click at [186, 206] on input "Brand New" at bounding box center [180, 211] width 10 height 10
radio input "true"
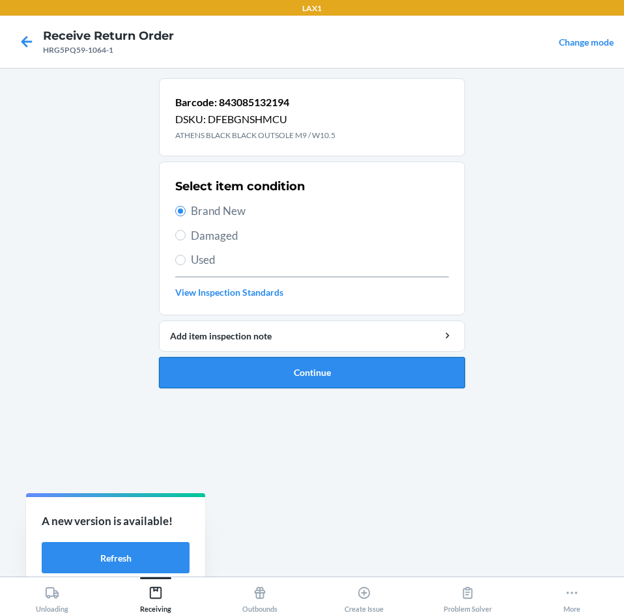
click at [317, 375] on button "Continue" at bounding box center [312, 372] width 306 height 31
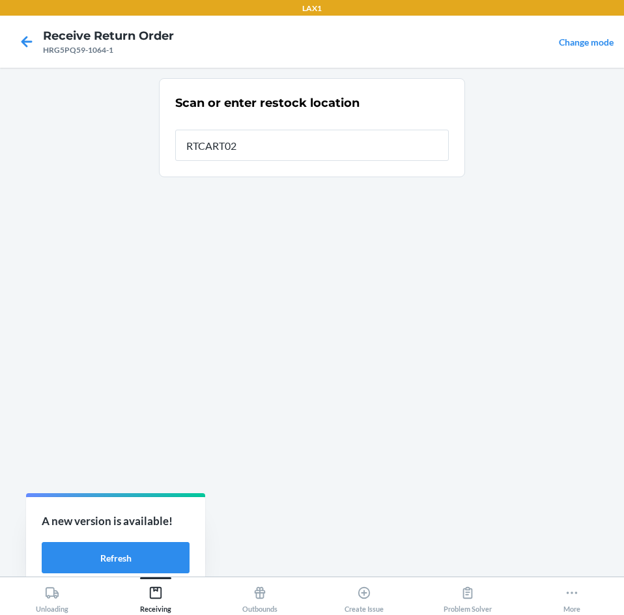
type input "RTCART026"
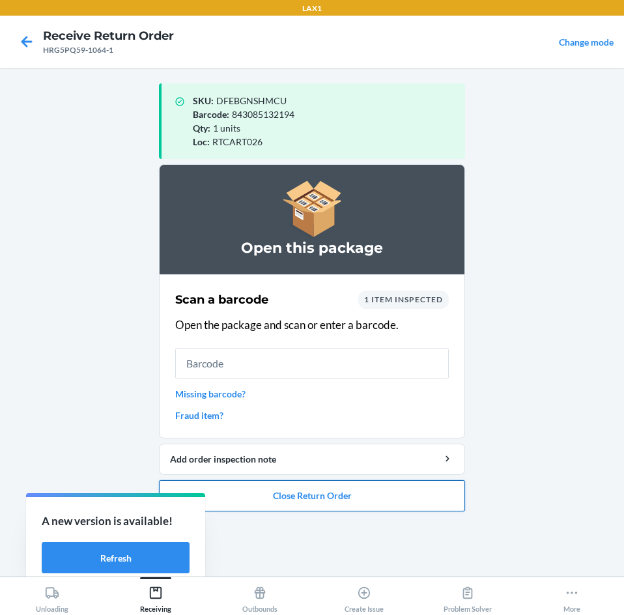
click at [373, 498] on button "Close Return Order" at bounding box center [312, 495] width 306 height 31
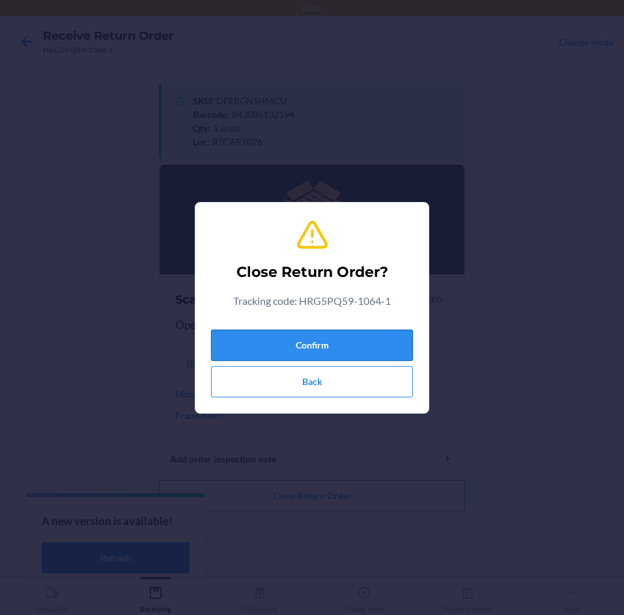
click at [362, 334] on button "Confirm" at bounding box center [312, 345] width 202 height 31
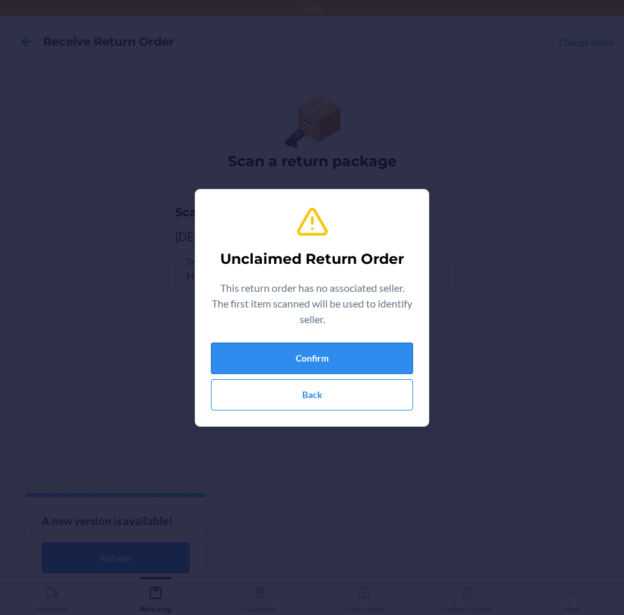
click at [360, 366] on button "Confirm" at bounding box center [312, 358] width 202 height 31
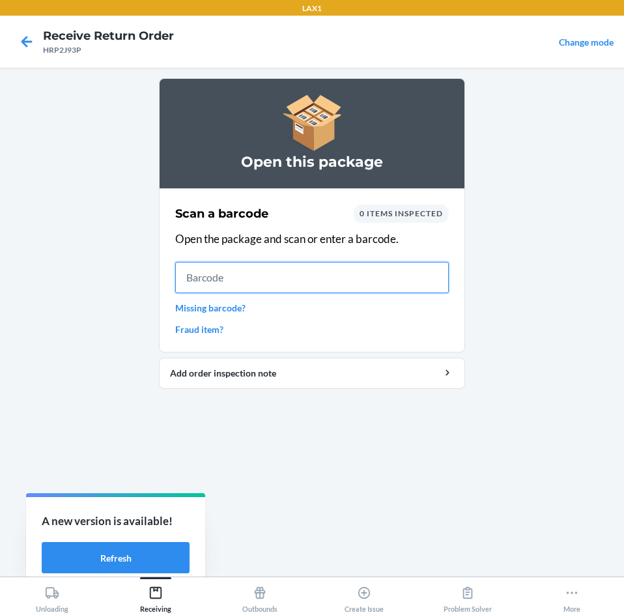
click at [325, 271] on input "text" at bounding box center [312, 277] width 274 height 31
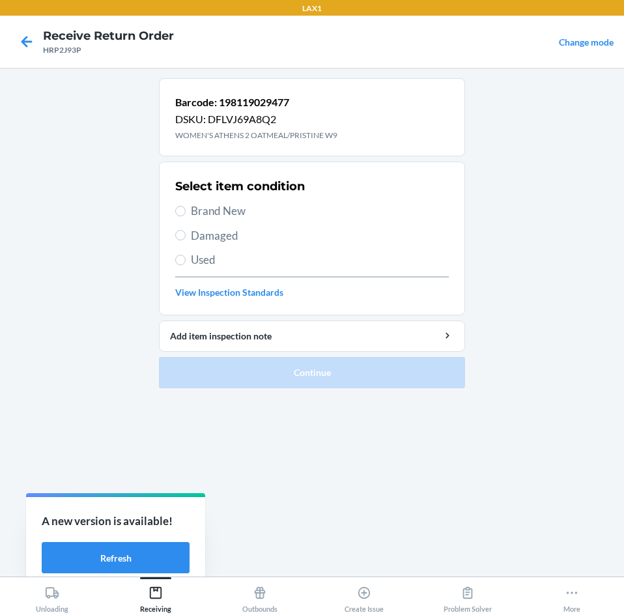
click at [215, 214] on span "Brand New" at bounding box center [320, 211] width 258 height 17
click at [186, 214] on input "Brand New" at bounding box center [180, 211] width 10 height 10
radio input "true"
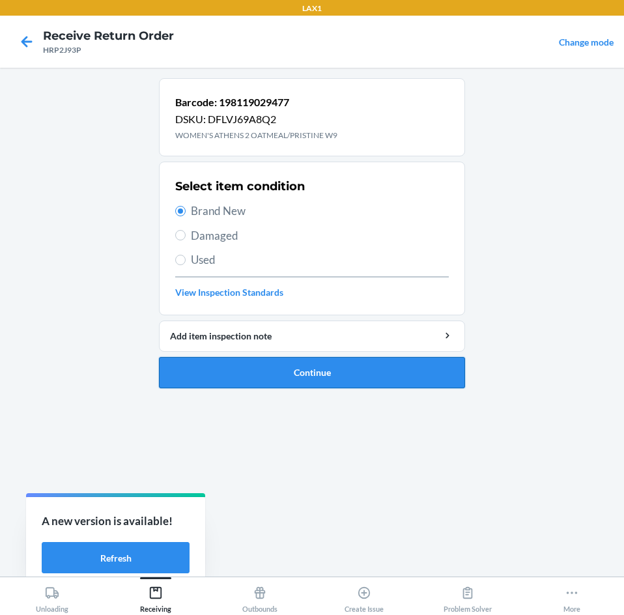
click at [300, 368] on button "Continue" at bounding box center [312, 372] width 306 height 31
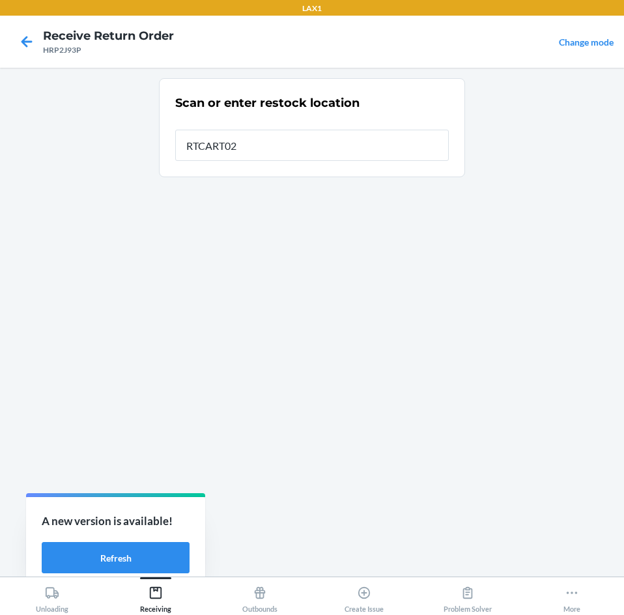
type input "RTCART026"
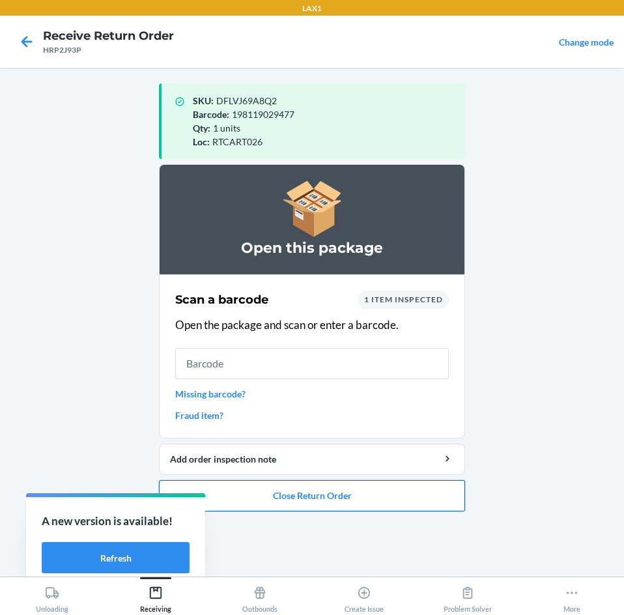
drag, startPoint x: 311, startPoint y: 503, endPoint x: 311, endPoint y: 492, distance: 11.1
click at [311, 497] on button "Close Return Order" at bounding box center [312, 495] width 306 height 31
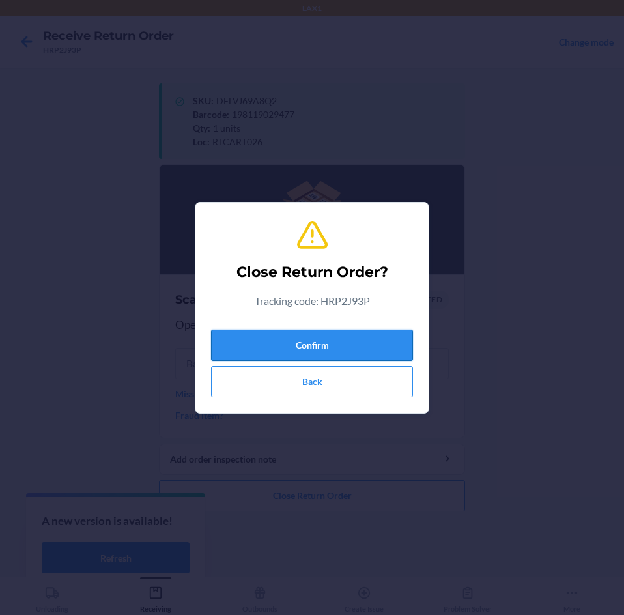
click at [328, 334] on button "Confirm" at bounding box center [312, 345] width 202 height 31
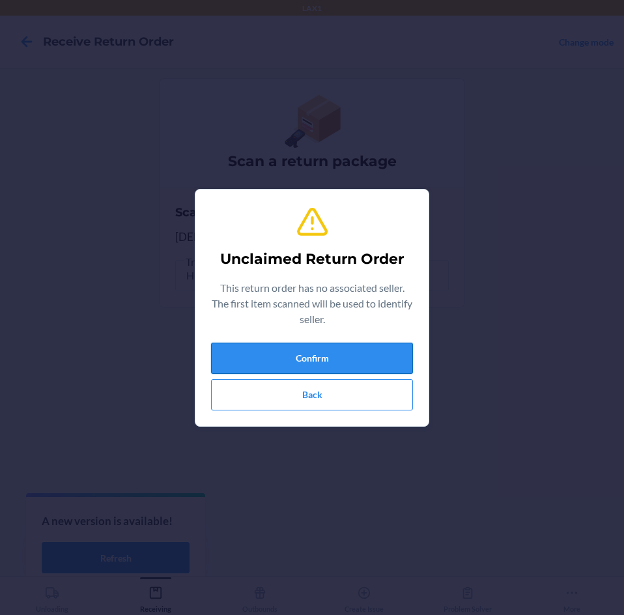
click at [351, 357] on button "Confirm" at bounding box center [312, 358] width 202 height 31
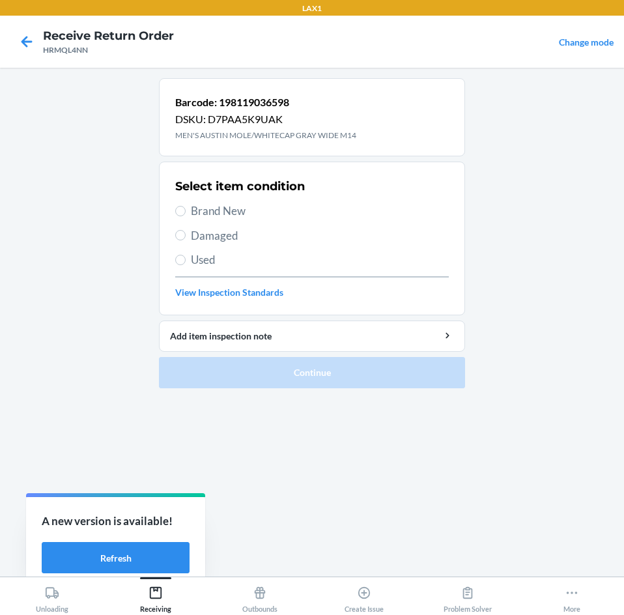
click at [199, 213] on span "Brand New" at bounding box center [320, 211] width 258 height 17
click at [186, 213] on input "Brand New" at bounding box center [180, 211] width 10 height 10
radio input "true"
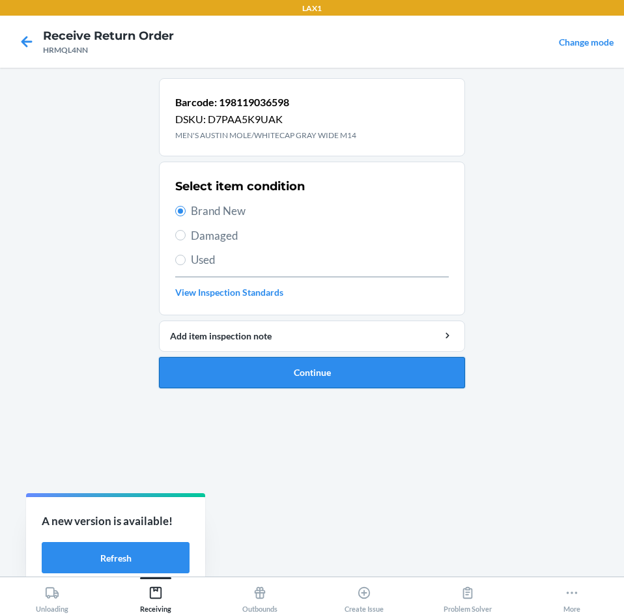
click at [281, 368] on button "Continue" at bounding box center [312, 372] width 306 height 31
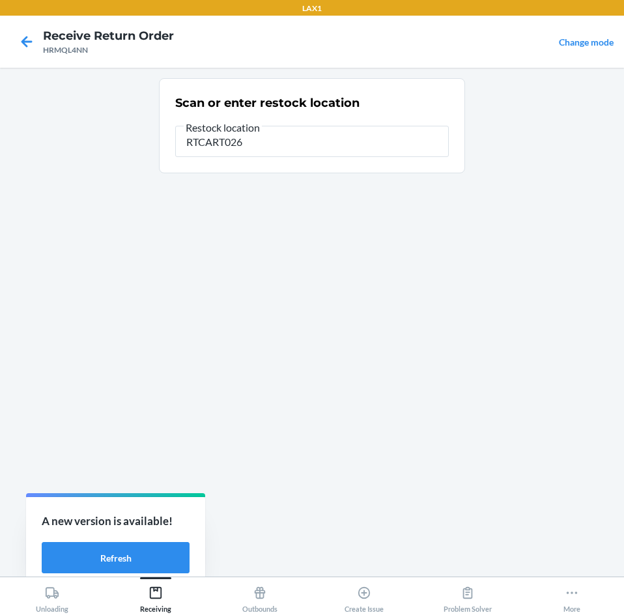
type input "RTCART026"
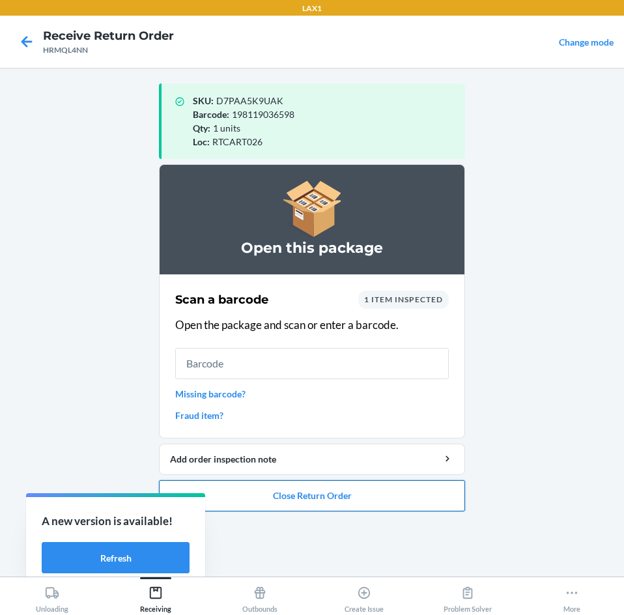
click at [380, 496] on button "Close Return Order" at bounding box center [312, 495] width 306 height 31
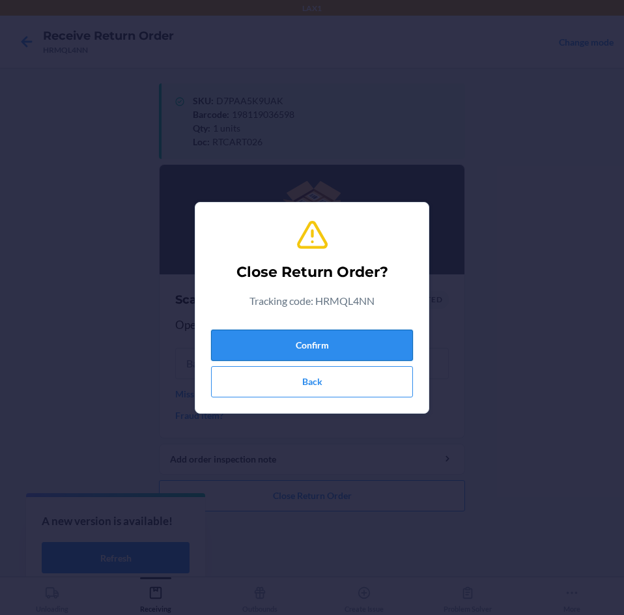
click at [392, 352] on button "Confirm" at bounding box center [312, 345] width 202 height 31
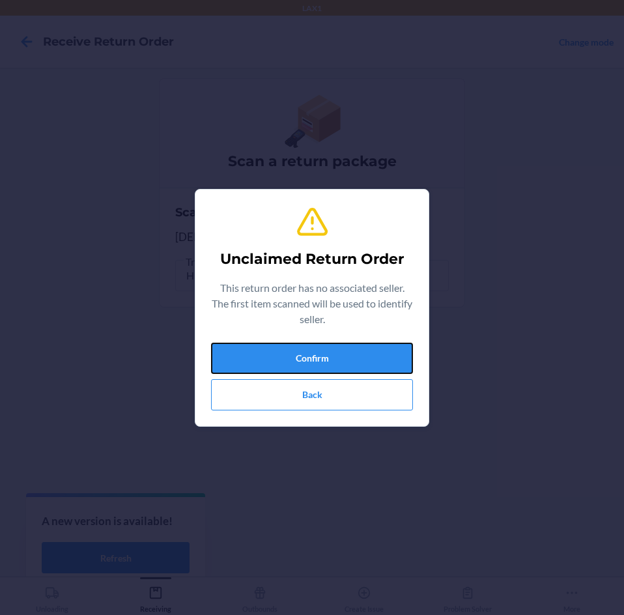
click at [392, 352] on button "Confirm" at bounding box center [312, 358] width 202 height 31
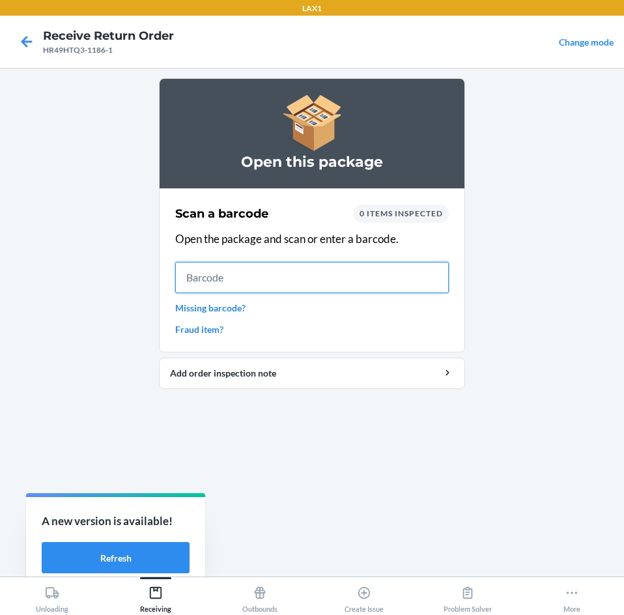
click at [288, 281] on input "text" at bounding box center [312, 277] width 274 height 31
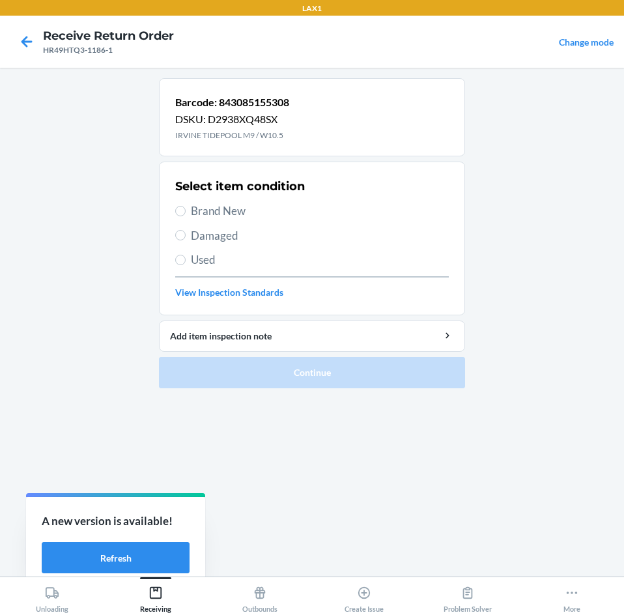
click at [224, 204] on span "Brand New" at bounding box center [320, 211] width 258 height 17
click at [186, 206] on input "Brand New" at bounding box center [180, 211] width 10 height 10
radio input "true"
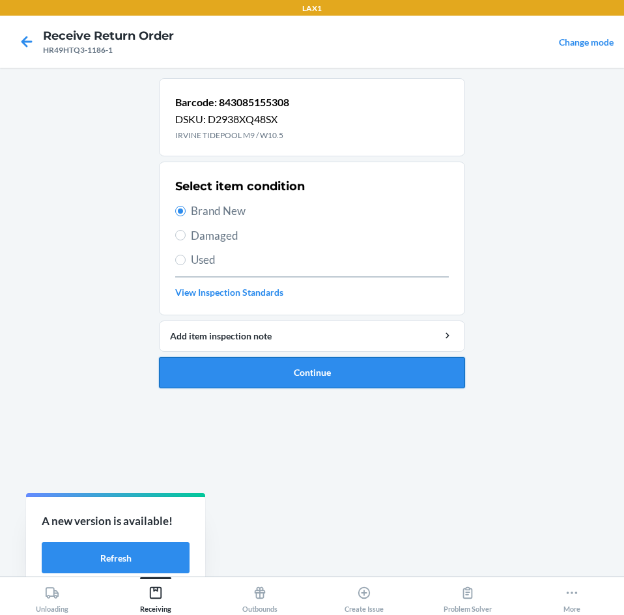
click at [360, 364] on button "Continue" at bounding box center [312, 372] width 306 height 31
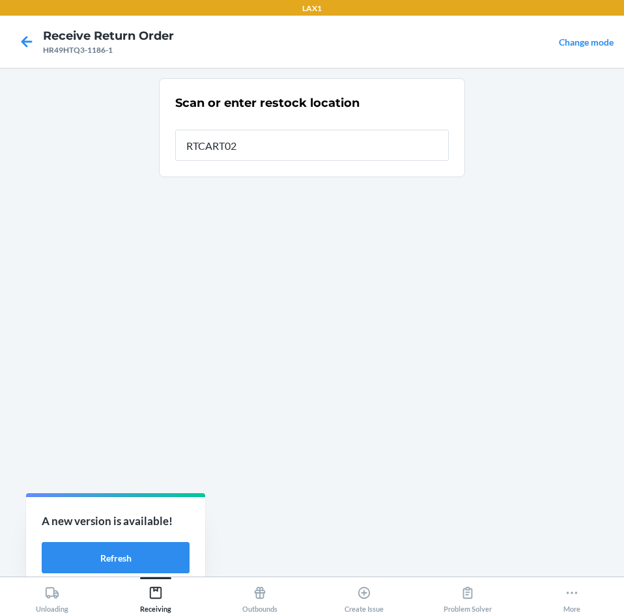
type input "RTCART026"
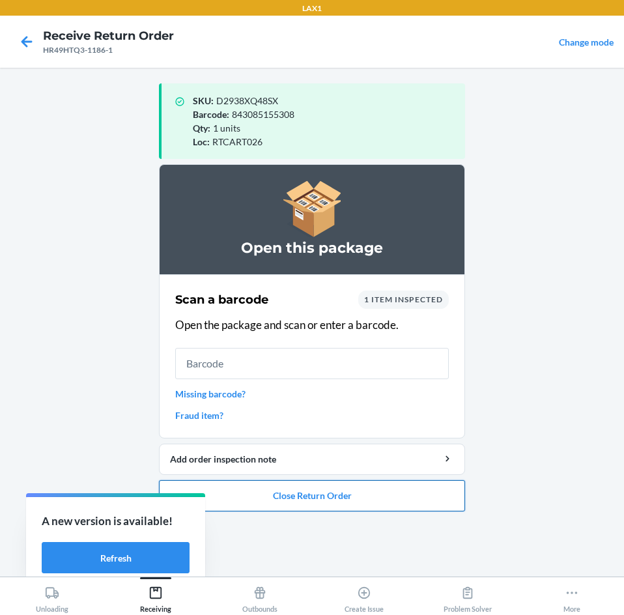
drag, startPoint x: 372, startPoint y: 485, endPoint x: 367, endPoint y: 495, distance: 11.4
click at [368, 492] on button "Close Return Order" at bounding box center [312, 495] width 306 height 31
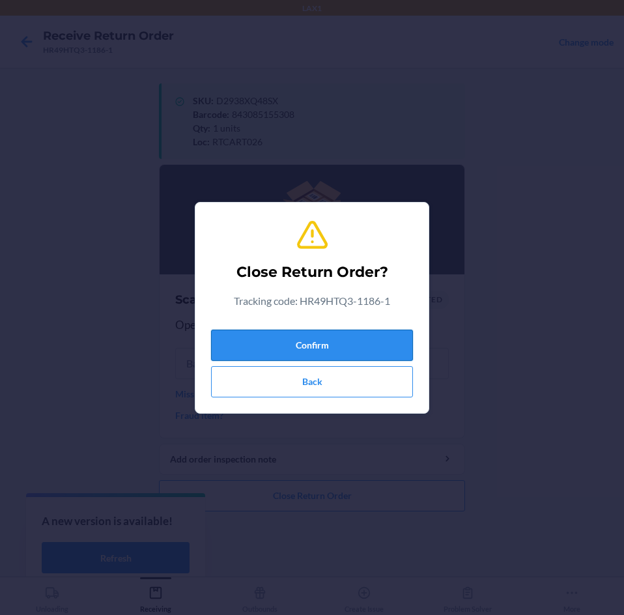
click at [386, 345] on button "Confirm" at bounding box center [312, 345] width 202 height 31
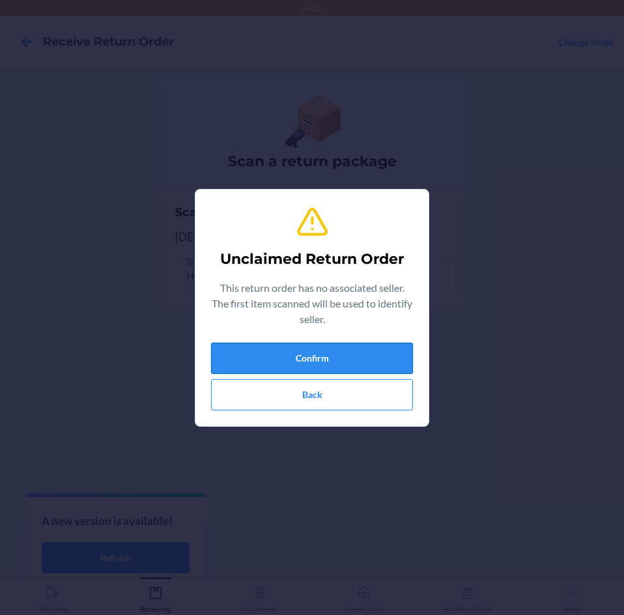
click at [378, 345] on button "Confirm" at bounding box center [312, 358] width 202 height 31
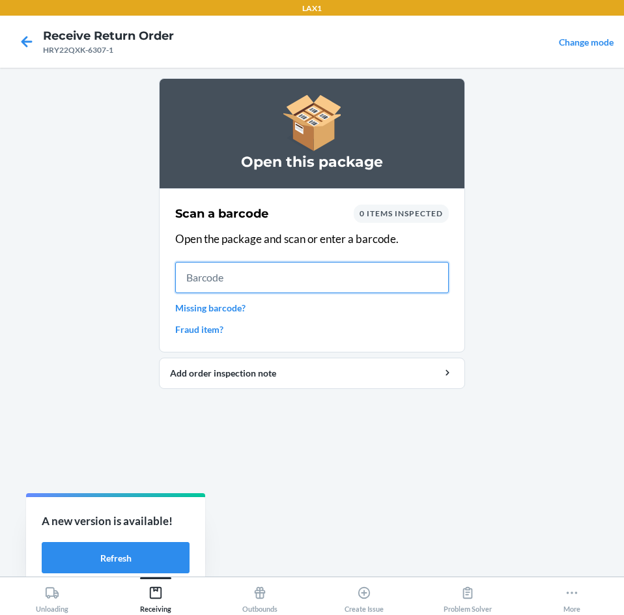
click at [297, 288] on input "text" at bounding box center [312, 277] width 274 height 31
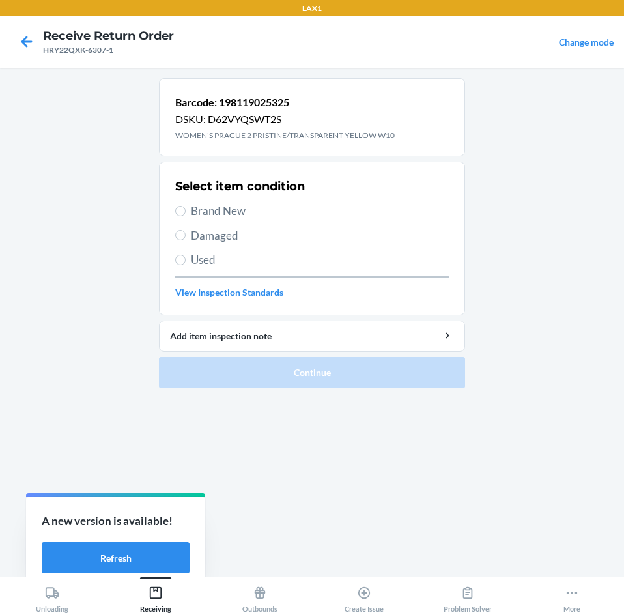
click at [216, 208] on span "Brand New" at bounding box center [320, 211] width 258 height 17
click at [186, 208] on input "Brand New" at bounding box center [180, 211] width 10 height 10
radio input "true"
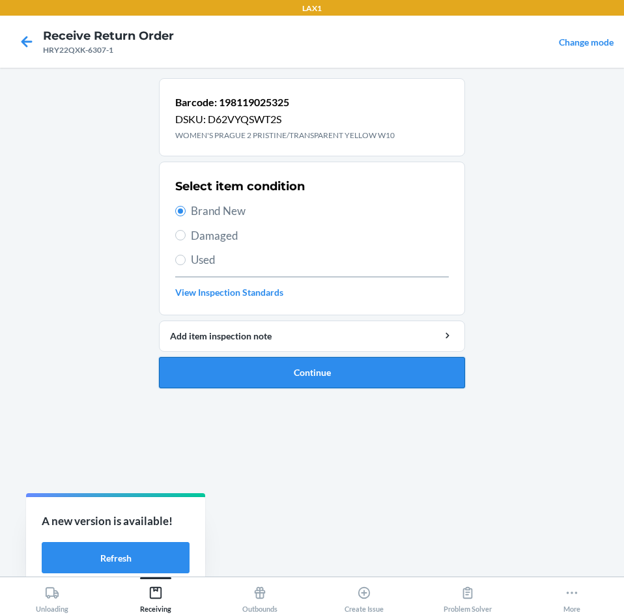
click at [364, 367] on button "Continue" at bounding box center [312, 372] width 306 height 31
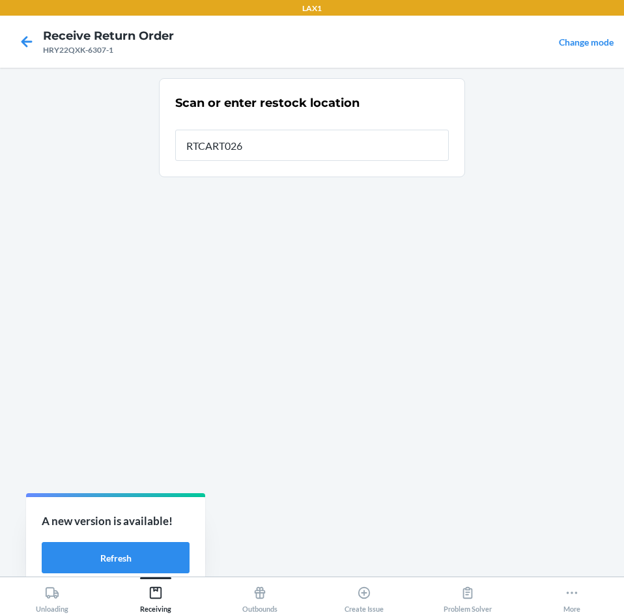
type input "RTCART026"
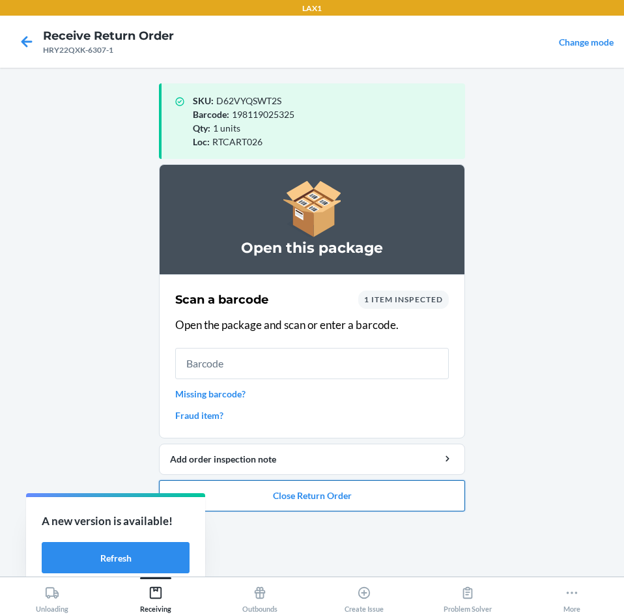
click at [355, 501] on button "Close Return Order" at bounding box center [312, 495] width 306 height 31
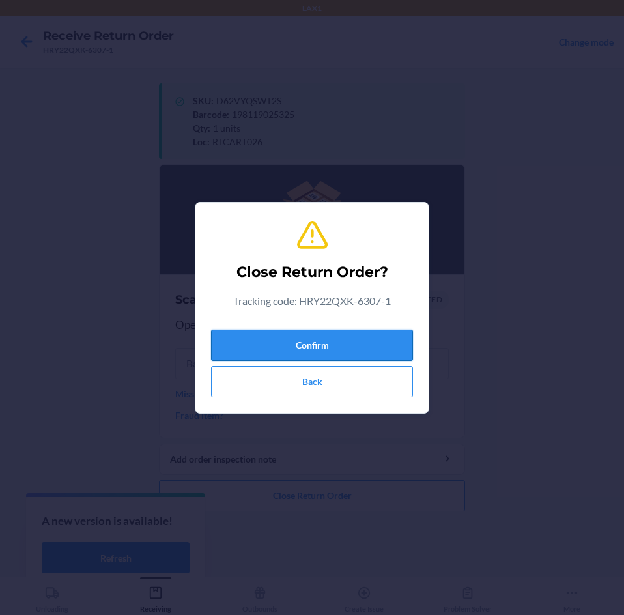
click at [364, 340] on button "Confirm" at bounding box center [312, 345] width 202 height 31
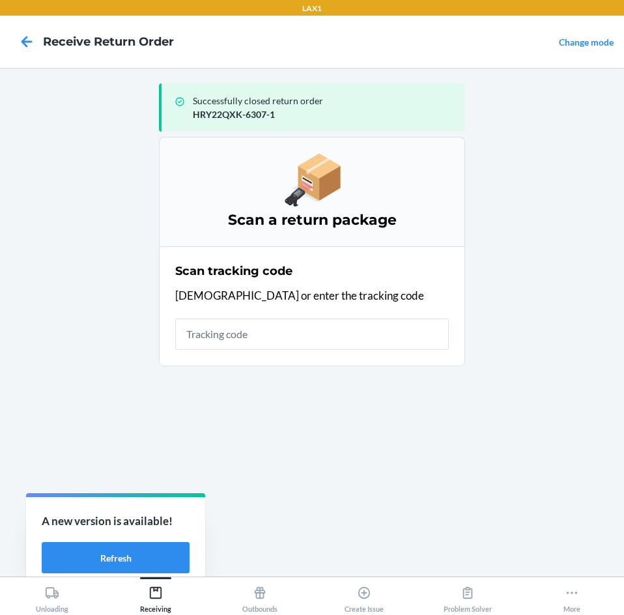
click at [558, 303] on main "Successfully closed return order HRY22QXK-6307-1 Scan a return package Scan tra…" at bounding box center [312, 322] width 624 height 509
click at [575, 593] on icon at bounding box center [572, 593] width 11 height 3
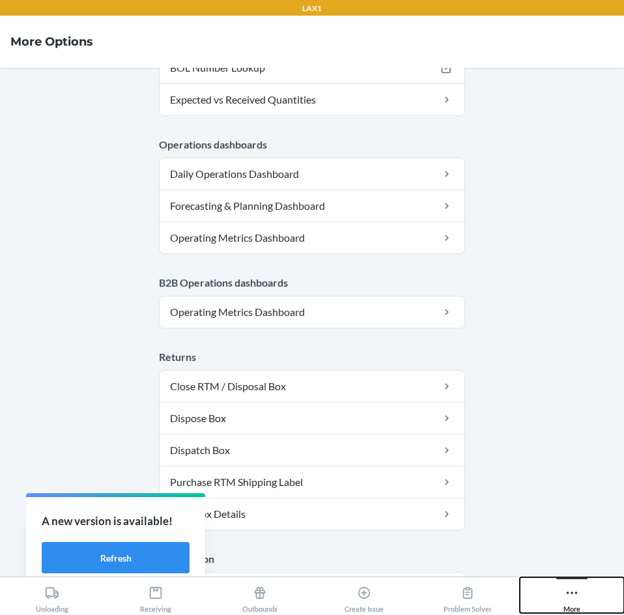
scroll to position [669, 0]
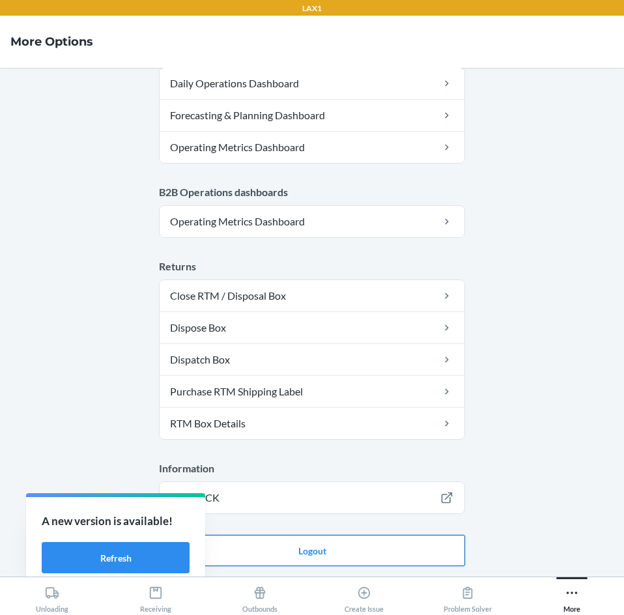
click at [336, 549] on button "Logout" at bounding box center [312, 550] width 306 height 31
